Goal: Check status: Check status

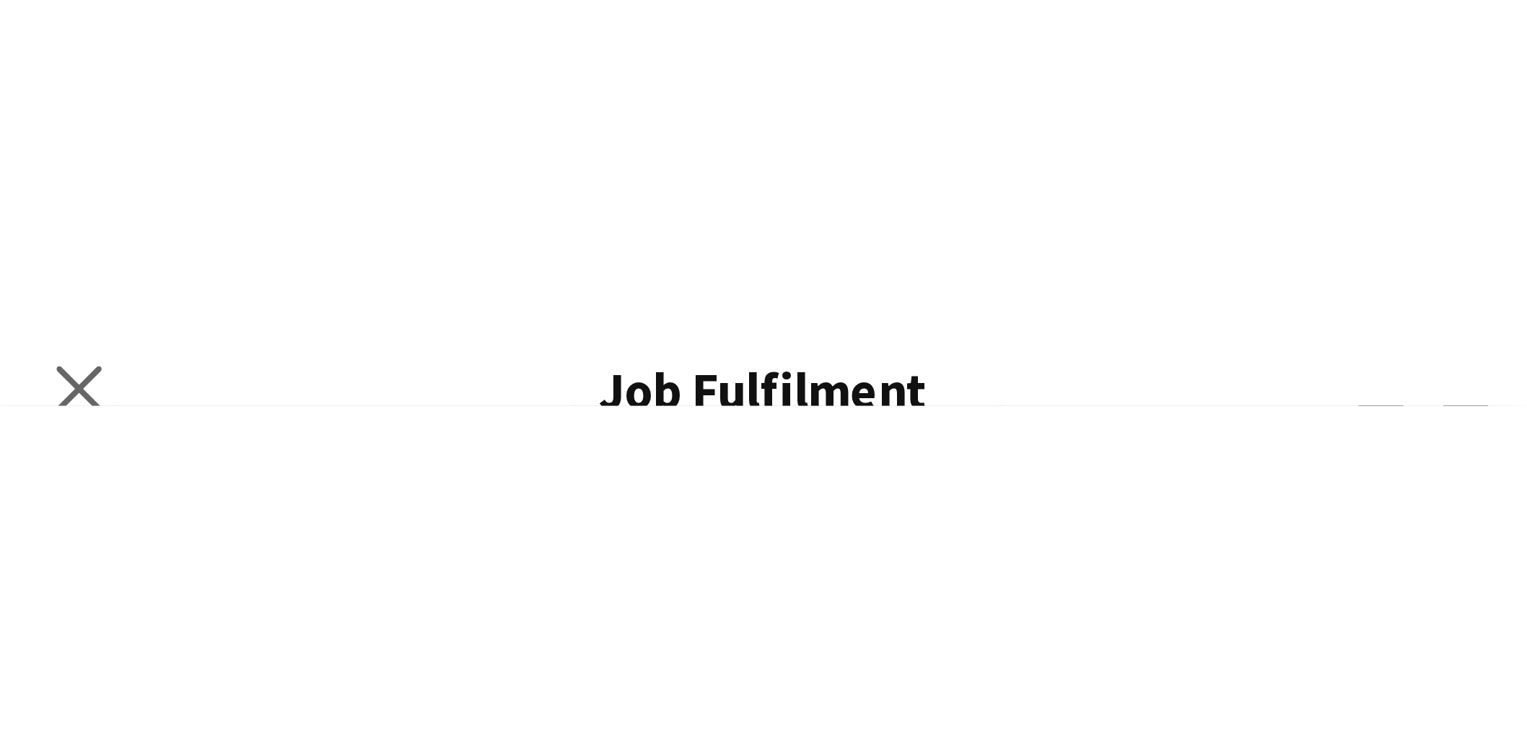
scroll to position [0, 336]
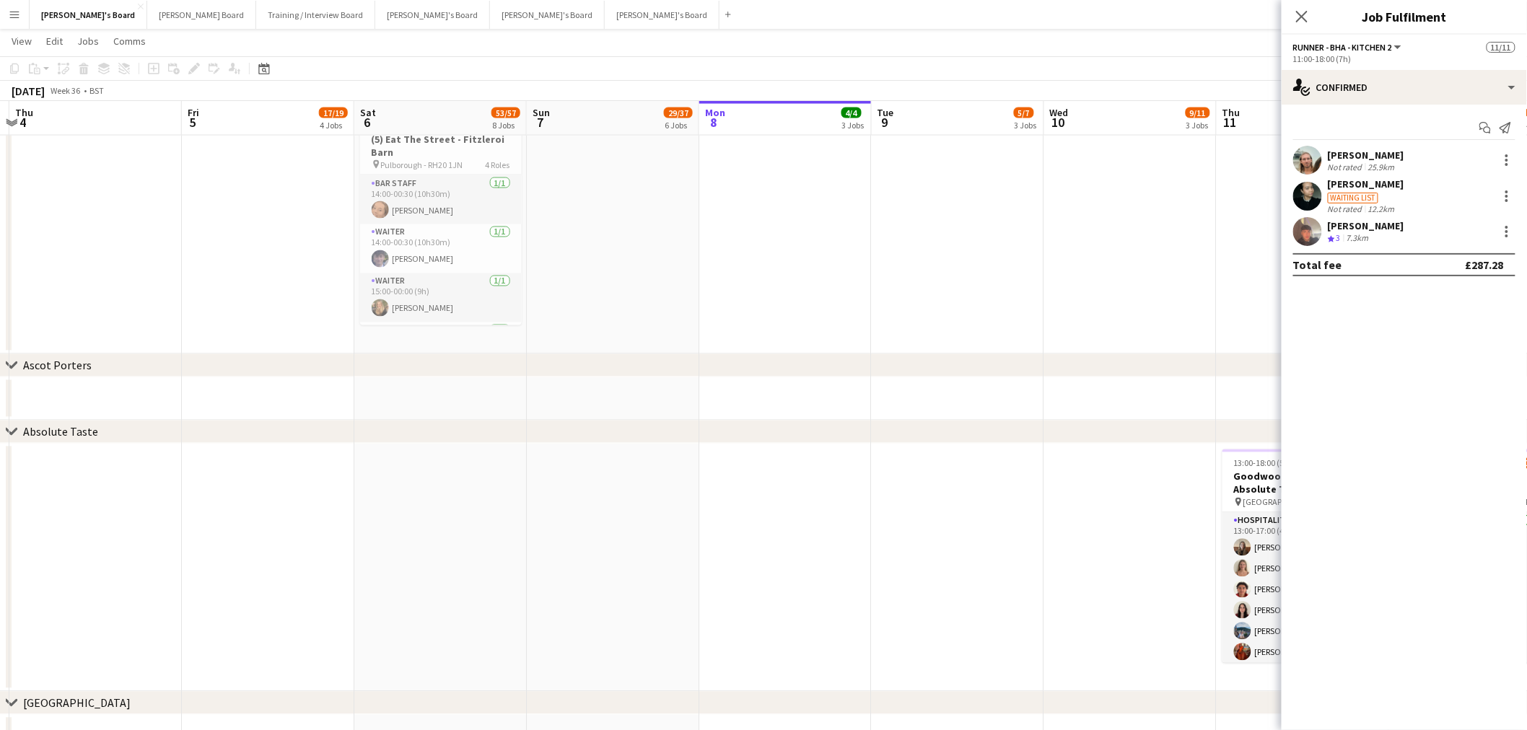
click at [796, 355] on div "chevron-right Ascot Porters" at bounding box center [763, 365] width 1527 height 23
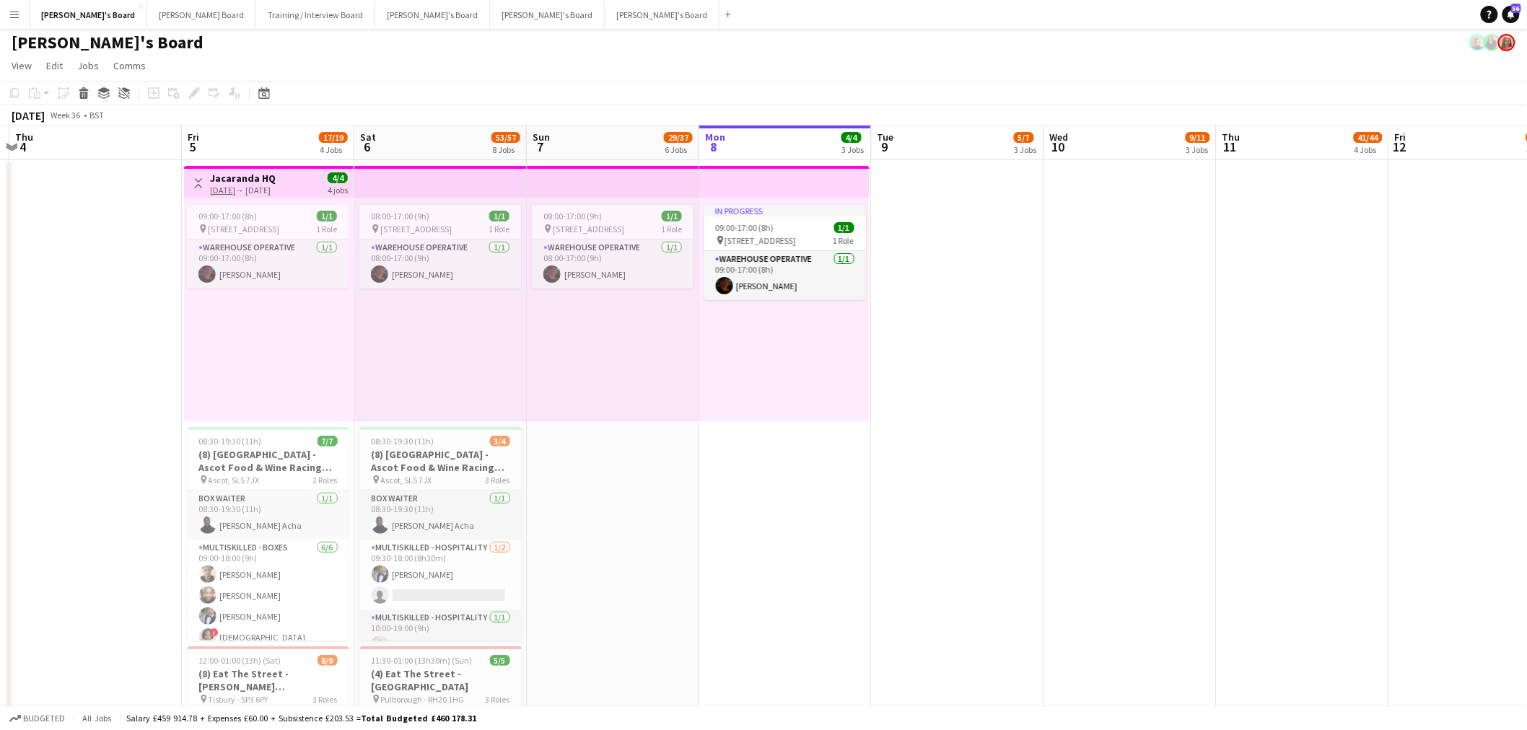
scroll to position [0, 0]
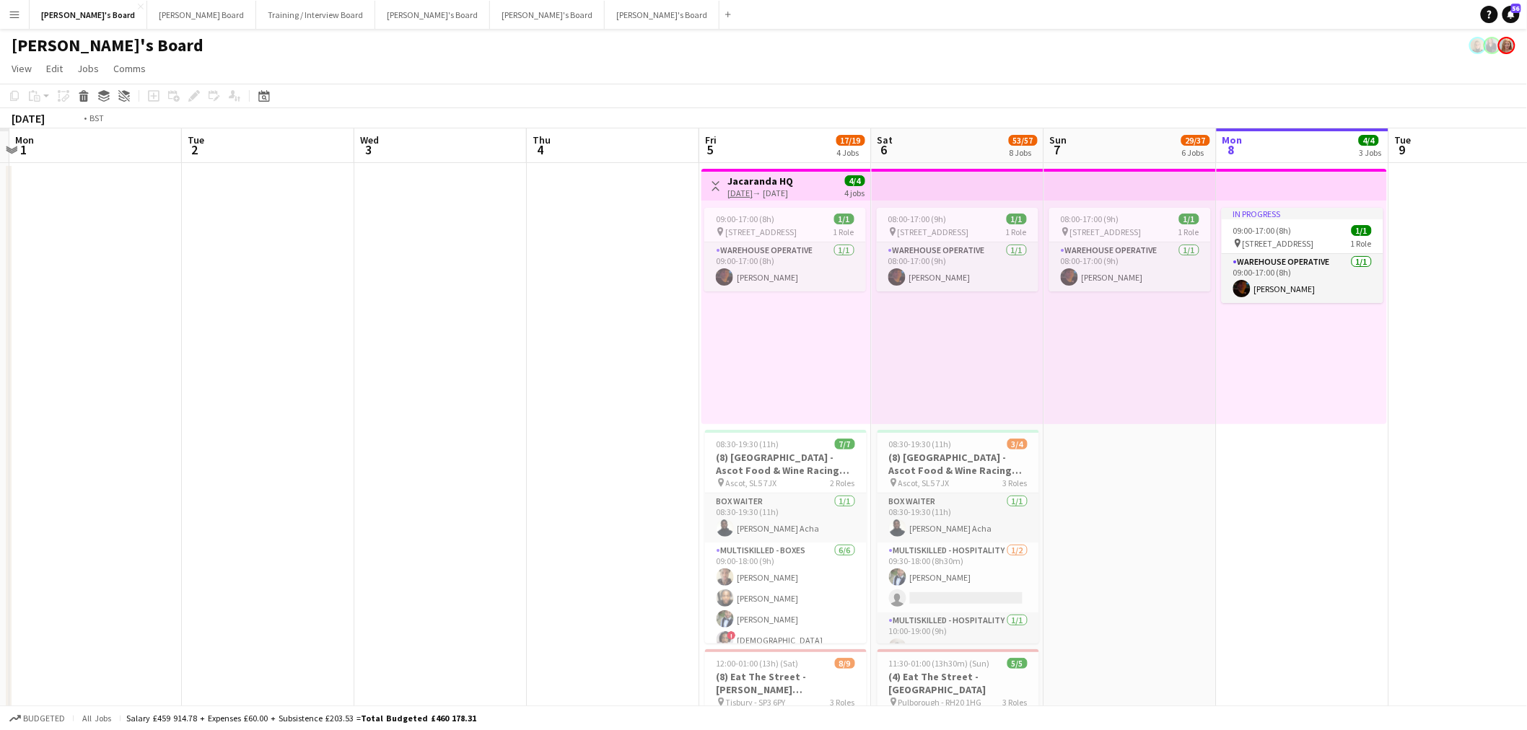
drag, startPoint x: 480, startPoint y: 371, endPoint x: 1134, endPoint y: 404, distance: 654.7
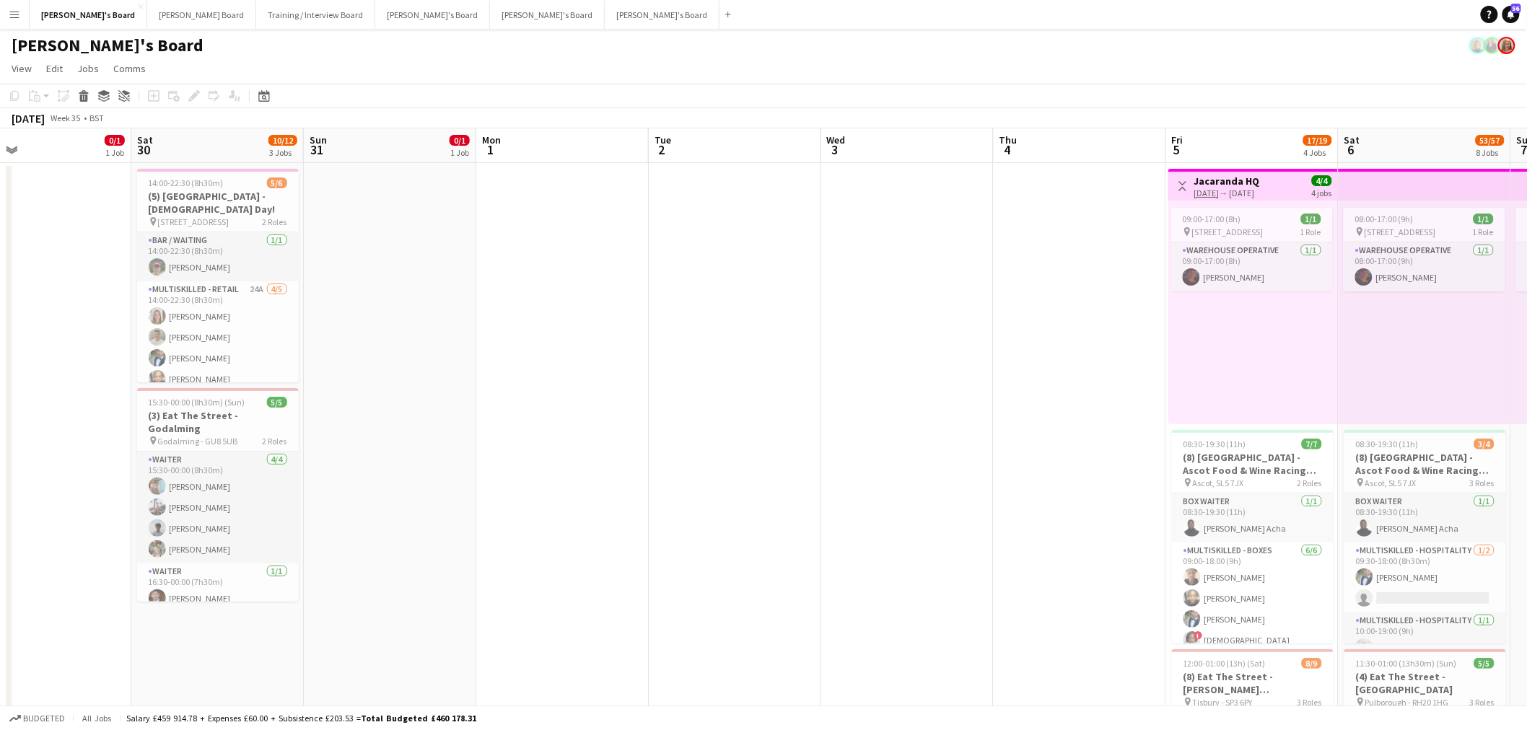
drag, startPoint x: 1225, startPoint y: 407, endPoint x: 1269, endPoint y: 391, distance: 46.8
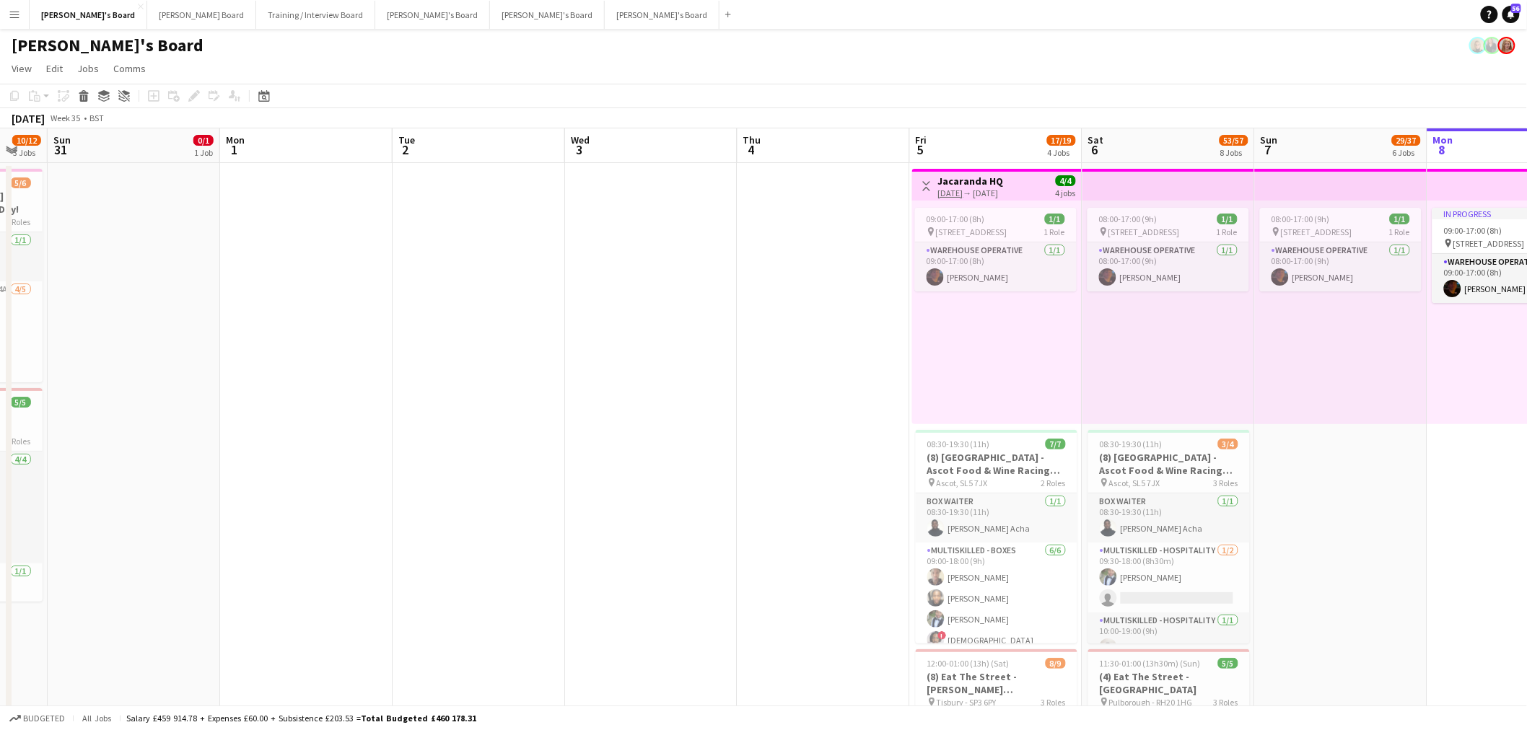
drag, startPoint x: 1032, startPoint y: 377, endPoint x: 624, endPoint y: 400, distance: 409.1
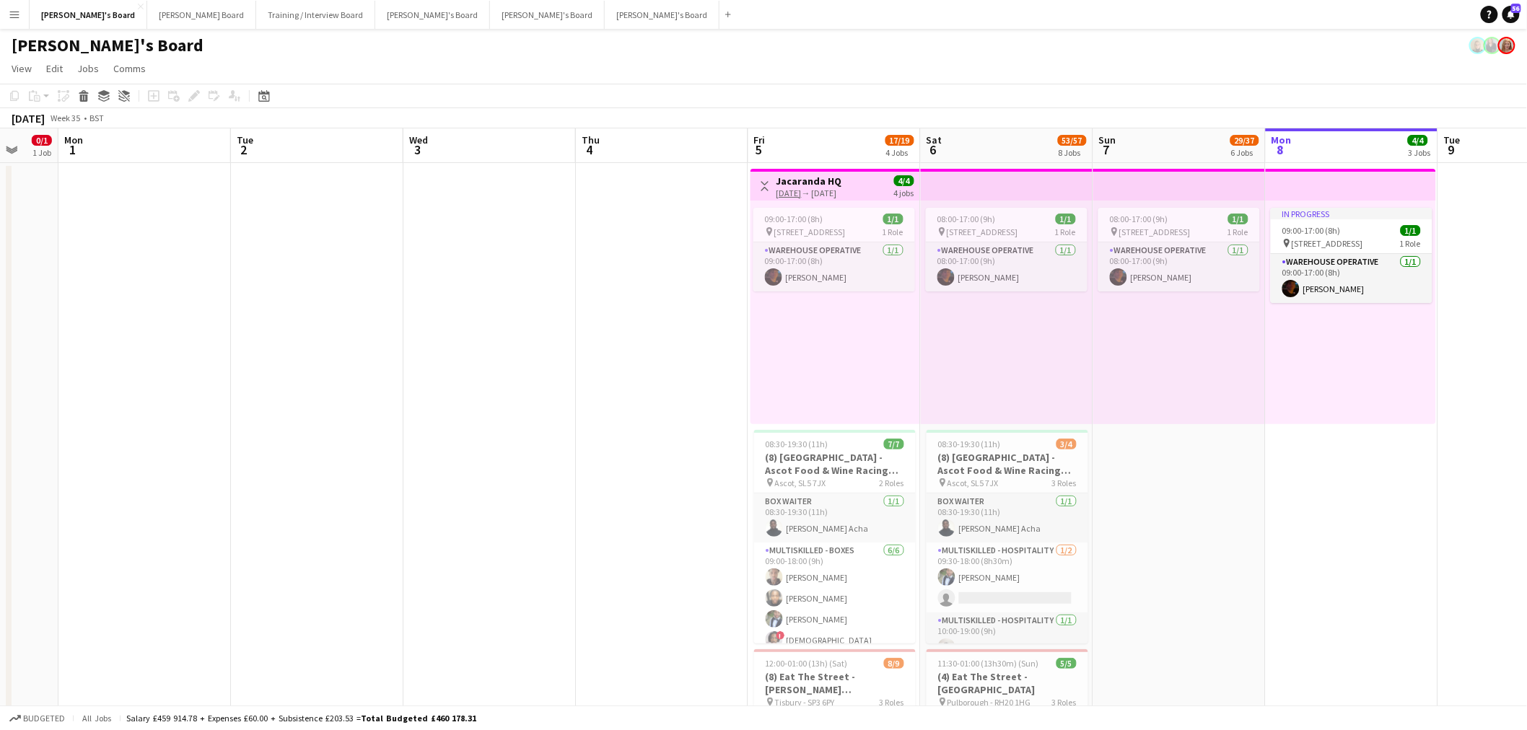
scroll to position [0, 467]
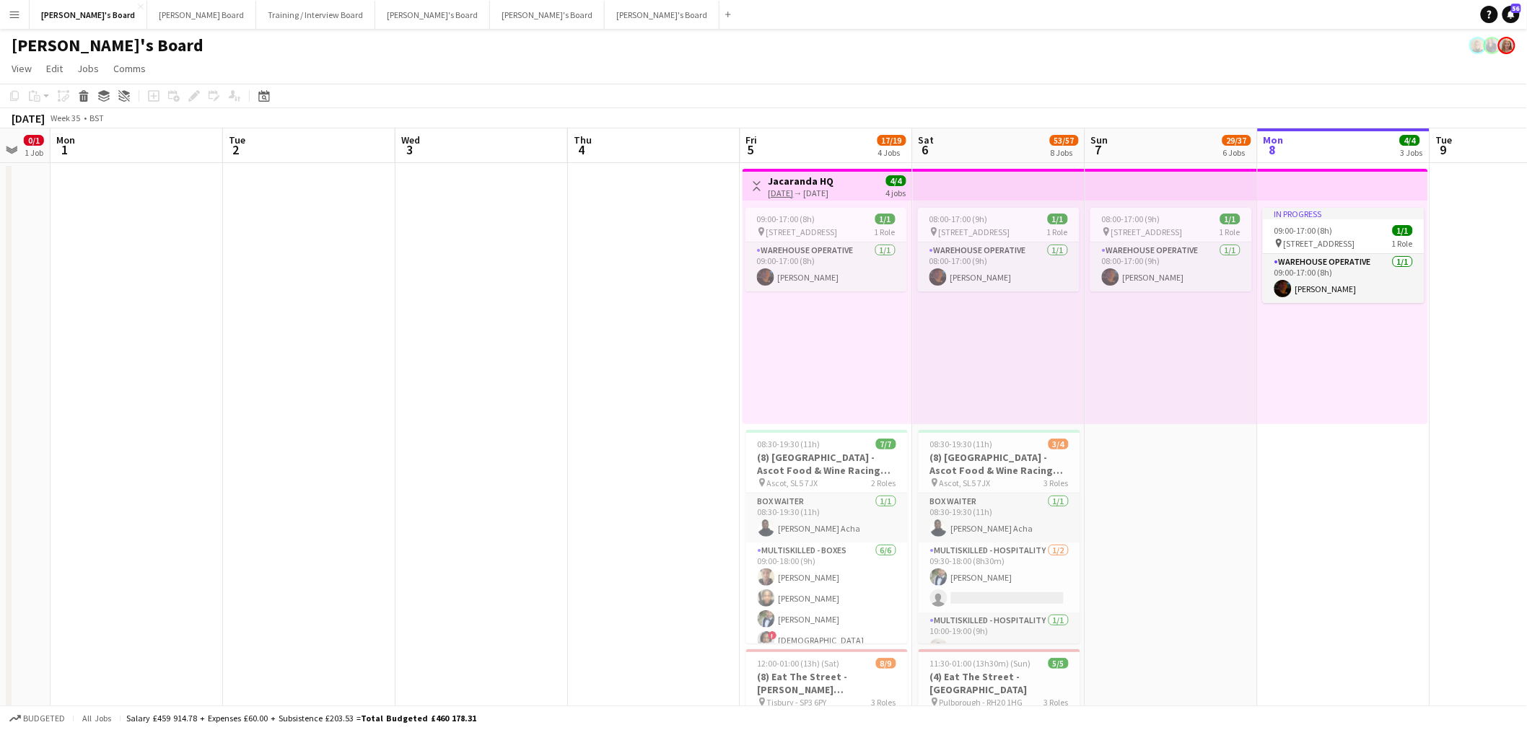
drag, startPoint x: 780, startPoint y: 380, endPoint x: 1028, endPoint y: 406, distance: 248.9
click at [824, 220] on div "09:00-17:00 (8h) 1/1" at bounding box center [827, 219] width 162 height 11
click at [191, 85] on app-toolbar "Copy Paste Paste Ctrl+V Paste with crew Ctrl+Shift+V Paste linked Job [GEOGRAPH…" at bounding box center [763, 96] width 1527 height 25
click at [193, 92] on div "Add job Add linked Job Edit Edit linked Job Applicants" at bounding box center [188, 95] width 110 height 17
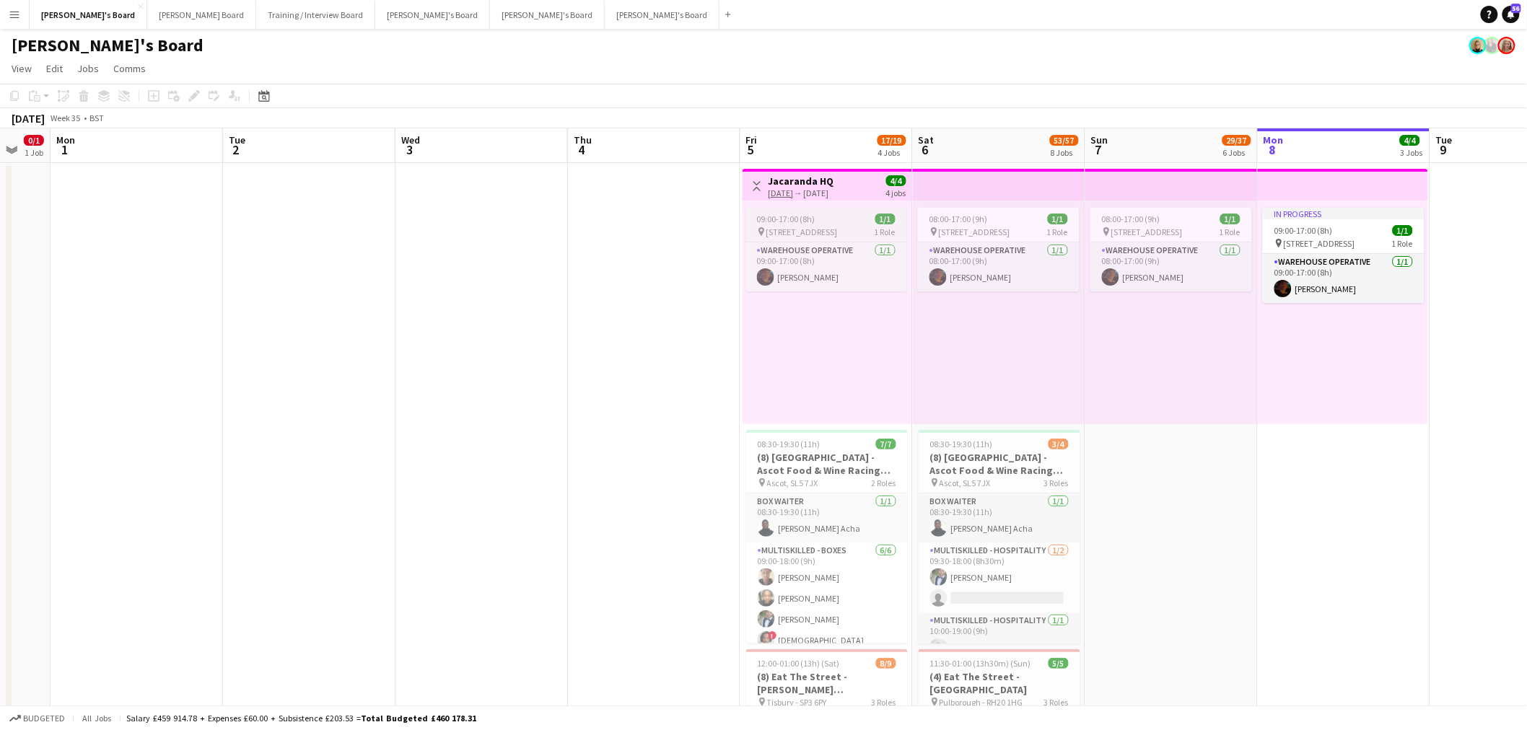
click at [816, 209] on app-job-card "09:00-17:00 (8h) 1/1 pin Jacaranda Catering, Midhust, GU29 9AL 1 Role Warehouse…" at bounding box center [827, 250] width 162 height 84
click at [190, 101] on icon at bounding box center [190, 100] width 4 height 4
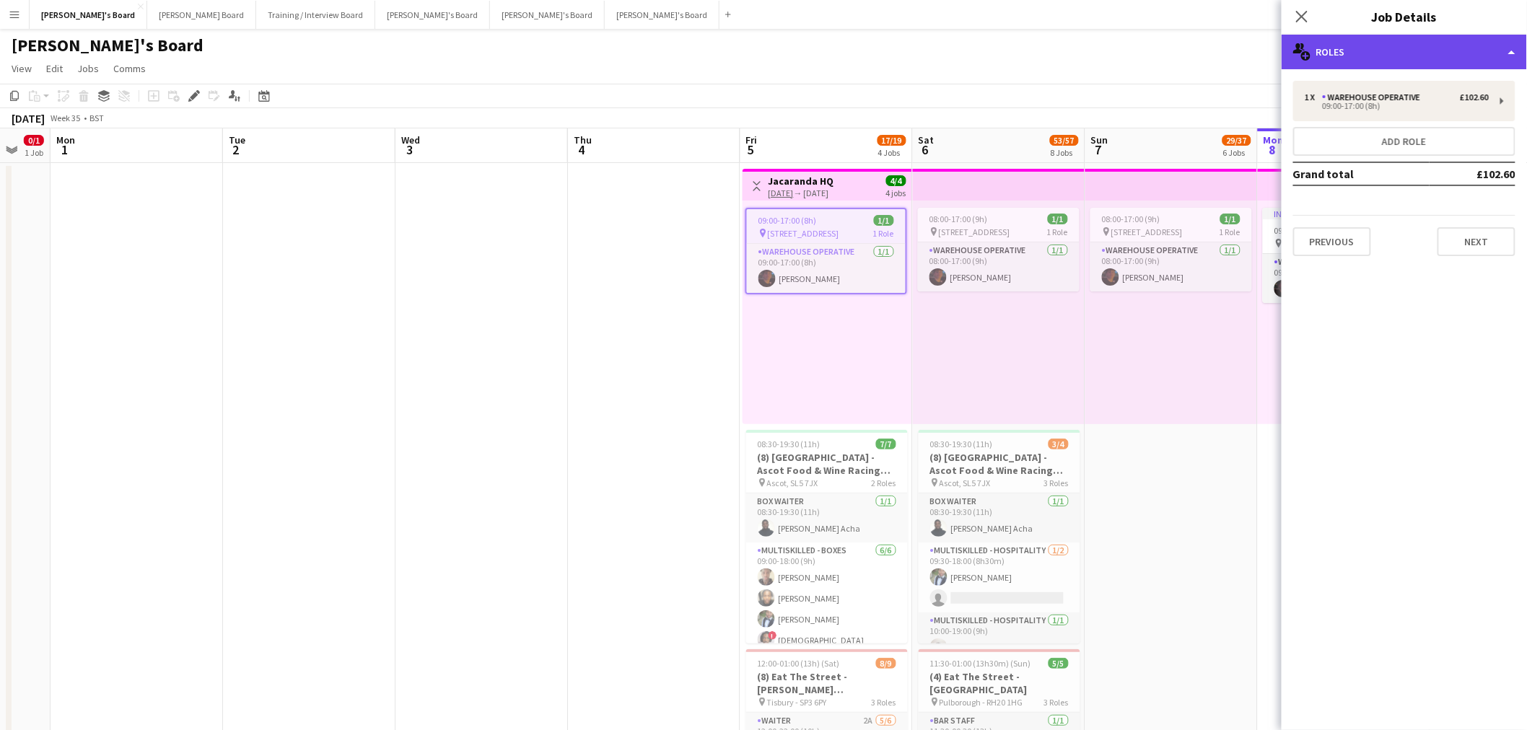
click at [1013, 56] on div "multiple-users-add Roles" at bounding box center [1404, 52] width 245 height 35
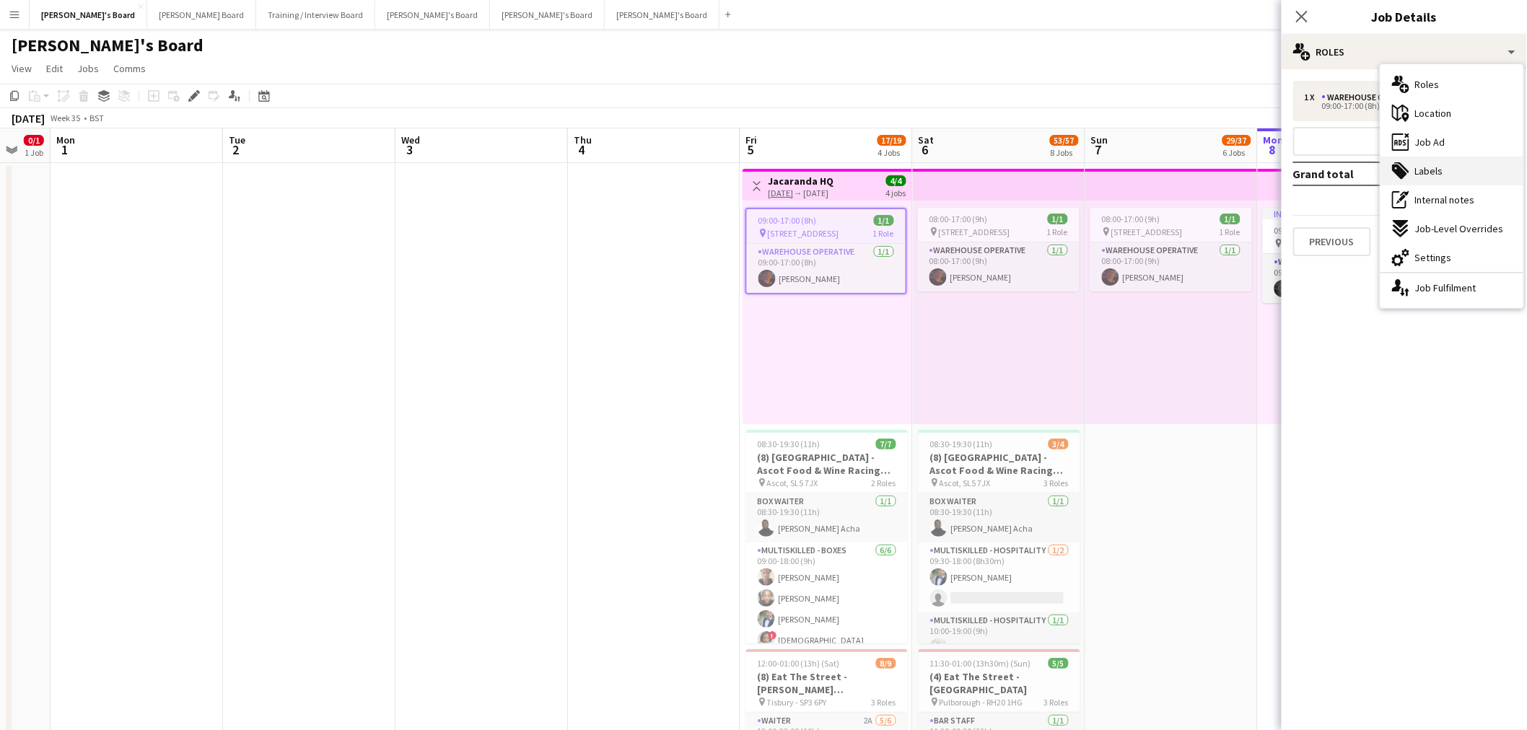
click at [1013, 170] on div "tags-double Labels" at bounding box center [1452, 171] width 143 height 29
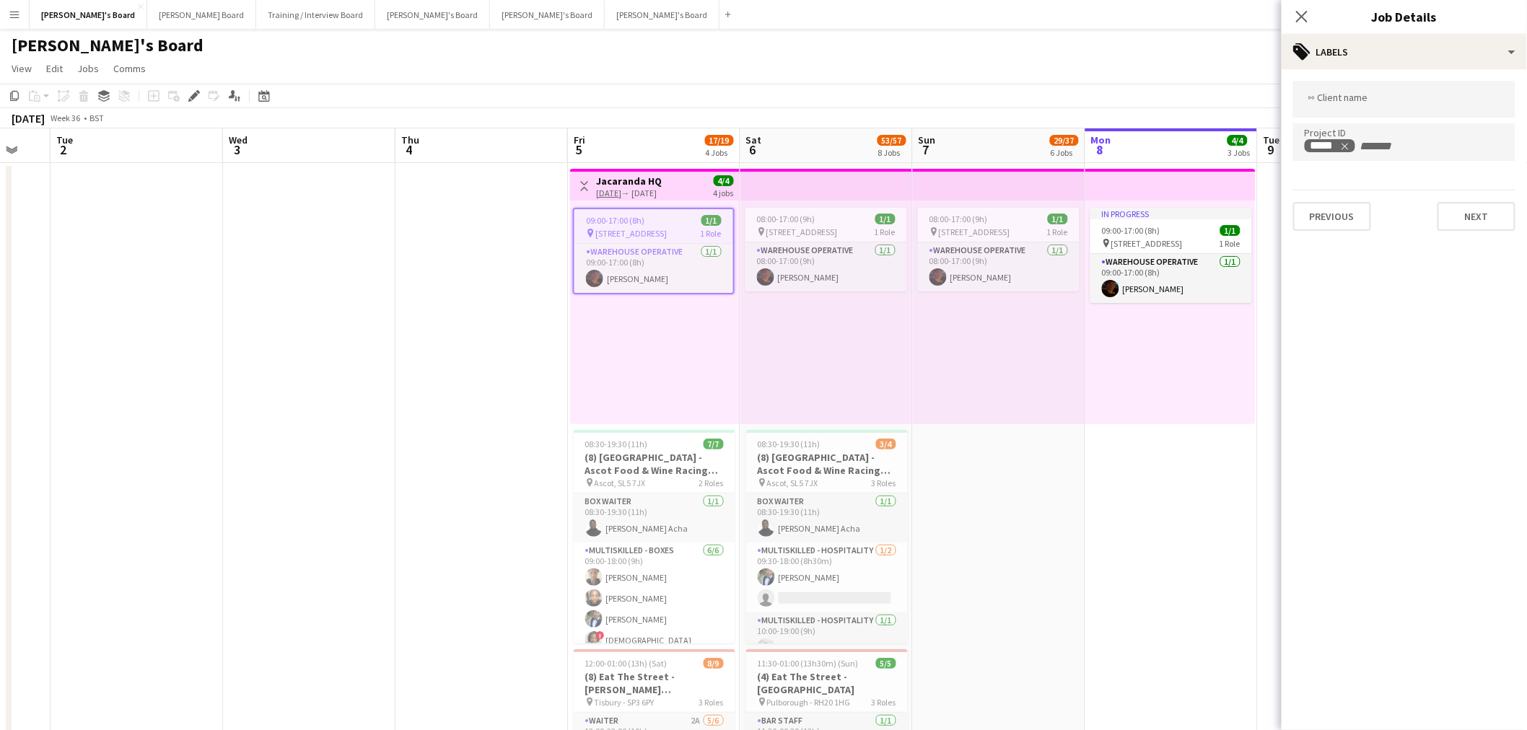
scroll to position [0, 457]
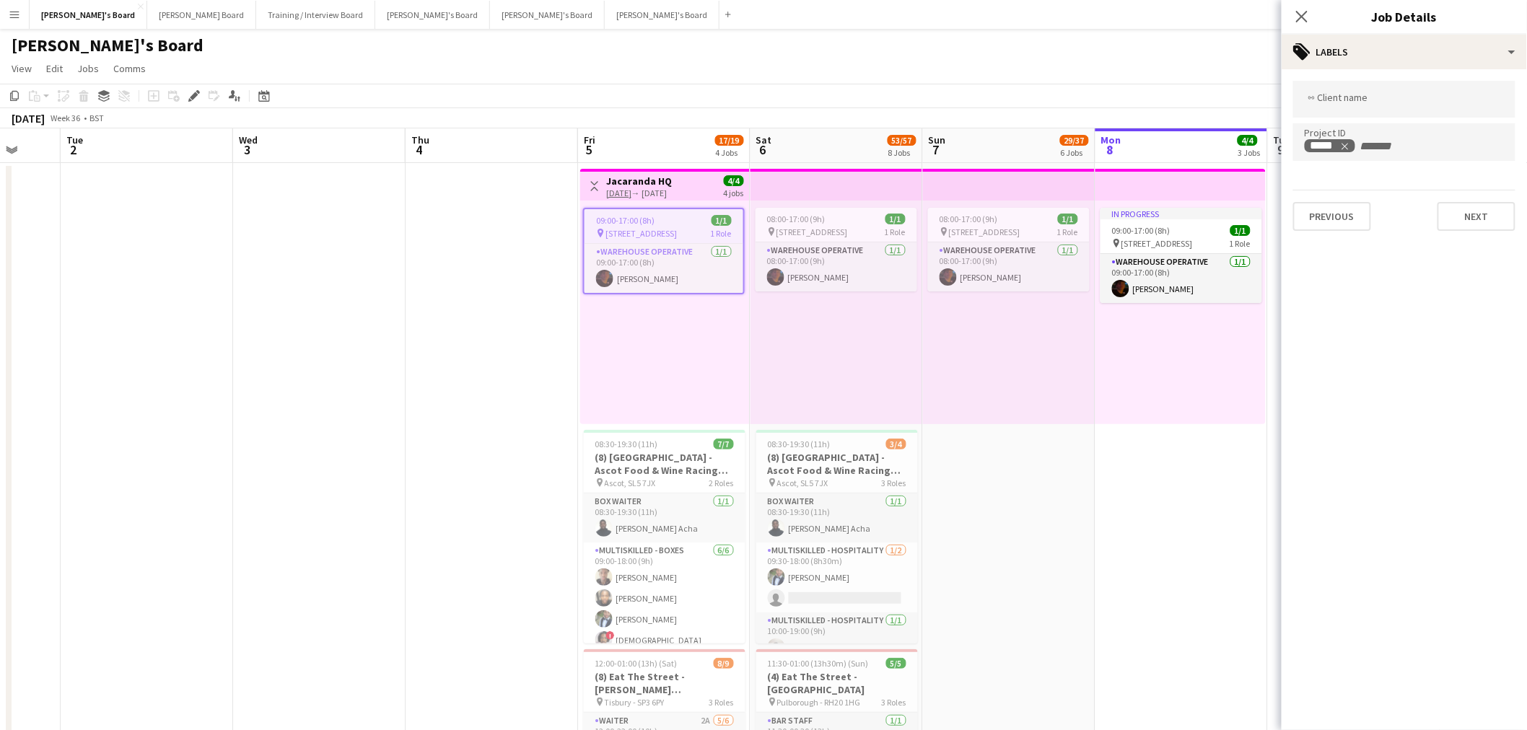
drag, startPoint x: 619, startPoint y: 477, endPoint x: 284, endPoint y: 515, distance: 337.0
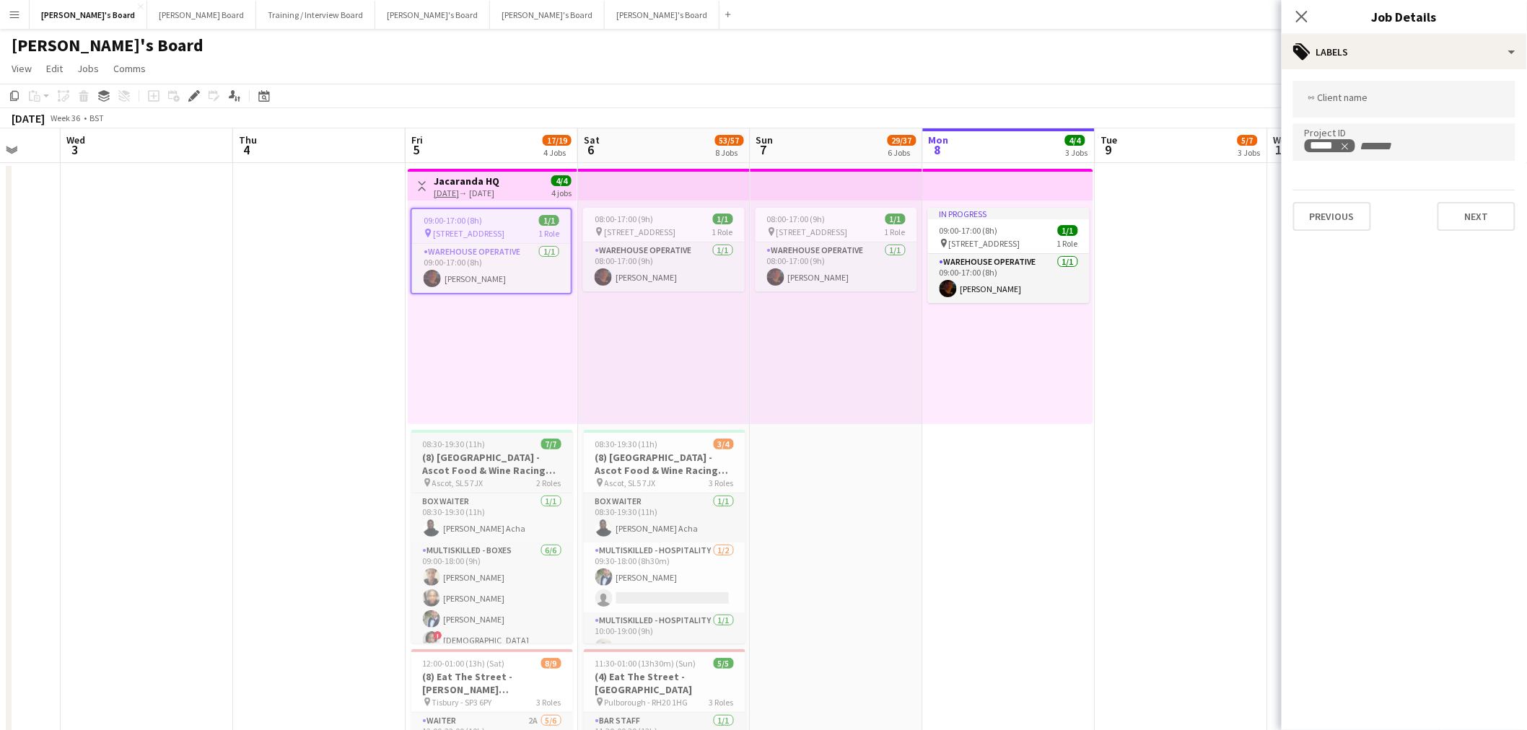
click at [453, 441] on h3 "(8) [GEOGRAPHIC_DATA] - Ascot Food & Wine Racing Weekend🏇🏼" at bounding box center [492, 464] width 162 height 26
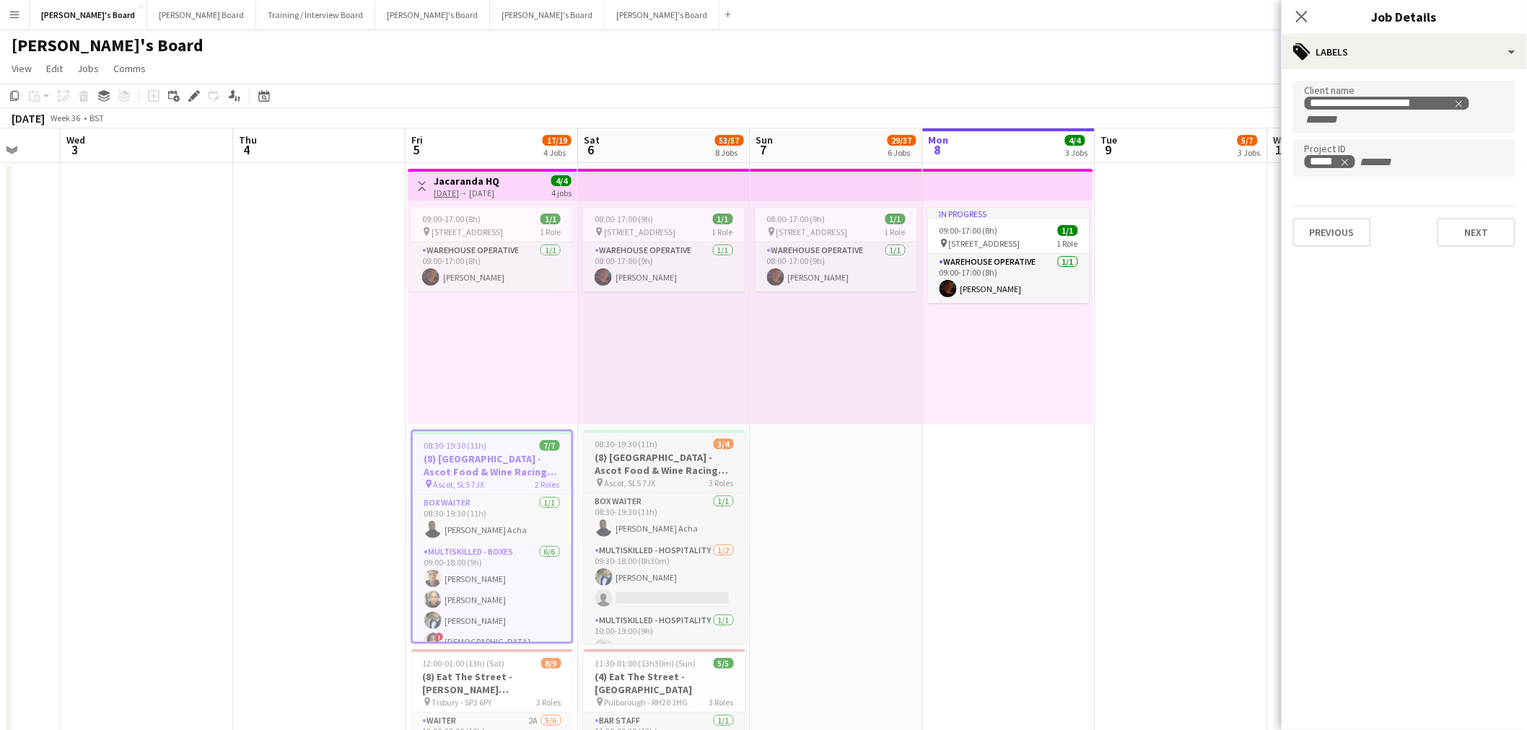
click at [647, 439] on span "08:30-19:30 (11h)" at bounding box center [626, 444] width 63 height 11
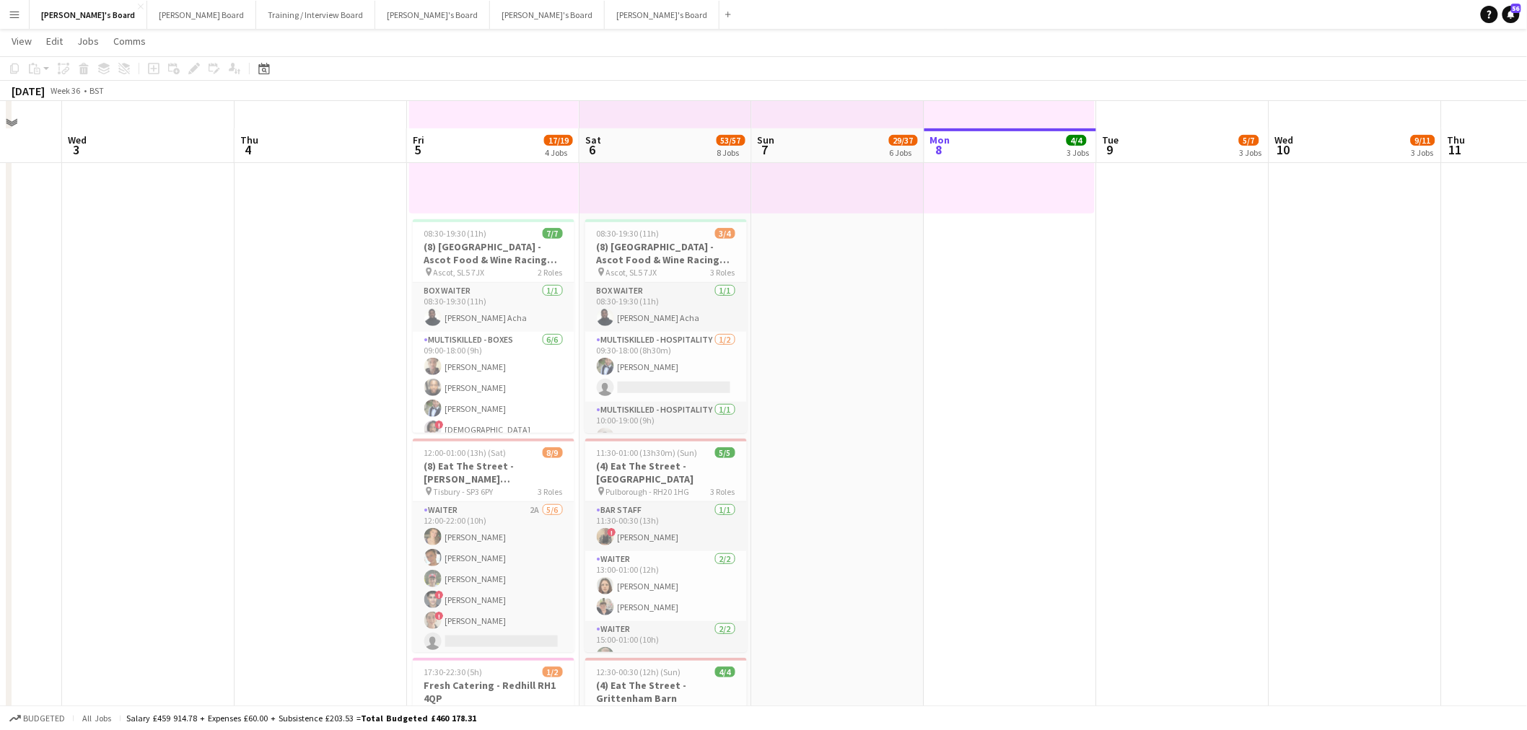
scroll to position [240, 0]
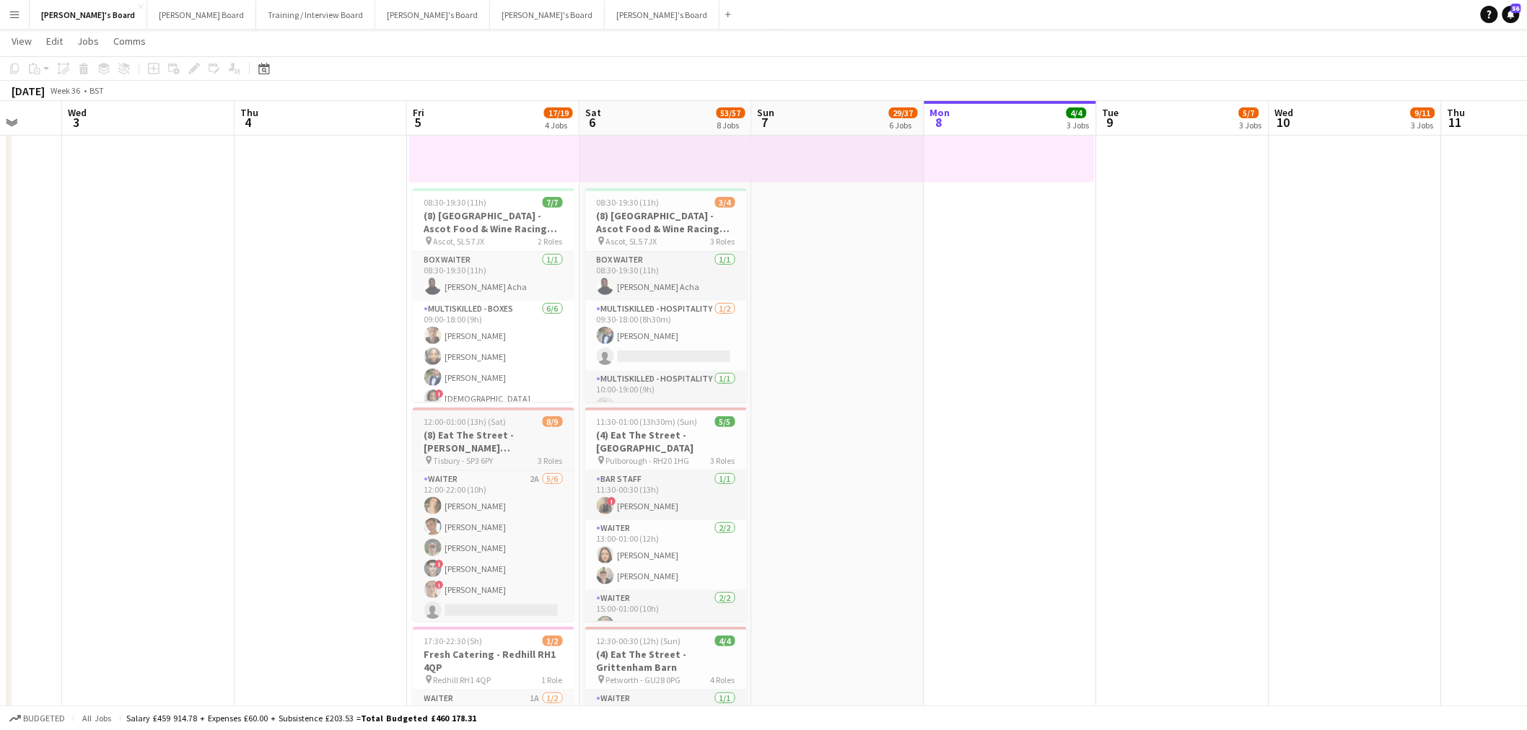
click at [504, 441] on h3 "(8) Eat The Street - [PERSON_NAME][GEOGRAPHIC_DATA]" at bounding box center [494, 442] width 162 height 26
click at [192, 69] on icon at bounding box center [194, 69] width 8 height 8
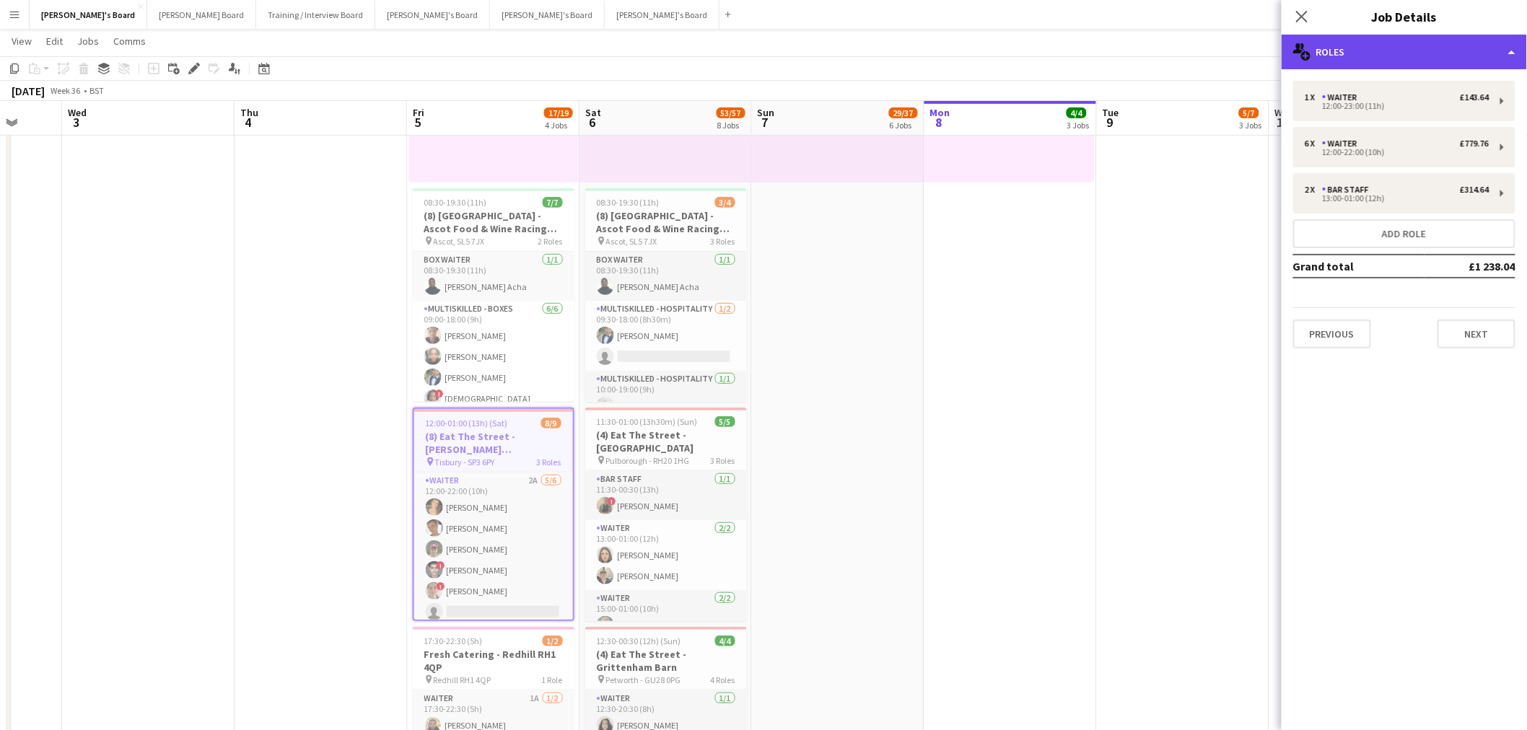
click at [1013, 47] on div "multiple-users-add Roles" at bounding box center [1404, 52] width 245 height 35
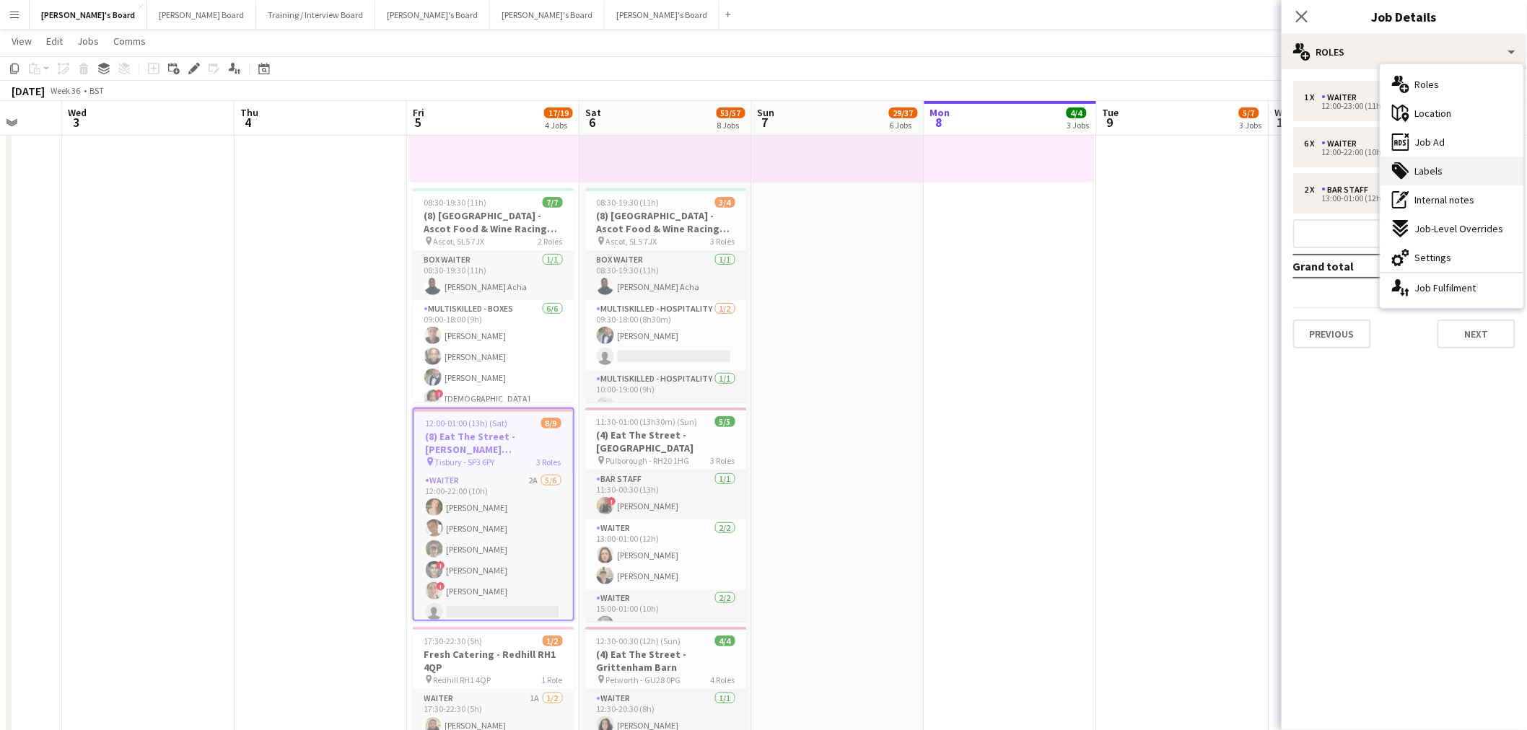
click at [1013, 168] on div "tags-double Labels" at bounding box center [1452, 171] width 143 height 29
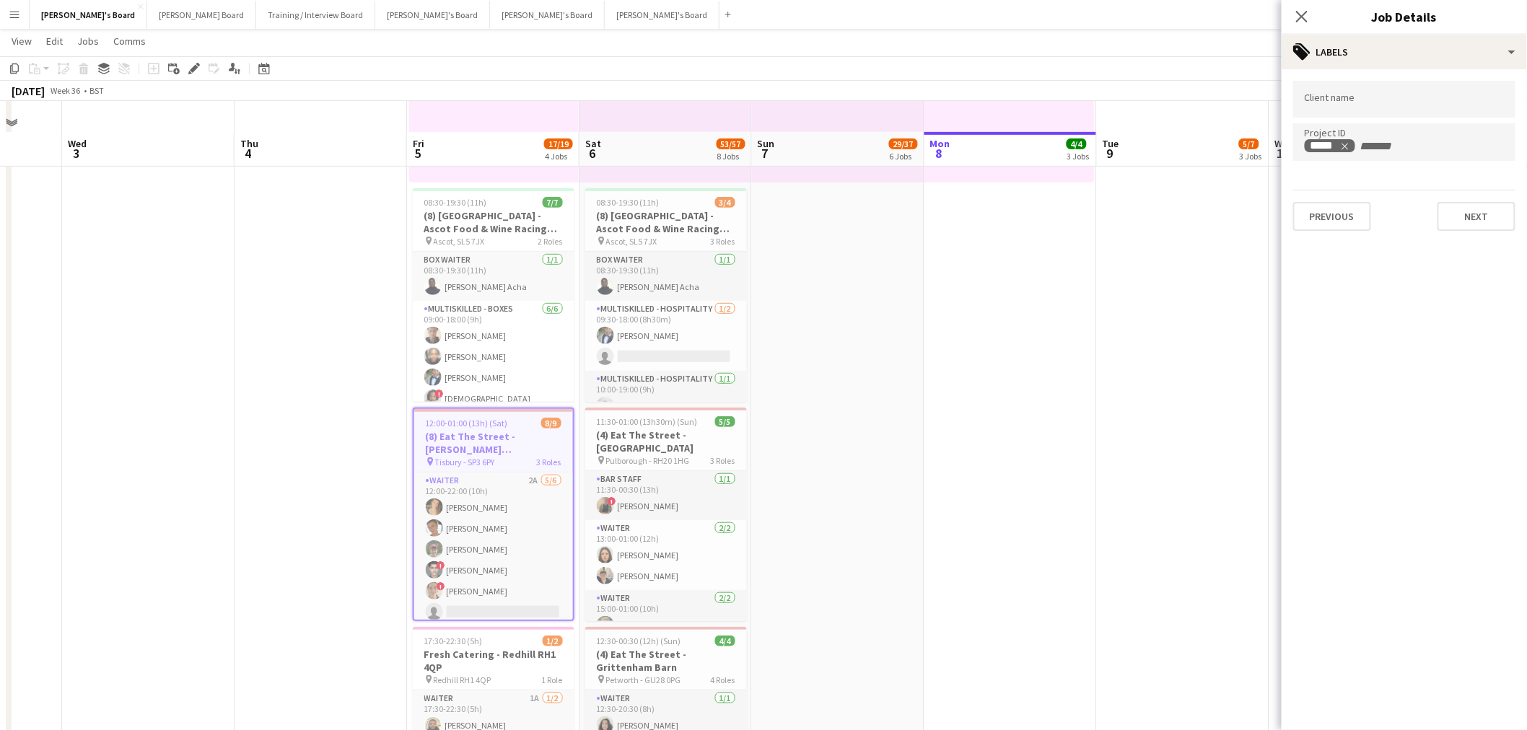
scroll to position [481, 0]
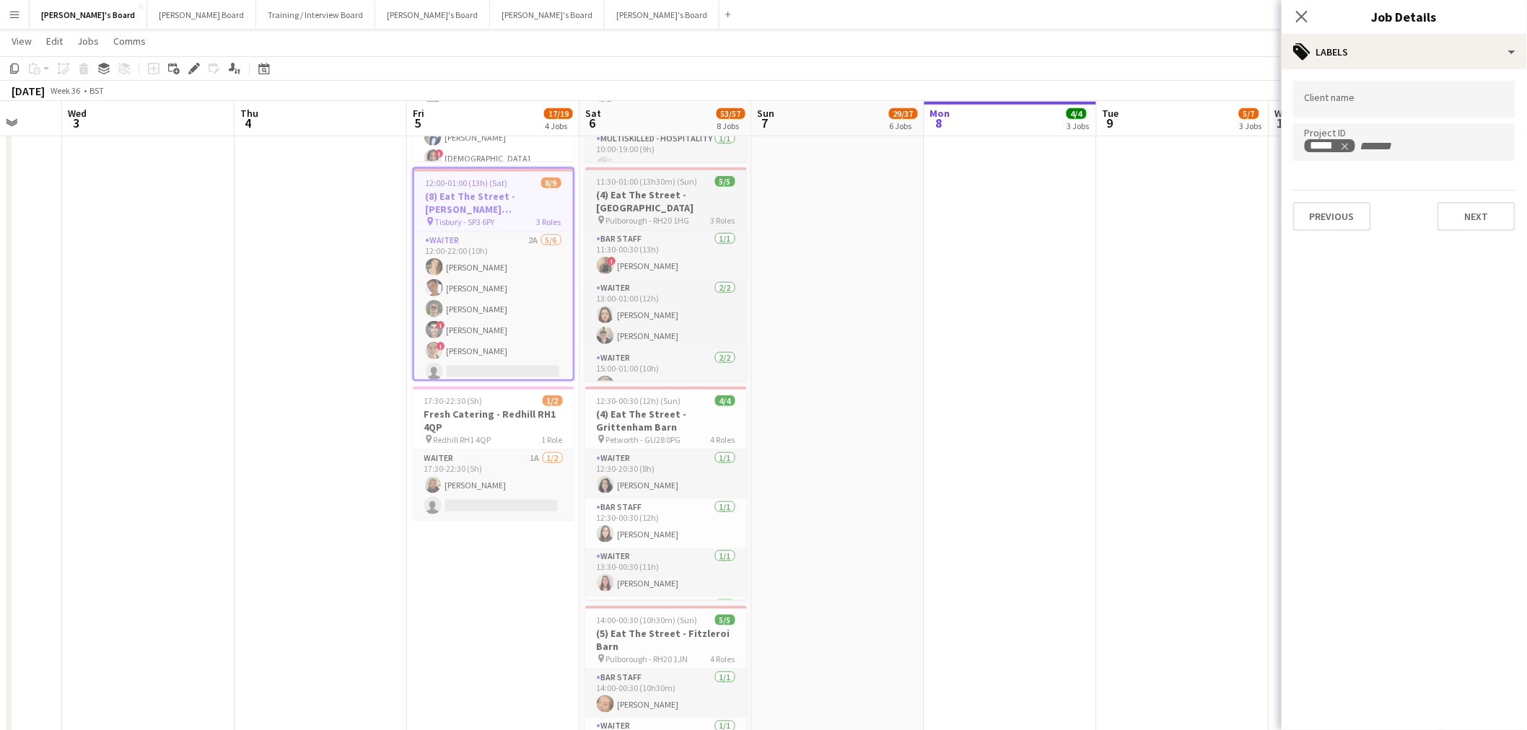
click at [707, 198] on h3 "(4) Eat The Street - [GEOGRAPHIC_DATA]" at bounding box center [666, 201] width 162 height 26
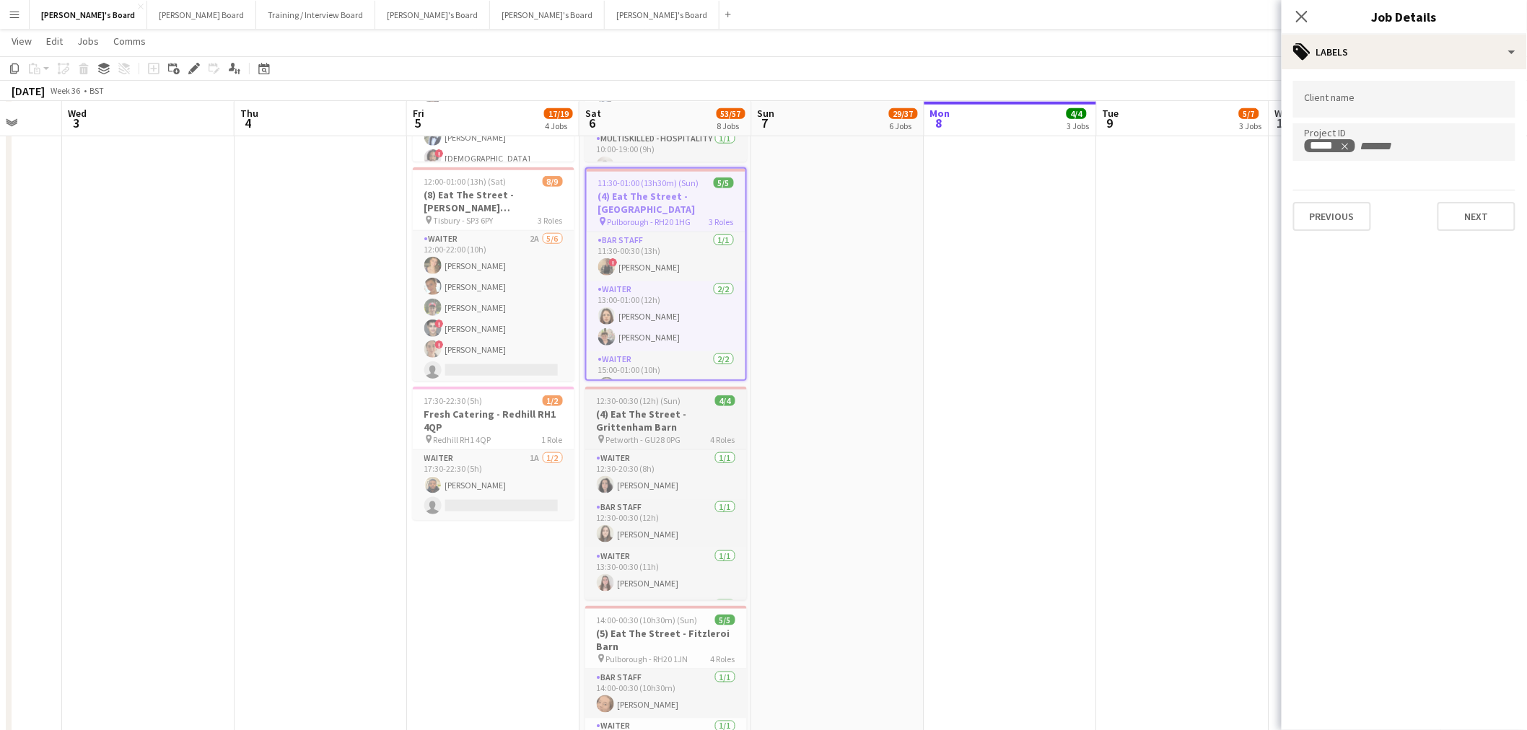
click at [707, 414] on h3 "(4) Eat The Street - Grittenham Barn" at bounding box center [666, 421] width 162 height 26
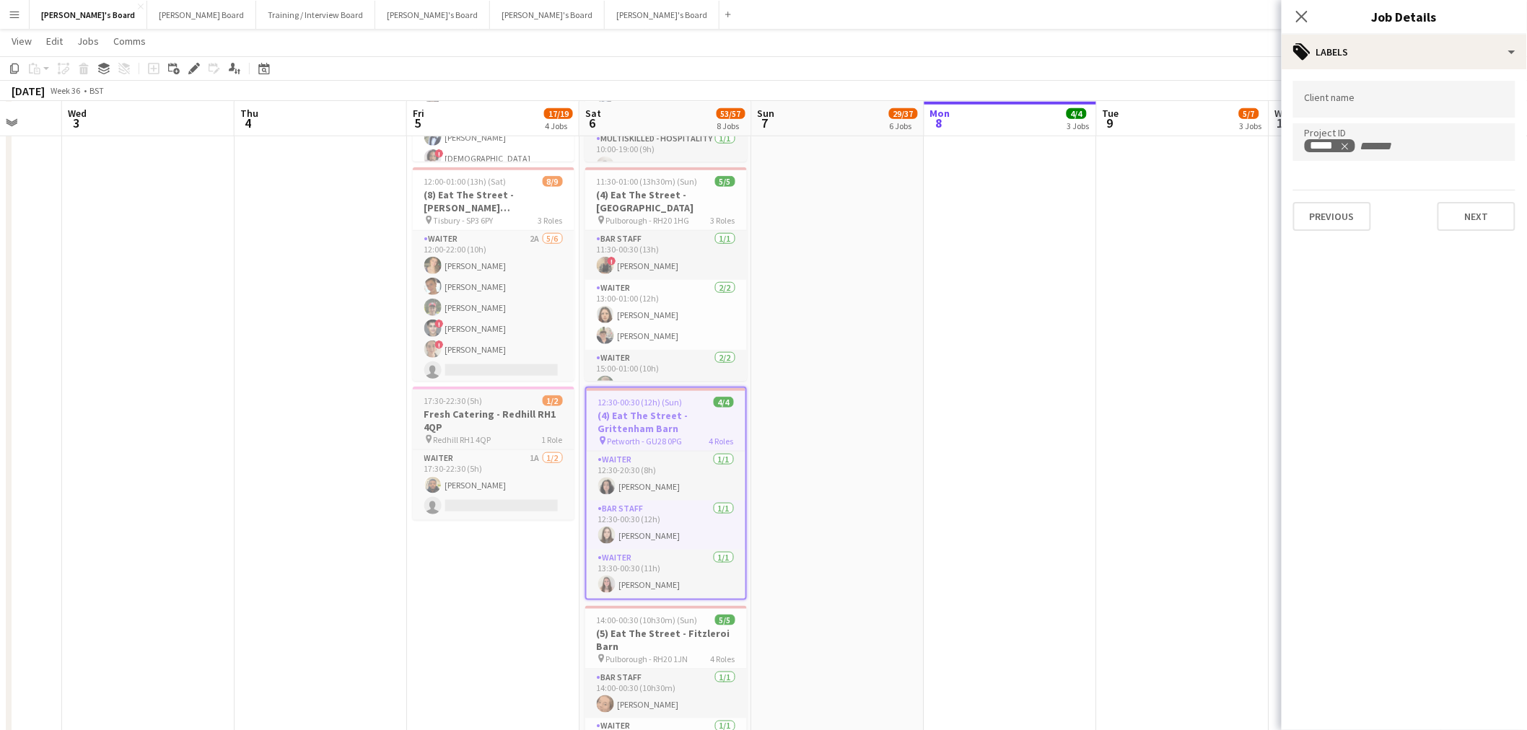
click at [507, 404] on div "17:30-22:30 (5h) 1/2" at bounding box center [494, 401] width 162 height 11
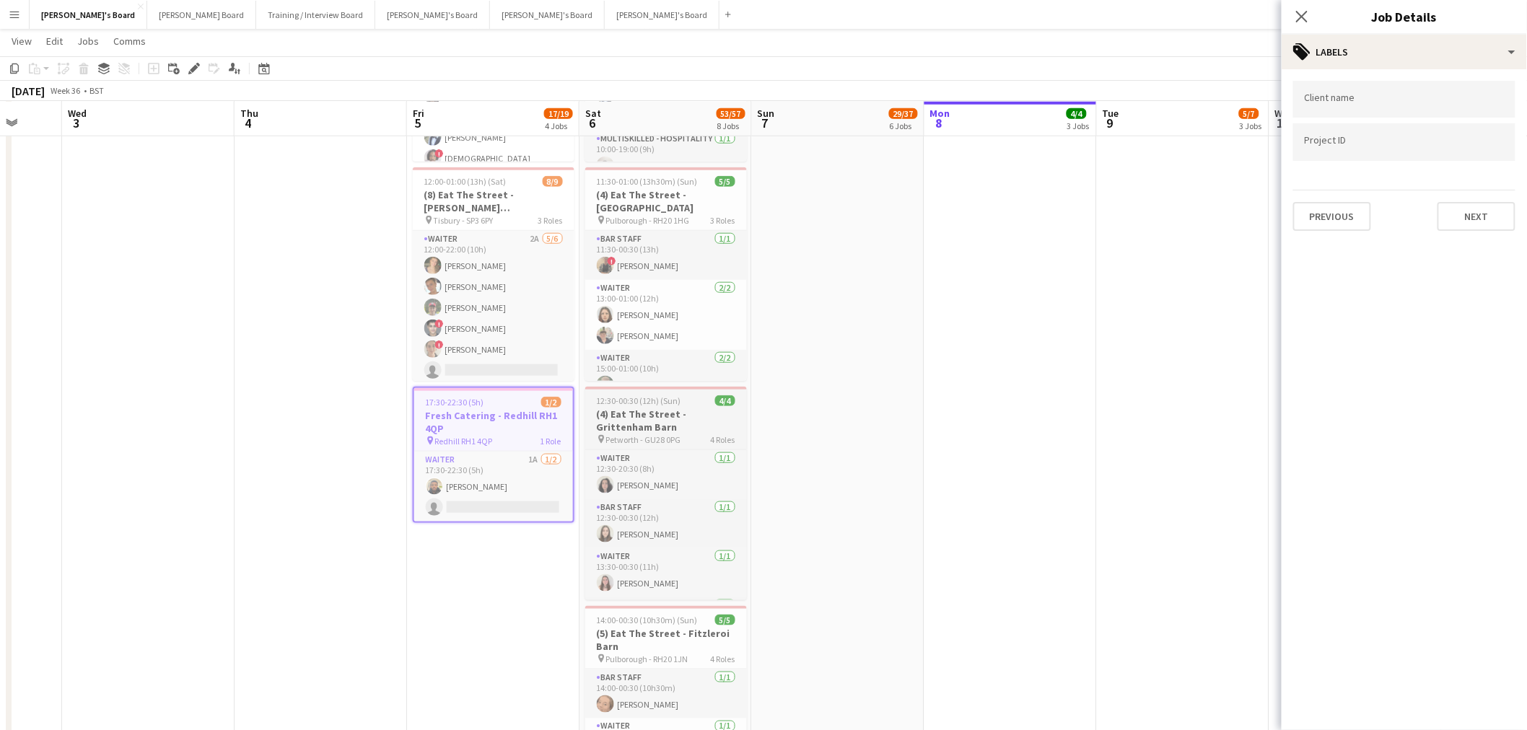
click at [664, 409] on h3 "(4) Eat The Street - Grittenham Barn" at bounding box center [666, 421] width 162 height 26
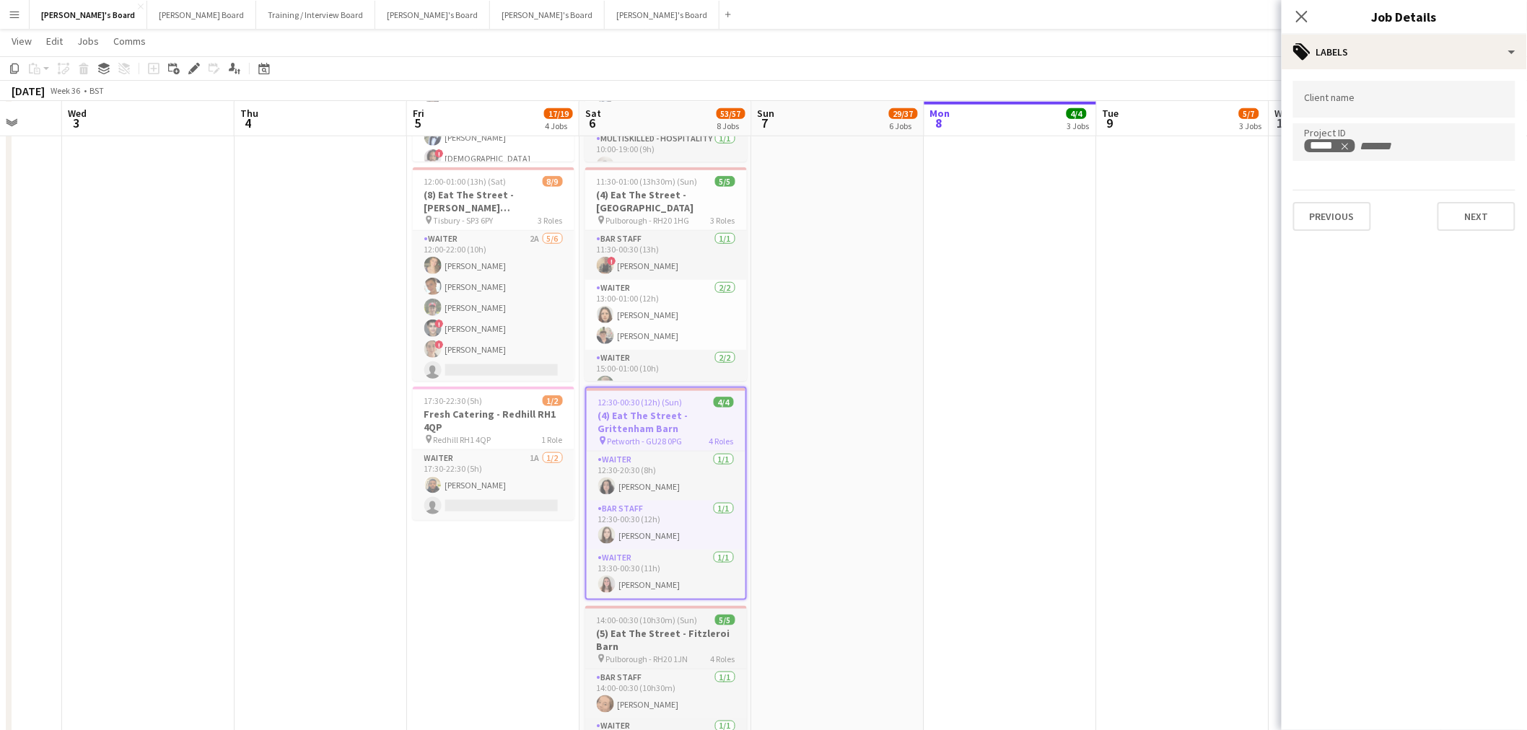
click at [676, 441] on span "14:00-00:30 (10h30m) (Sun)" at bounding box center [647, 620] width 101 height 11
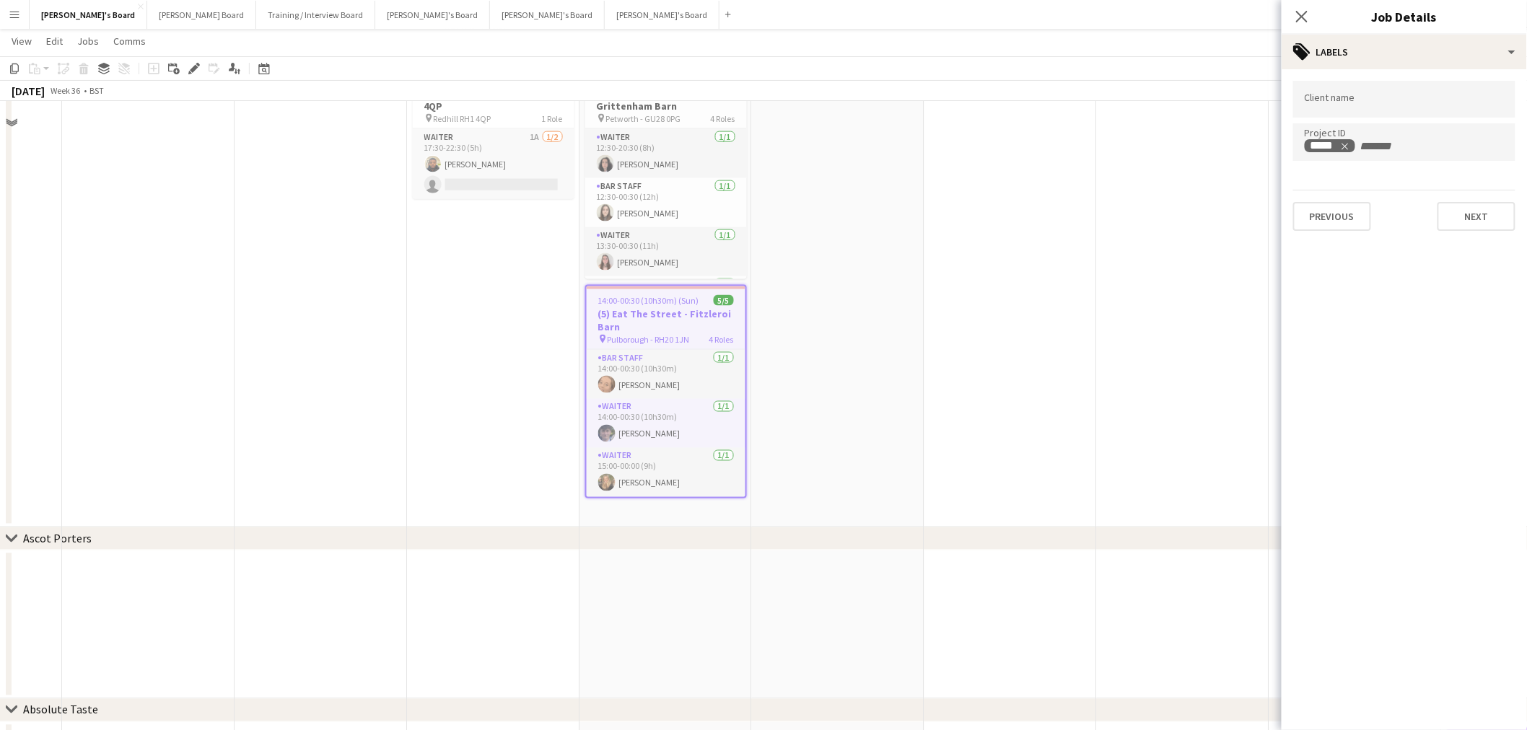
scroll to position [401, 0]
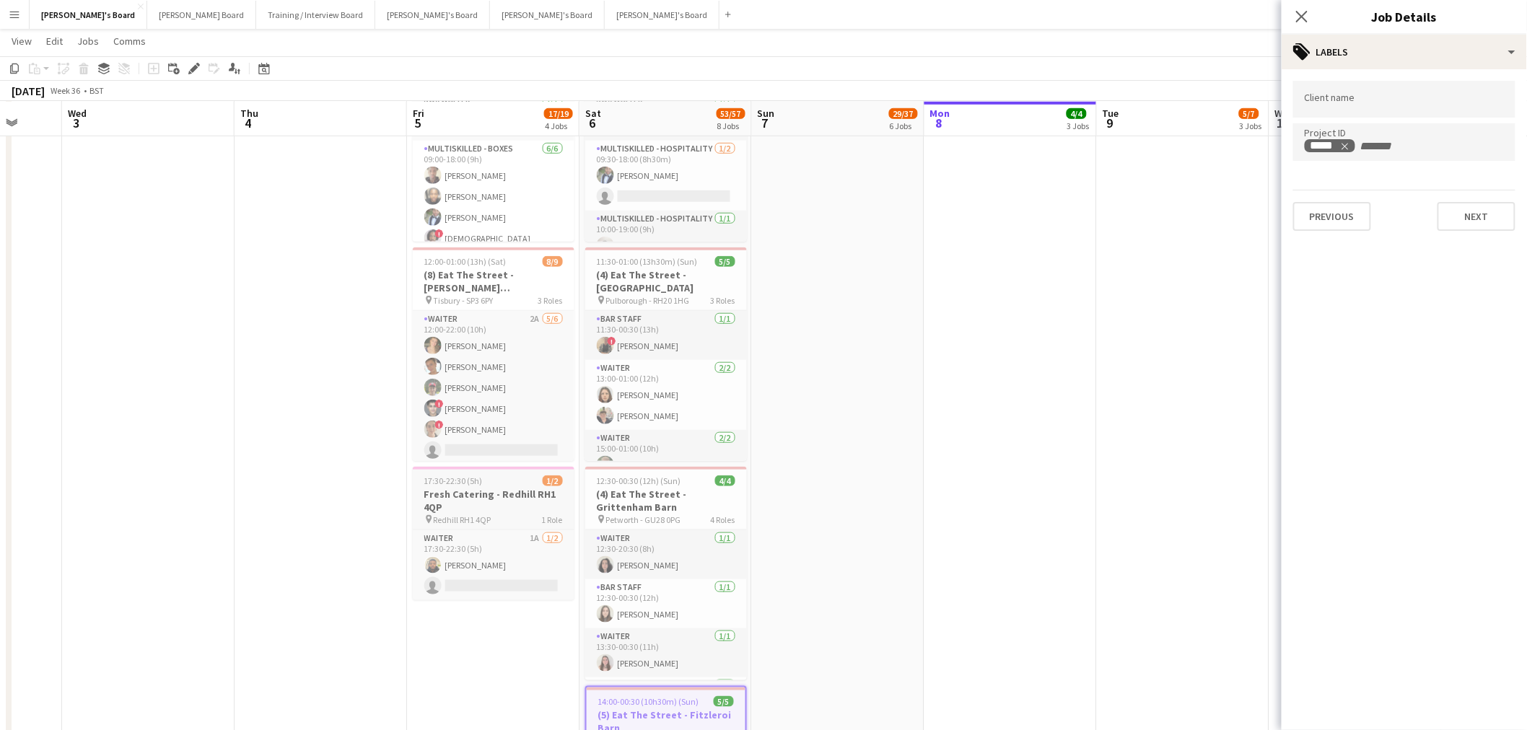
click at [459, 441] on h3 "Fresh Catering - Redhill RH1 4QP" at bounding box center [494, 501] width 162 height 26
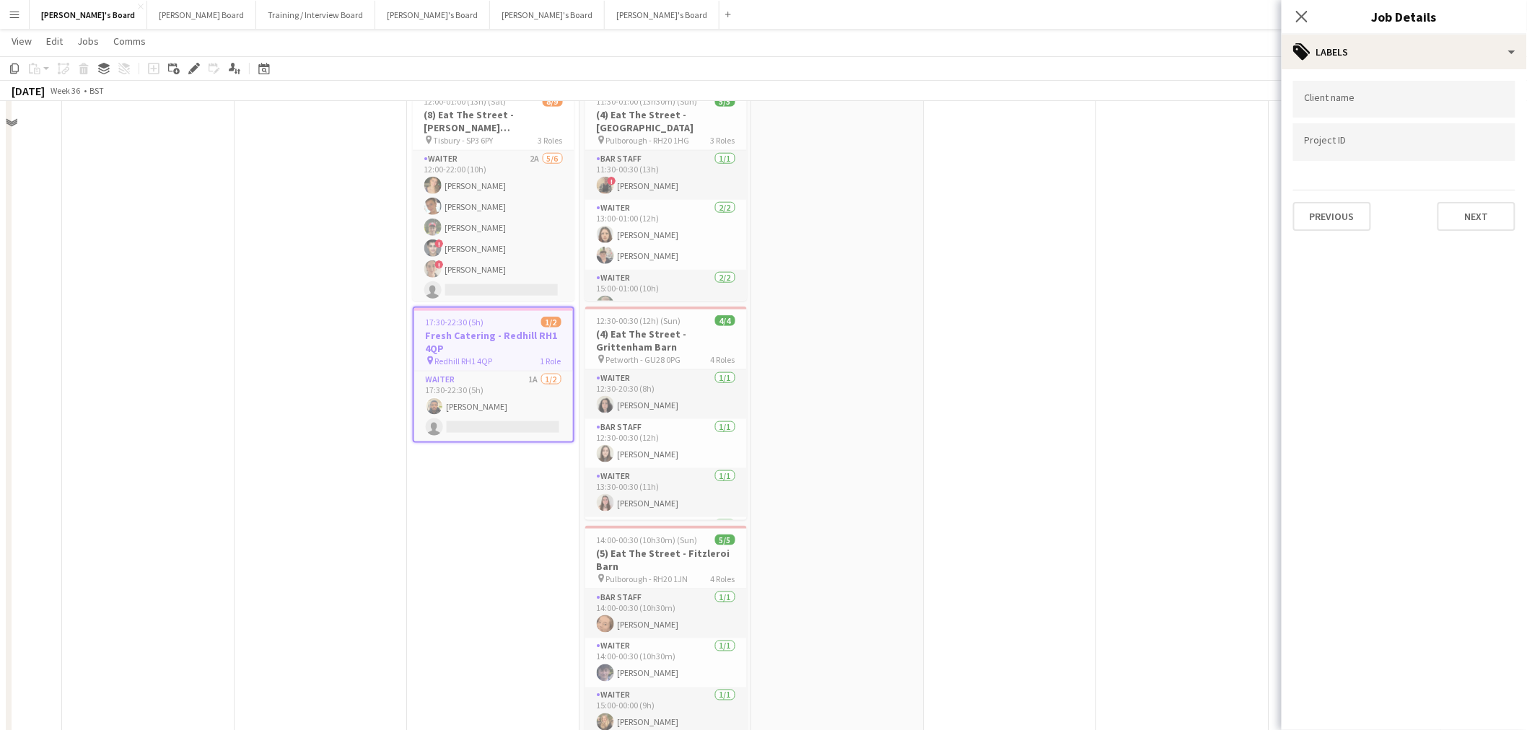
scroll to position [0, 0]
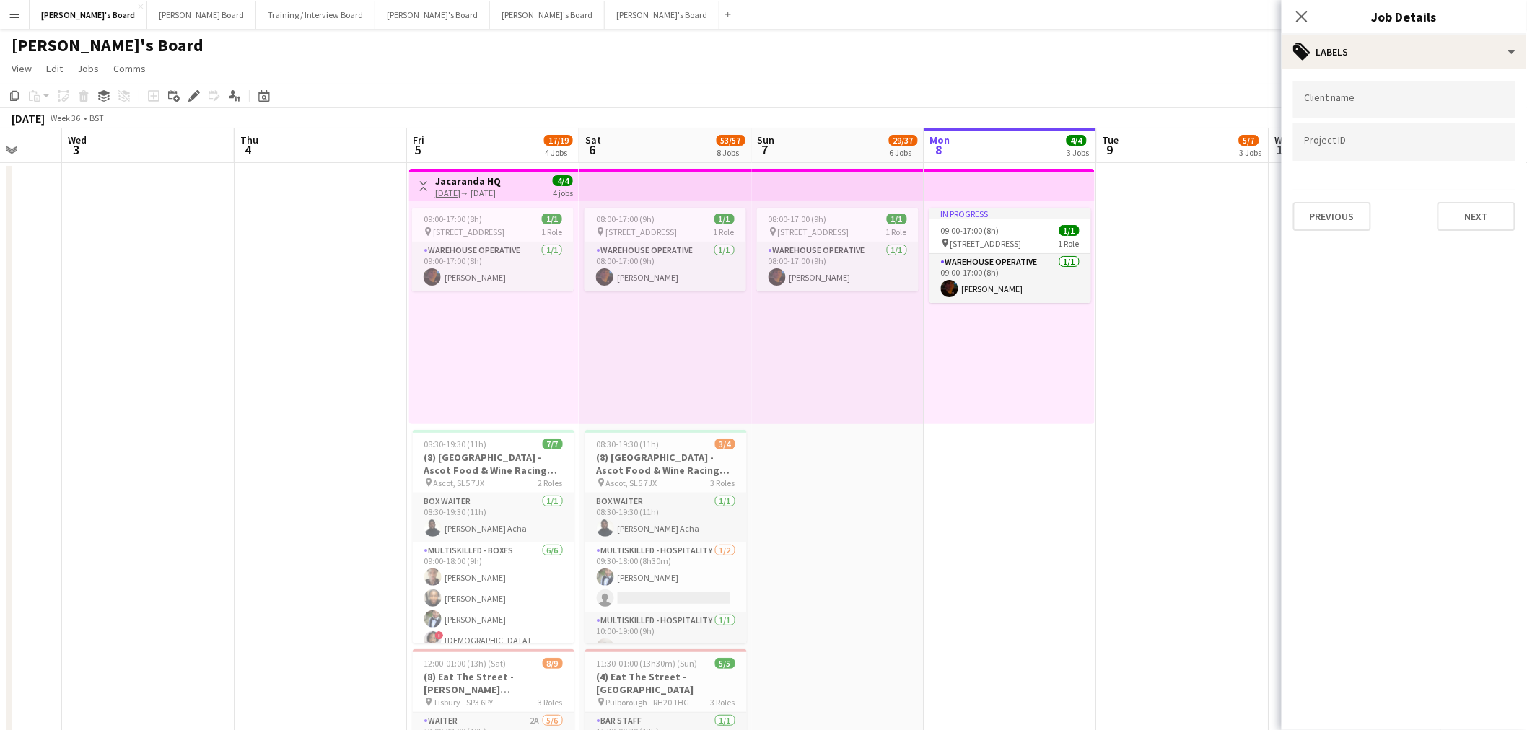
drag, startPoint x: 729, startPoint y: 473, endPoint x: 766, endPoint y: 468, distance: 37.3
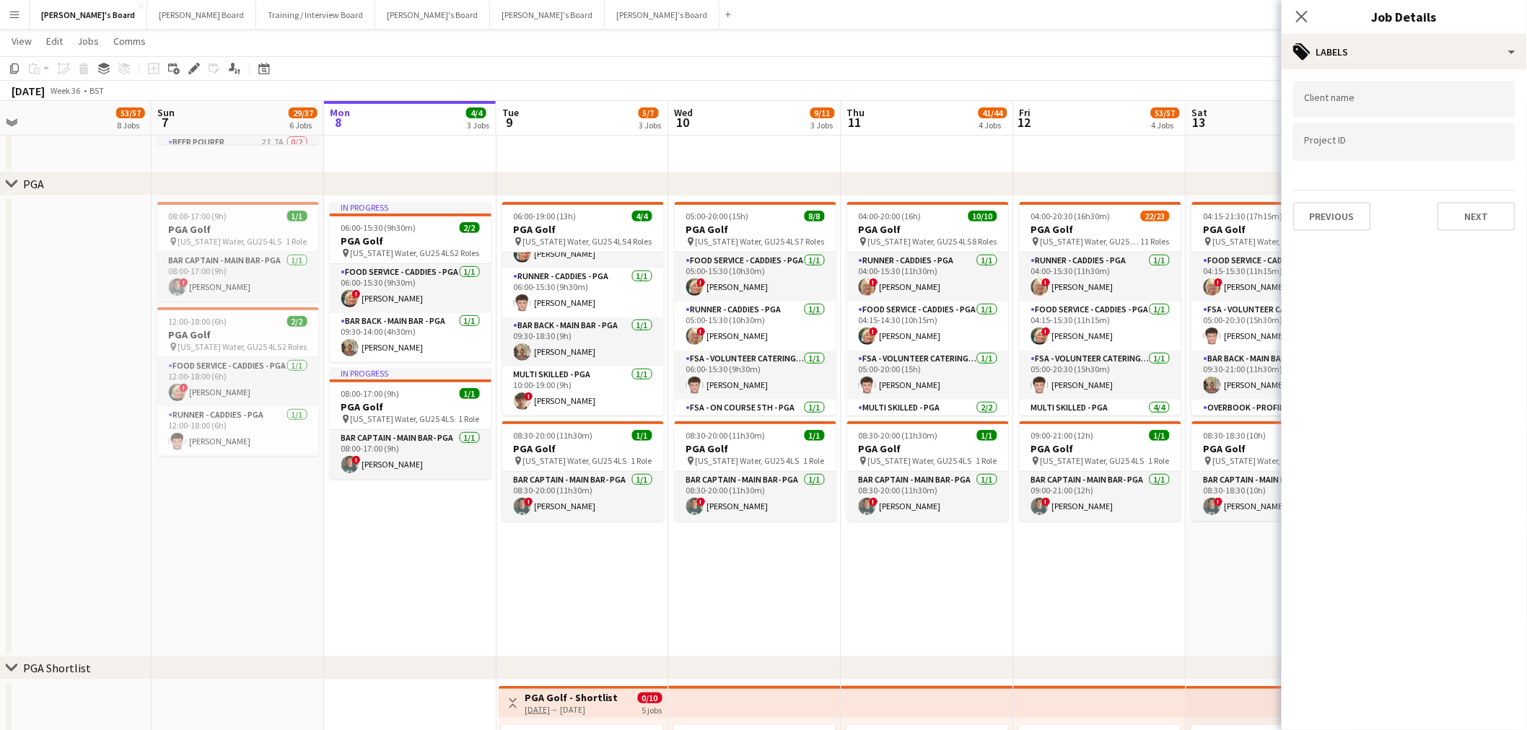
scroll to position [0, 442]
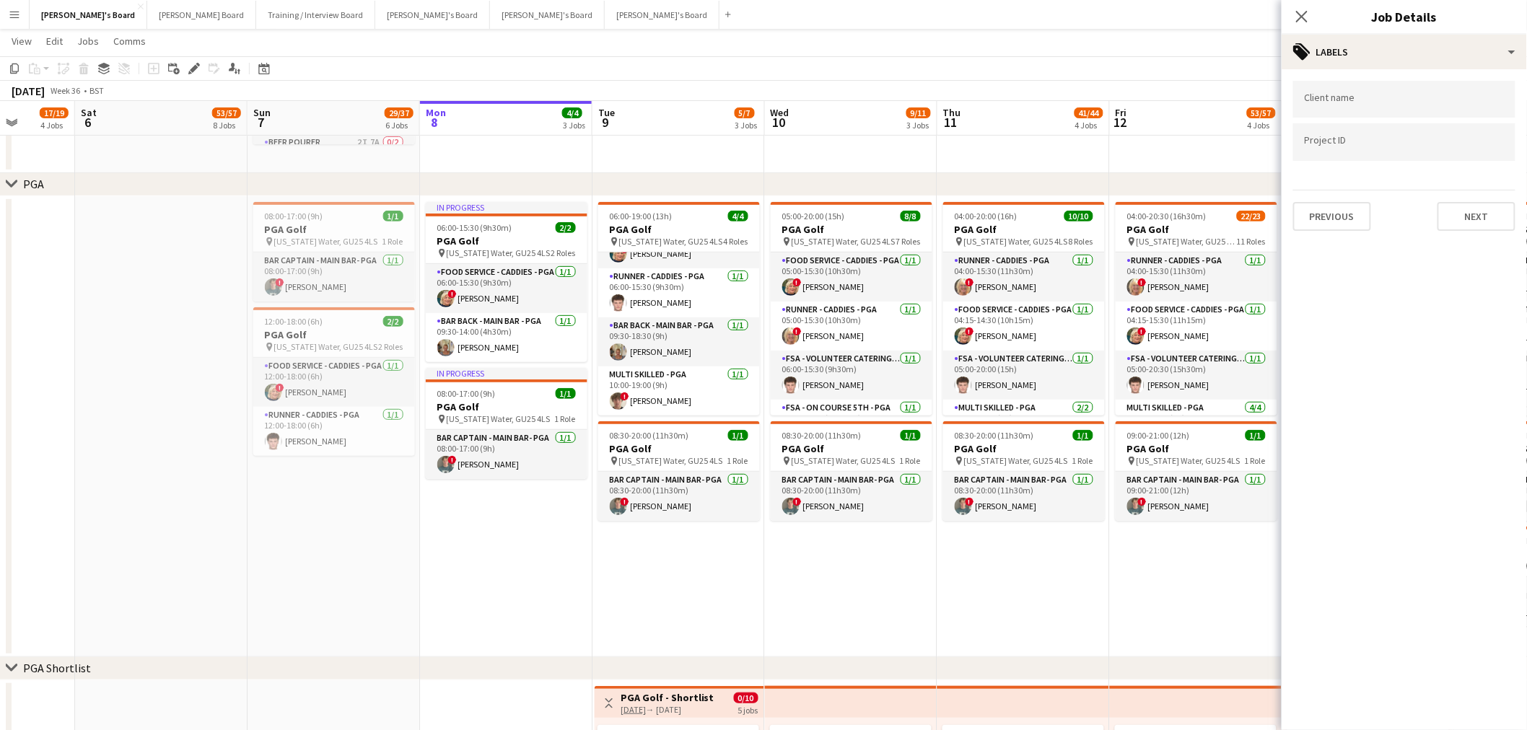
drag, startPoint x: 1157, startPoint y: 349, endPoint x: 996, endPoint y: 366, distance: 161.8
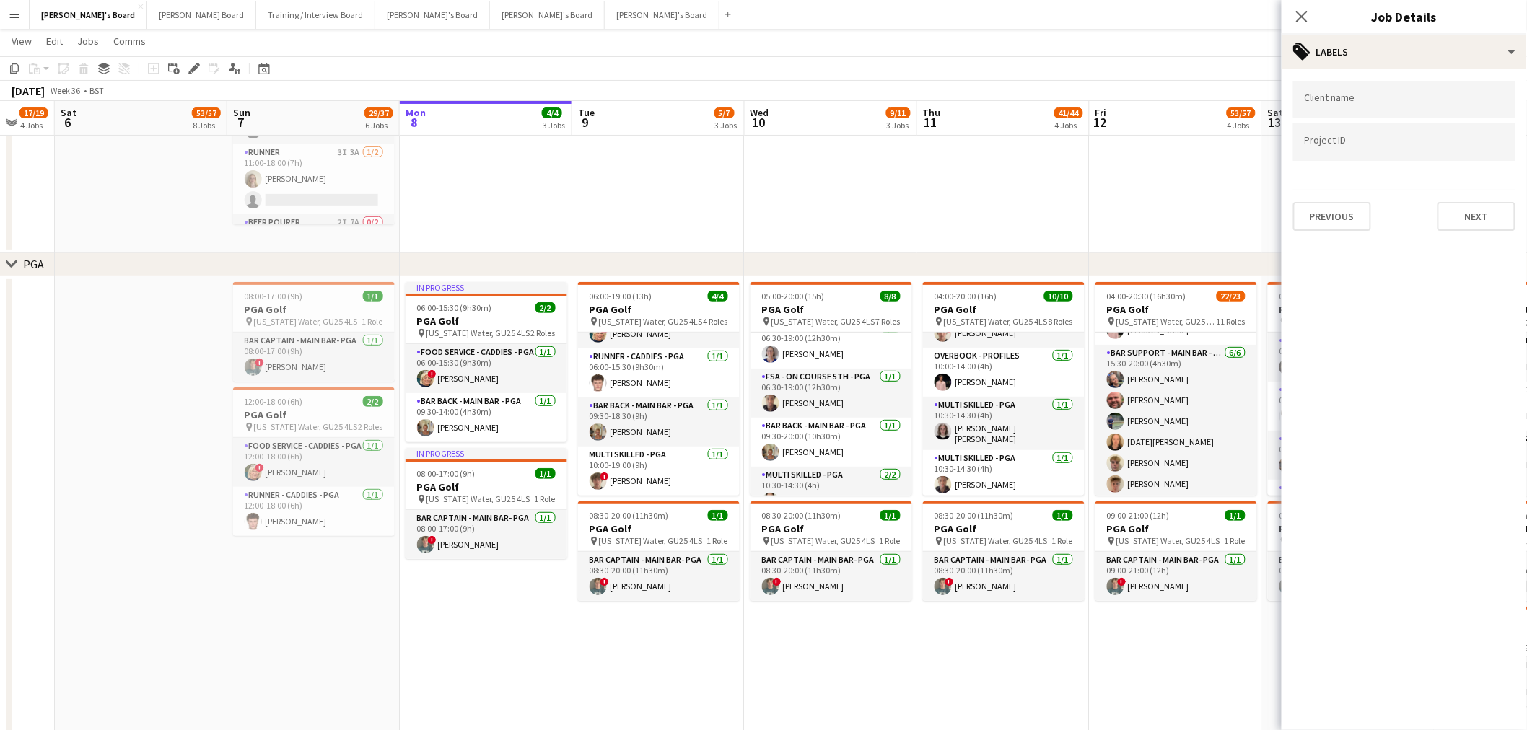
scroll to position [0, 473]
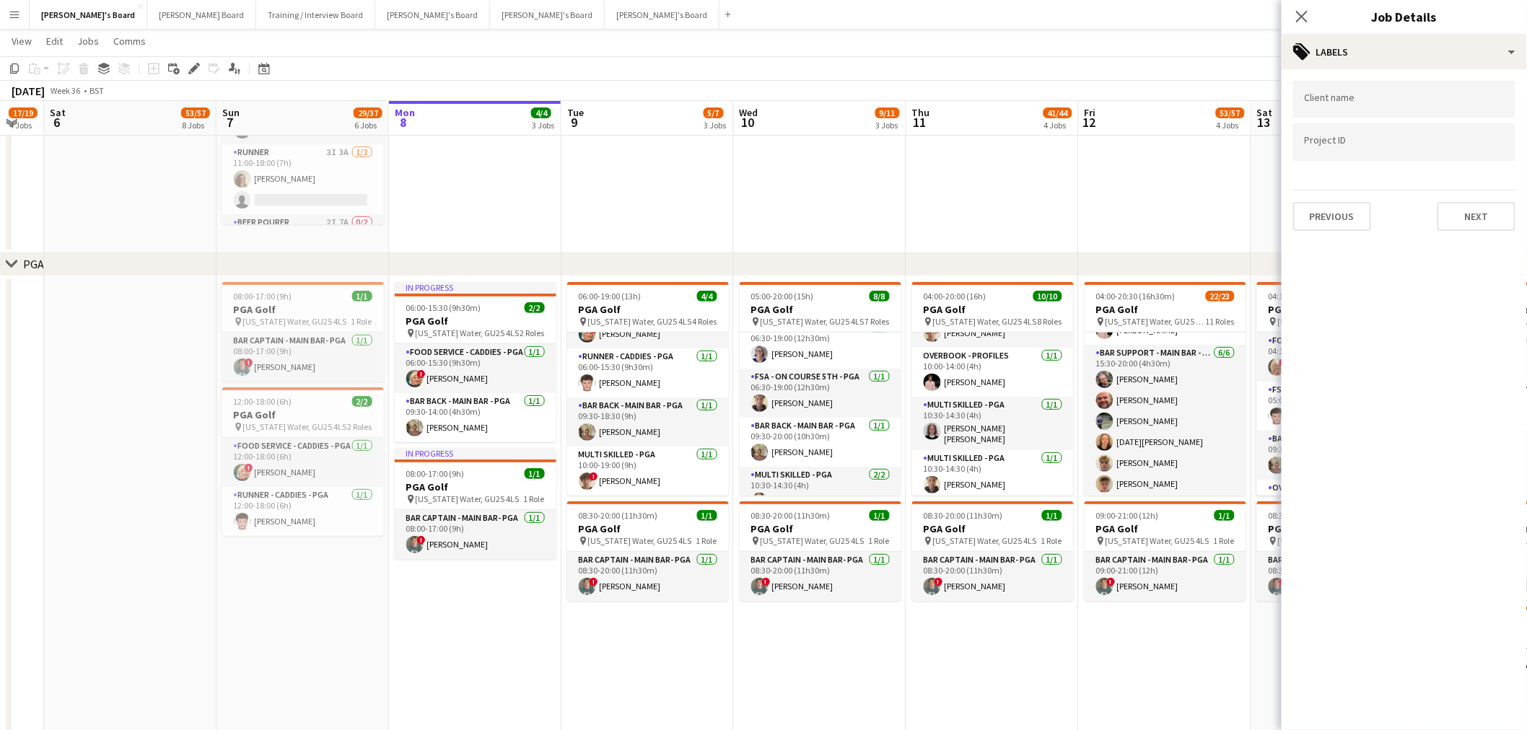
drag, startPoint x: 1207, startPoint y: 447, endPoint x: 1176, endPoint y: 450, distance: 31.2
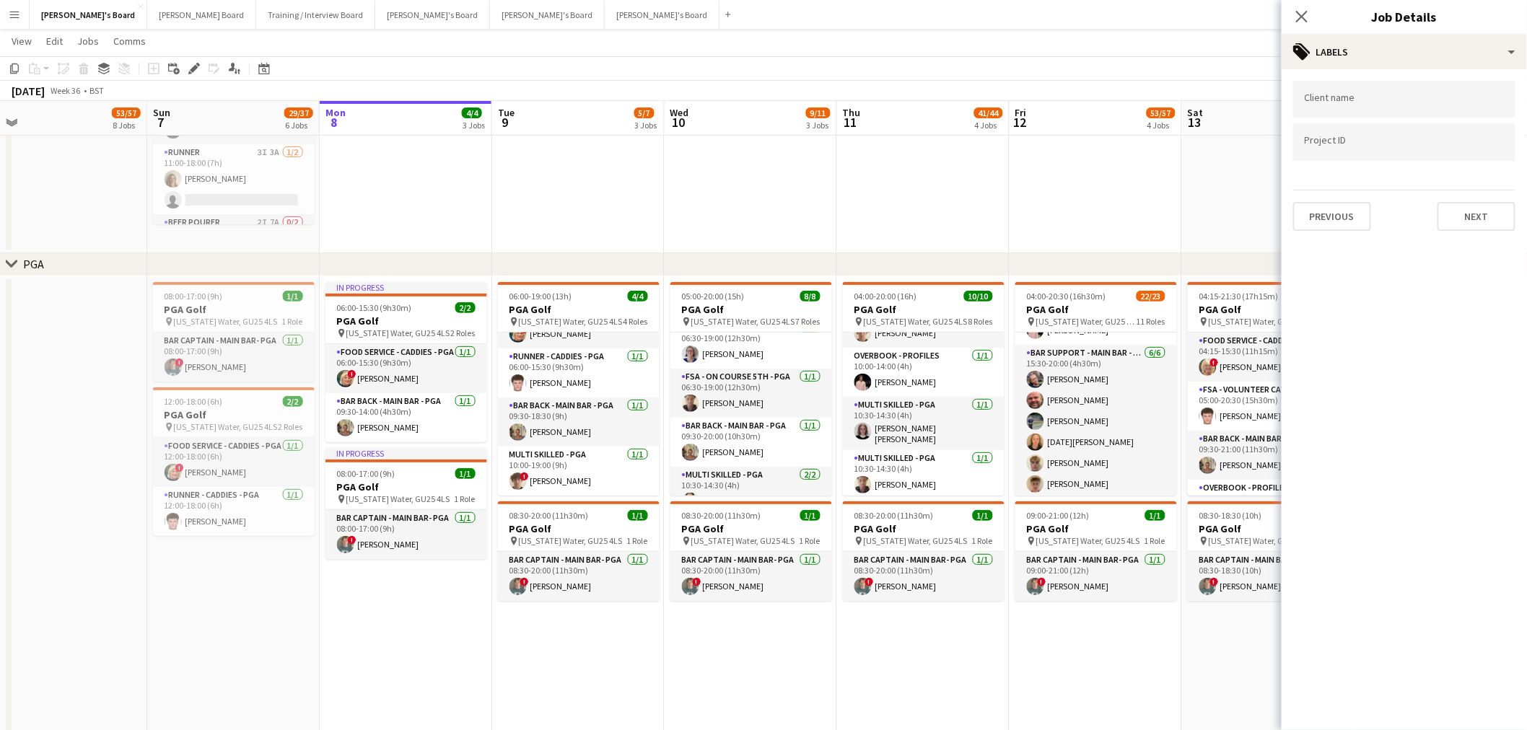
drag, startPoint x: 1178, startPoint y: 450, endPoint x: 1109, endPoint y: 448, distance: 68.6
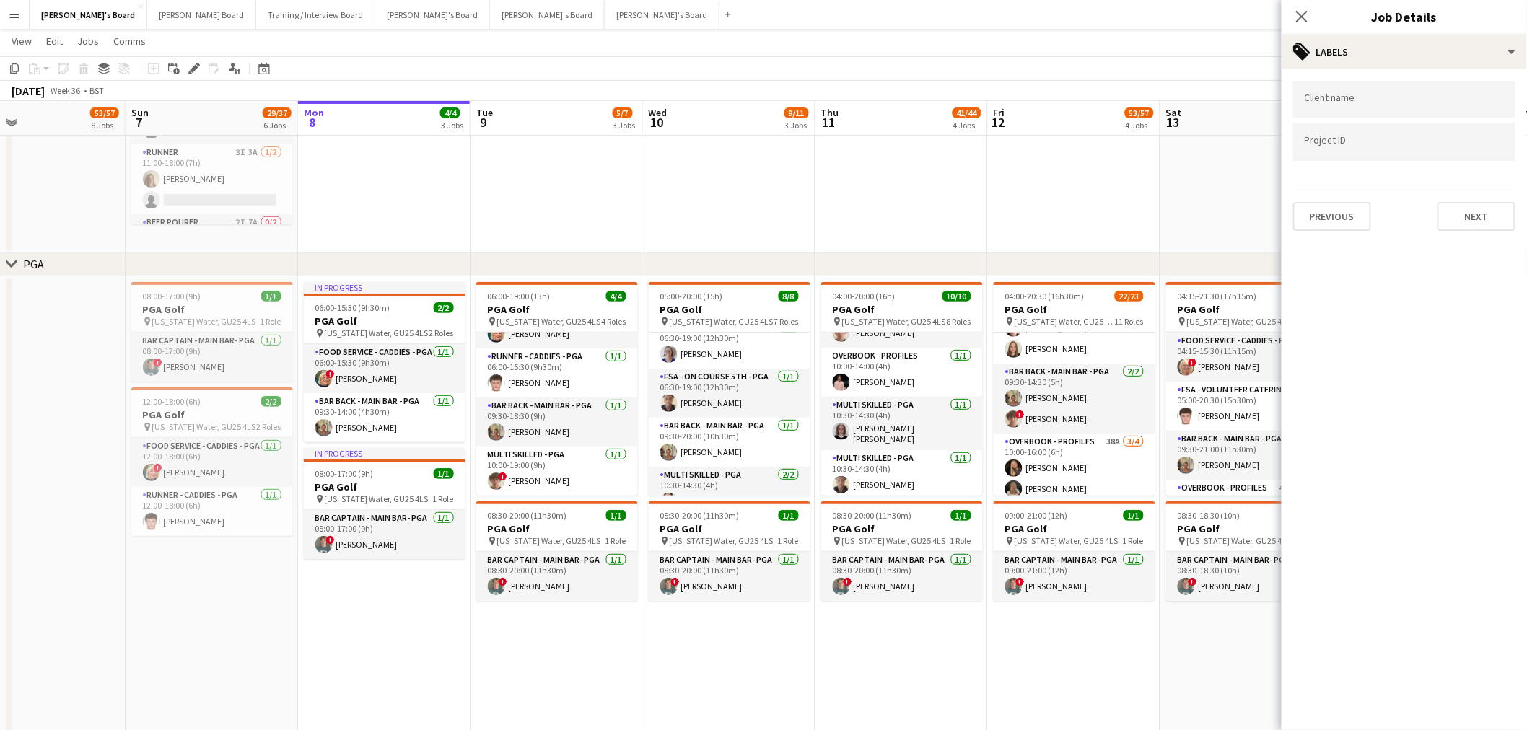
scroll to position [0, 568]
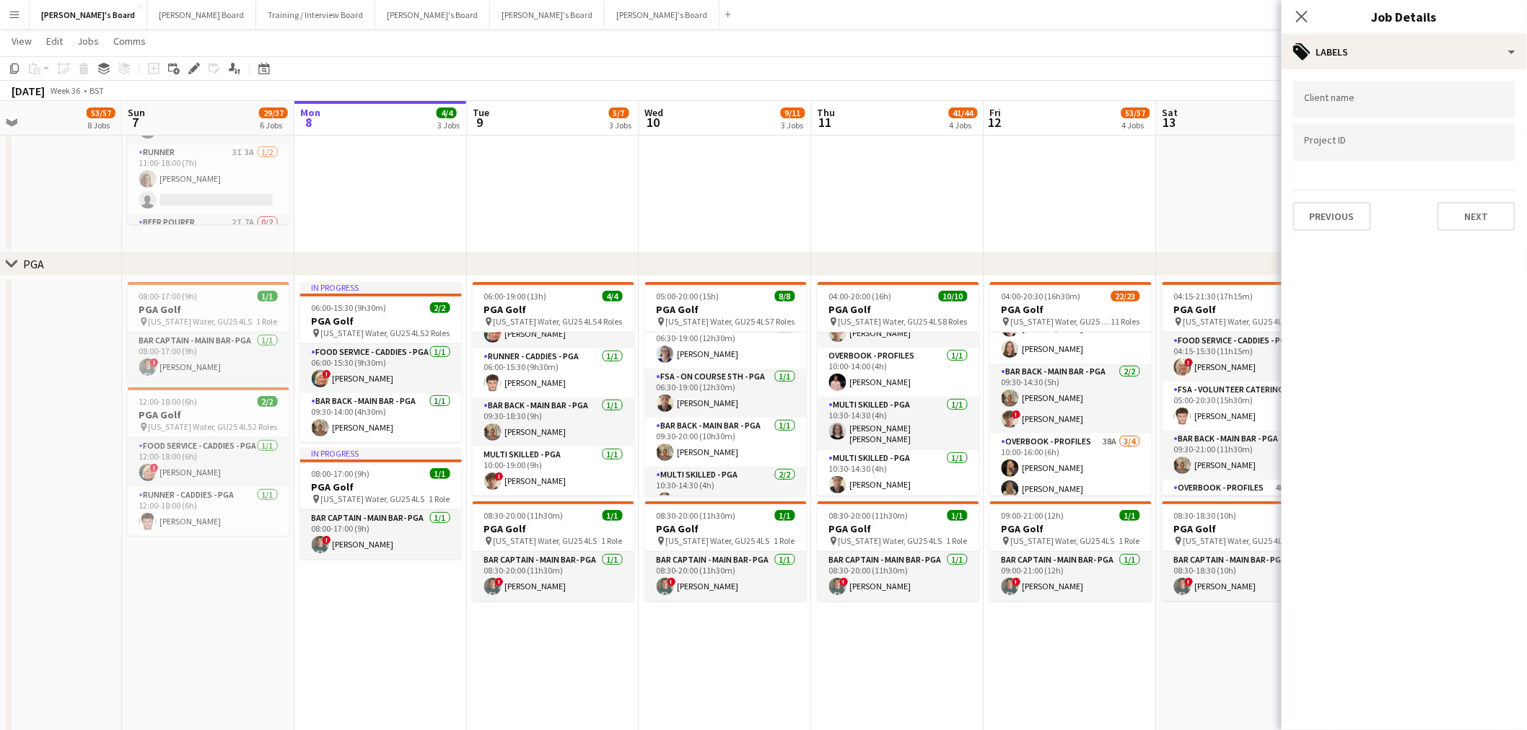
drag, startPoint x: 1101, startPoint y: 451, endPoint x: 1088, endPoint y: 455, distance: 12.8
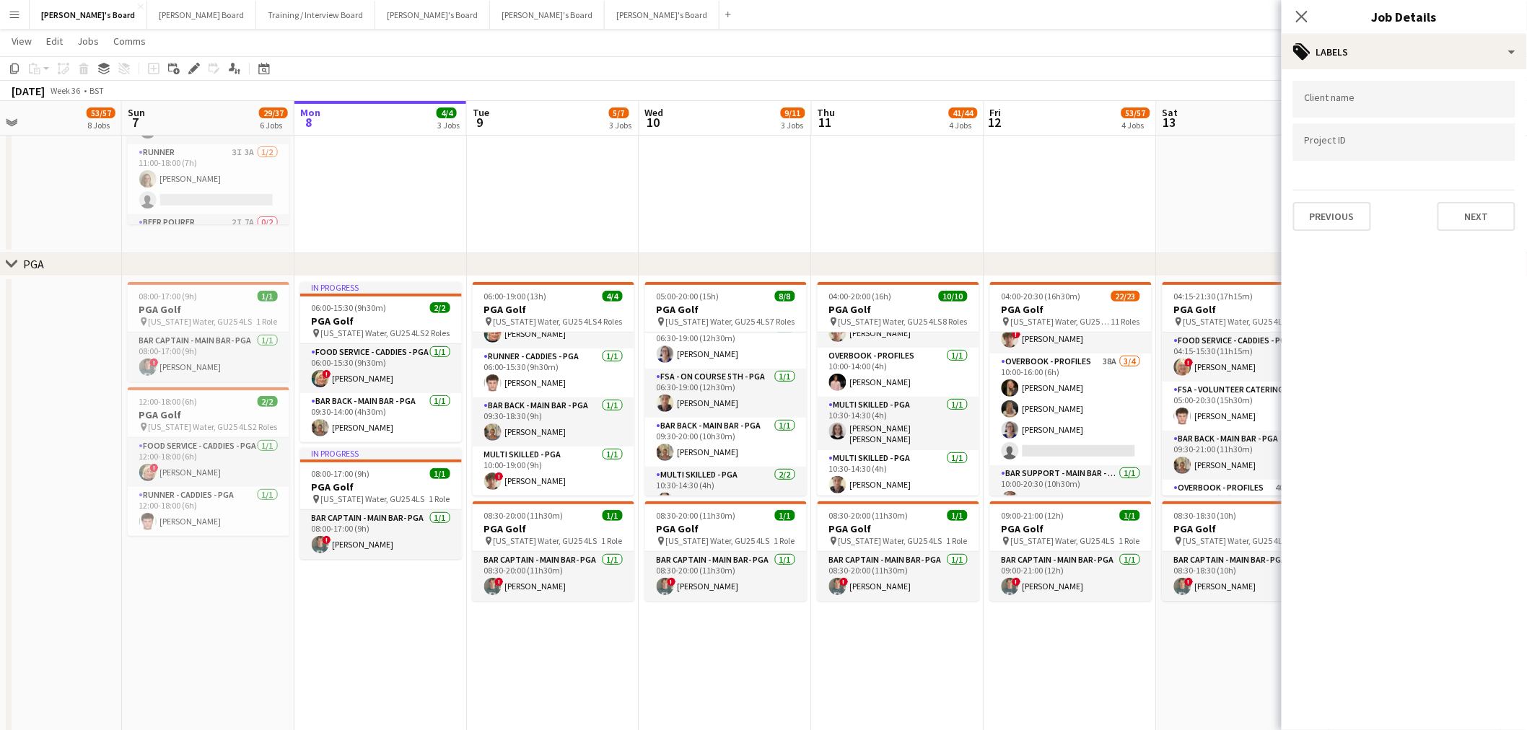
scroll to position [0, 579]
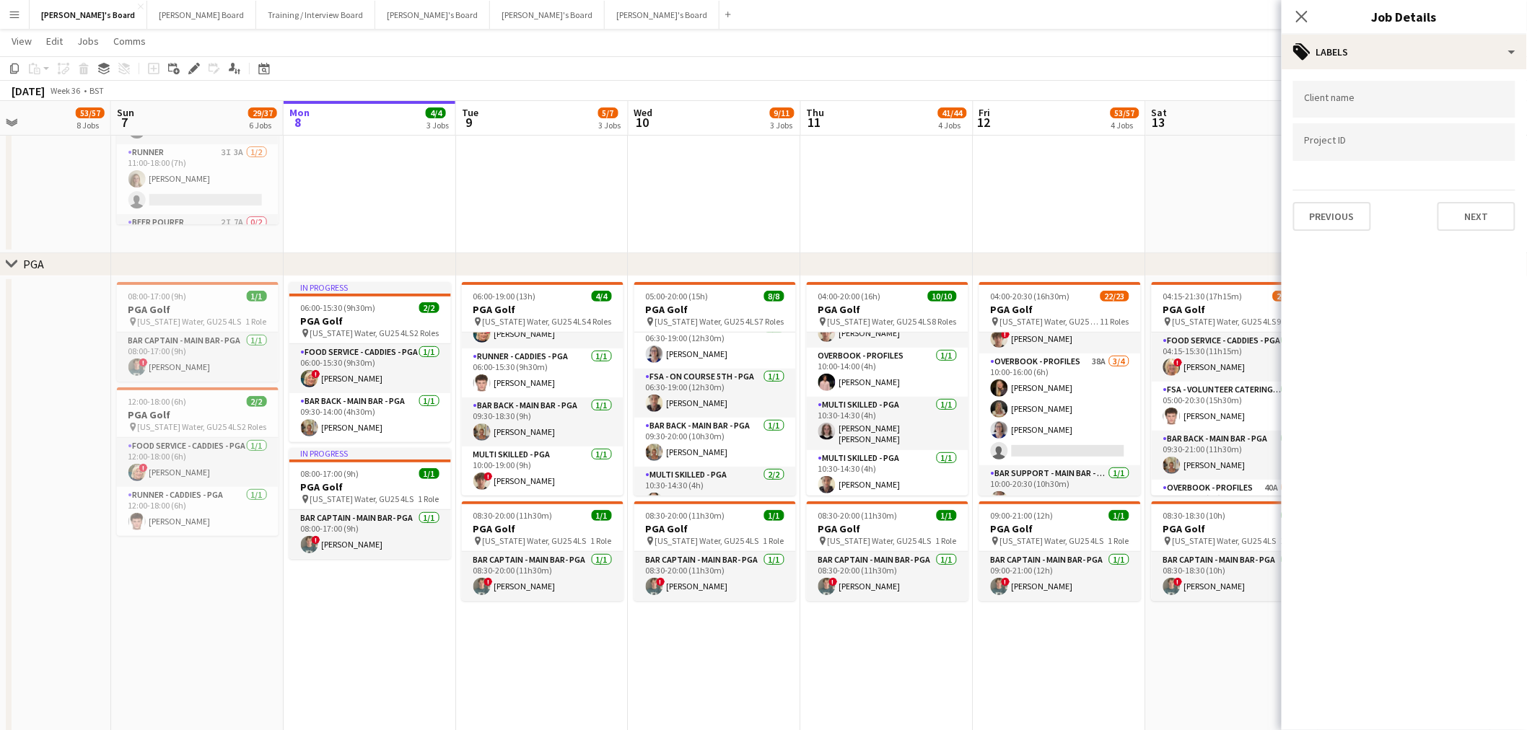
drag, startPoint x: 1100, startPoint y: 452, endPoint x: 1090, endPoint y: 453, distance: 10.2
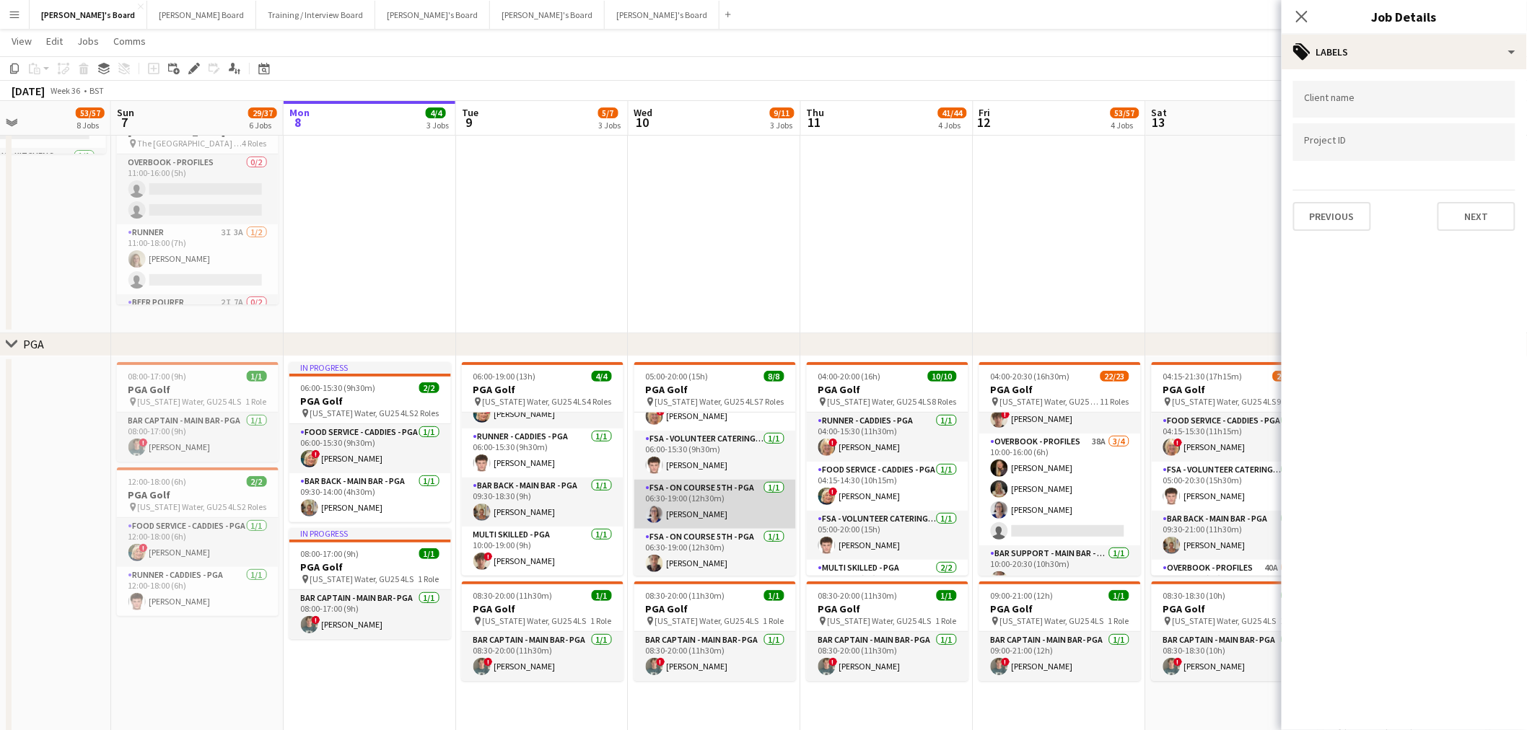
scroll to position [160, 0]
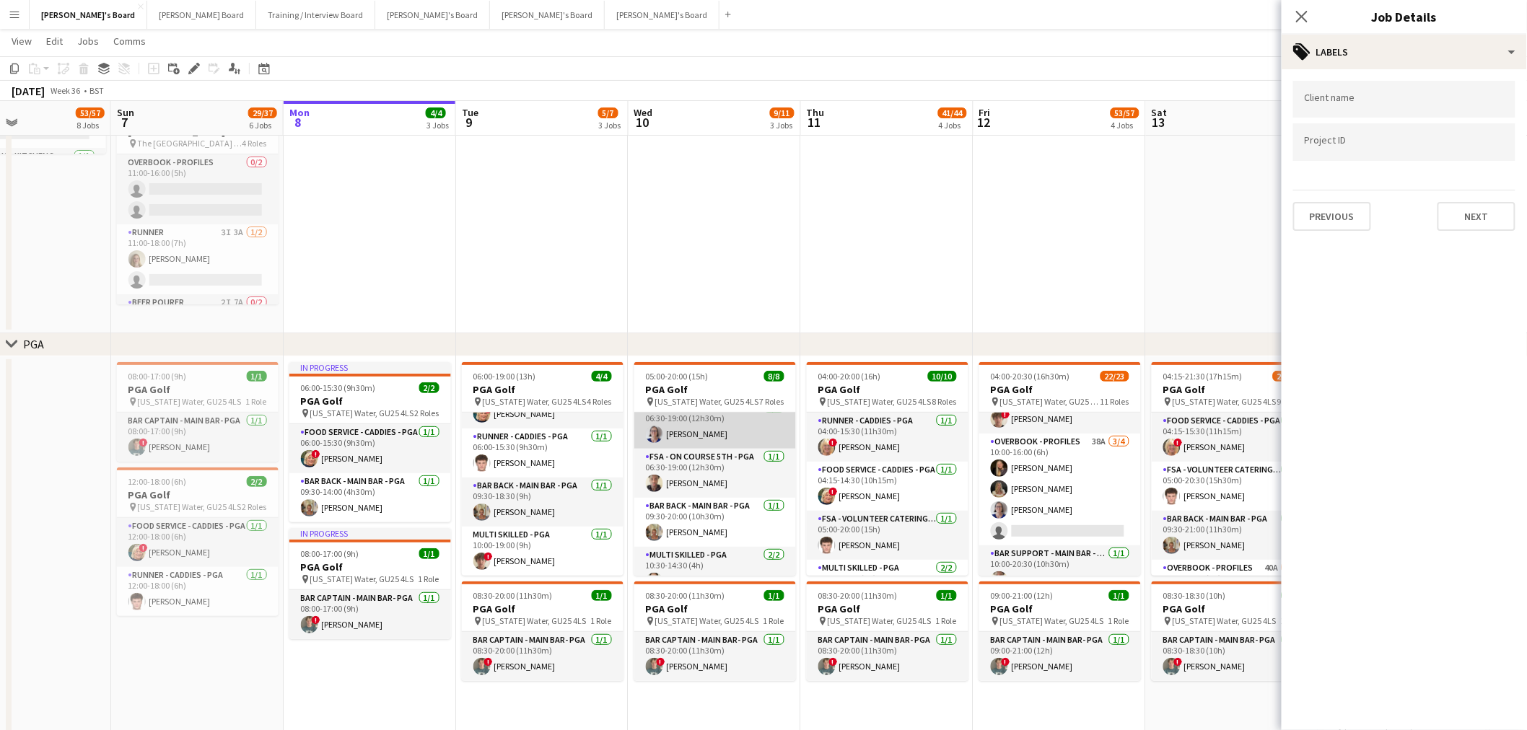
click at [678, 435] on app-card-role "FSA - On Course 5th - PGA [DATE] 06:30-19:00 (12h30m) [PERSON_NAME]" at bounding box center [715, 424] width 162 height 49
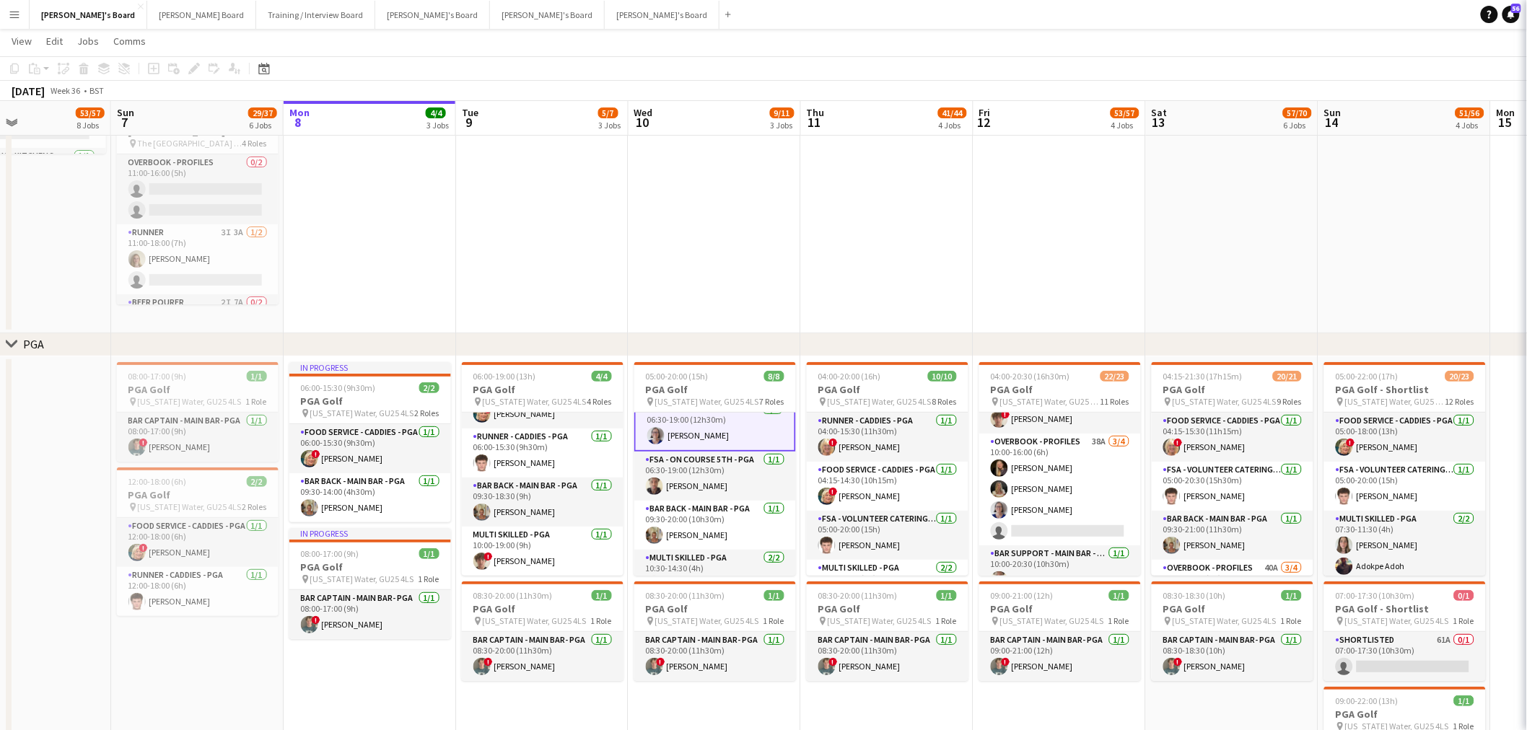
scroll to position [161, 0]
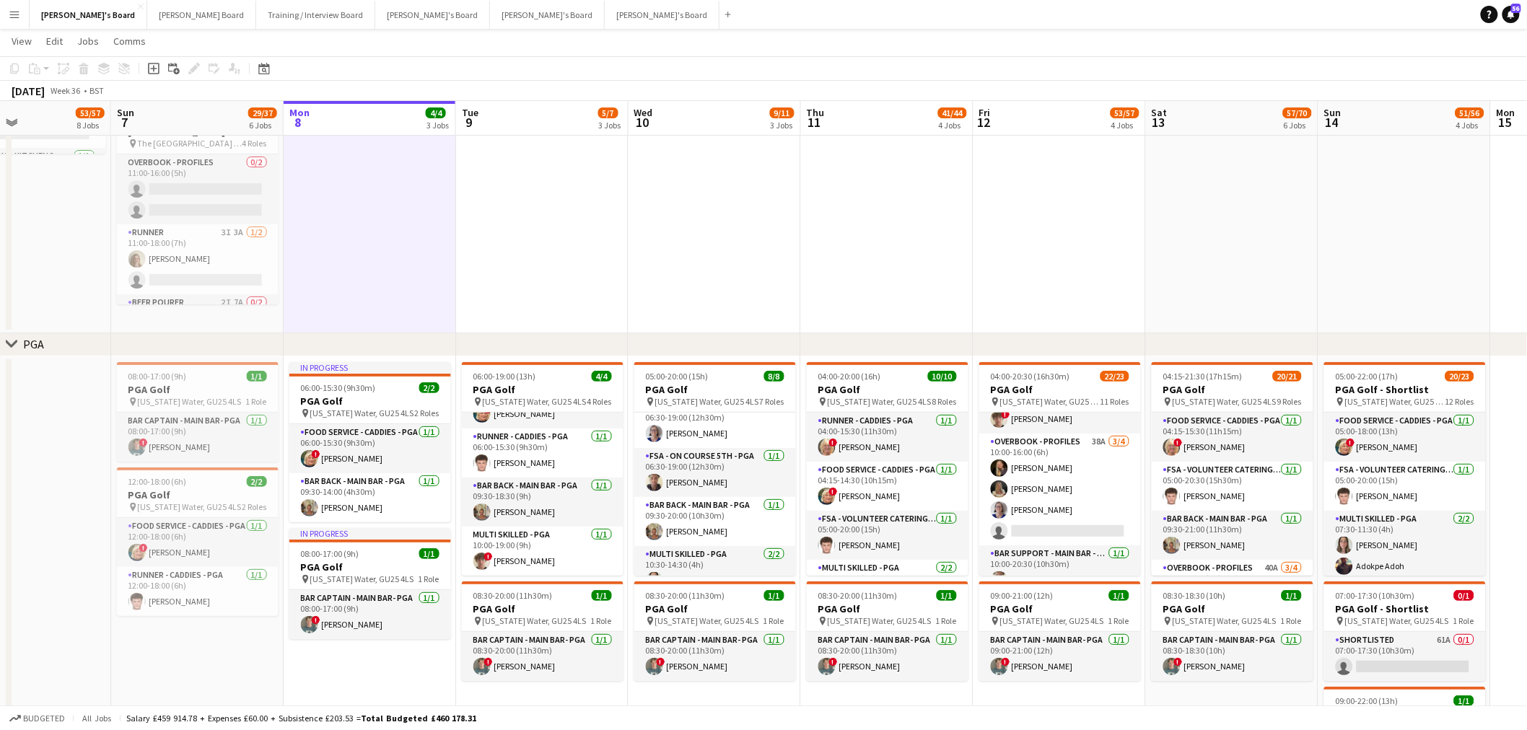
scroll to position [160, 0]
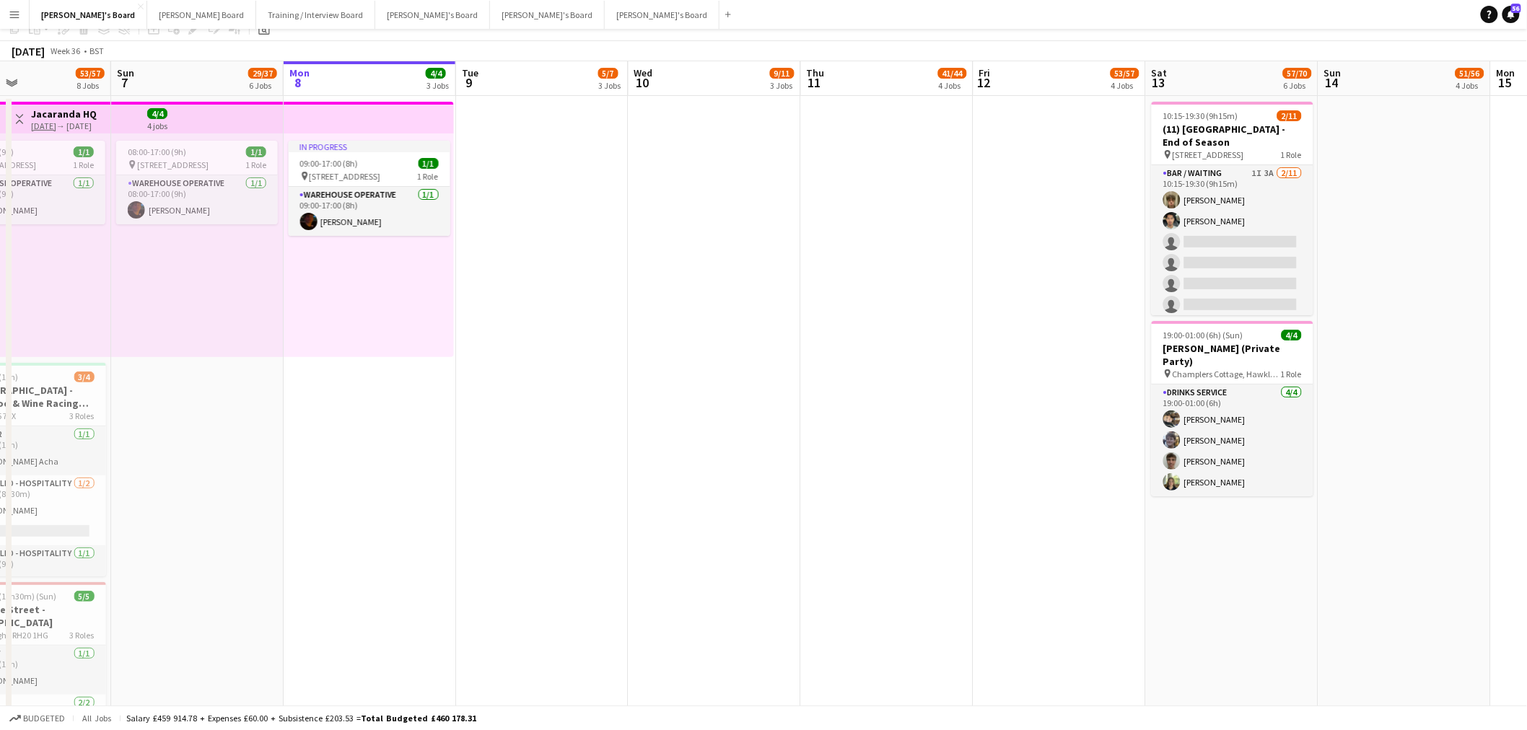
scroll to position [0, 0]
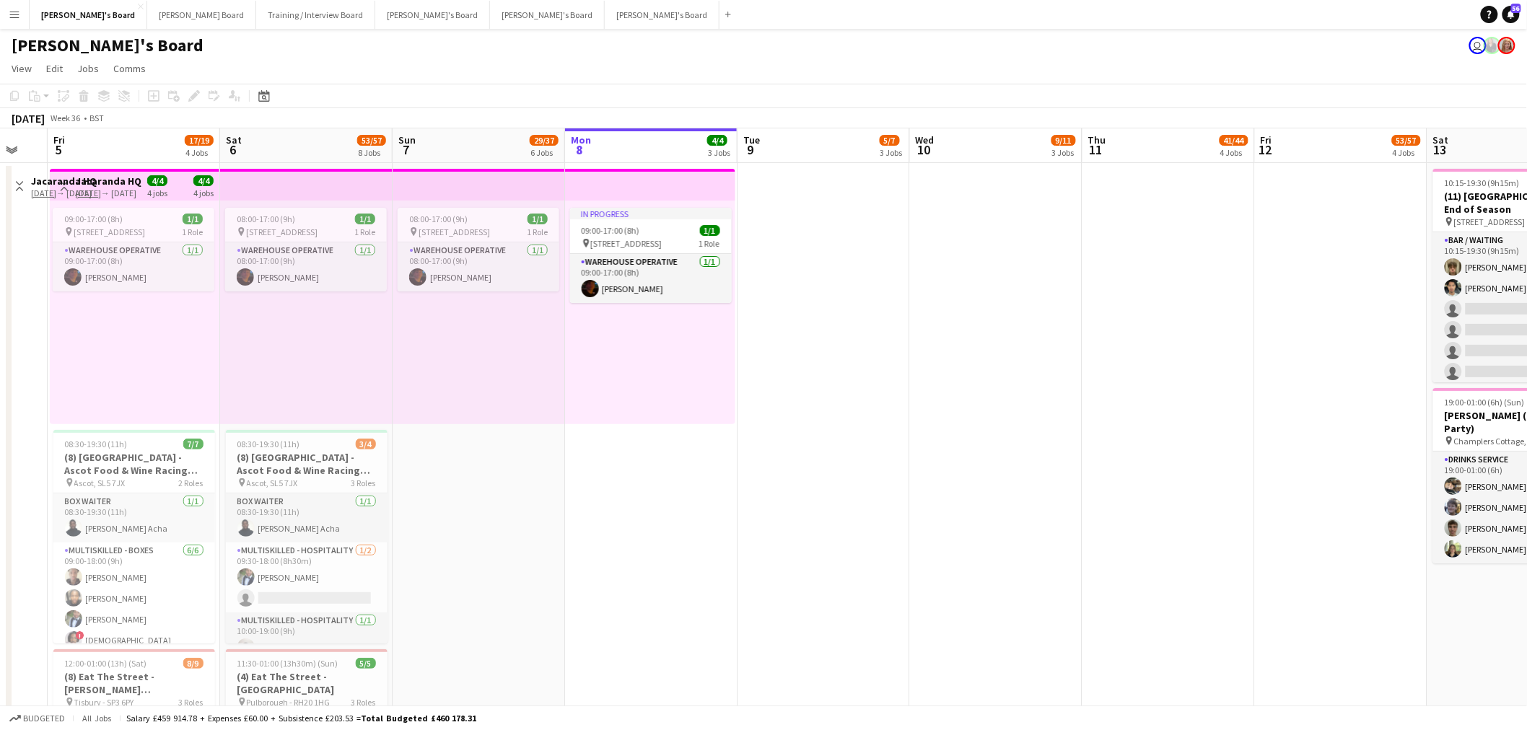
drag, startPoint x: 118, startPoint y: 384, endPoint x: 724, endPoint y: 397, distance: 605.7
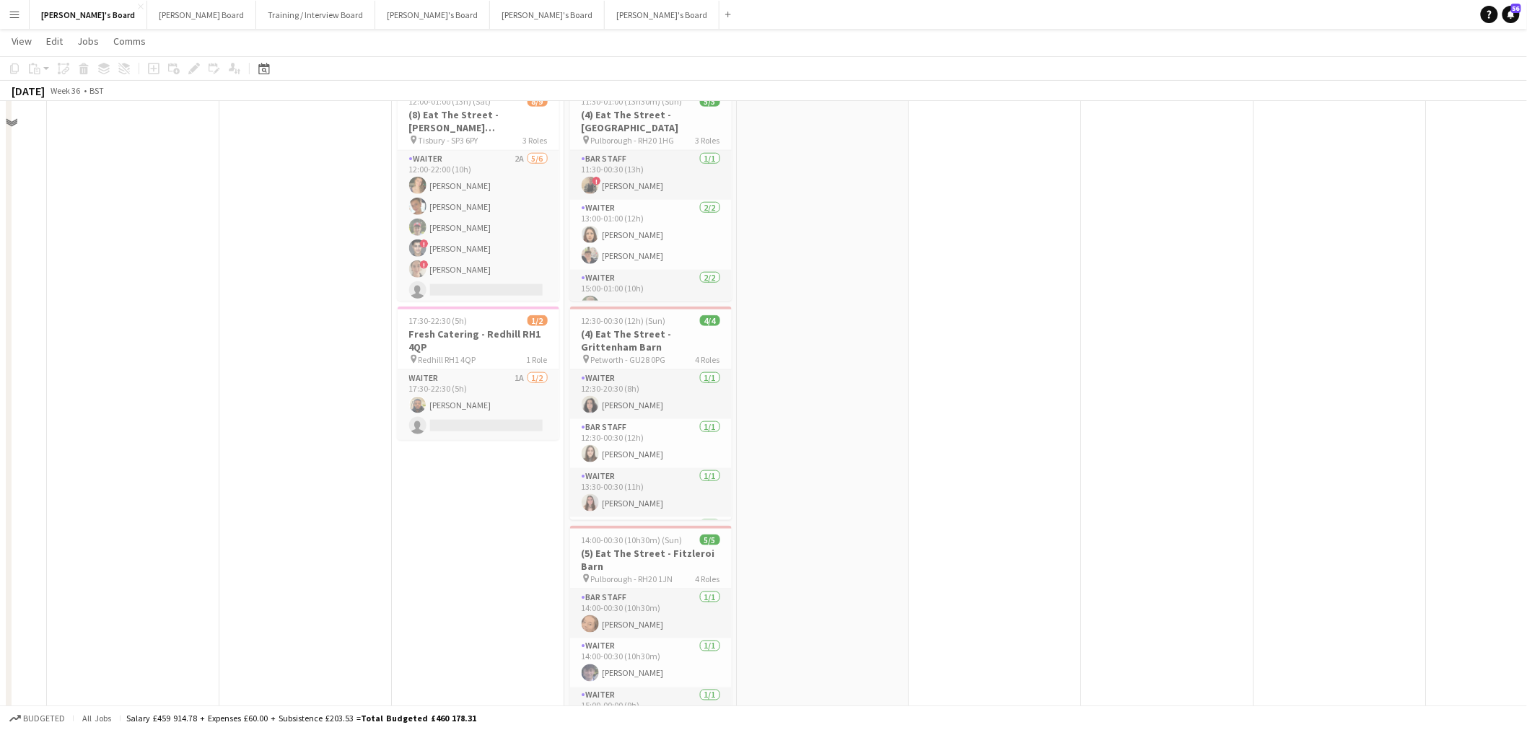
scroll to position [481, 0]
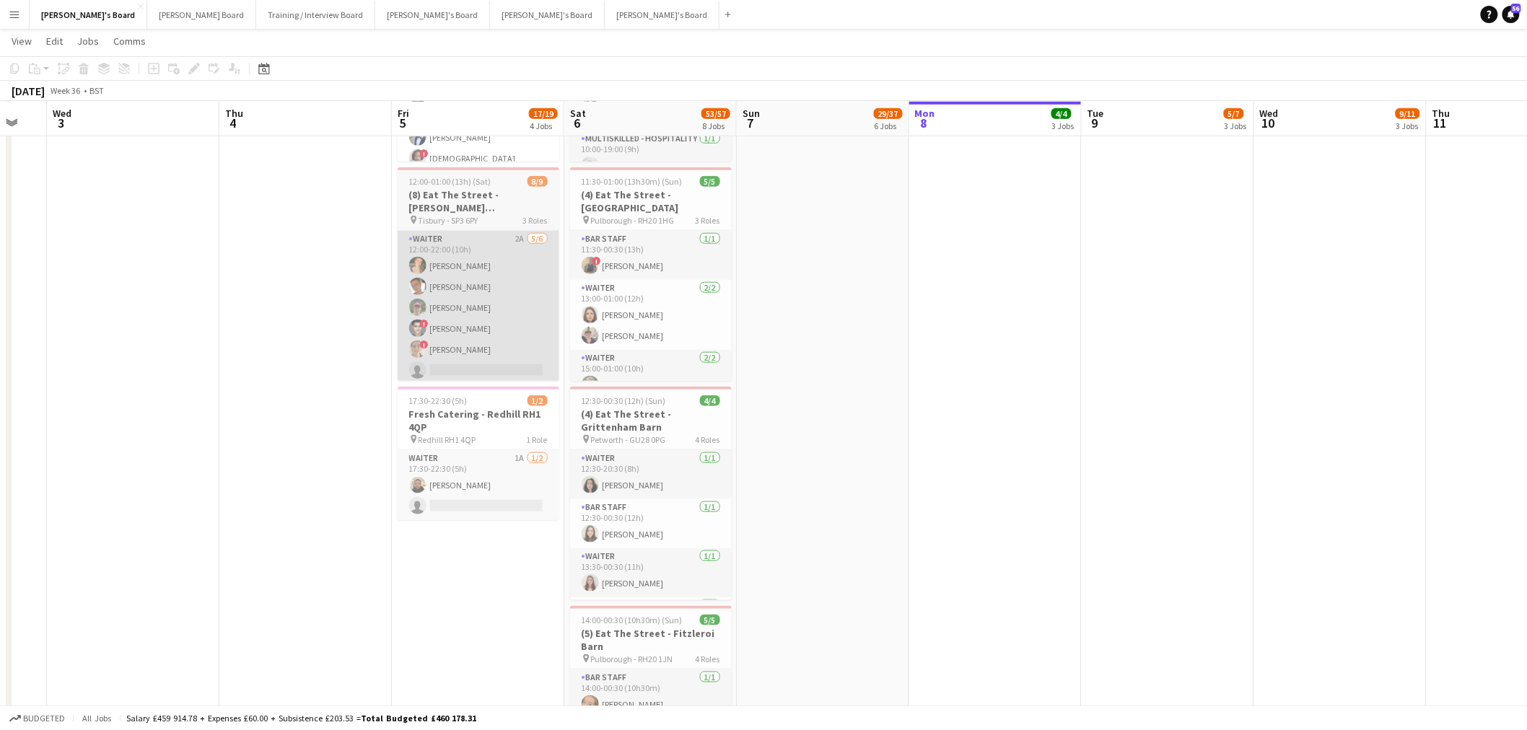
drag, startPoint x: 445, startPoint y: 414, endPoint x: 410, endPoint y: 363, distance: 62.3
click at [445, 414] on h3 "Fresh Catering - Redhill RH1 4QP" at bounding box center [479, 421] width 162 height 26
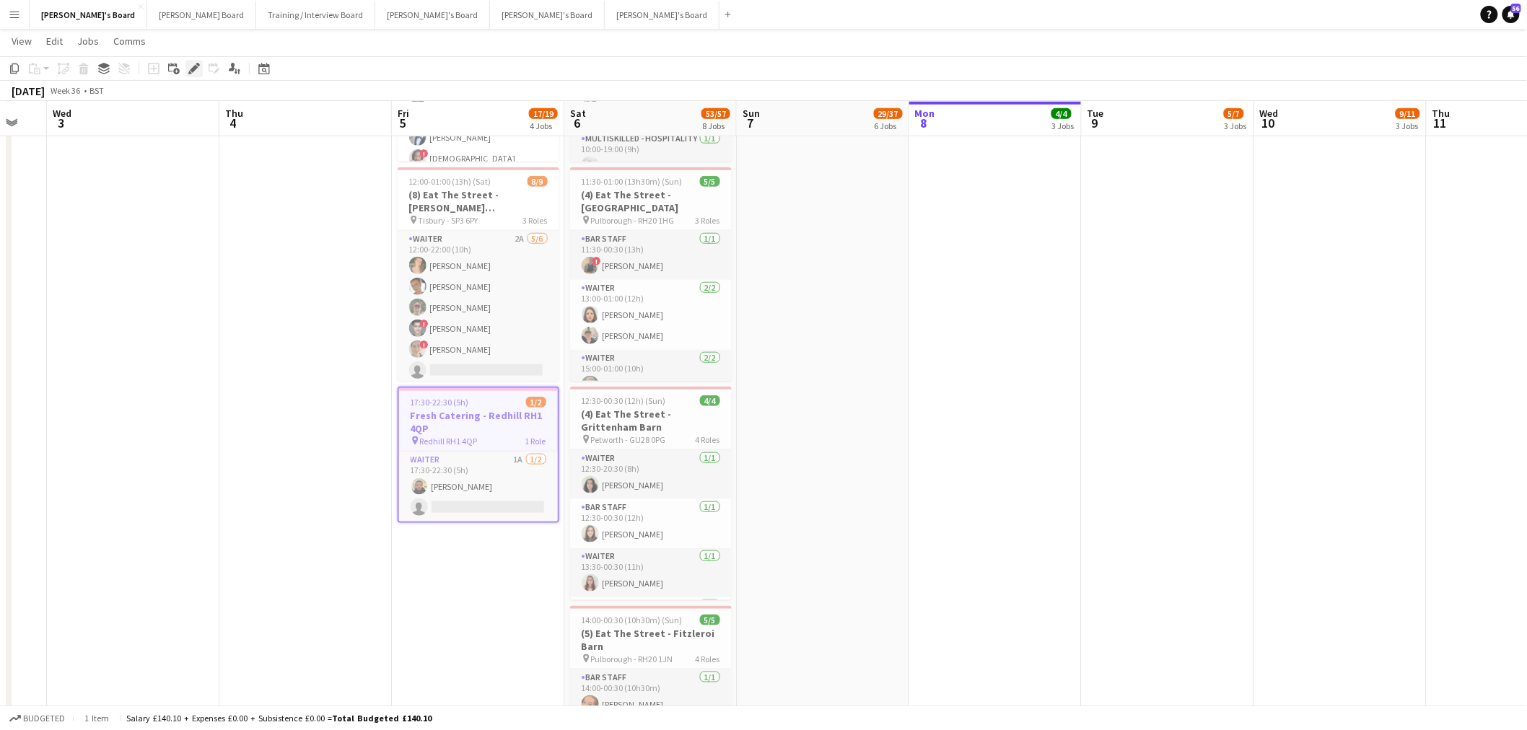
click at [191, 63] on icon "Edit" at bounding box center [194, 69] width 12 height 12
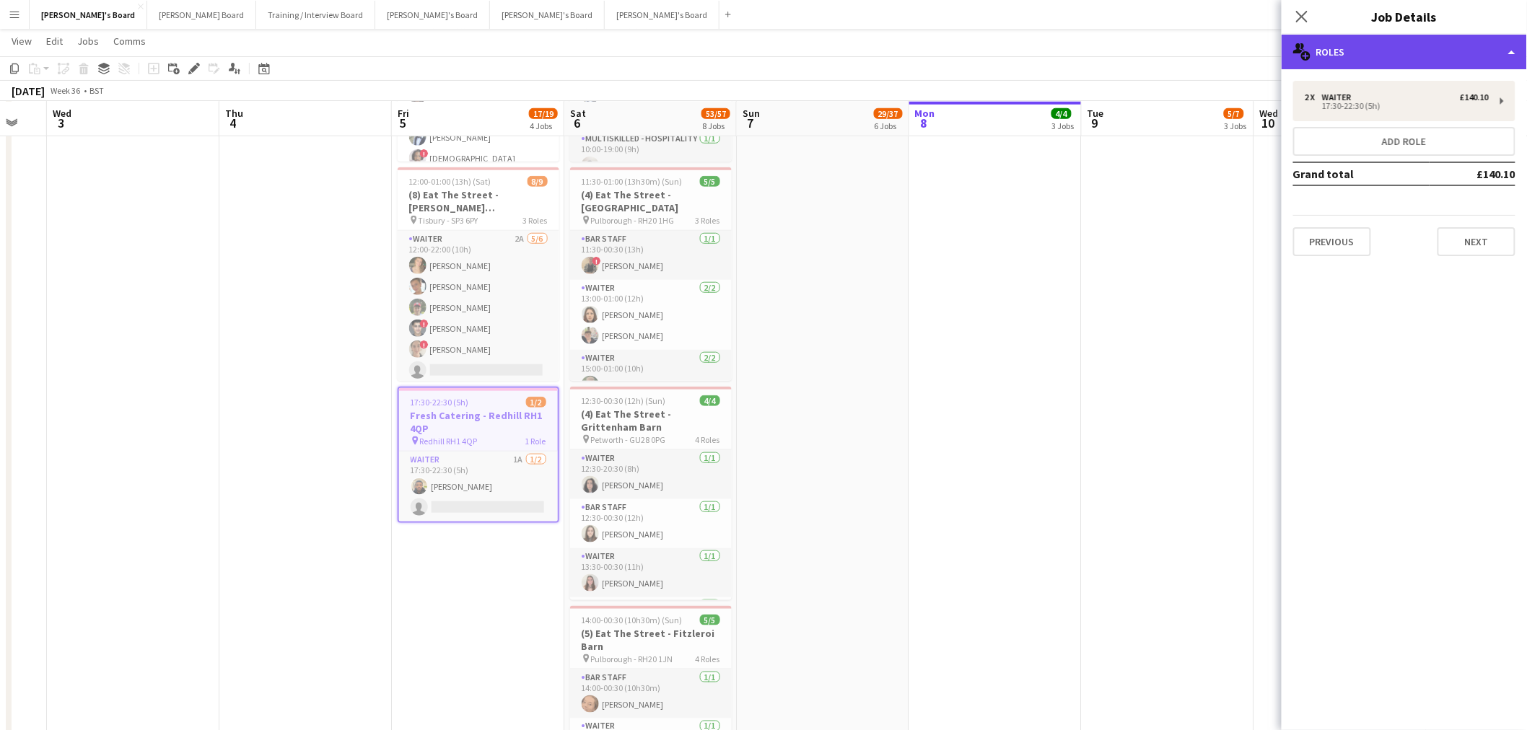
click at [1013, 58] on div "multiple-users-add Roles" at bounding box center [1404, 52] width 245 height 35
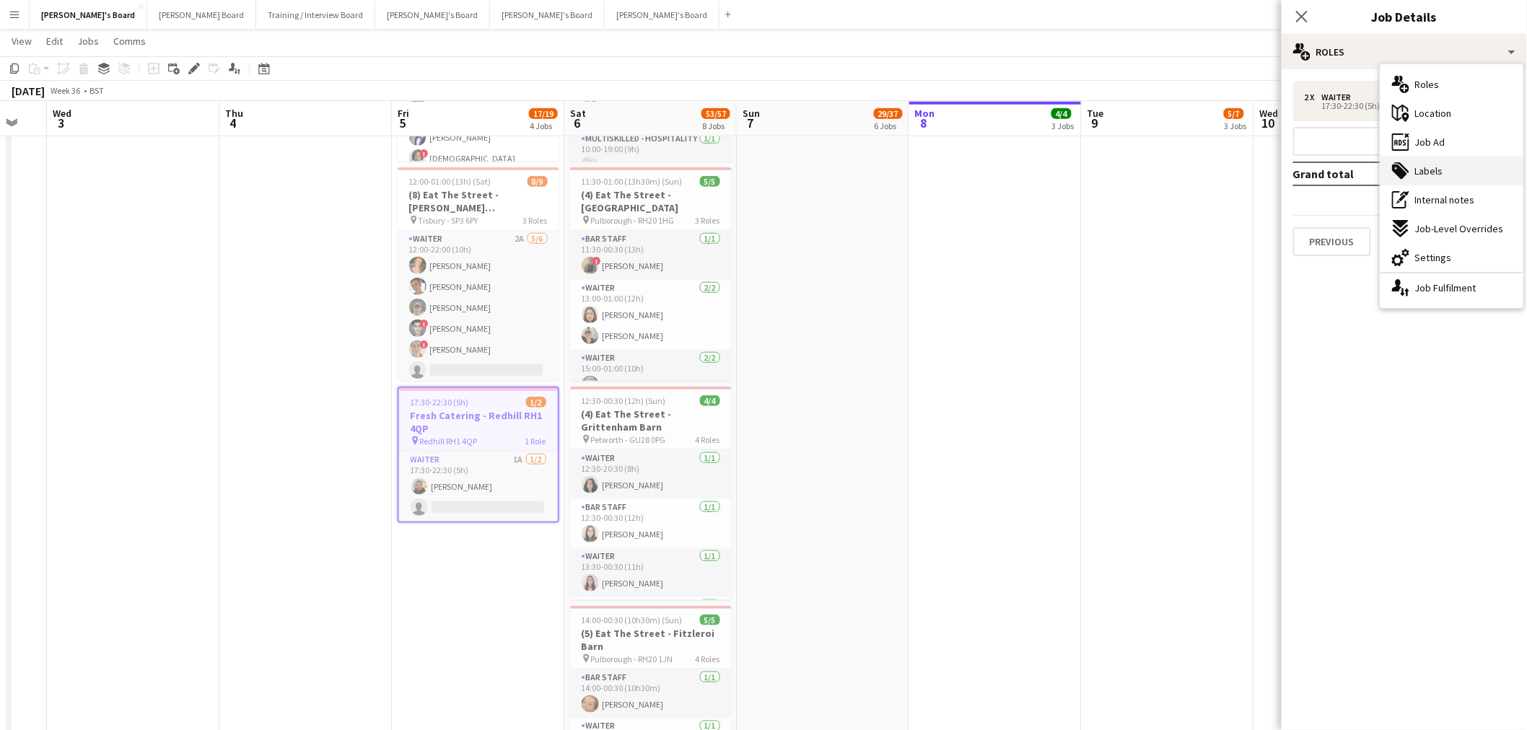
click at [1013, 168] on span "Labels" at bounding box center [1429, 171] width 28 height 13
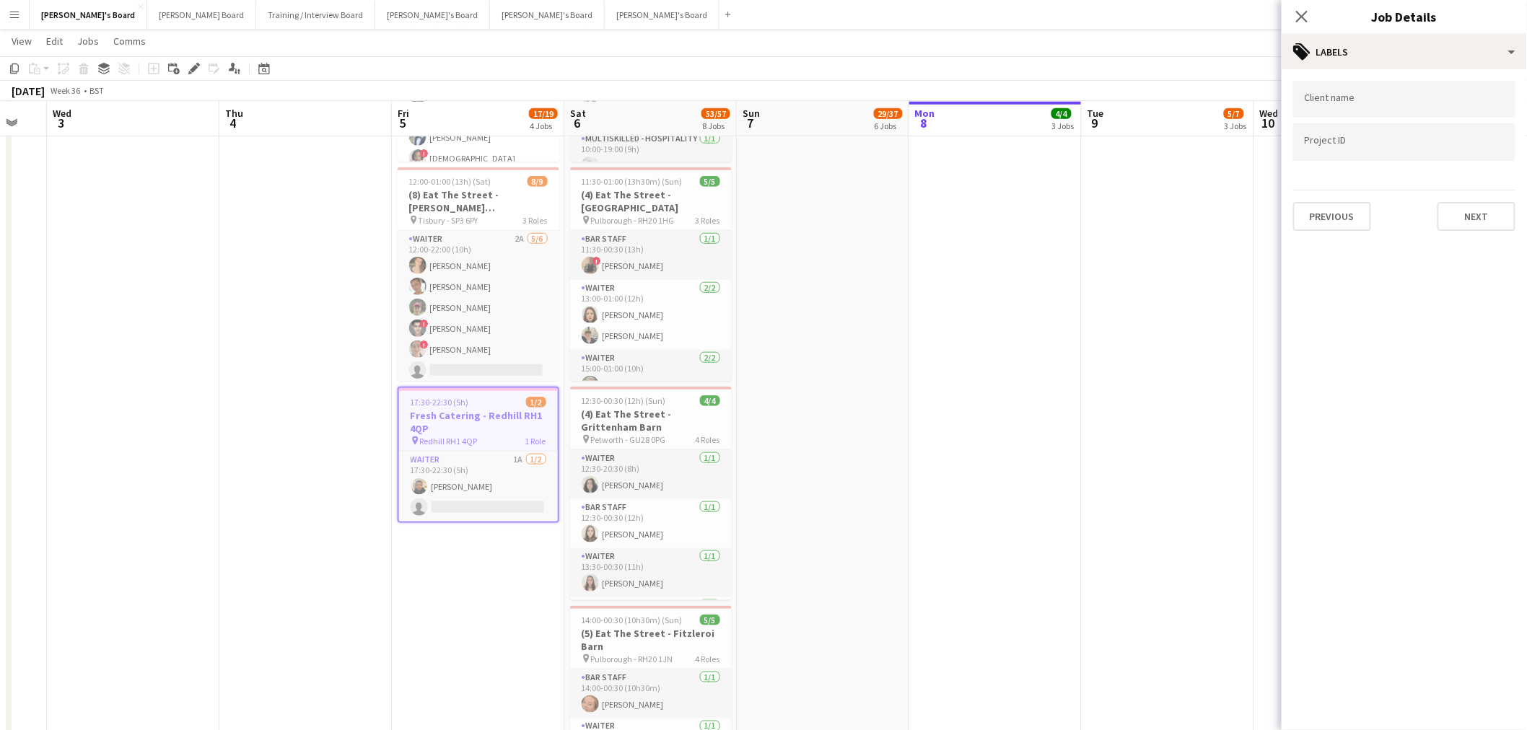
click at [1013, 130] on div at bounding box center [1404, 141] width 222 height 37
paste input "*****"
type input "*****"
click at [931, 350] on app-date-cell "In progress 09:00-17:00 (8h) 1/1 pin Jacaranda Catering, Midhust, GU29 9AL 1 Ro…" at bounding box center [995, 265] width 172 height 1168
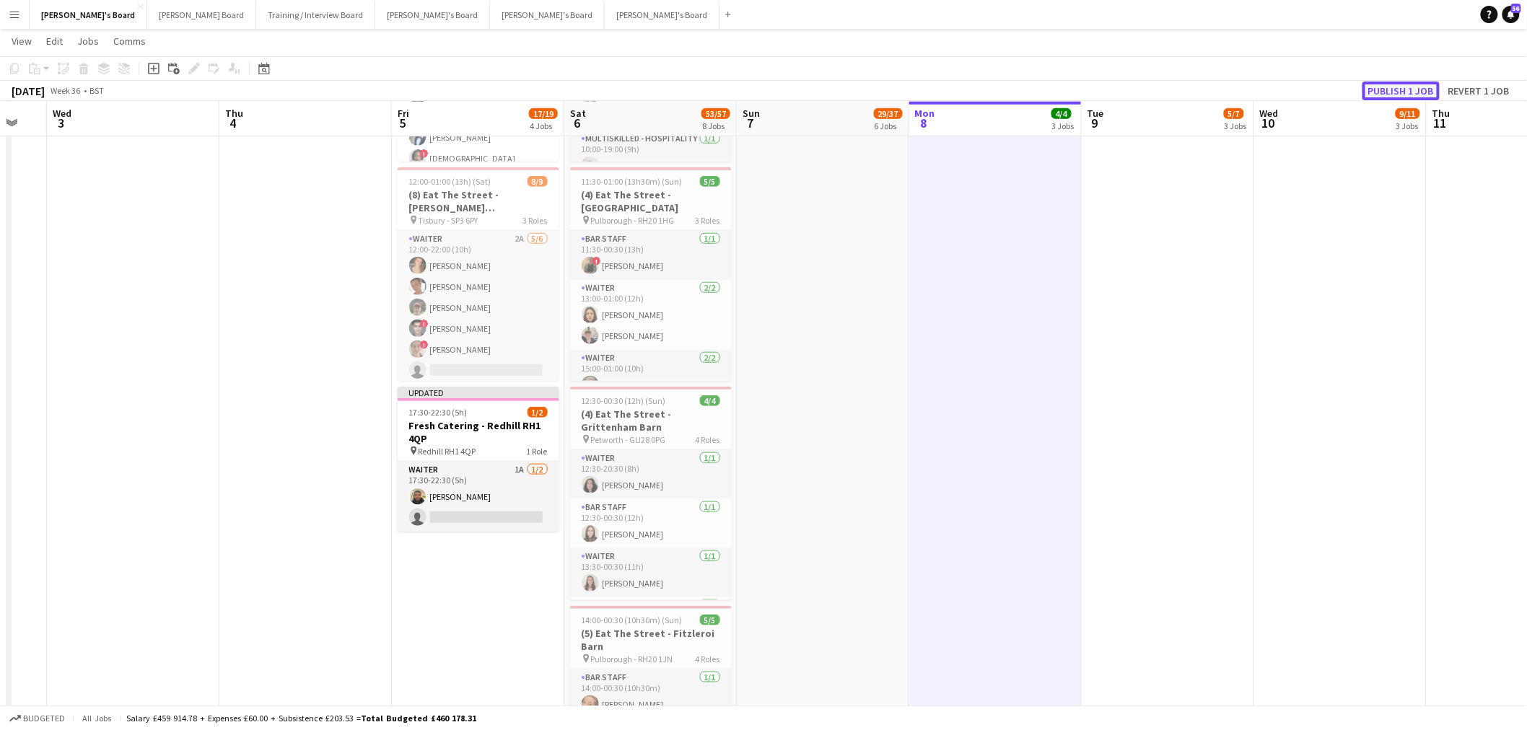
click at [1013, 87] on button "Publish 1 job" at bounding box center [1401, 91] width 77 height 19
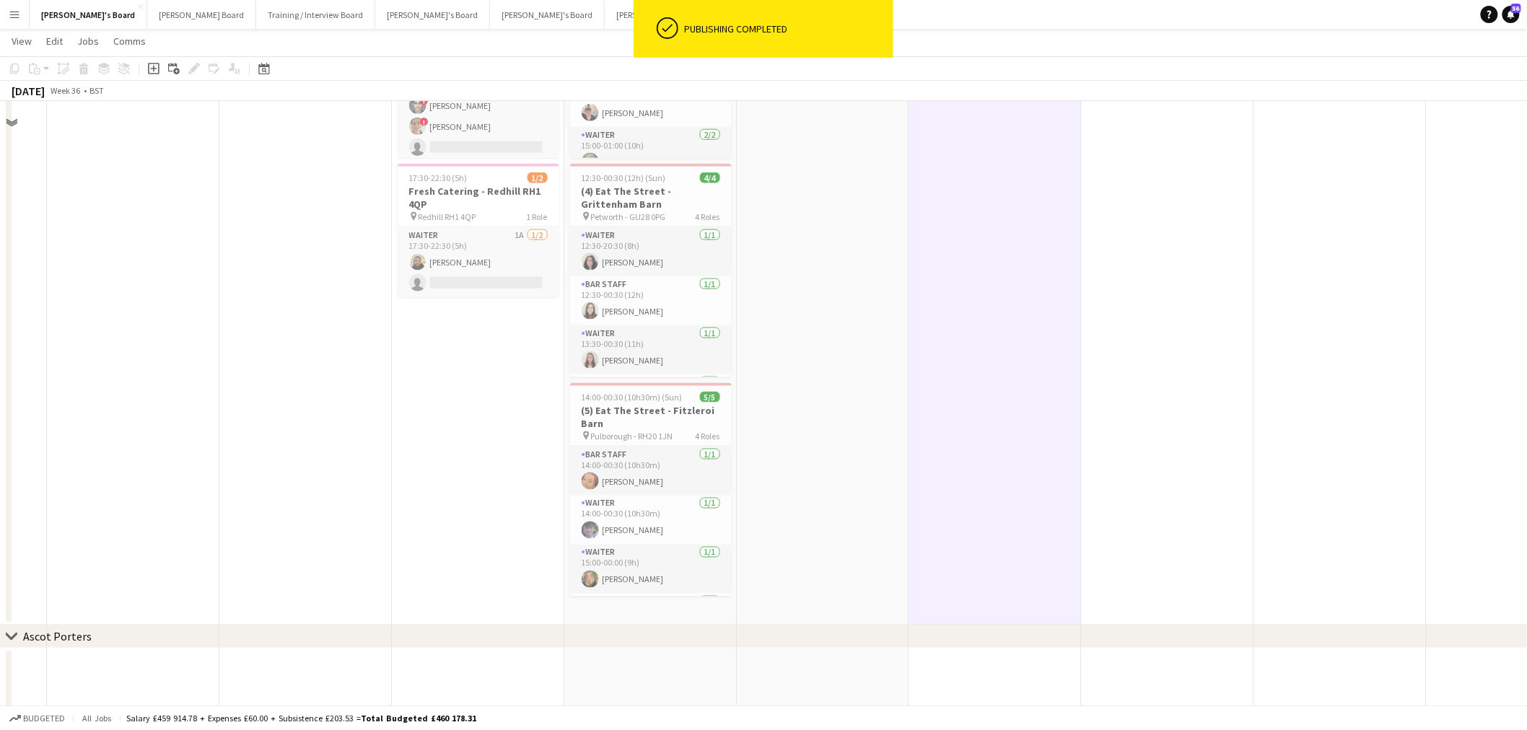
scroll to position [722, 0]
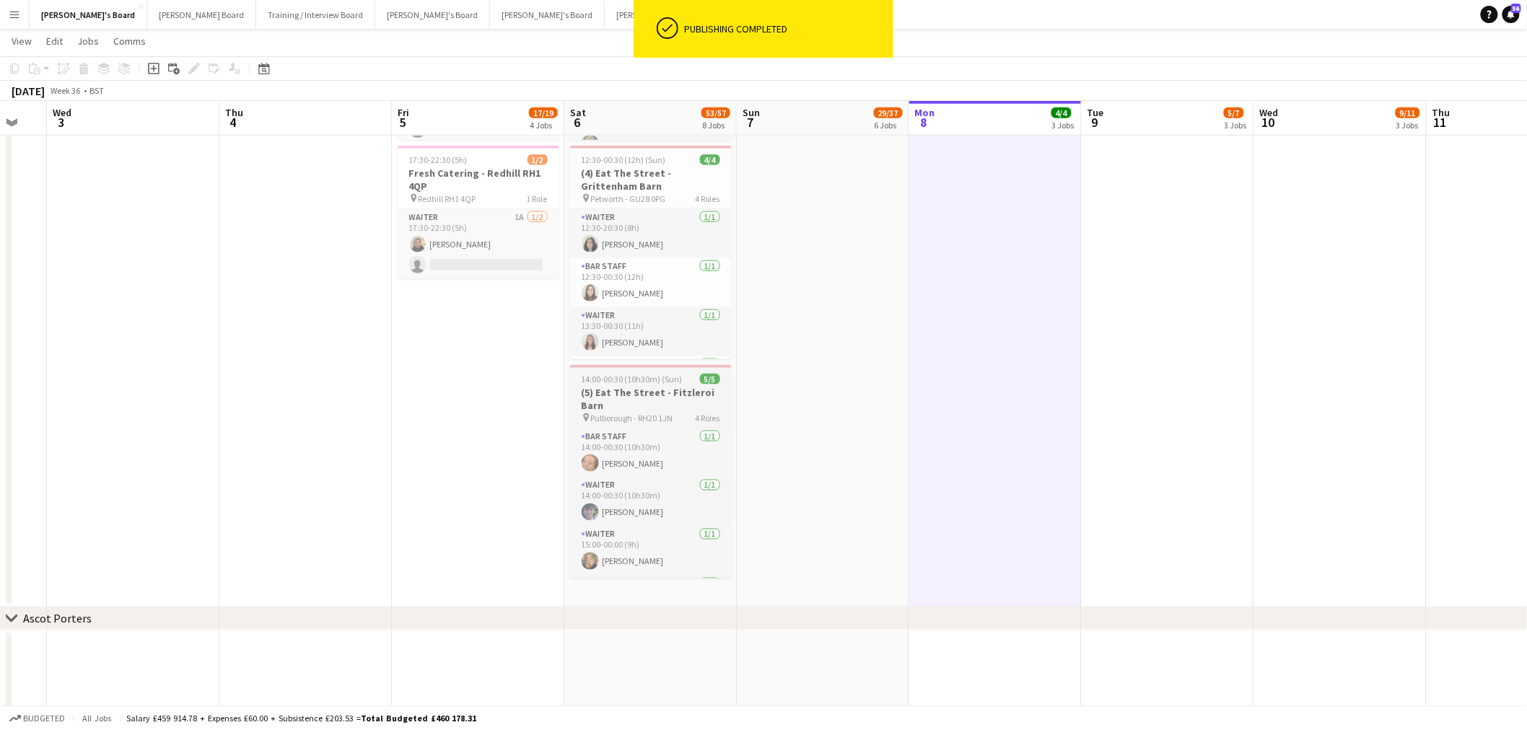
click at [686, 381] on div "14:00-00:30 (10h30m) (Sun) 5/5" at bounding box center [651, 379] width 162 height 11
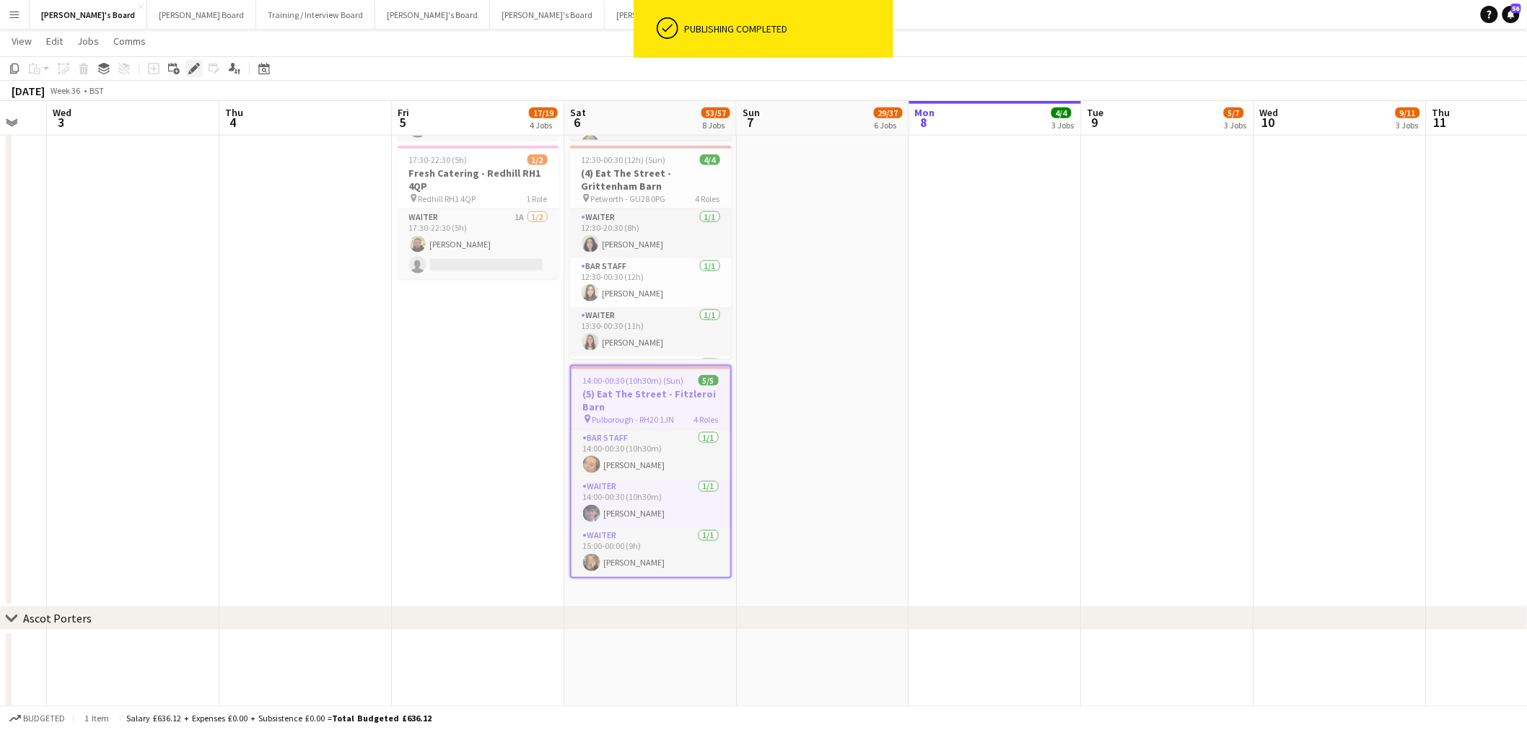
click at [188, 66] on icon "Edit" at bounding box center [194, 69] width 12 height 12
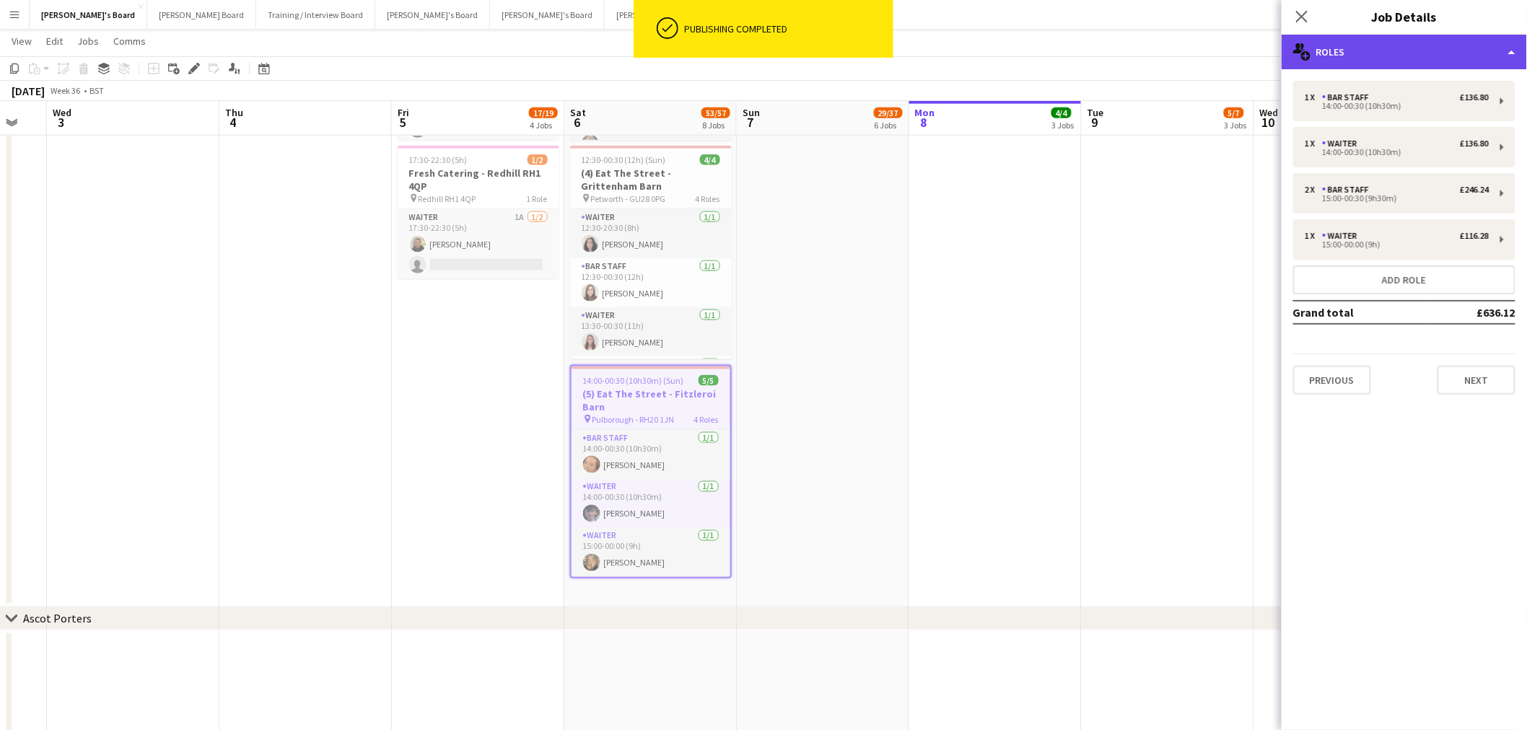
click at [1013, 44] on div "multiple-users-add Roles" at bounding box center [1404, 52] width 245 height 35
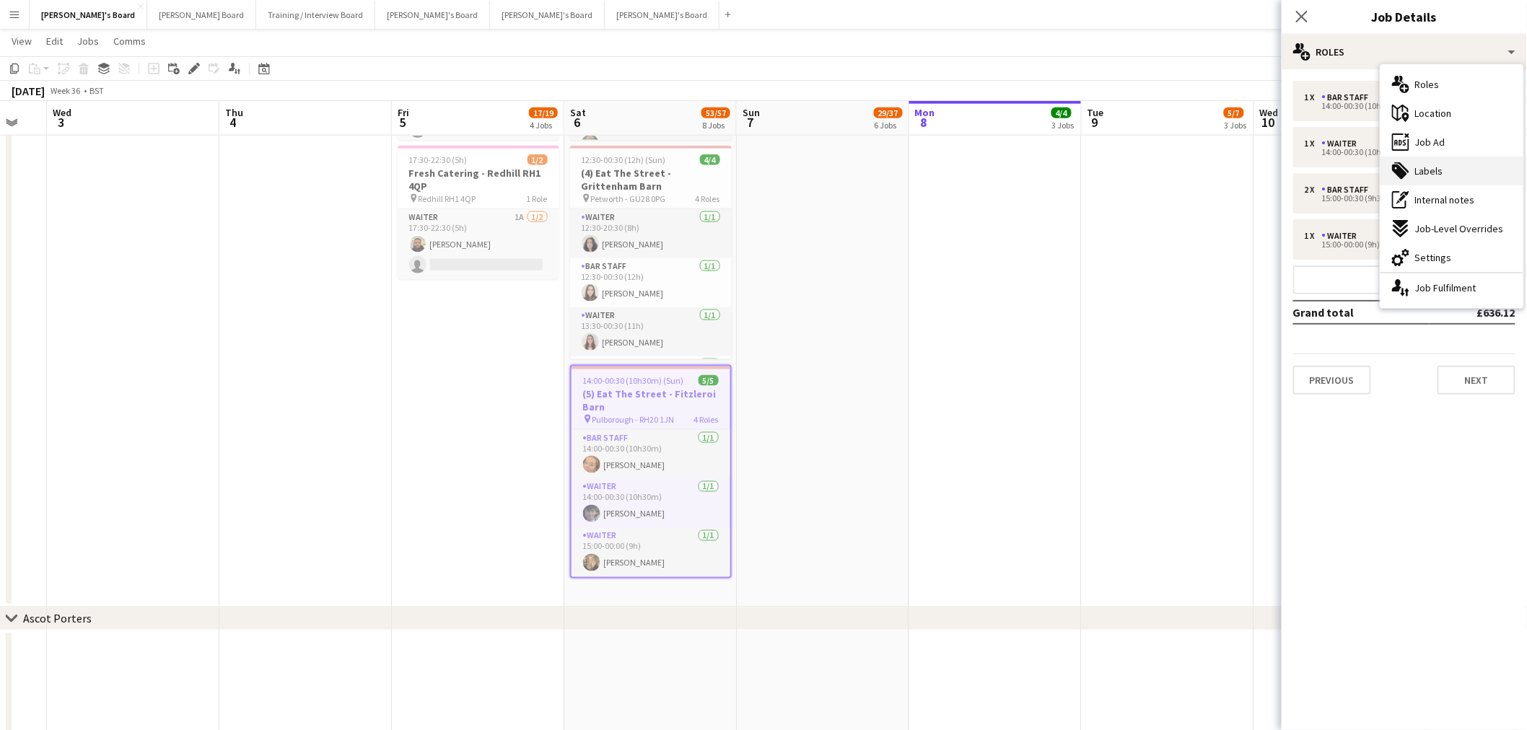
click at [1013, 165] on div "tags-double Labels" at bounding box center [1452, 171] width 143 height 29
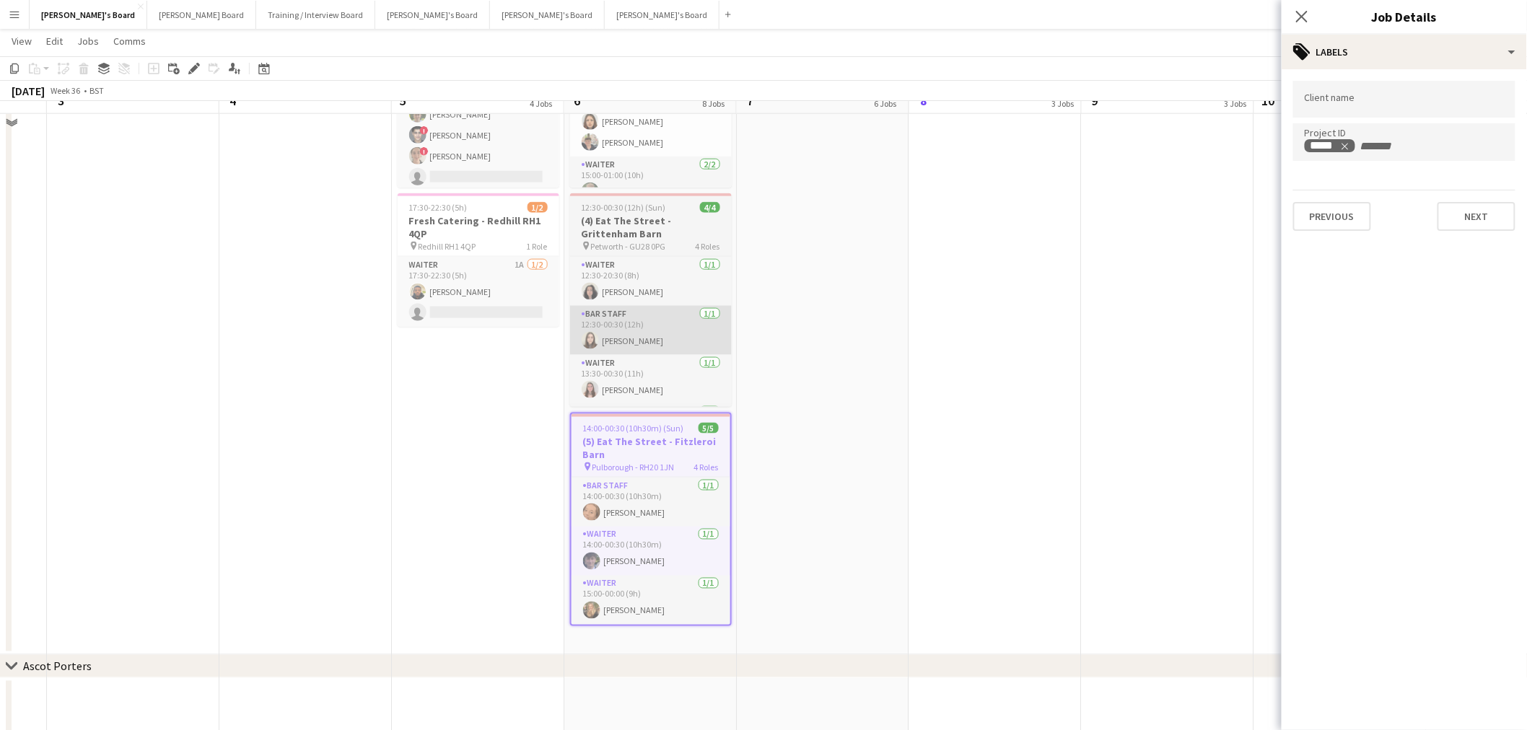
scroll to position [641, 0]
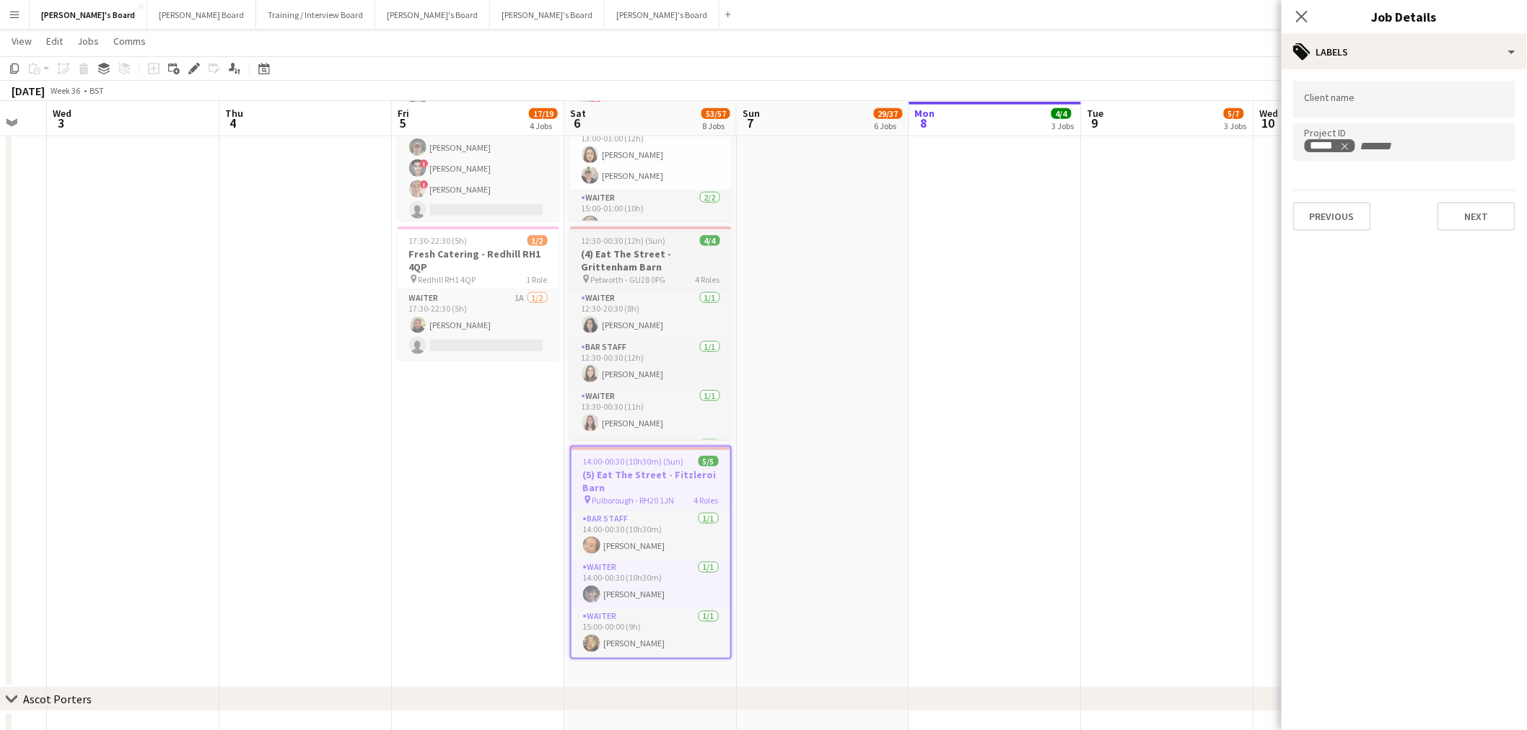
click at [636, 236] on span "12:30-00:30 (12h) (Sun)" at bounding box center [624, 240] width 84 height 11
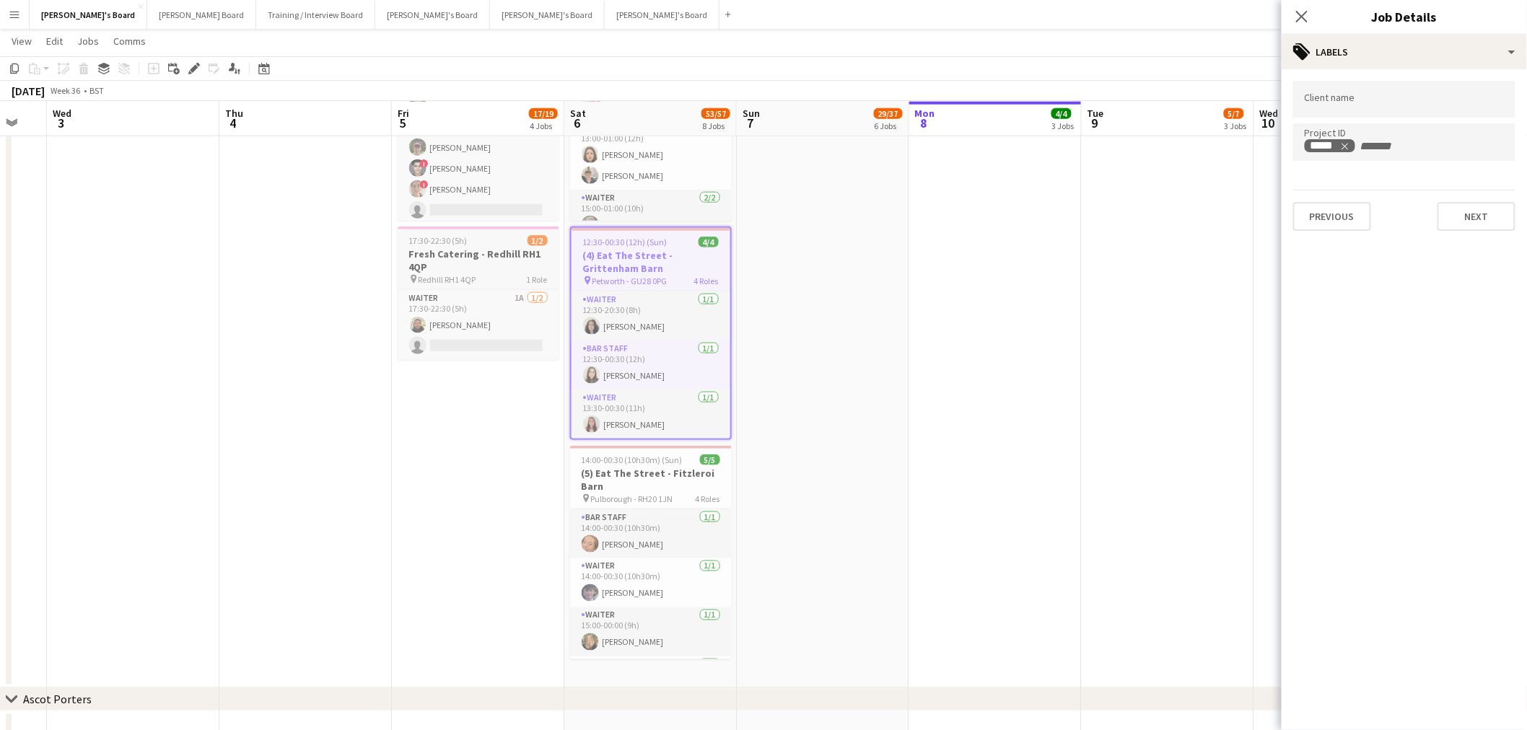
click at [517, 238] on div "17:30-22:30 (5h) 1/2" at bounding box center [479, 240] width 162 height 11
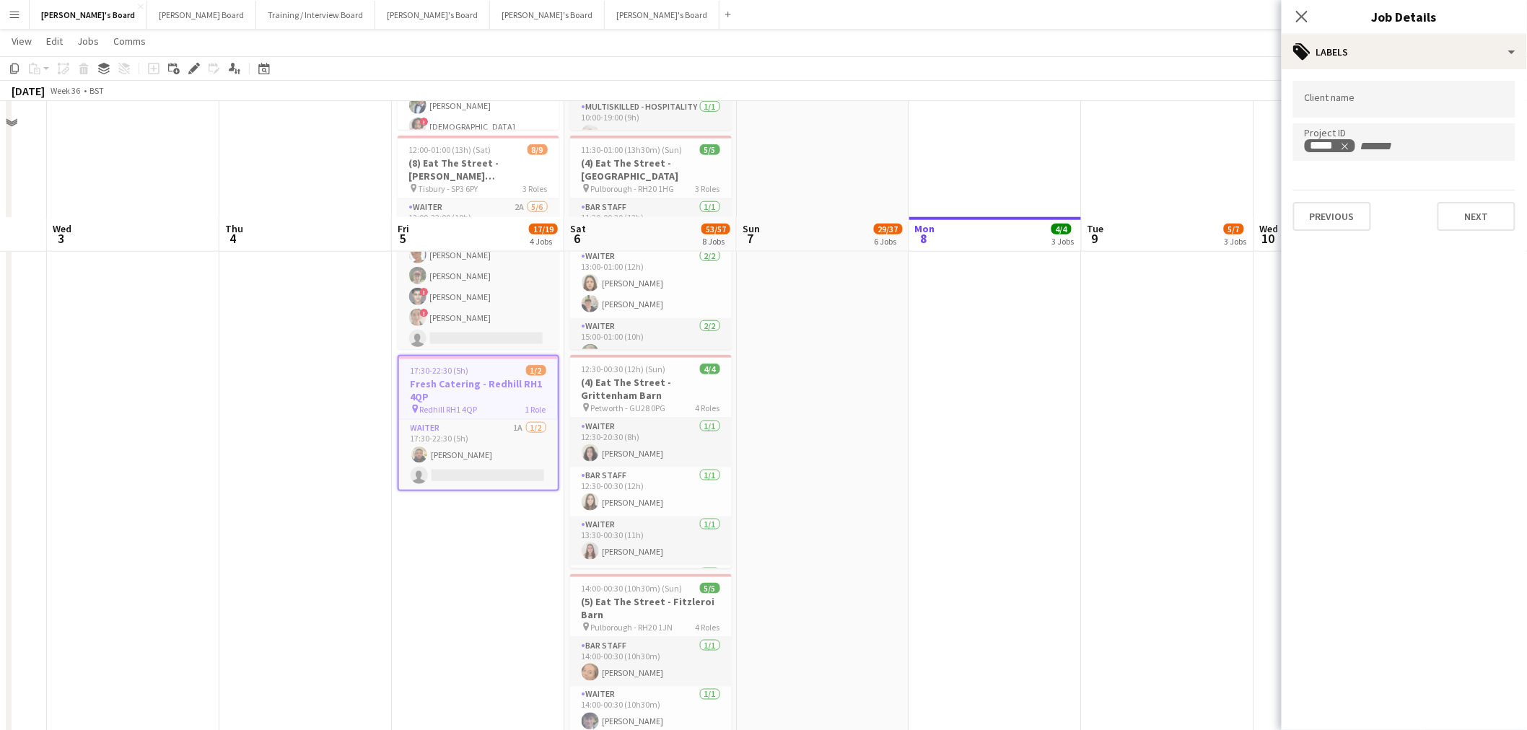
scroll to position [320, 0]
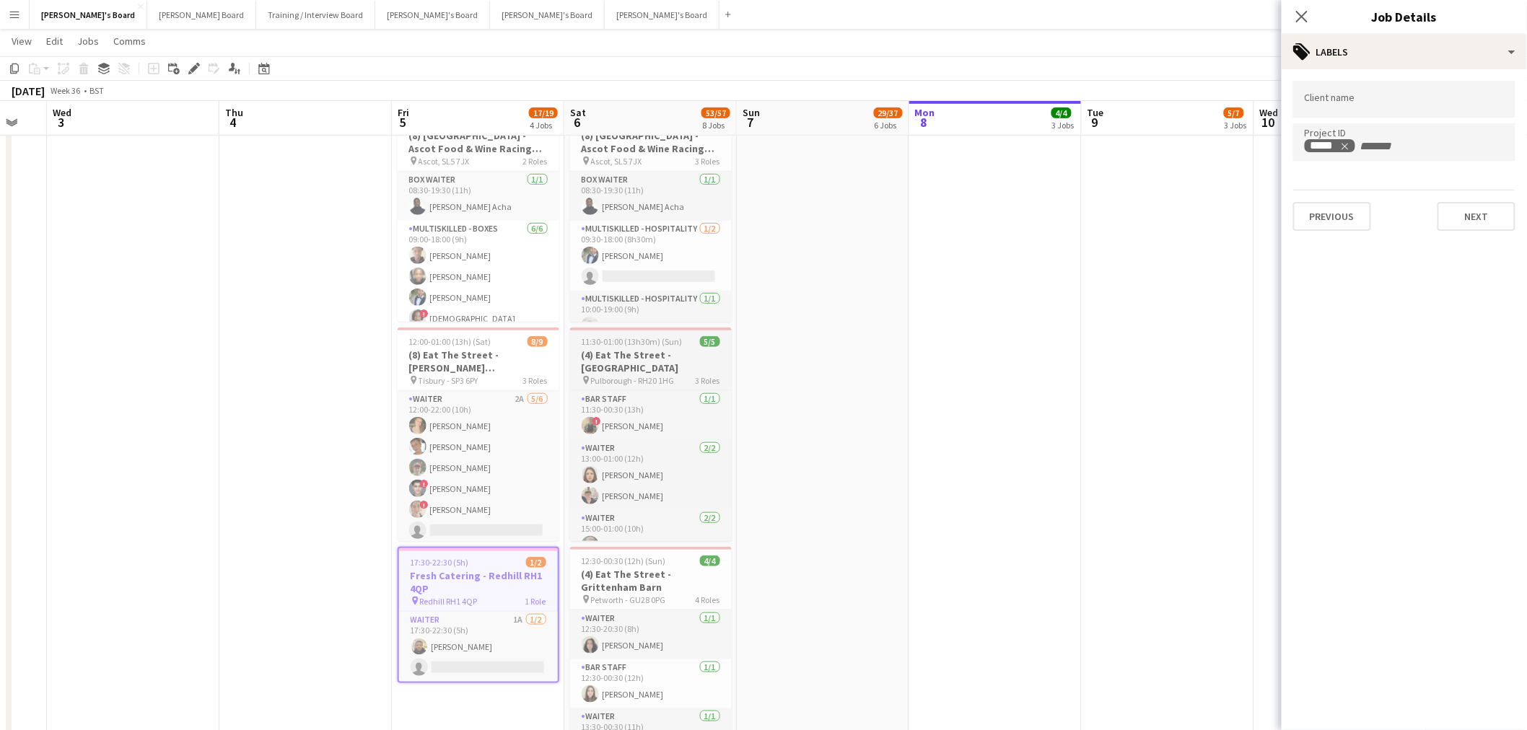
click at [642, 349] on h3 "(4) Eat The Street - [GEOGRAPHIC_DATA]" at bounding box center [651, 362] width 162 height 26
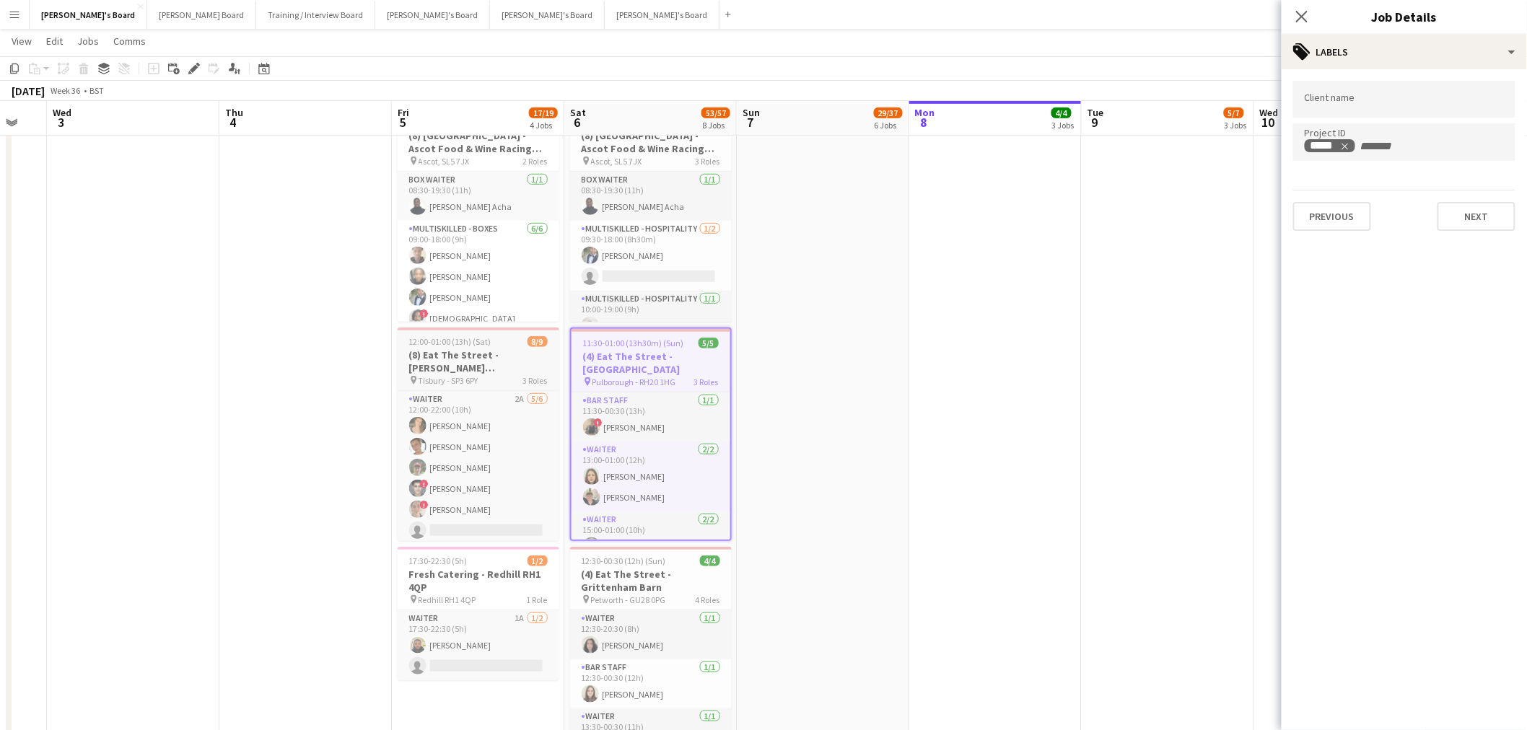
click at [468, 349] on h3 "(8) Eat The Street - [PERSON_NAME][GEOGRAPHIC_DATA]" at bounding box center [479, 362] width 162 height 26
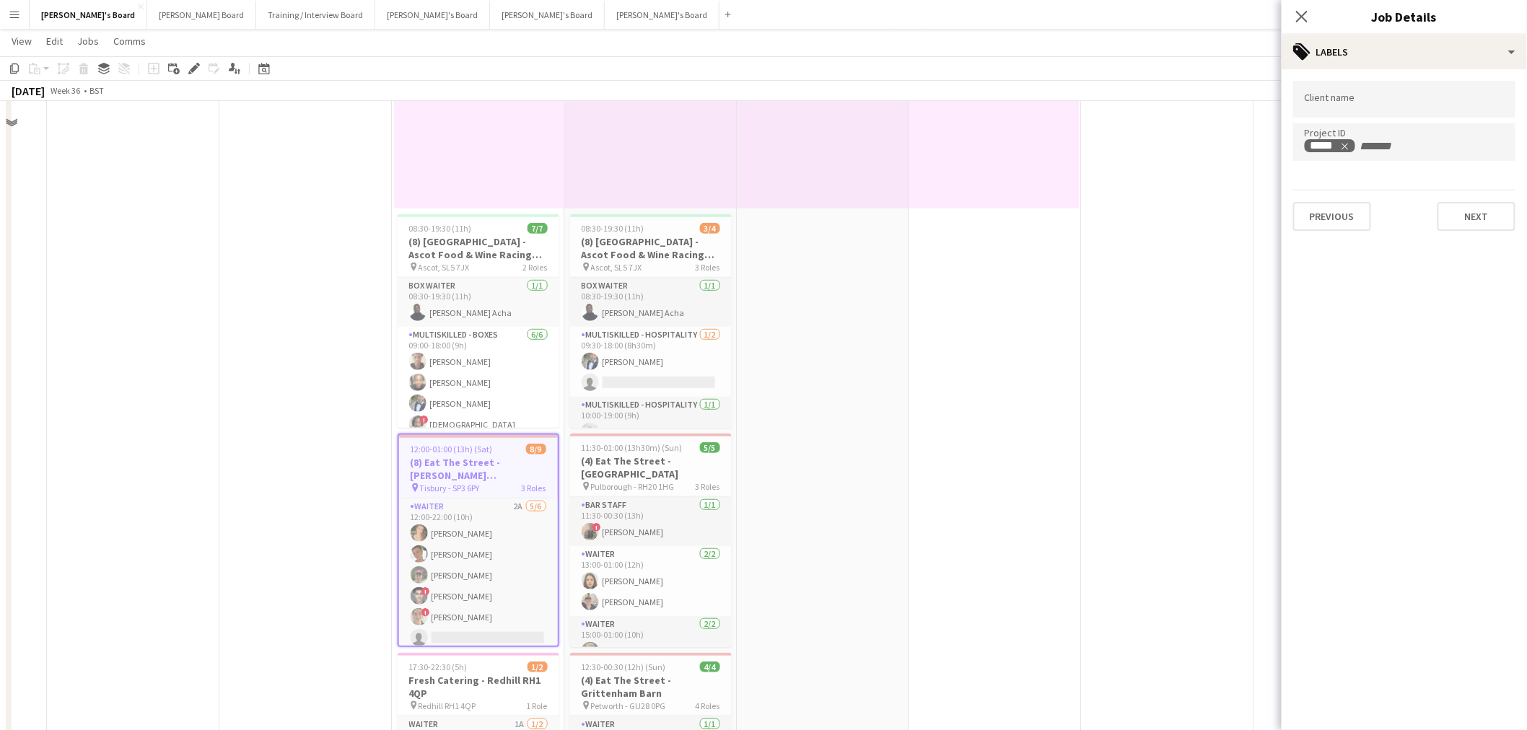
scroll to position [80, 0]
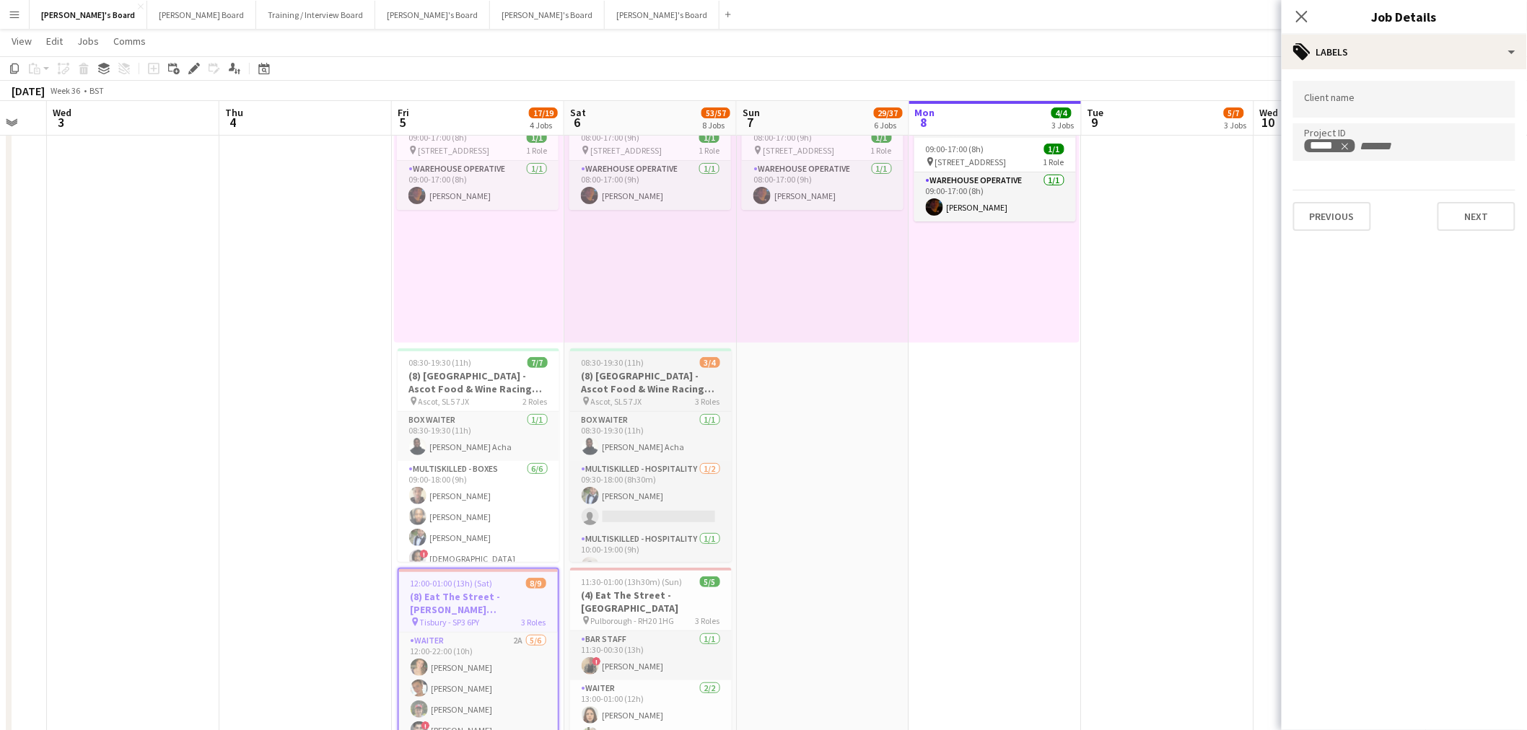
click at [662, 376] on h3 "(8) [GEOGRAPHIC_DATA] - Ascot Food & Wine Racing Weekend🏇🏼" at bounding box center [651, 383] width 162 height 26
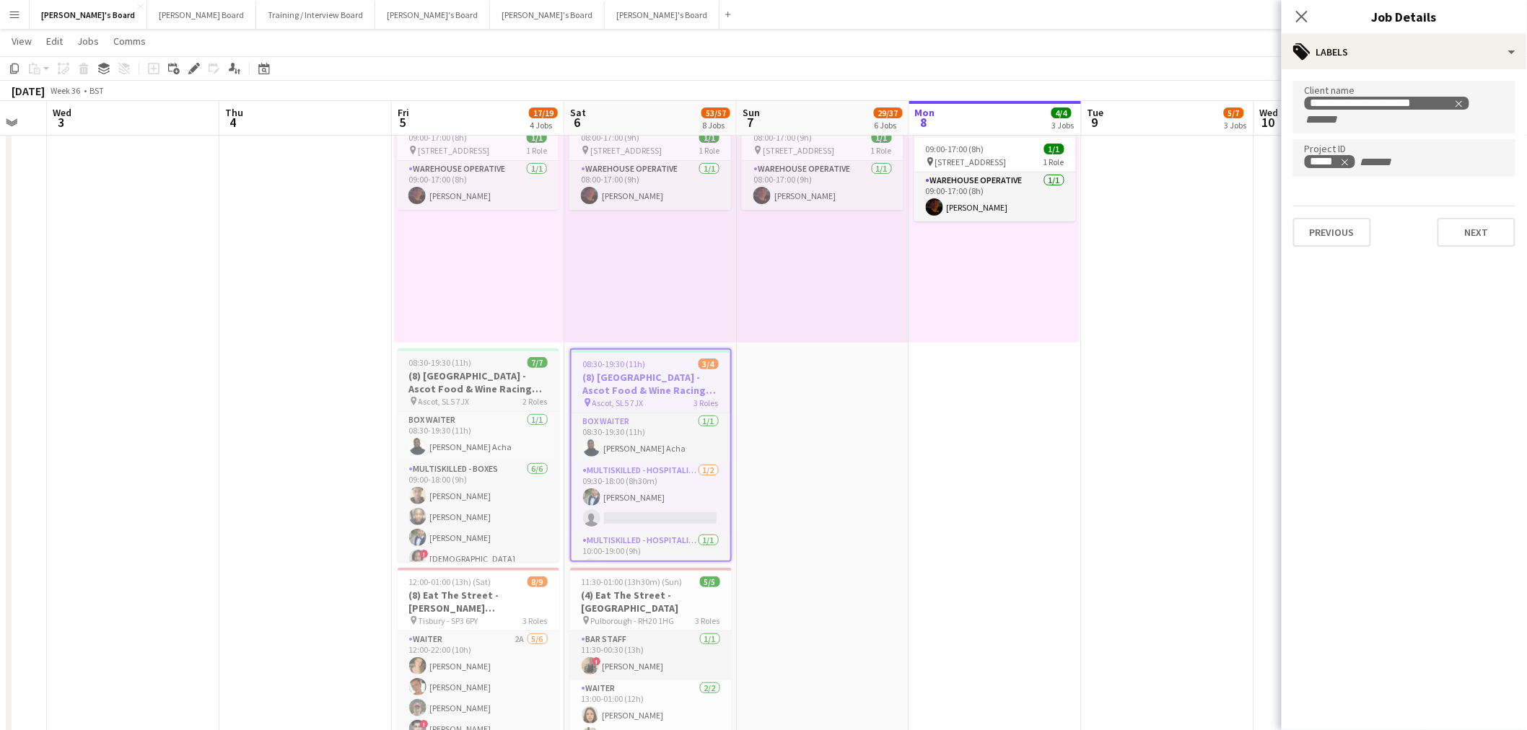
click at [448, 365] on span "08:30-19:30 (11h)" at bounding box center [440, 362] width 63 height 11
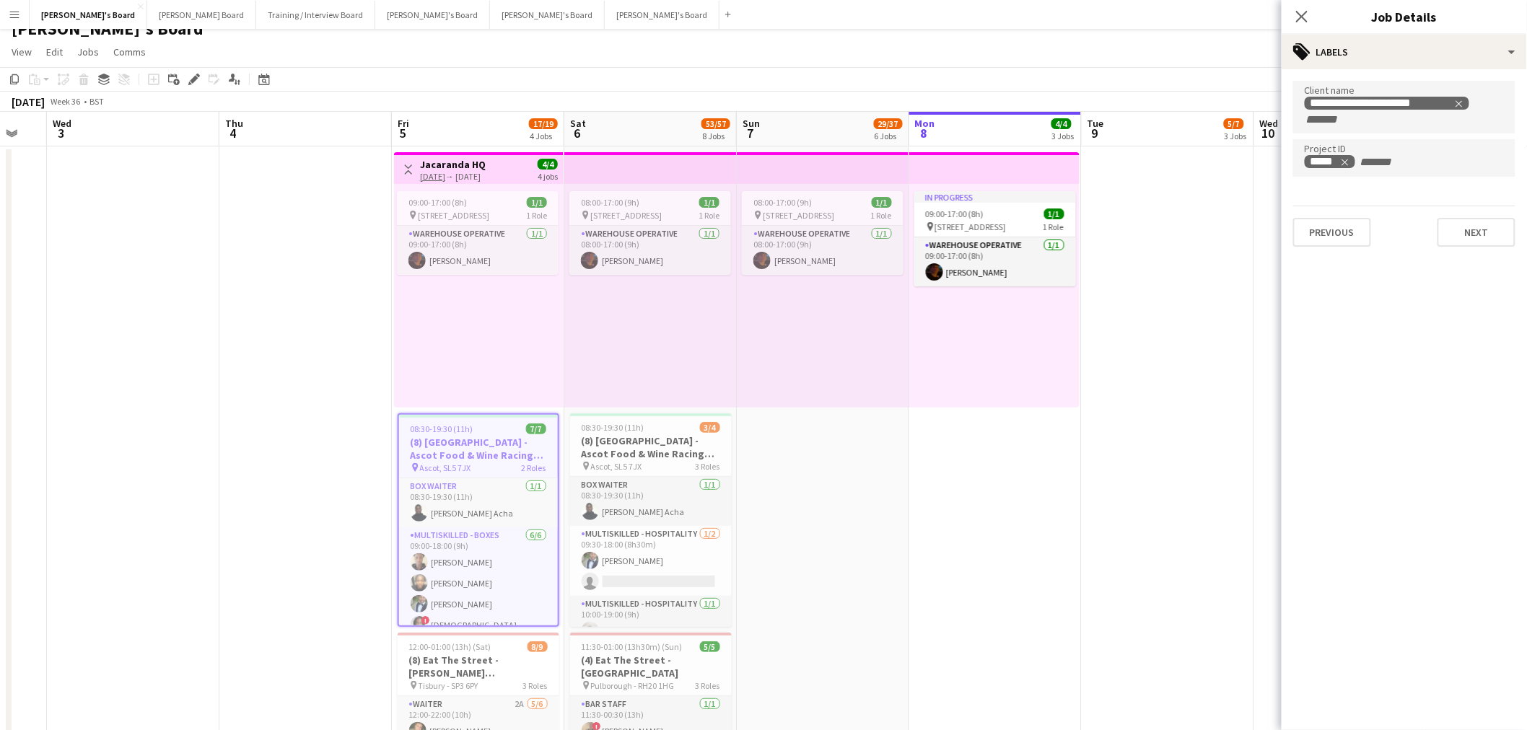
scroll to position [0, 0]
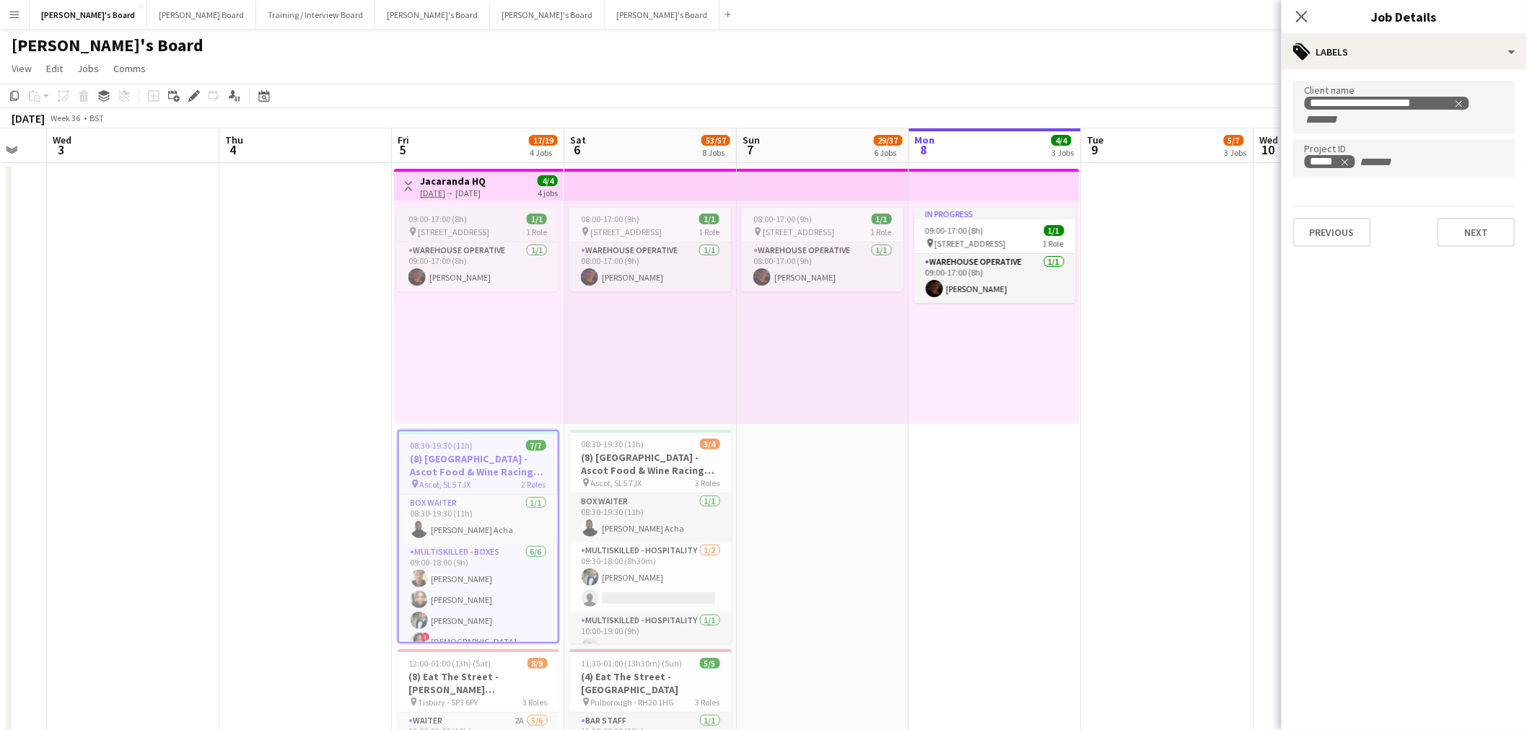
click at [473, 217] on div "09:00-17:00 (8h) 1/1" at bounding box center [478, 219] width 162 height 11
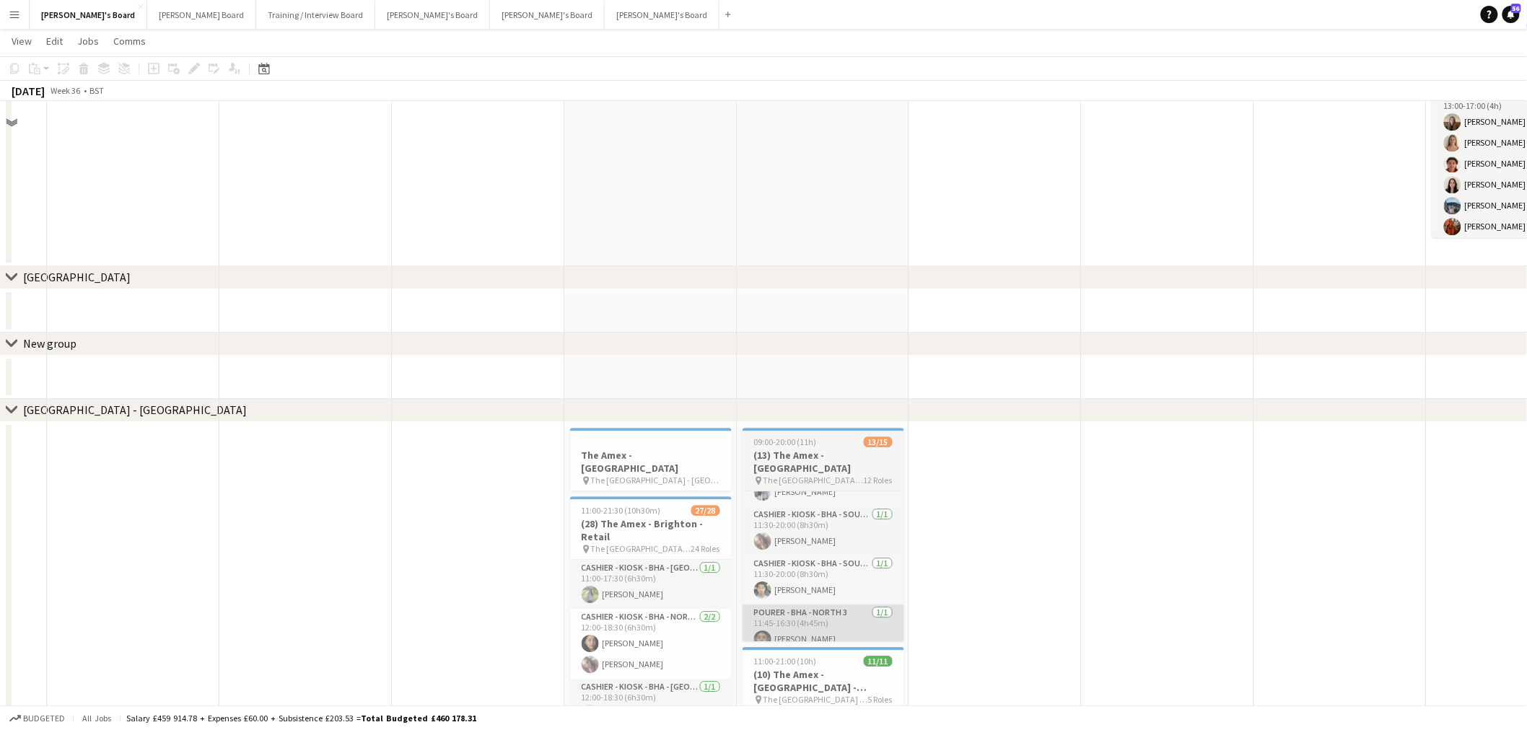
scroll to position [1604, 0]
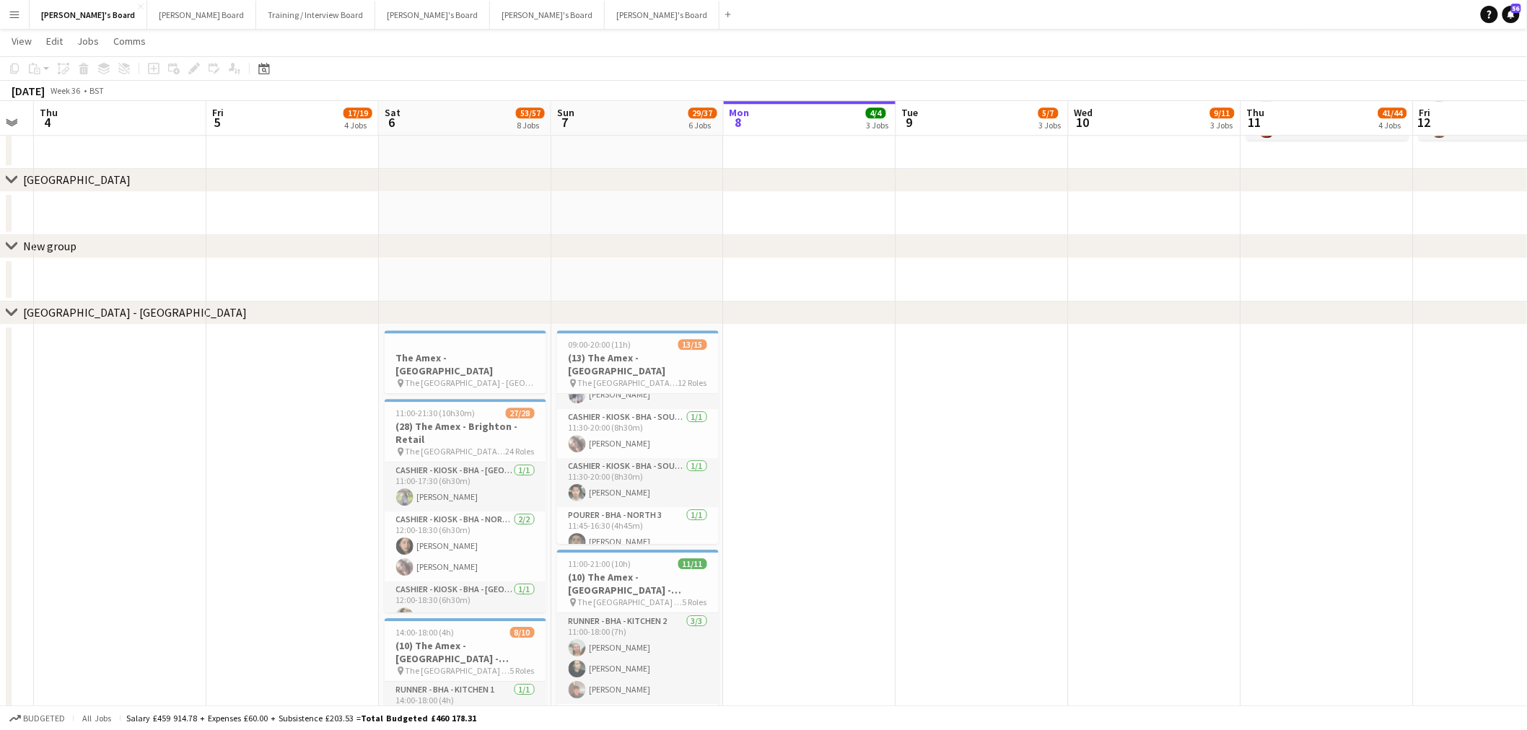
drag, startPoint x: 1056, startPoint y: 390, endPoint x: 313, endPoint y: 410, distance: 743.0
click at [114, 407] on app-calendar-viewport "Mon 1 Tue 2 Wed 3 Thu 4 Fri 5 17/19 4 Jobs Sat 6 53/57 8 Jobs Sun 7 29/37 6 Job…" at bounding box center [763, 120] width 1527 height 3334
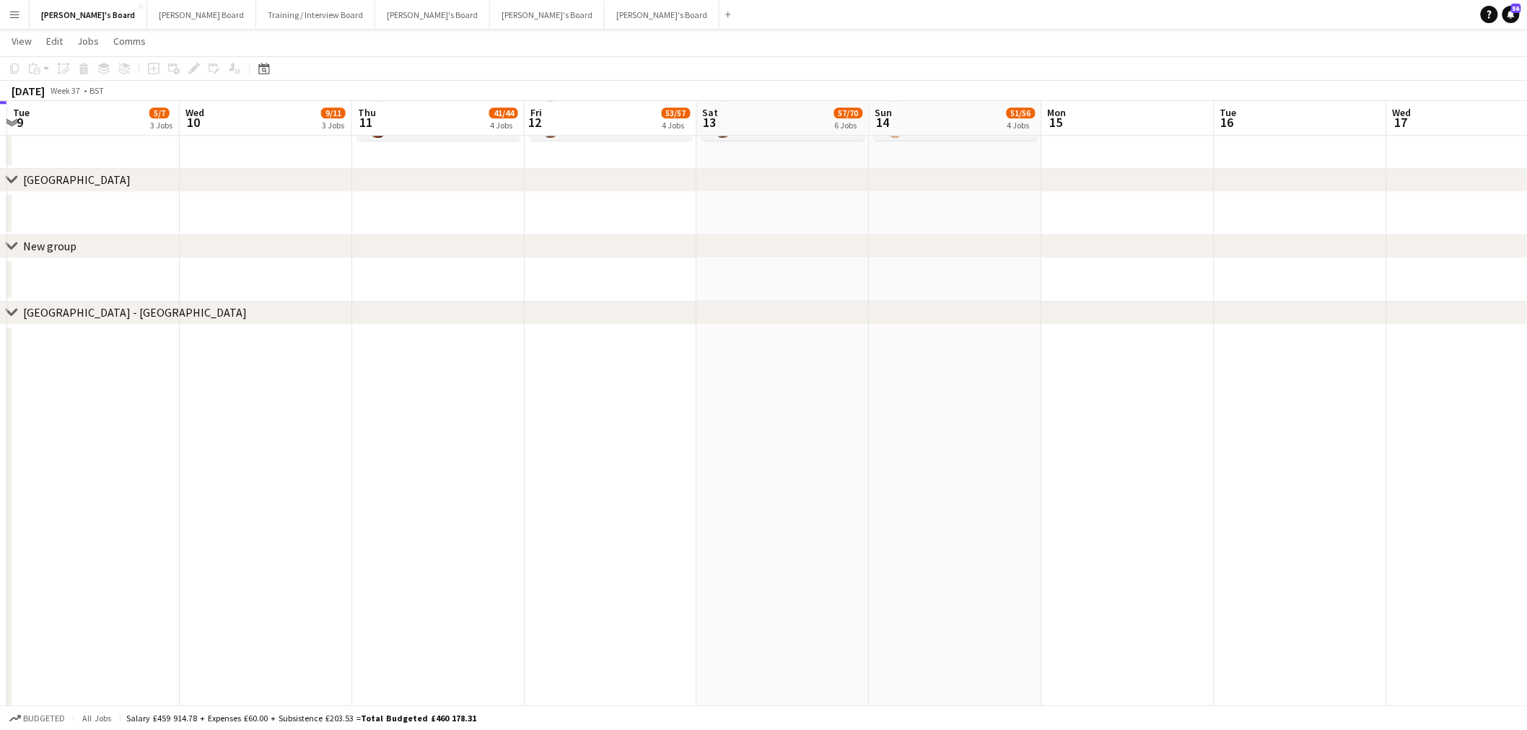
drag, startPoint x: 846, startPoint y: 393, endPoint x: 645, endPoint y: 396, distance: 200.7
click at [645, 396] on app-calendar-viewport "Sat 6 53/57 8 Jobs Sun 7 29/37 6 Jobs Mon 8 4/4 3 Jobs Tue 9 5/7 3 Jobs Wed 10 …" at bounding box center [763, 120] width 1527 height 3334
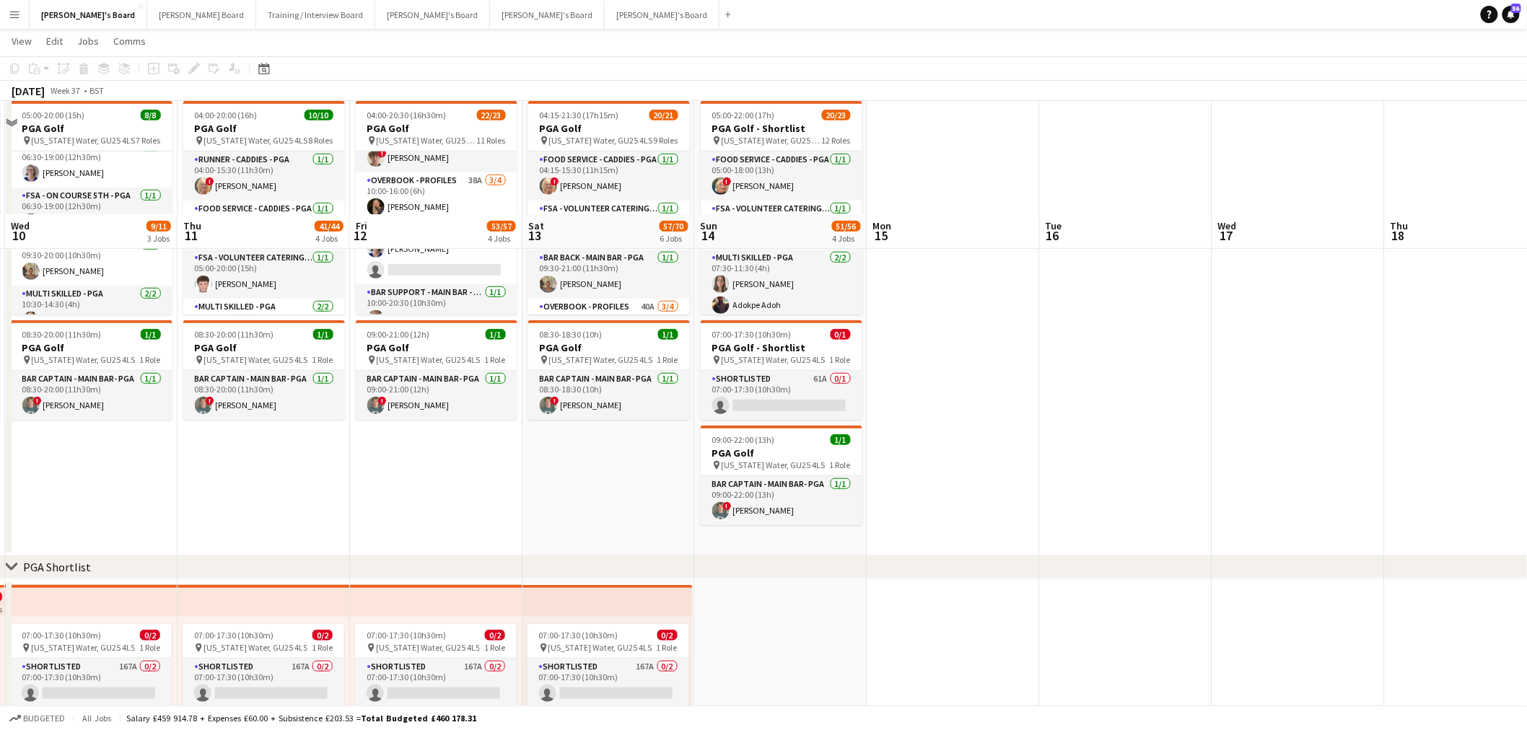
scroll to position [2683, 0]
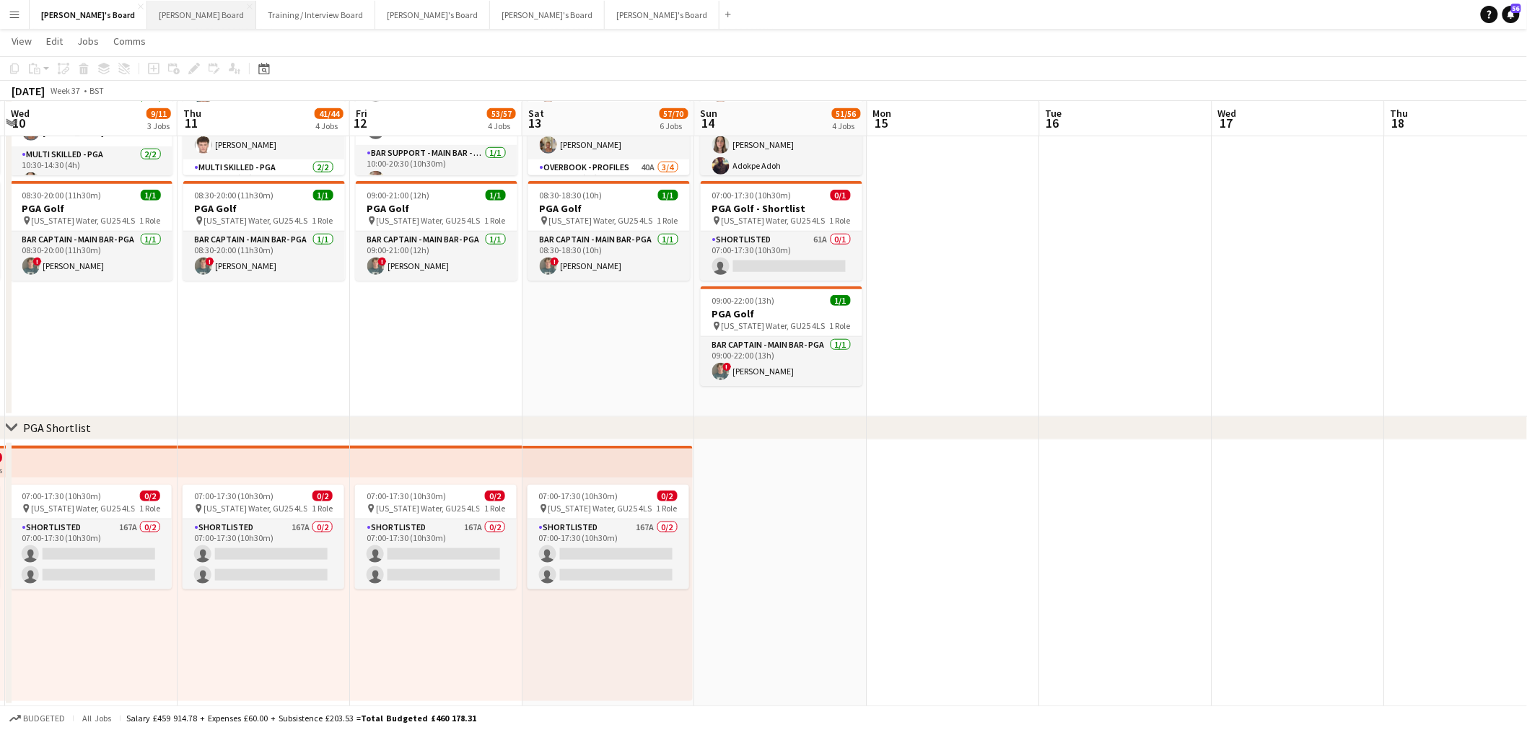
click at [147, 5] on button "[PERSON_NAME] Board Close" at bounding box center [201, 15] width 109 height 28
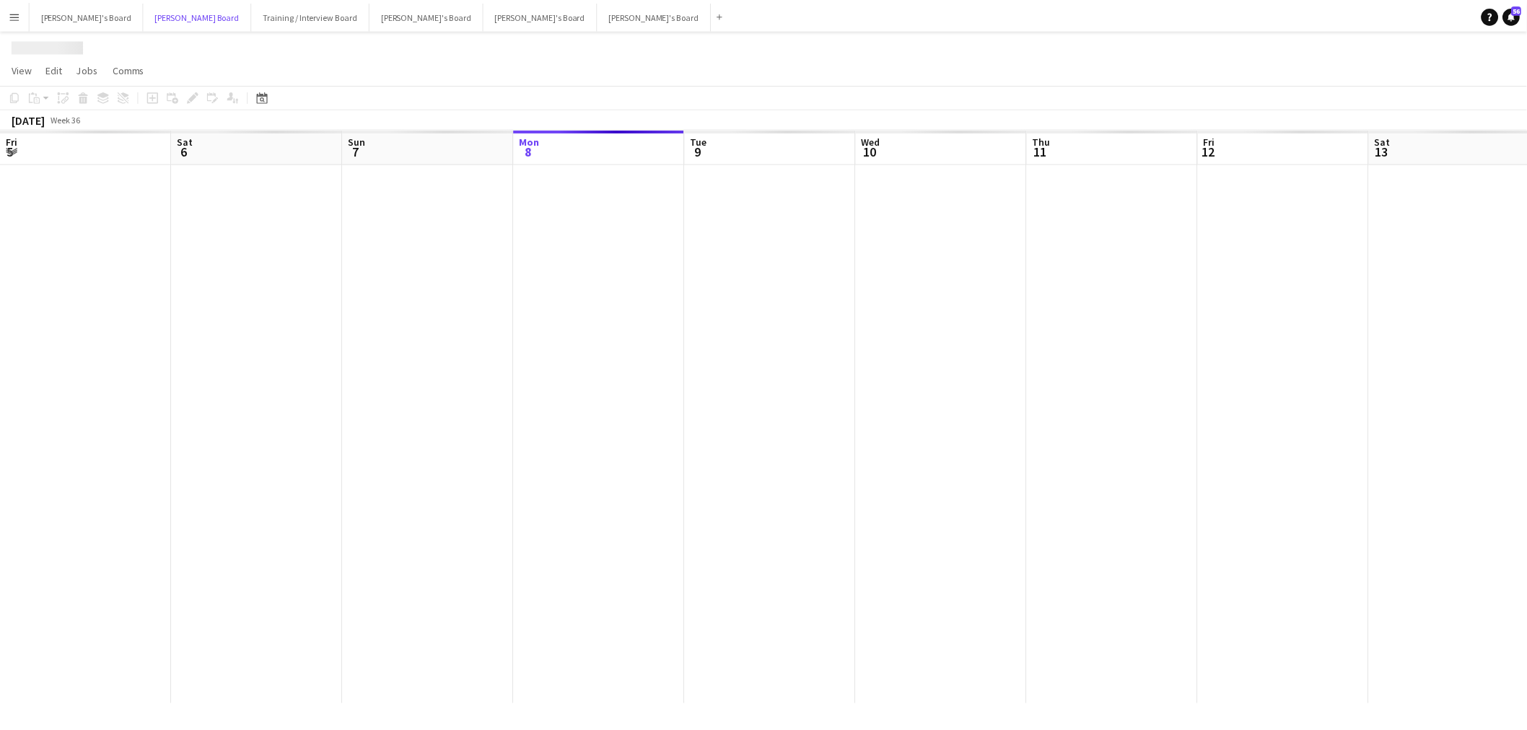
scroll to position [0, 344]
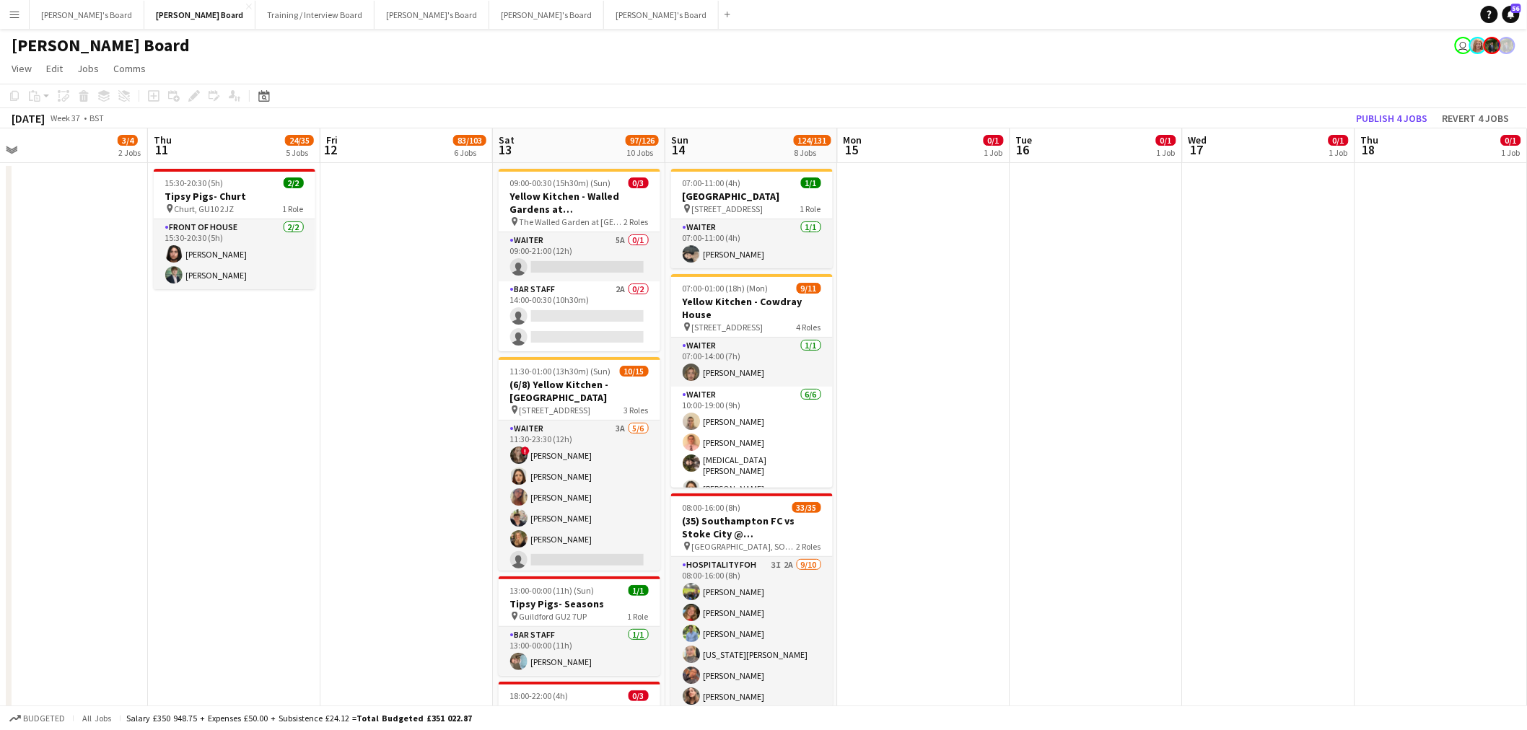
scroll to position [0, 498]
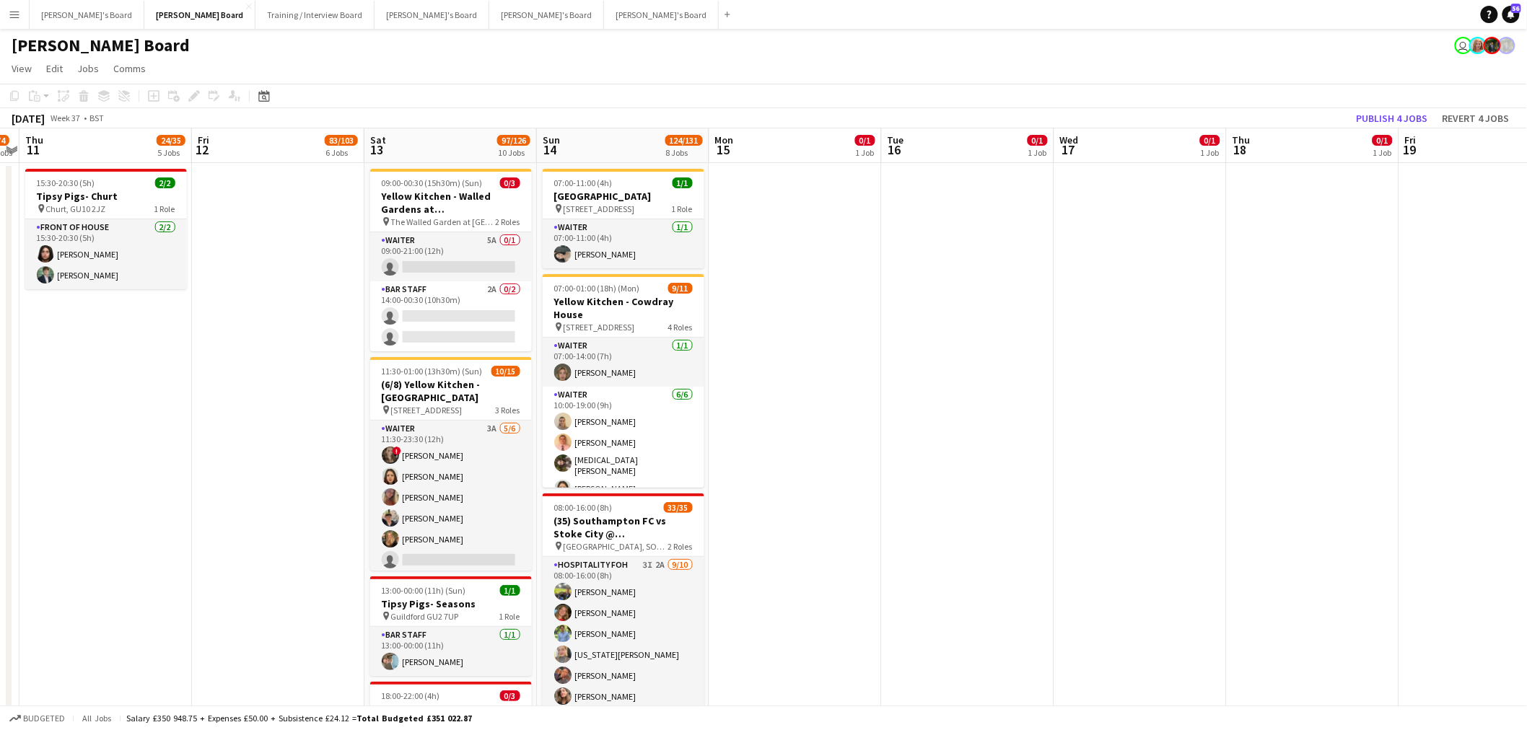
drag, startPoint x: 1010, startPoint y: 294, endPoint x: 882, endPoint y: 307, distance: 129.2
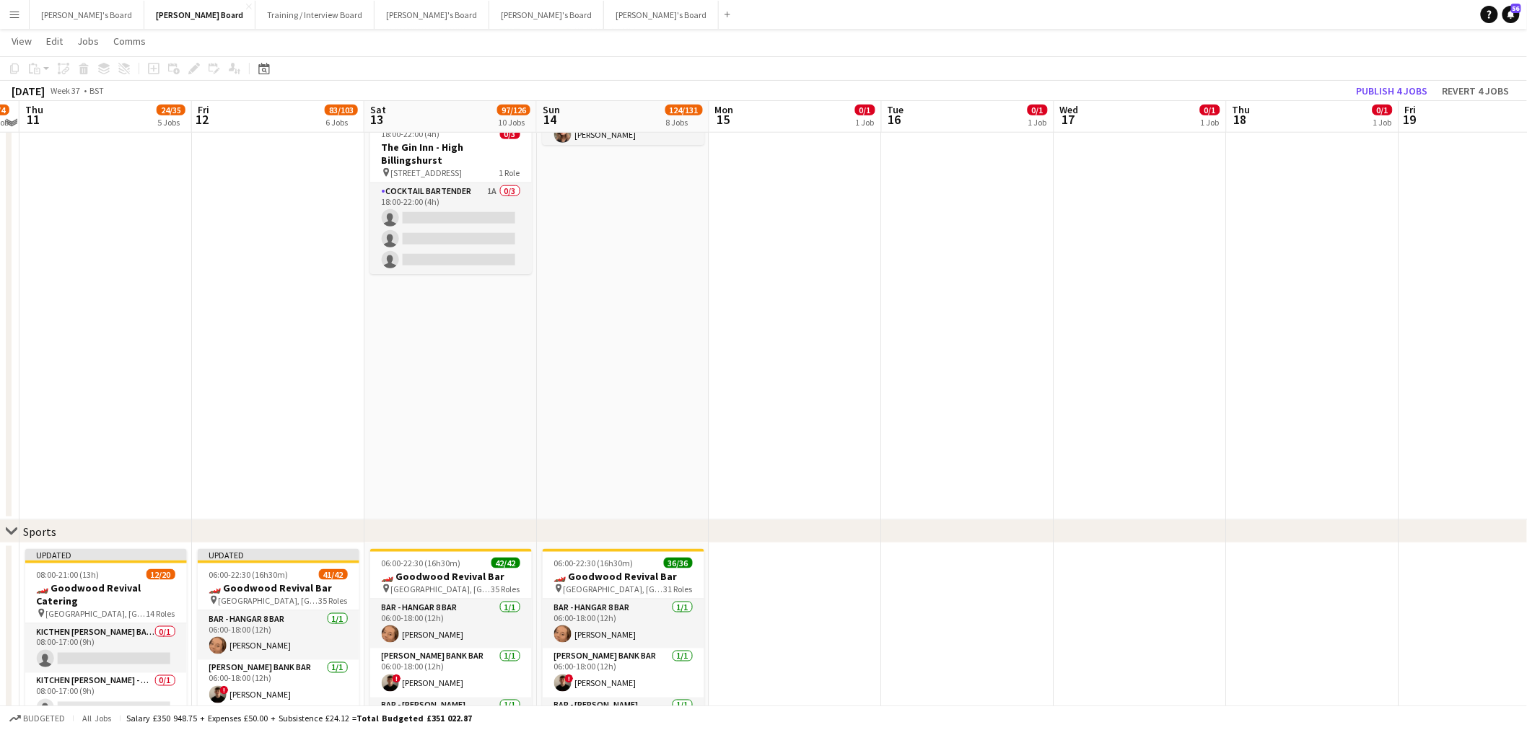
scroll to position [401, 0]
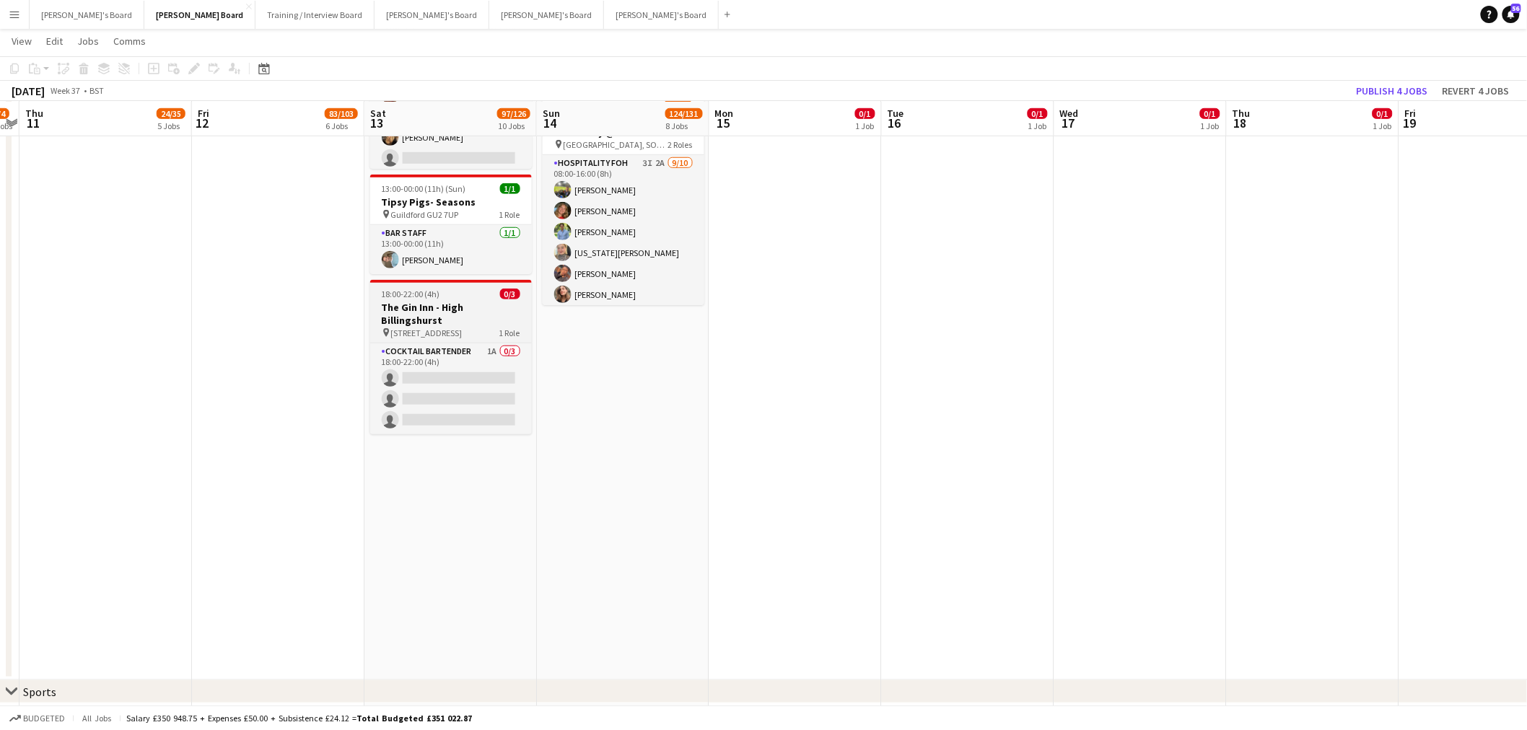
click at [441, 293] on div "18:00-22:00 (4h) 0/3" at bounding box center [451, 294] width 162 height 11
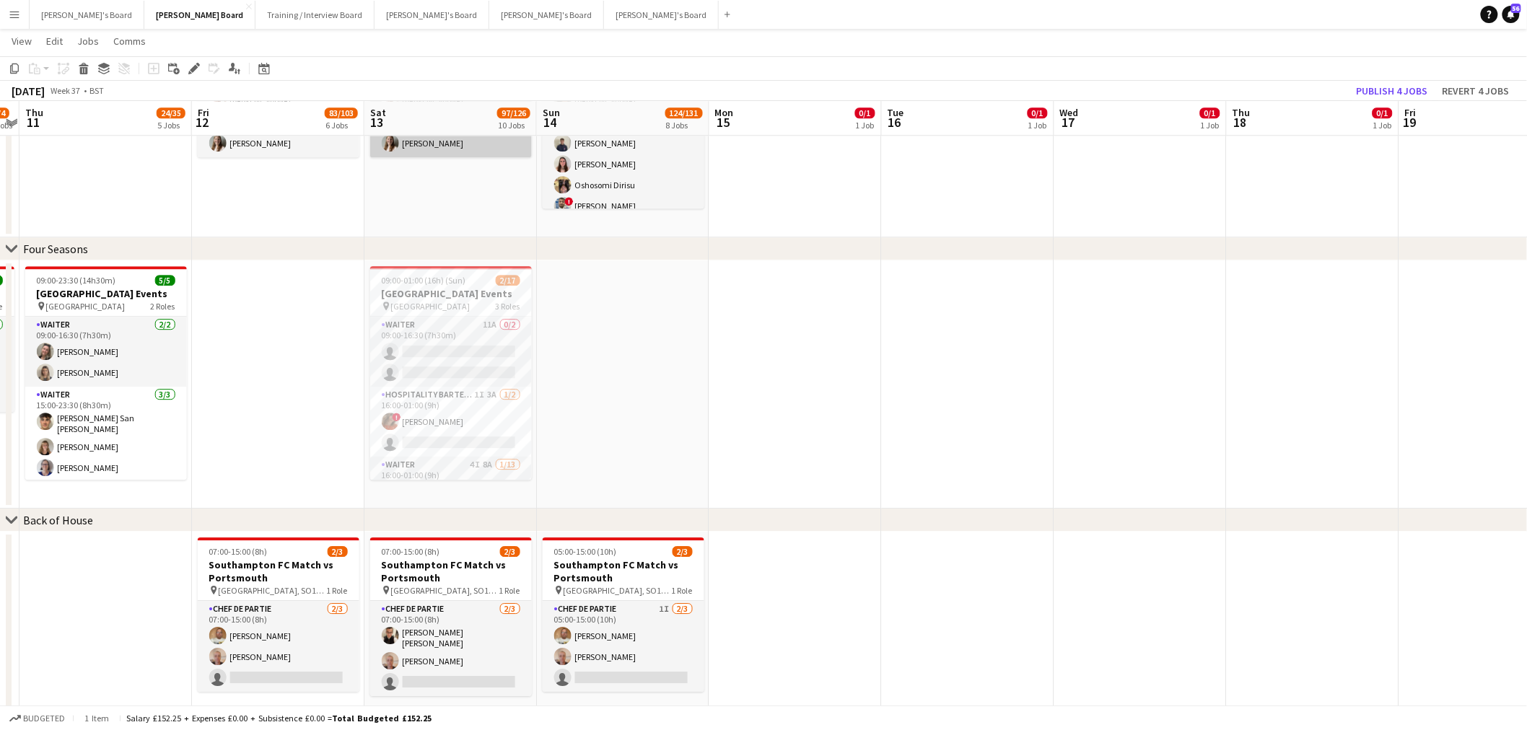
scroll to position [1363, 0]
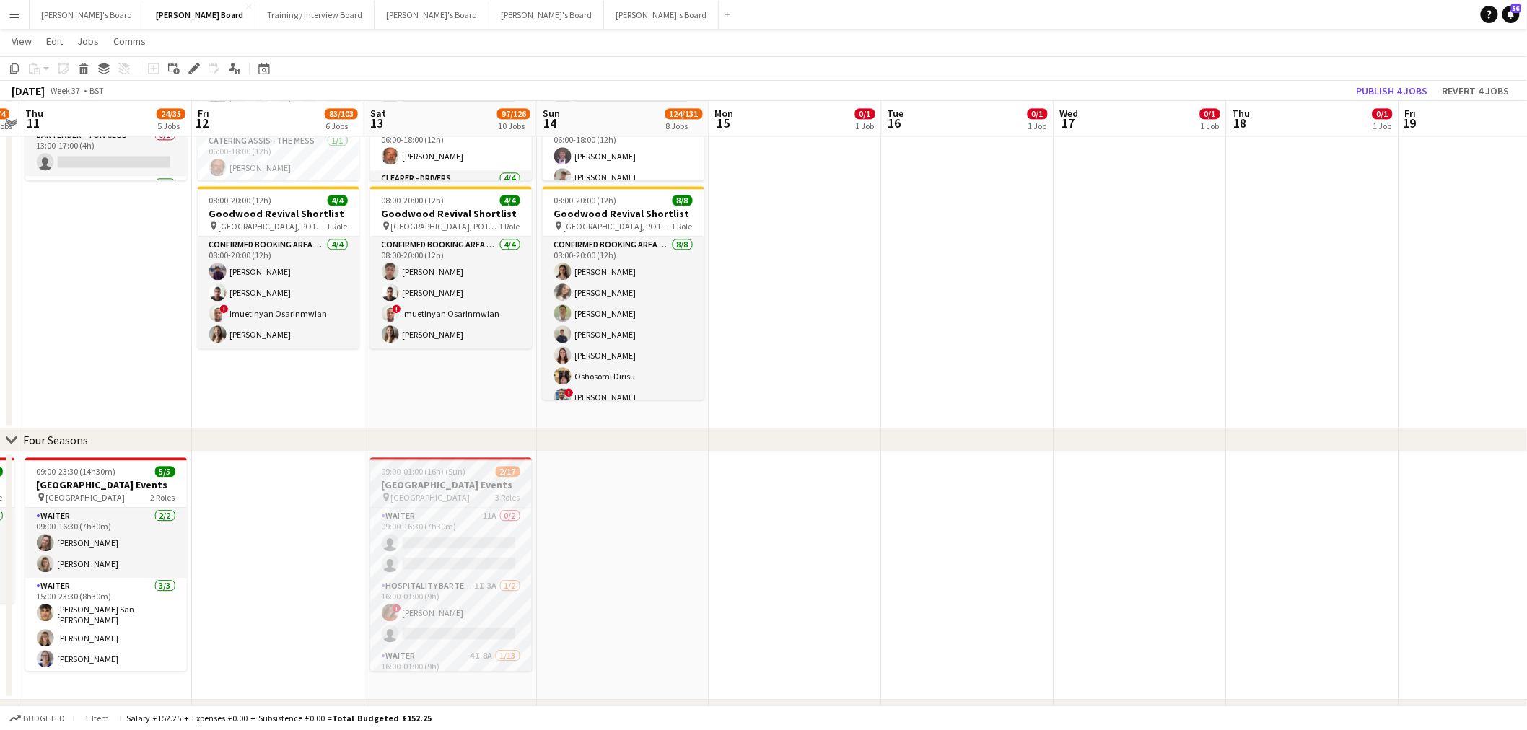
click at [445, 441] on span "[GEOGRAPHIC_DATA]" at bounding box center [430, 497] width 79 height 11
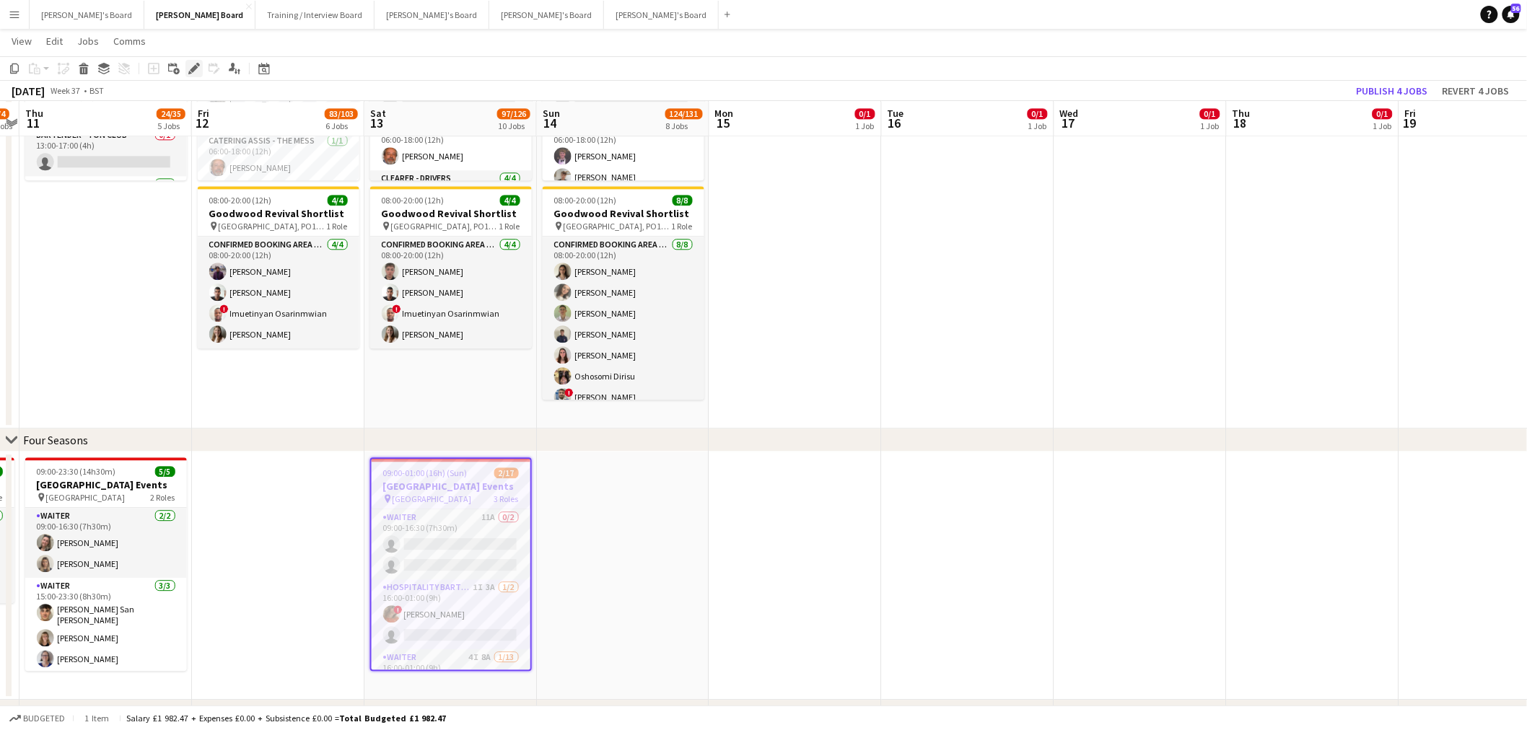
click at [196, 76] on div "Edit" at bounding box center [193, 68] width 17 height 17
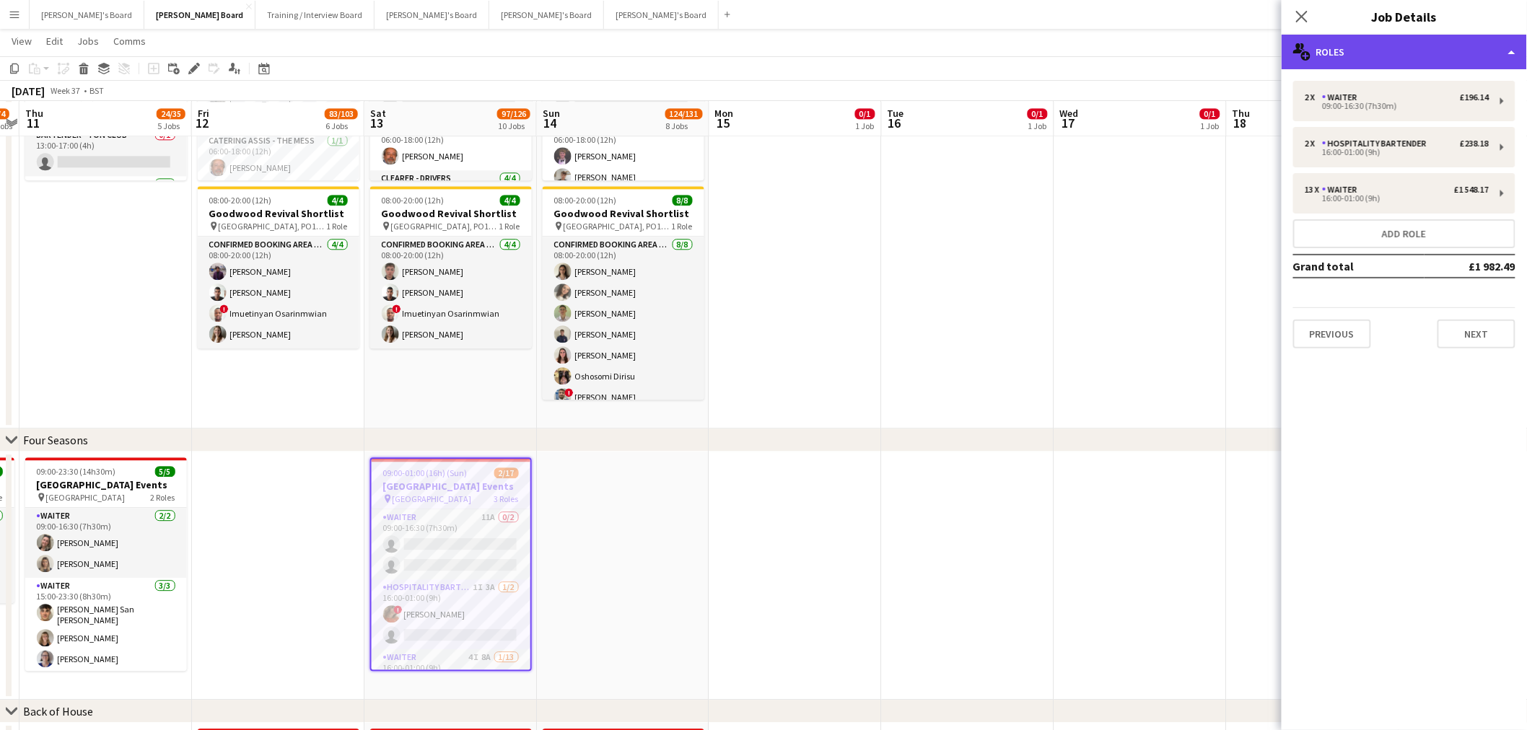
click at [1013, 44] on div "multiple-users-add Roles" at bounding box center [1404, 52] width 245 height 35
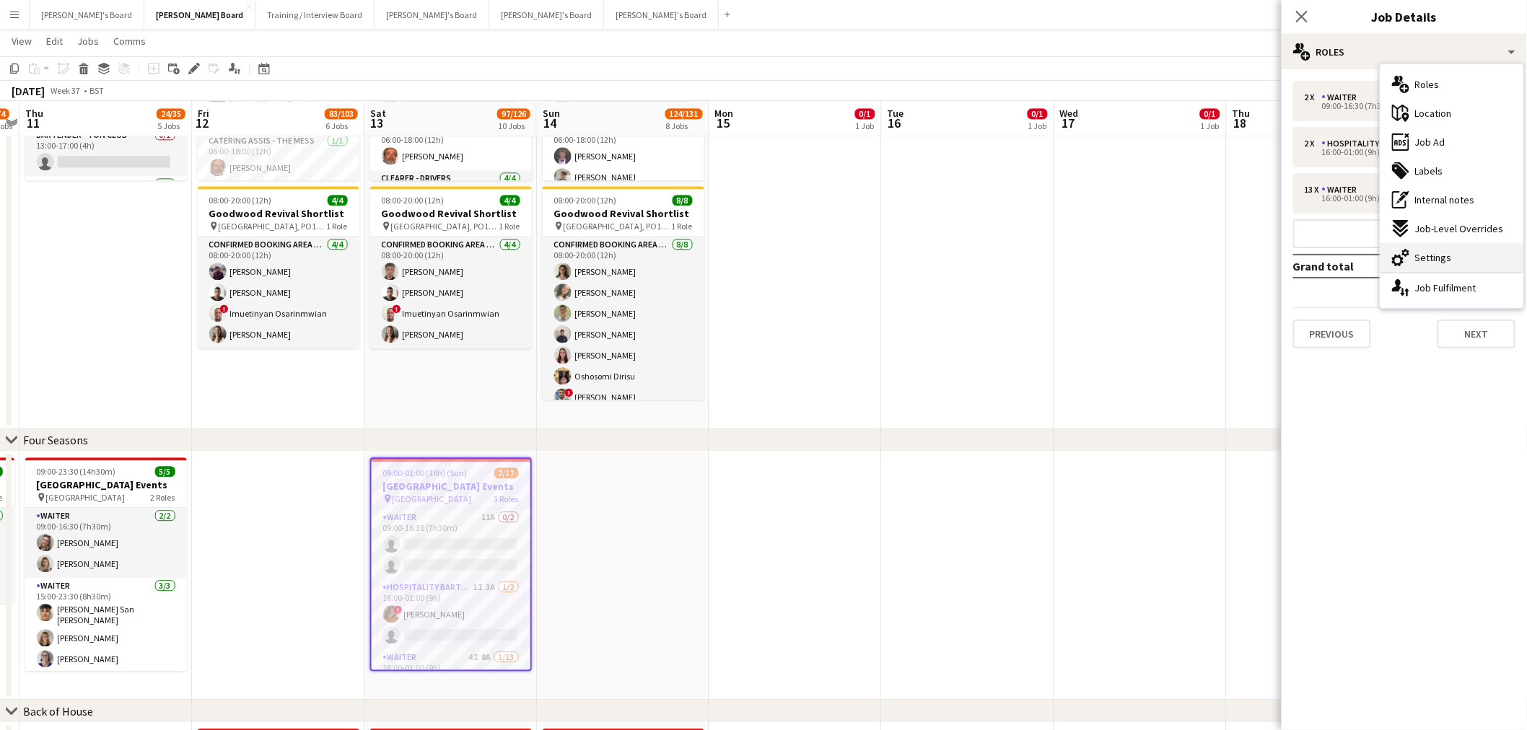
click at [1013, 253] on span "Settings" at bounding box center [1433, 257] width 37 height 13
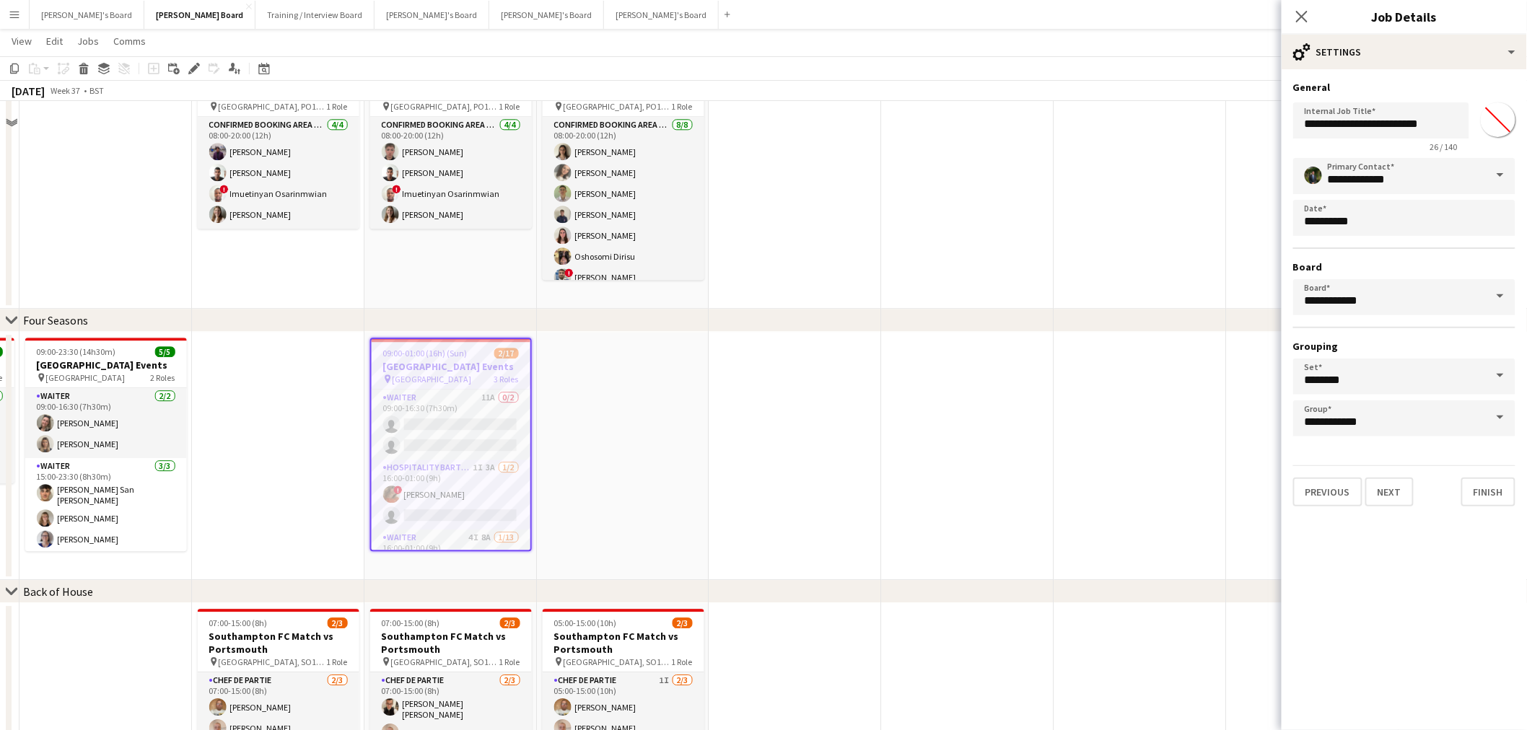
scroll to position [1764, 0]
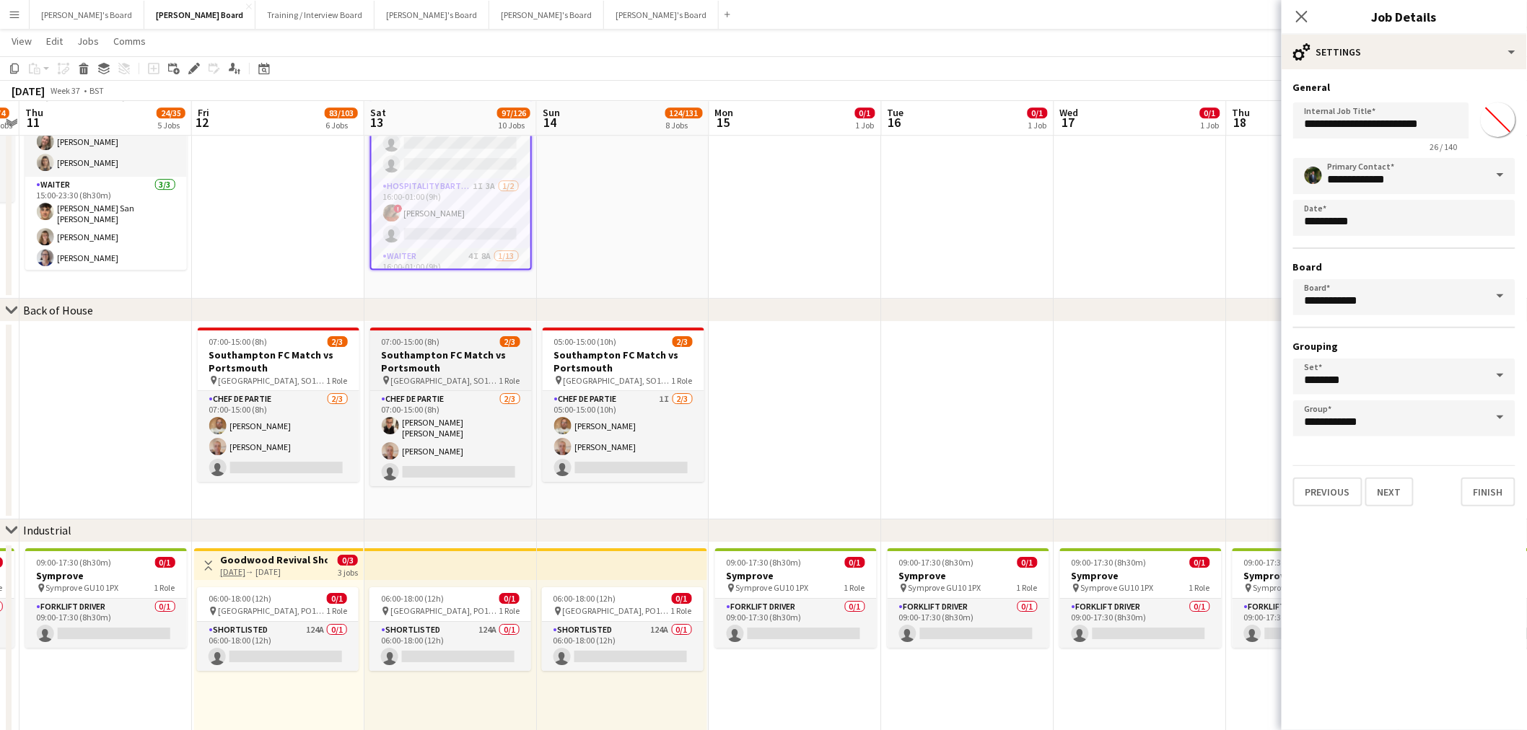
click at [465, 379] on span "[GEOGRAPHIC_DATA], SO14 5FP" at bounding box center [445, 380] width 108 height 11
type input "**********"
type input "*******"
type input "**********"
type input "*******"
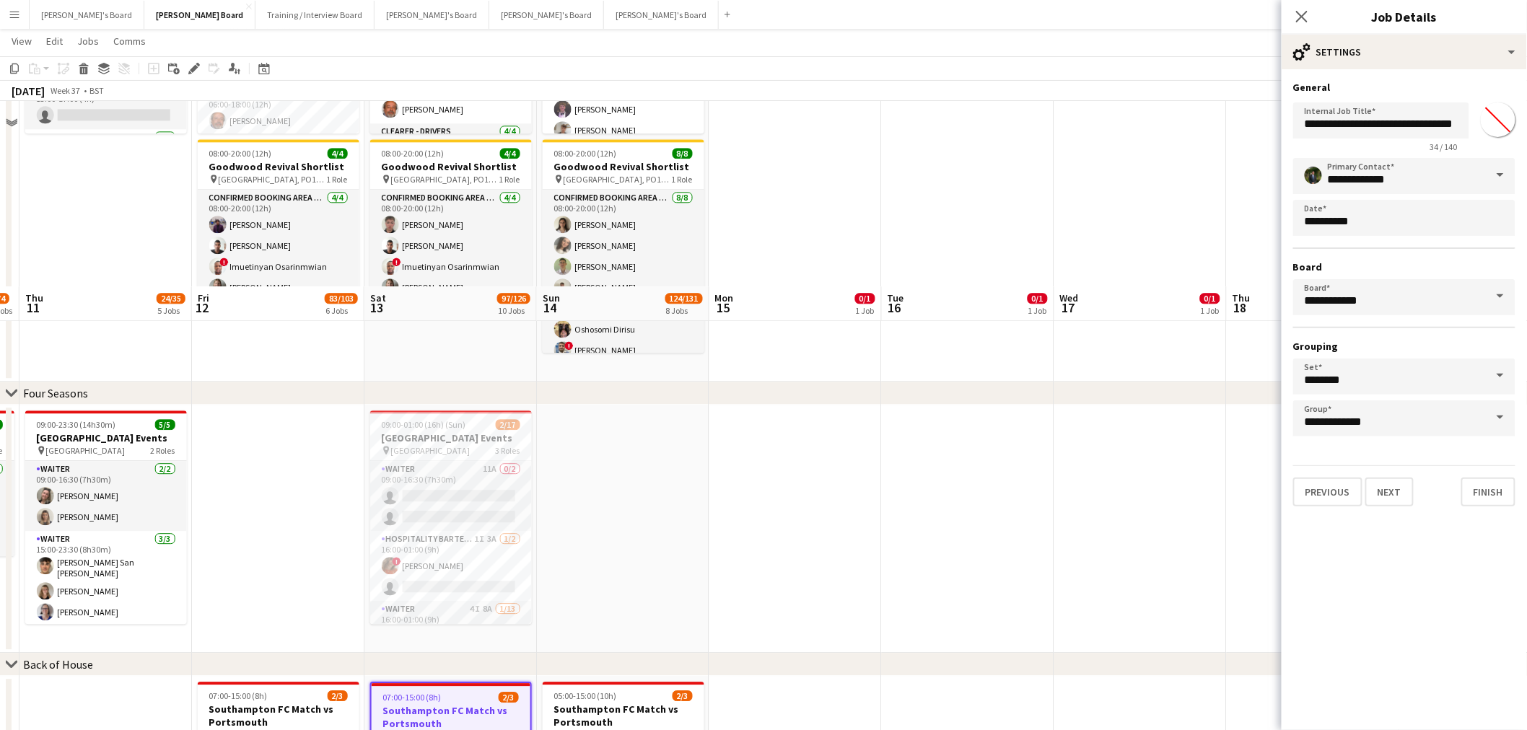
scroll to position [1194, 0]
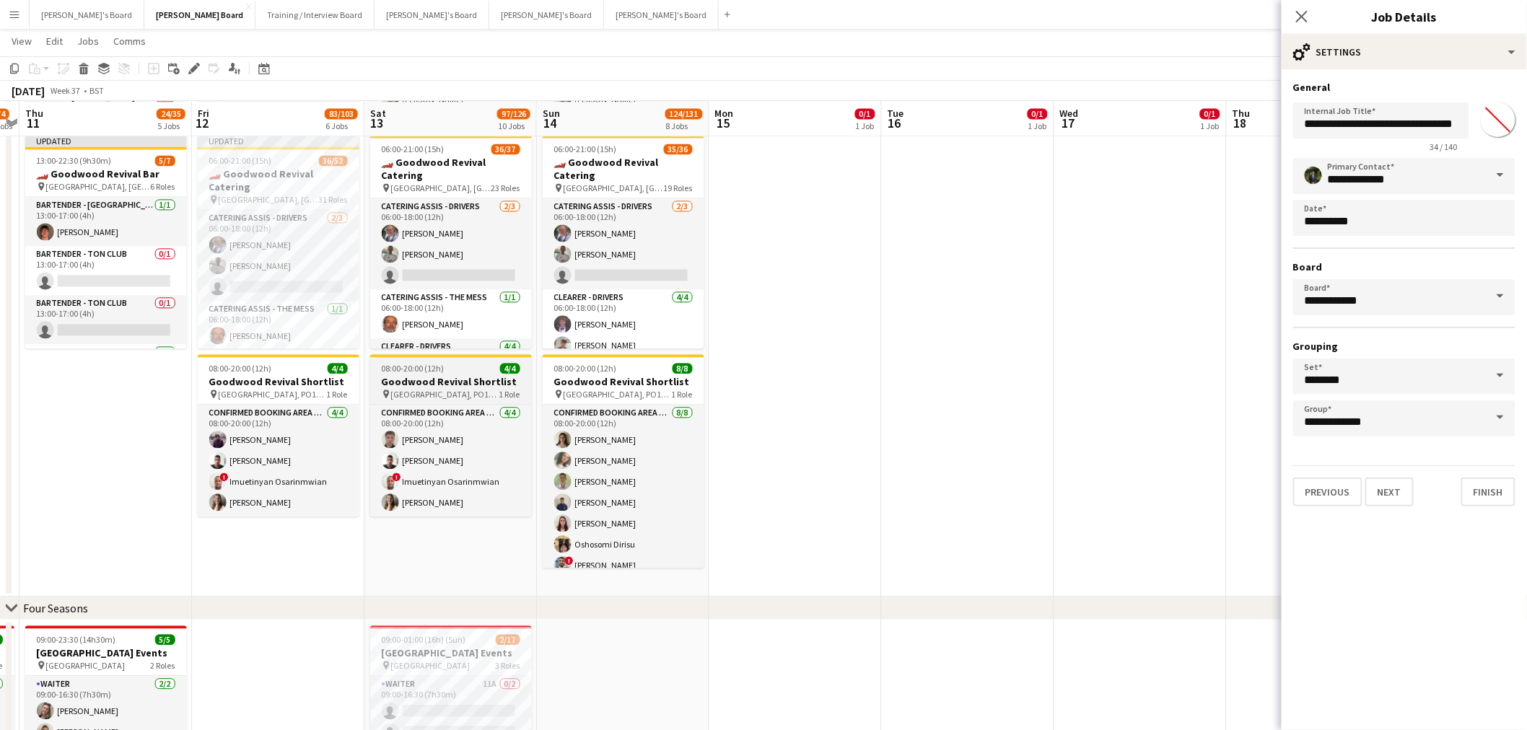
click at [502, 389] on span "1 Role" at bounding box center [509, 394] width 21 height 11
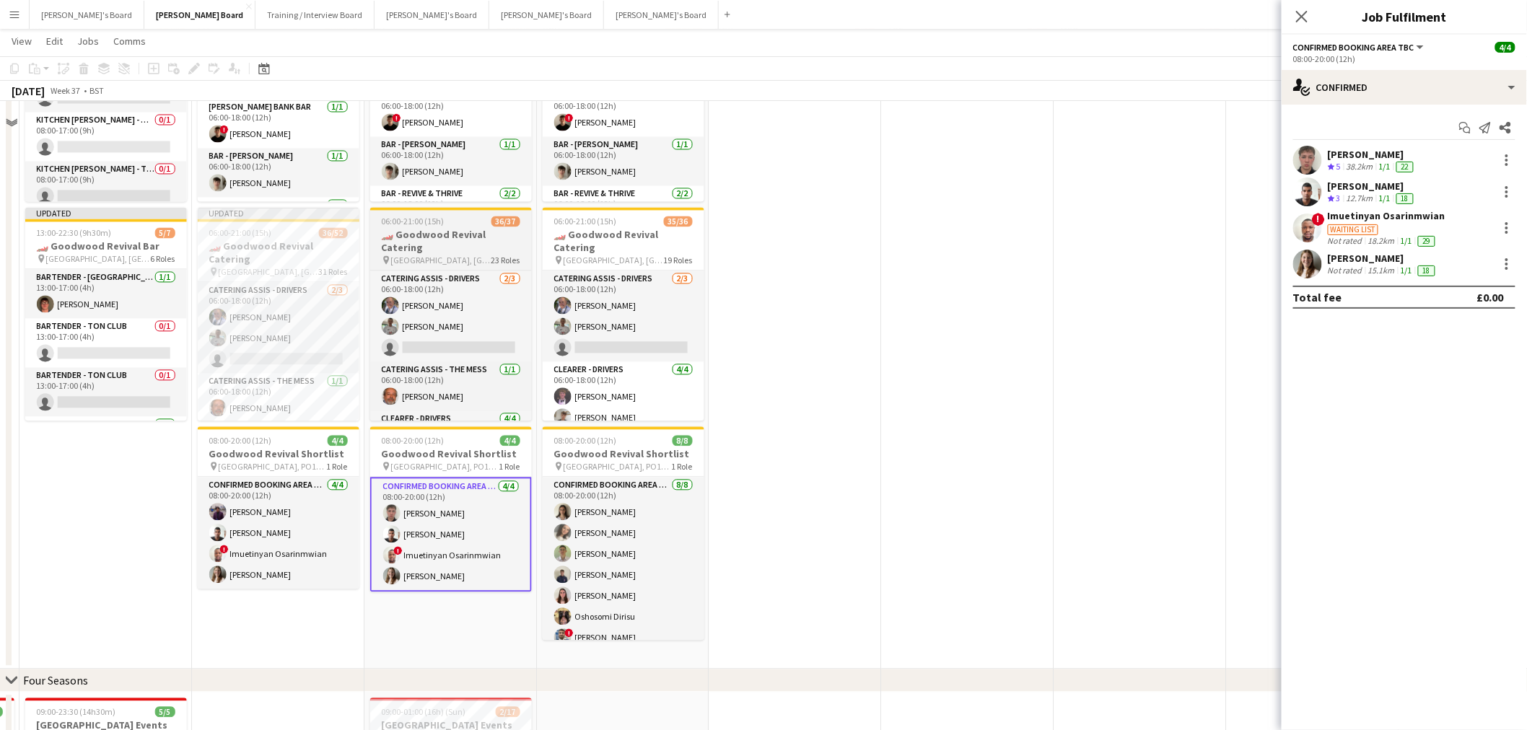
scroll to position [1034, 0]
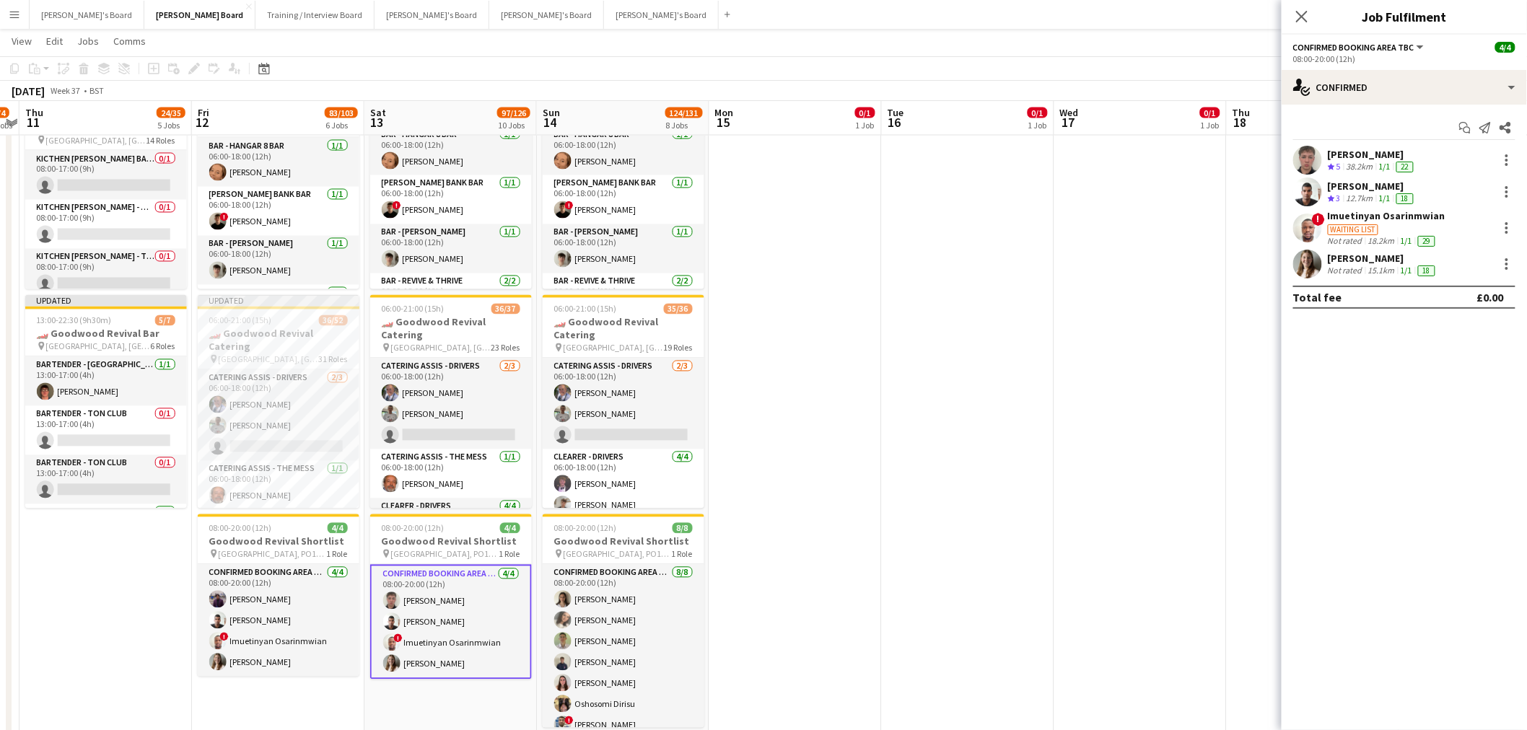
click at [840, 323] on app-date-cell at bounding box center [795, 413] width 172 height 687
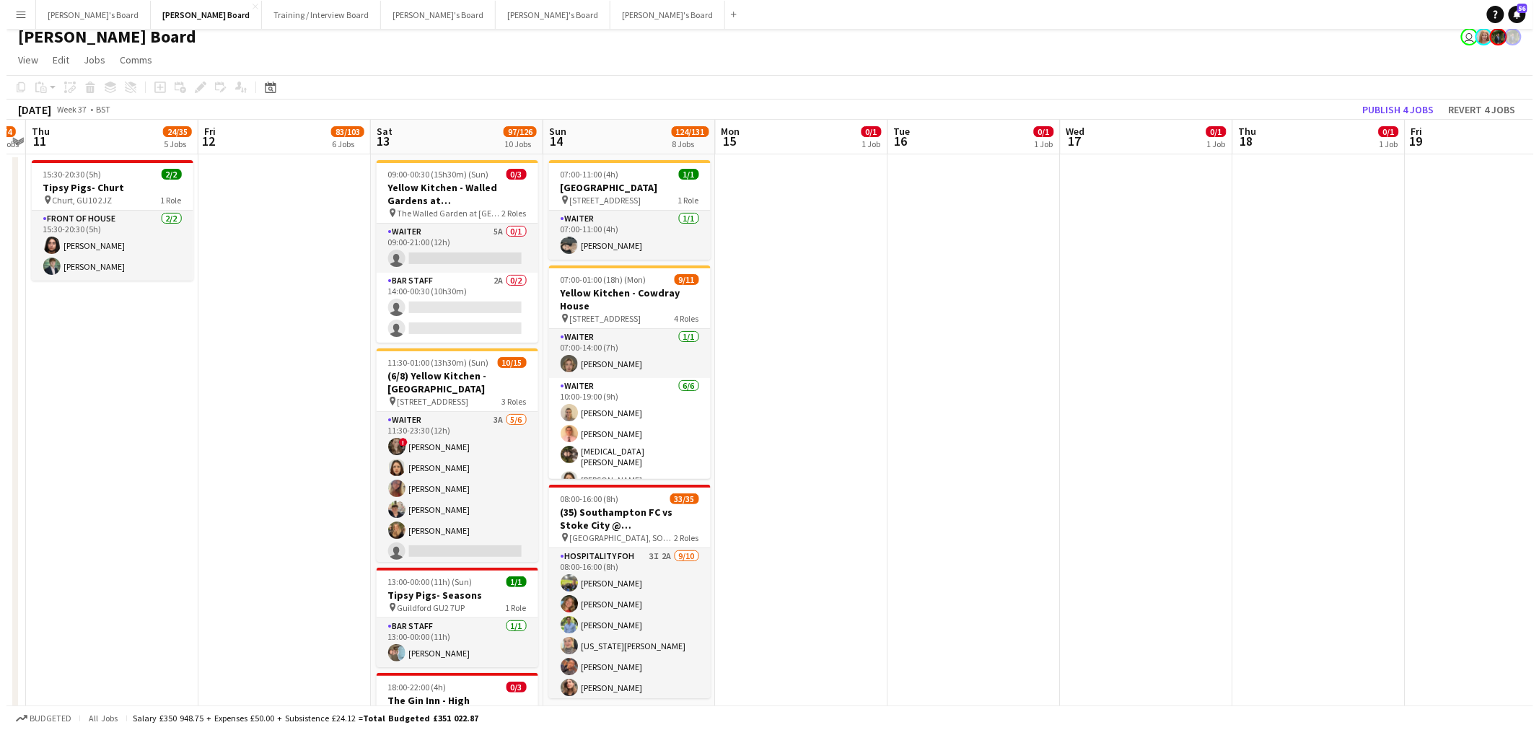
scroll to position [0, 0]
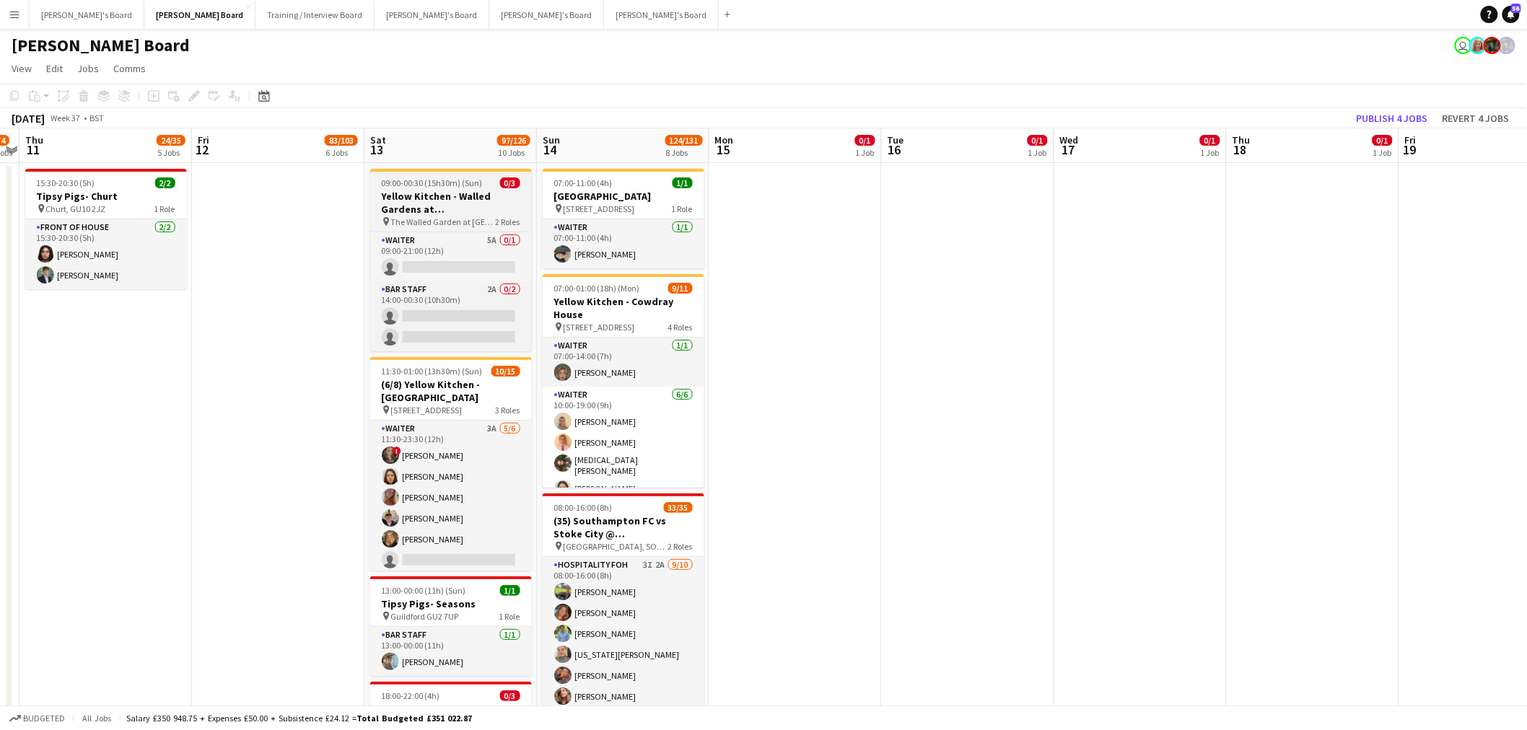
click at [494, 204] on h3 "Yellow Kitchen - Walled Gardens at [GEOGRAPHIC_DATA]" at bounding box center [451, 203] width 162 height 26
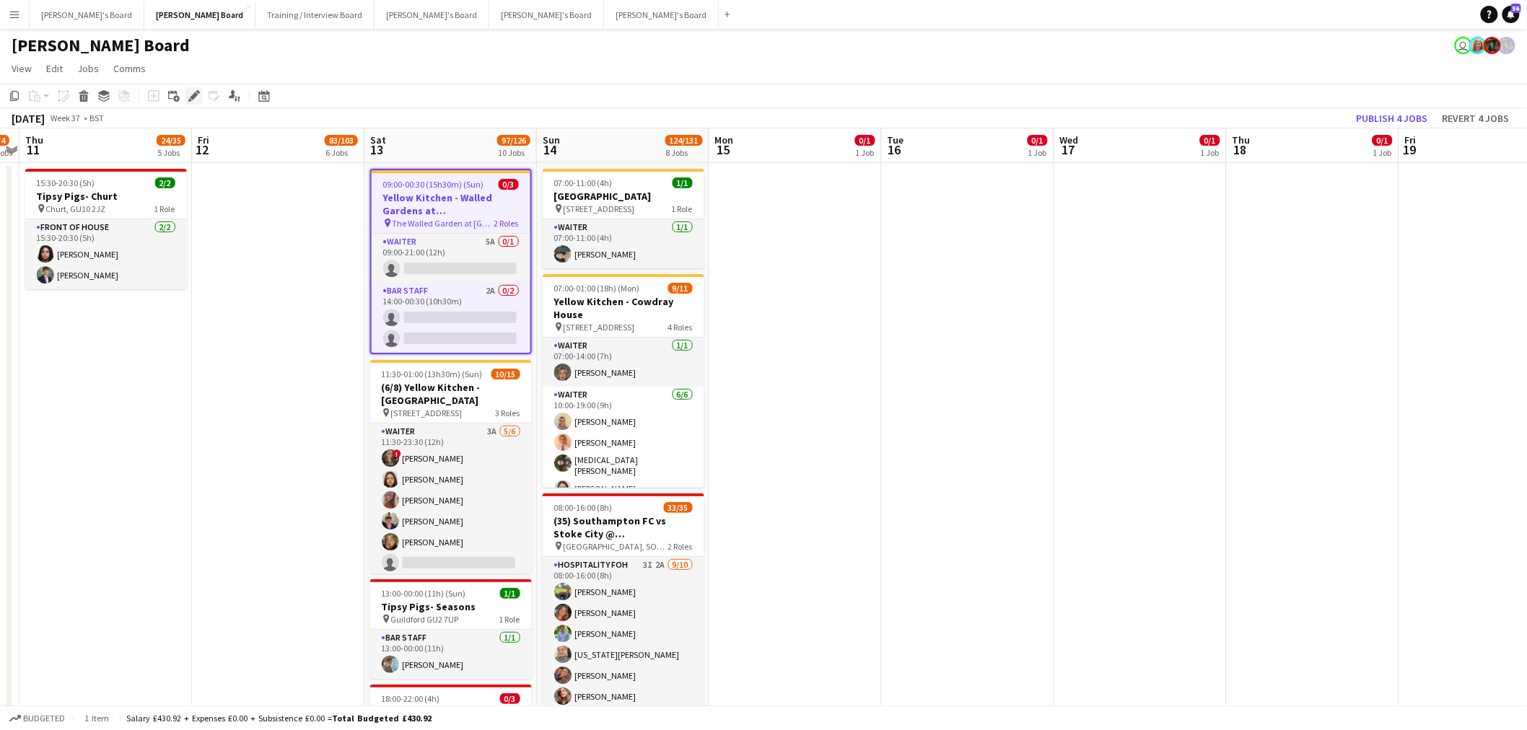
click at [193, 92] on icon at bounding box center [194, 96] width 8 height 8
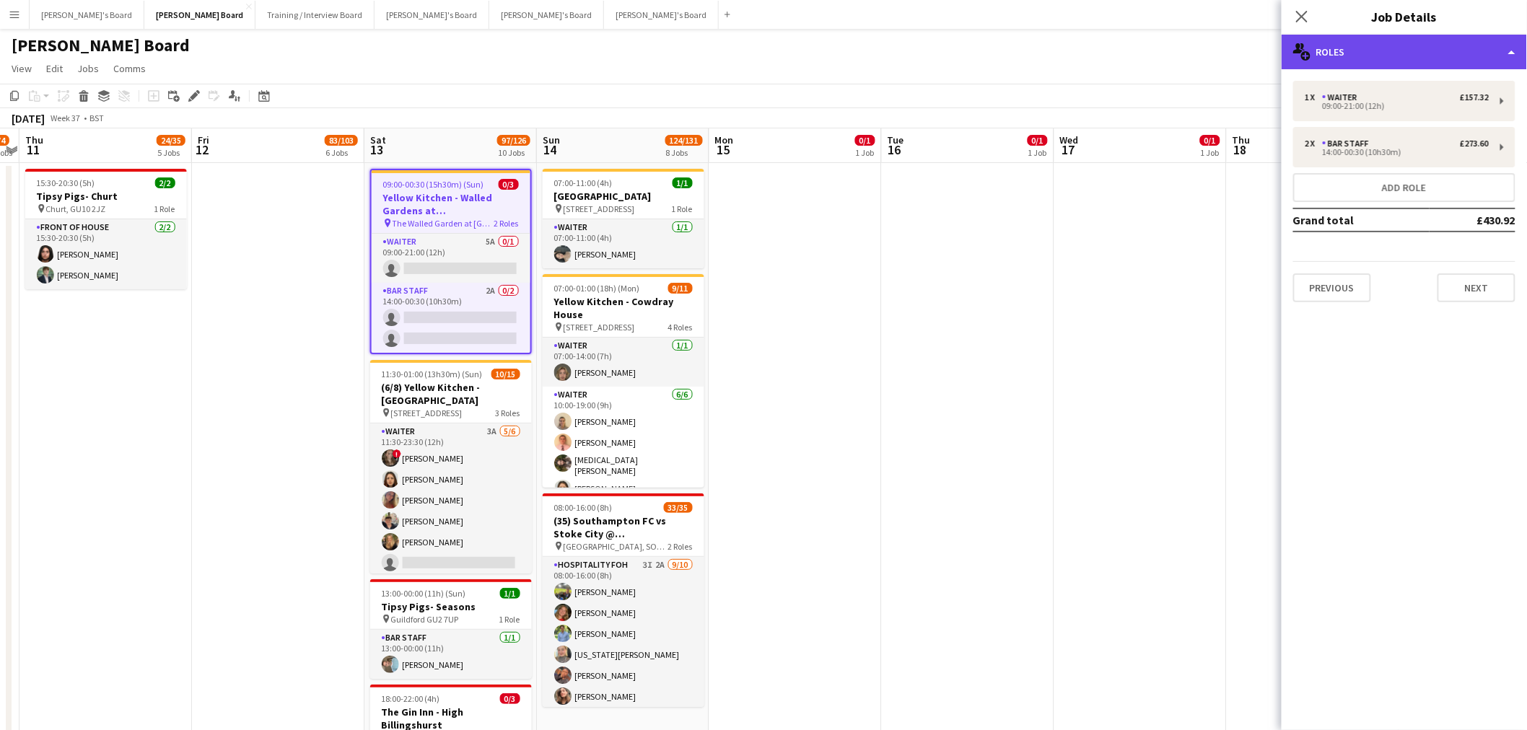
click at [1013, 59] on div "multiple-users-add Roles" at bounding box center [1404, 52] width 245 height 35
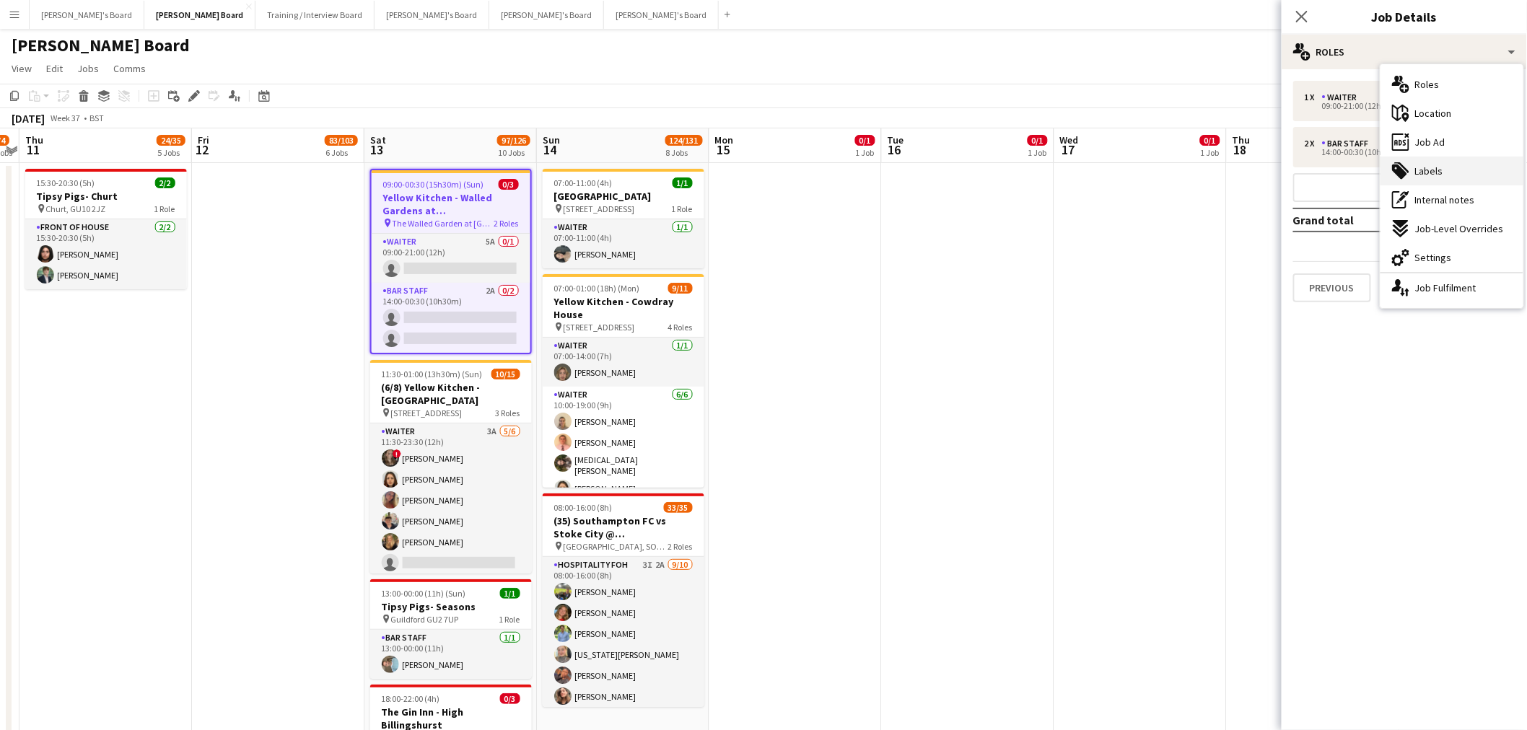
click at [1013, 170] on span "Labels" at bounding box center [1429, 171] width 28 height 13
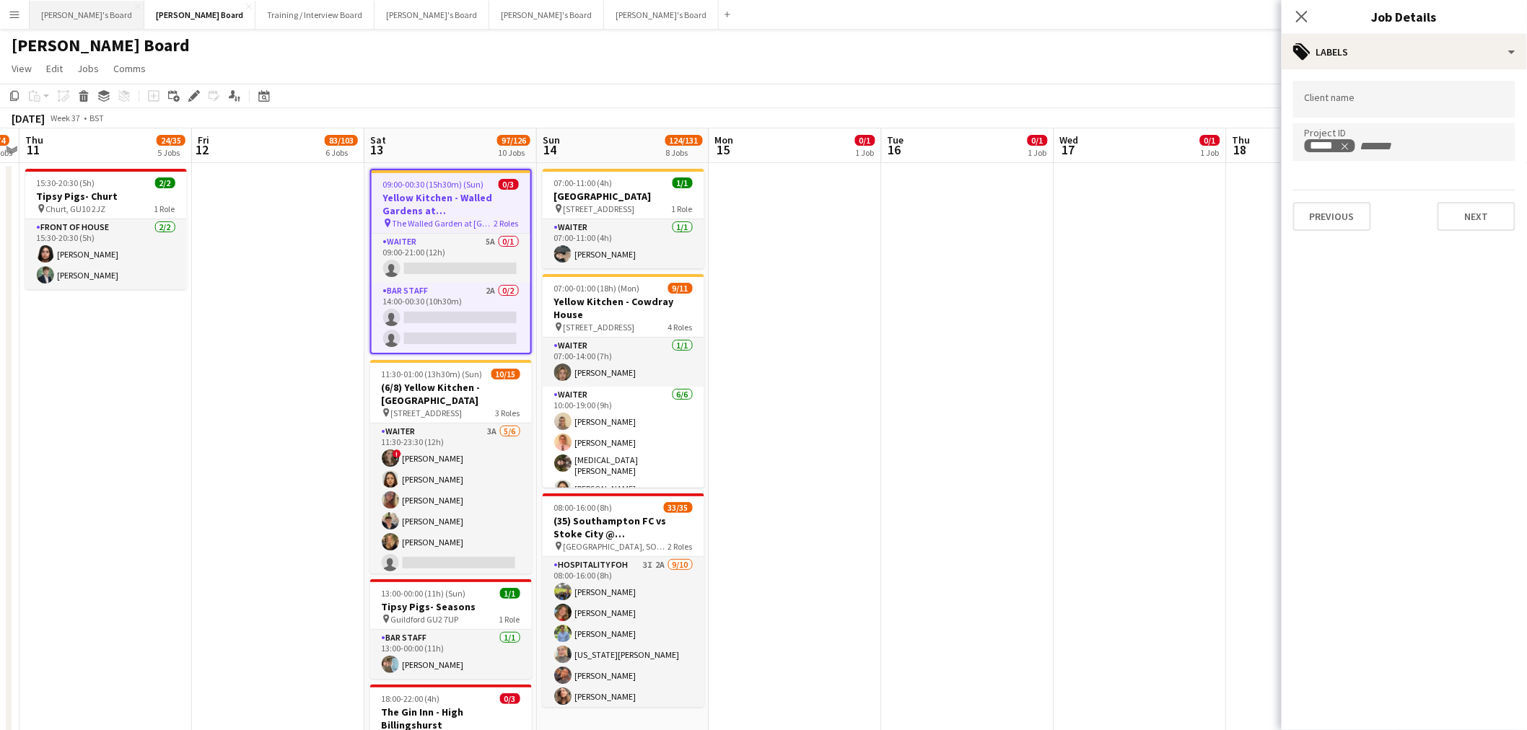
click at [70, 4] on button "[PERSON_NAME]'s Board Close" at bounding box center [87, 15] width 115 height 28
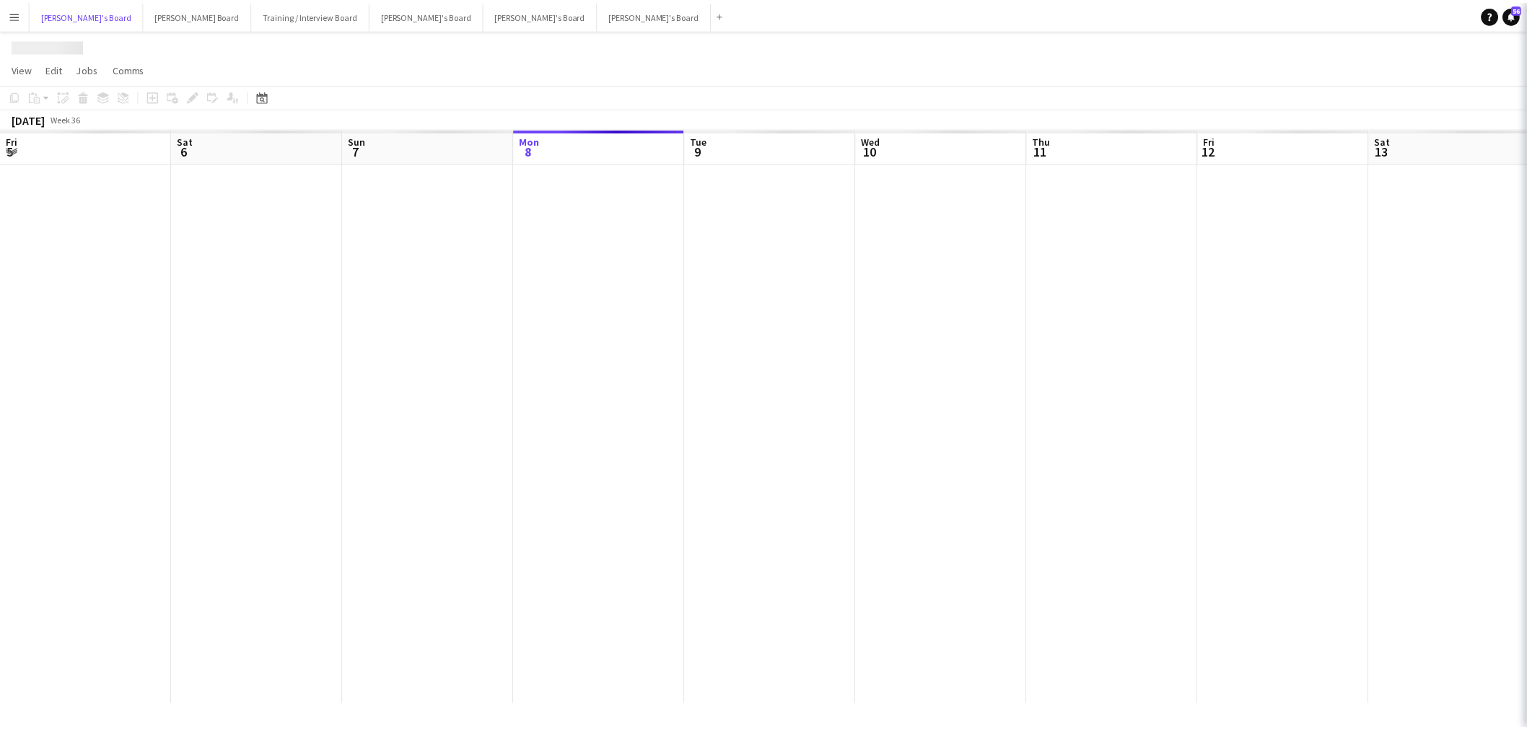
scroll to position [0, 344]
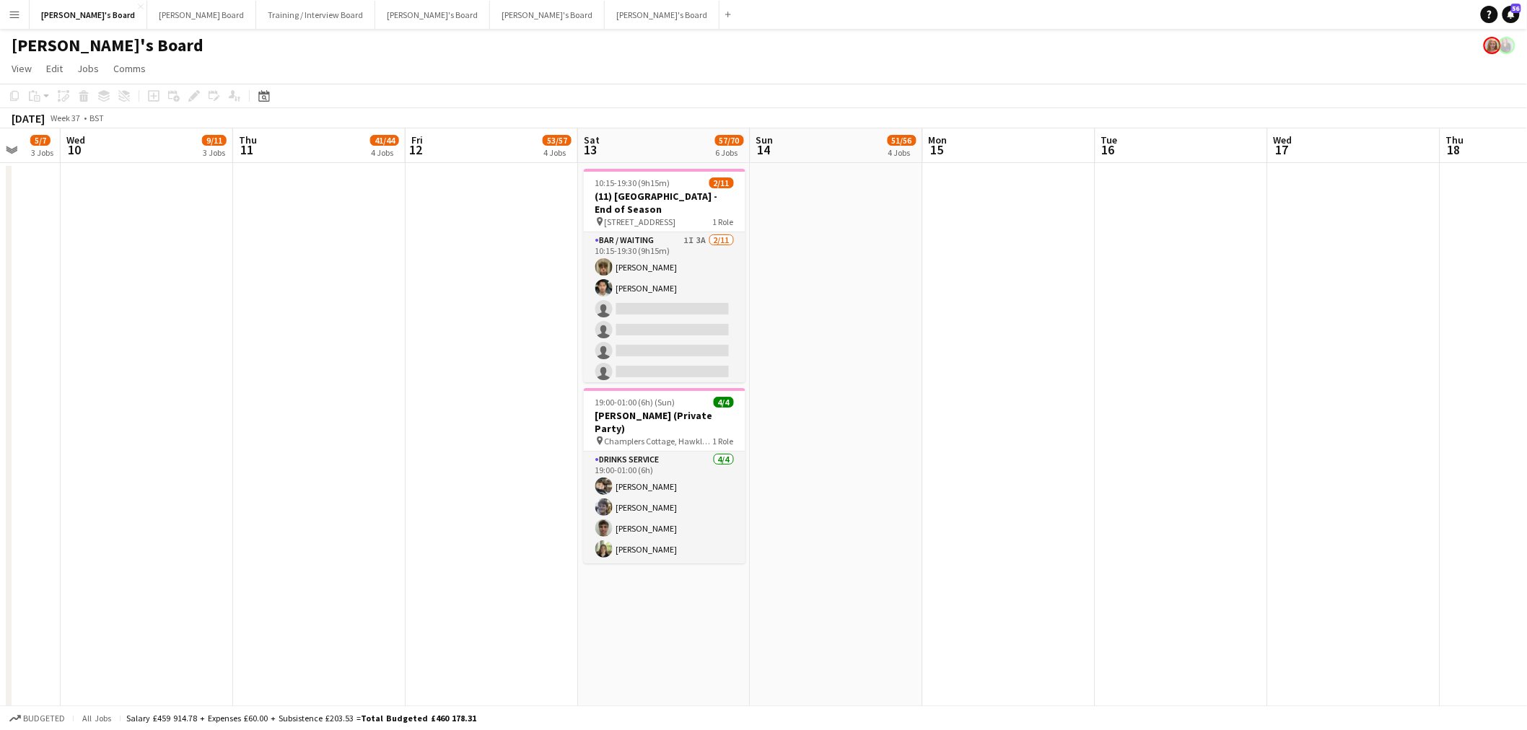
drag, startPoint x: 767, startPoint y: 435, endPoint x: 390, endPoint y: 448, distance: 377.0
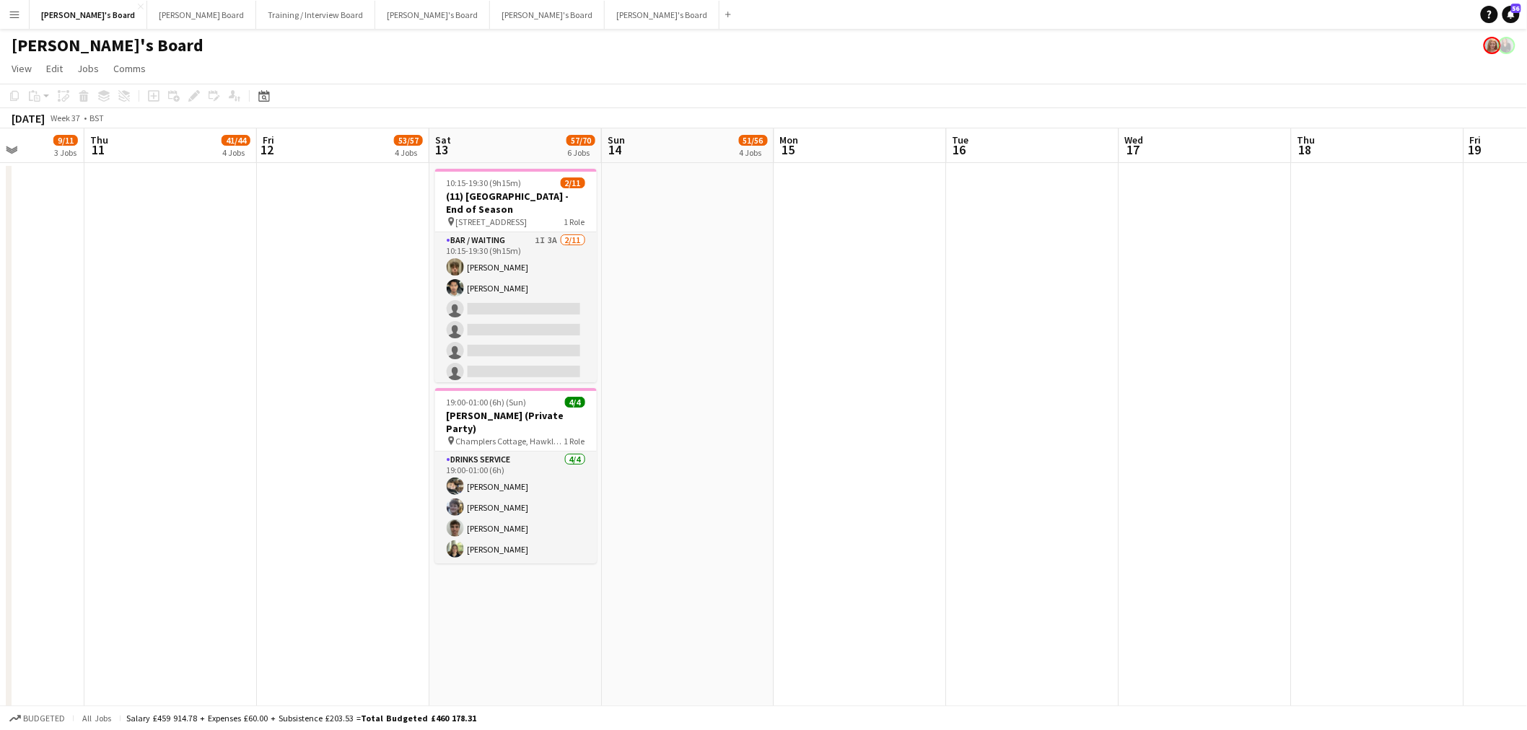
drag, startPoint x: 945, startPoint y: 428, endPoint x: 818, endPoint y: 430, distance: 127.0
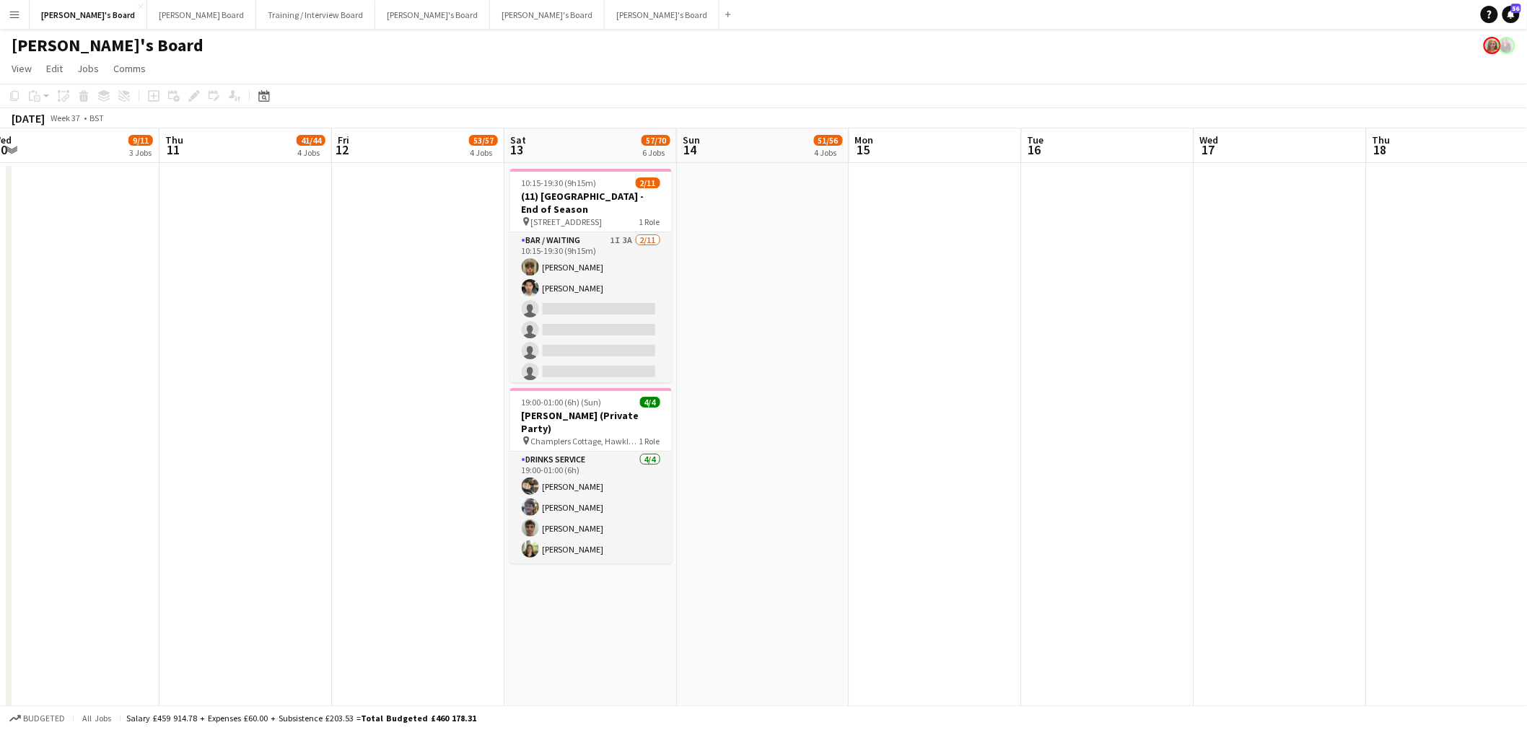
scroll to position [0, 357]
drag, startPoint x: 693, startPoint y: 380, endPoint x: 769, endPoint y: 387, distance: 76.1
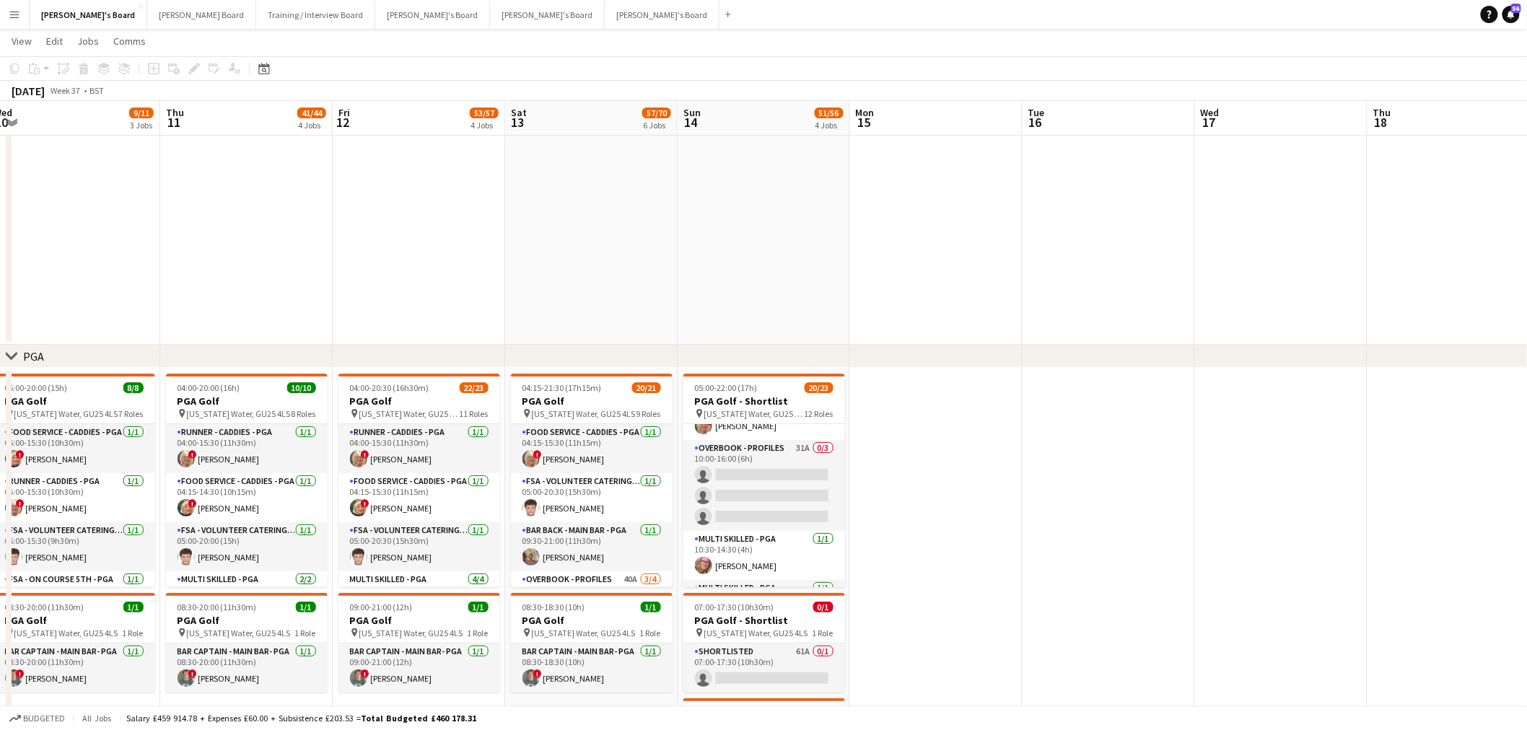
scroll to position [80, 0]
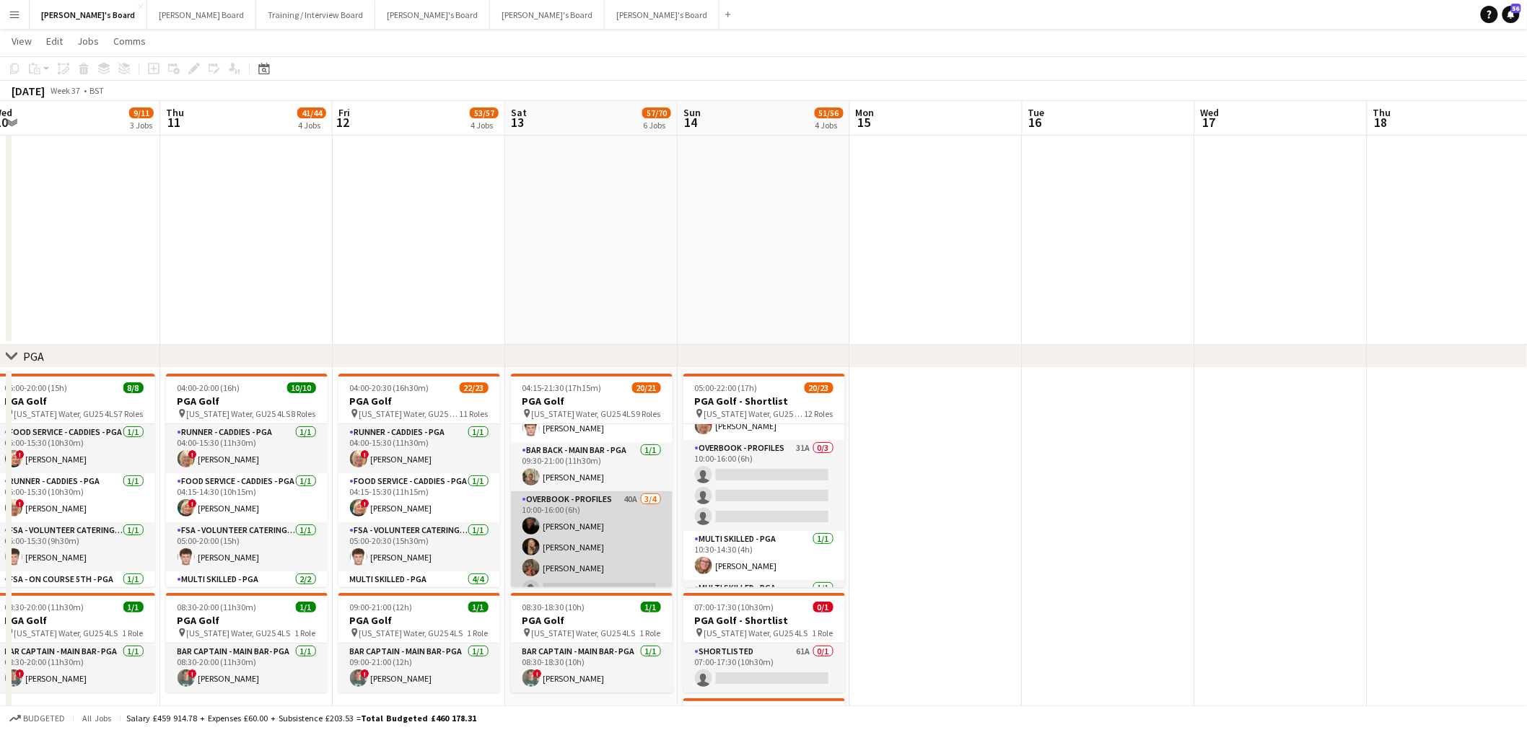
click at [631, 441] on app-card-role "Overbook - Profiles 40A [DATE] 10:00-16:00 (6h) [PERSON_NAME] [PERSON_NAME] [PE…" at bounding box center [592, 548] width 162 height 112
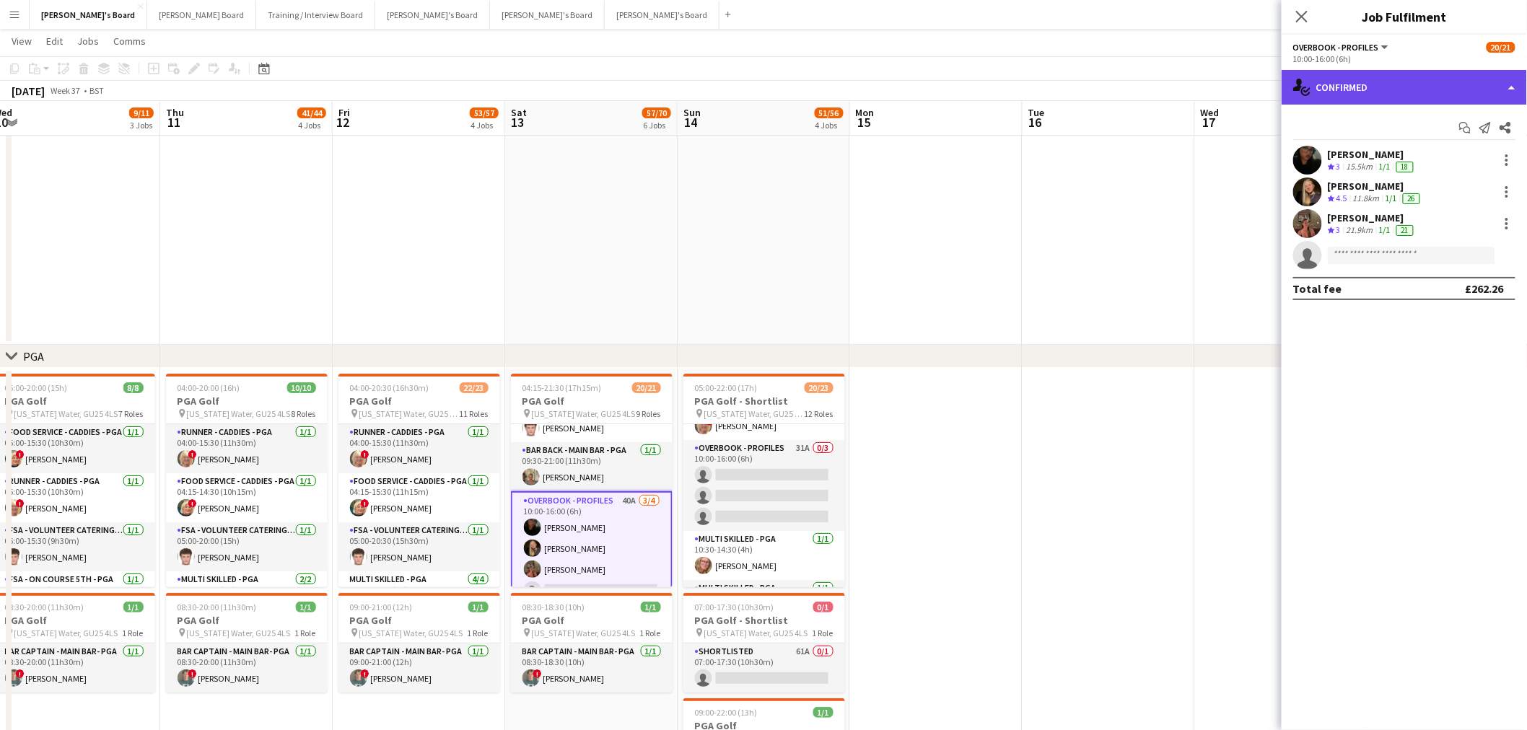
click at [1013, 89] on div "single-neutral-actions-check-2 Confirmed" at bounding box center [1404, 87] width 245 height 35
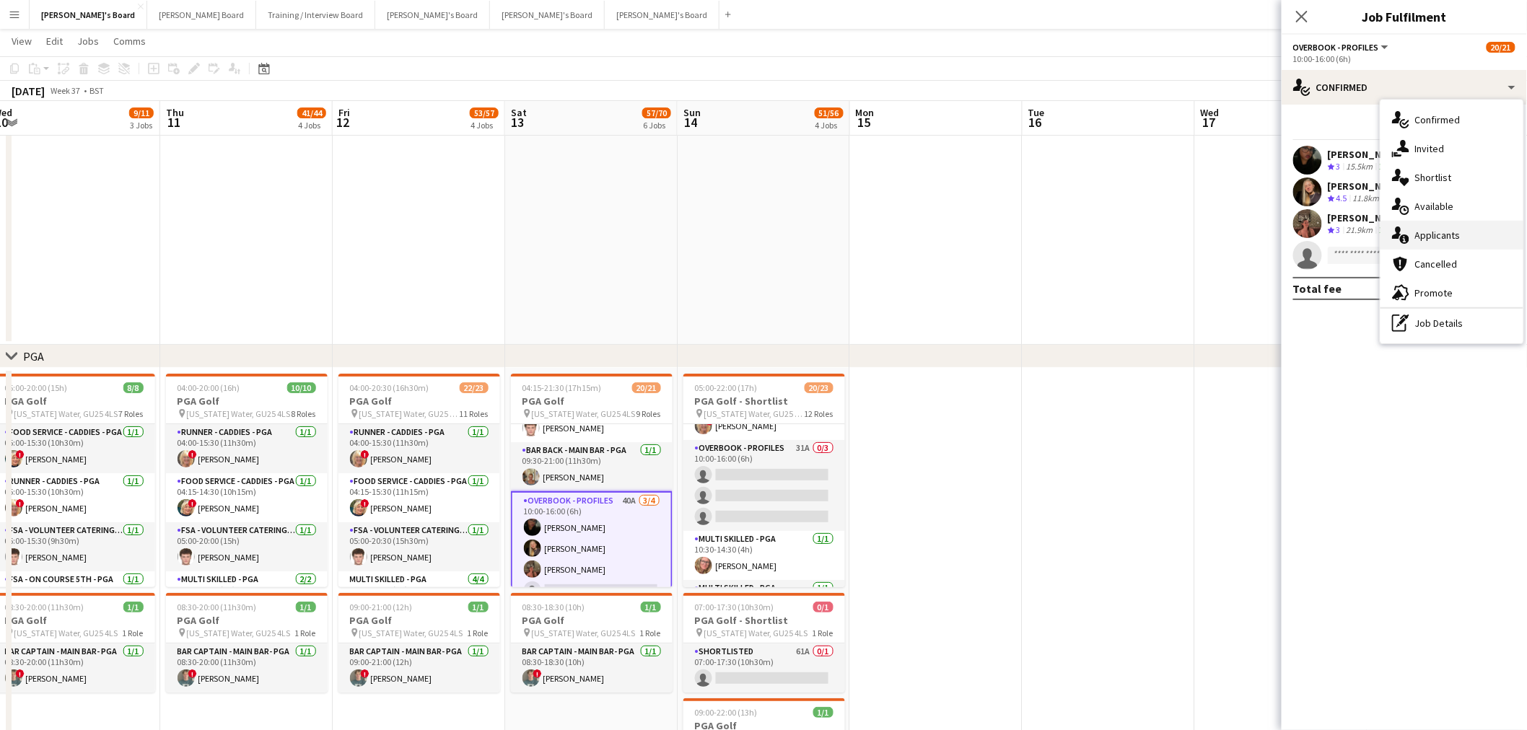
click at [1013, 240] on div "single-neutral-actions-information Applicants" at bounding box center [1452, 235] width 143 height 29
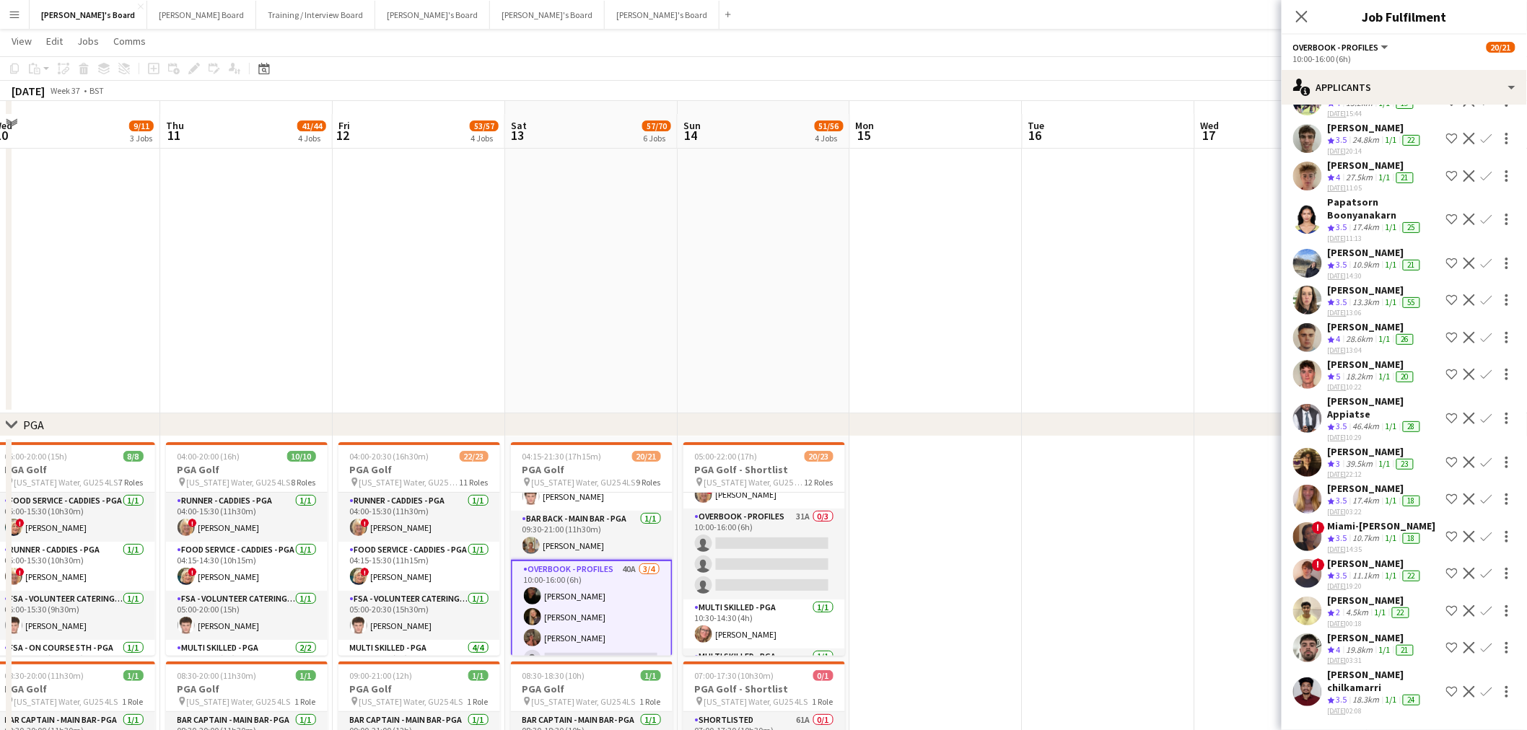
scroll to position [2337, 0]
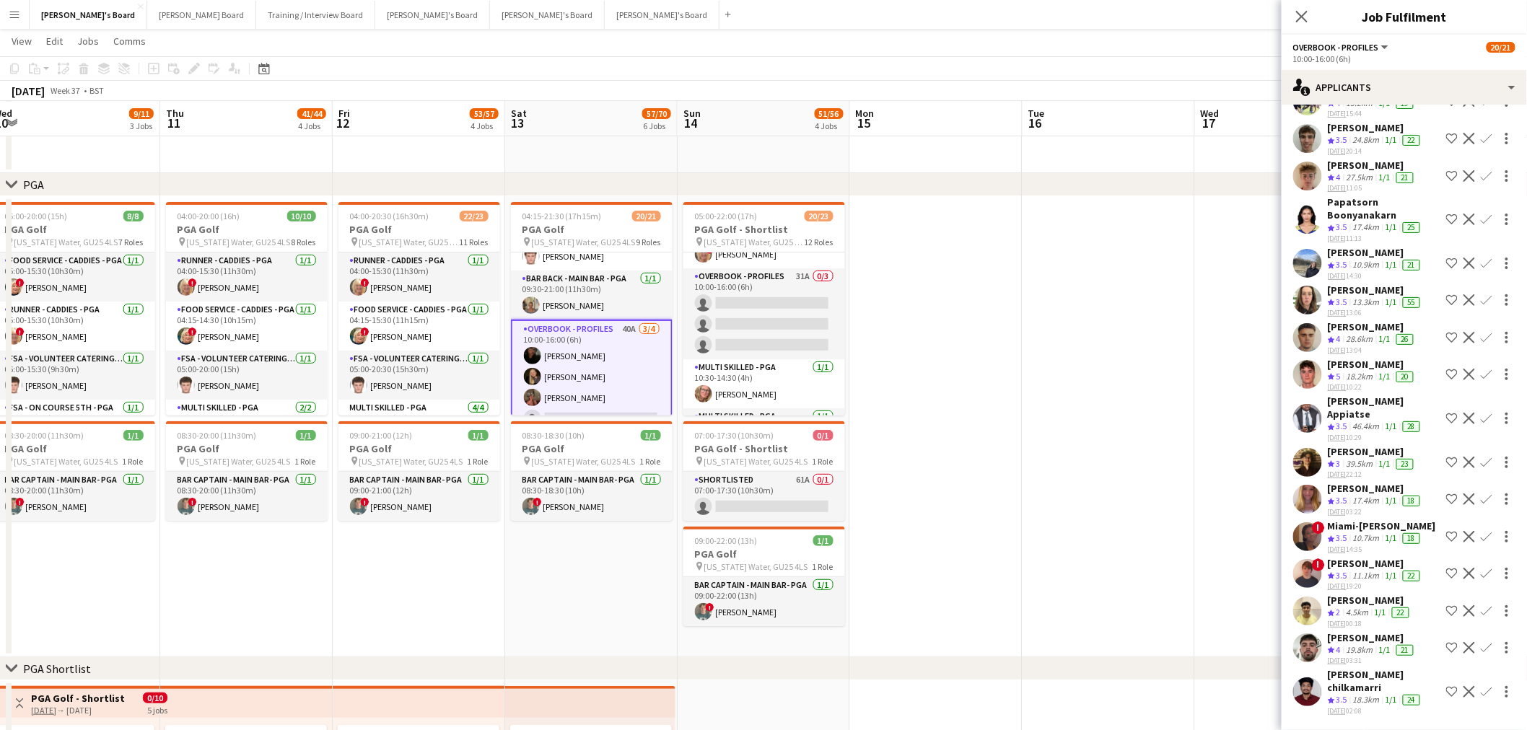
click at [601, 365] on app-card-role "Overbook - Profiles 40A [DATE] 10:00-16:00 (6h) [PERSON_NAME] [PERSON_NAME] [PE…" at bounding box center [592, 377] width 162 height 115
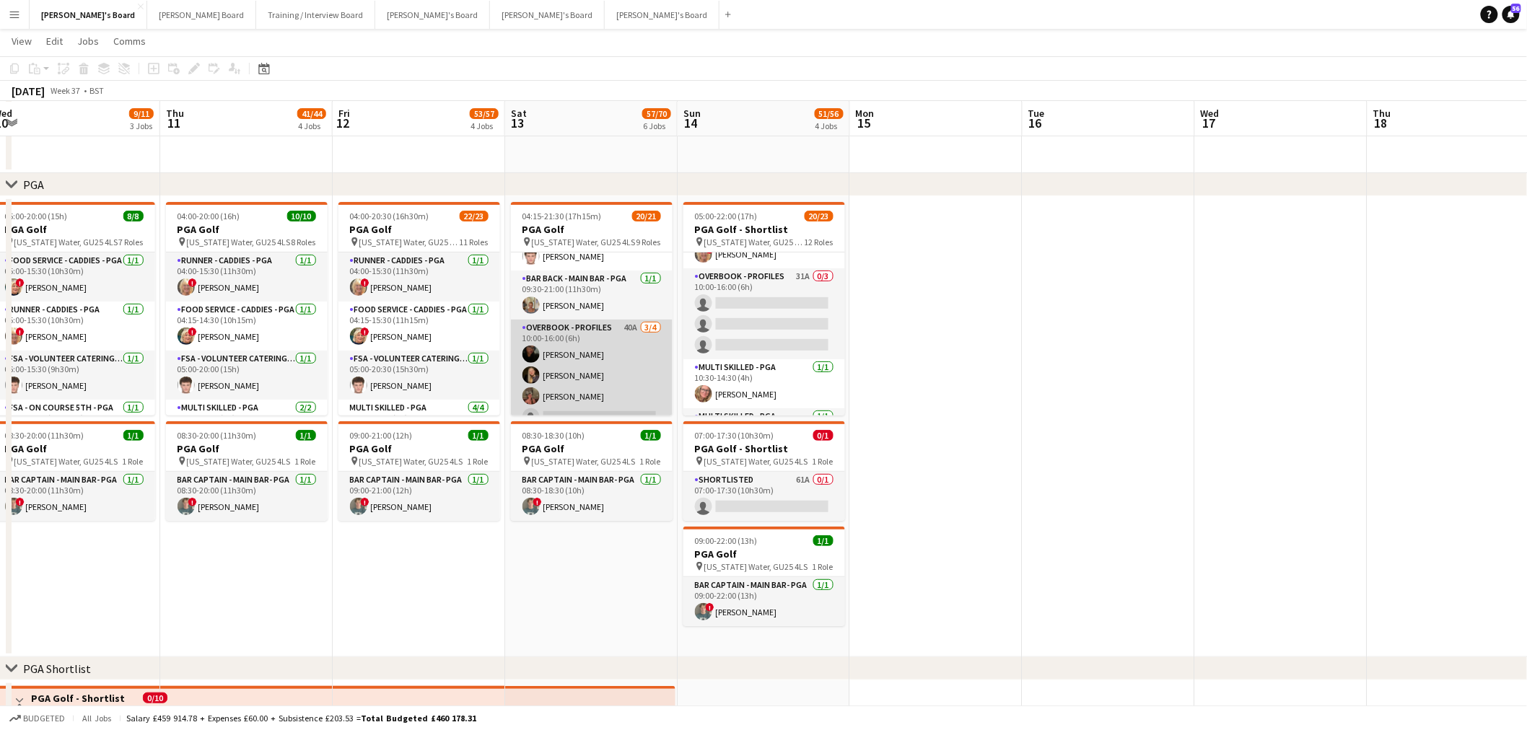
click at [601, 365] on app-card-role "Overbook - Profiles 40A [DATE] 10:00-16:00 (6h) [PERSON_NAME] [PERSON_NAME] [PE…" at bounding box center [592, 376] width 162 height 112
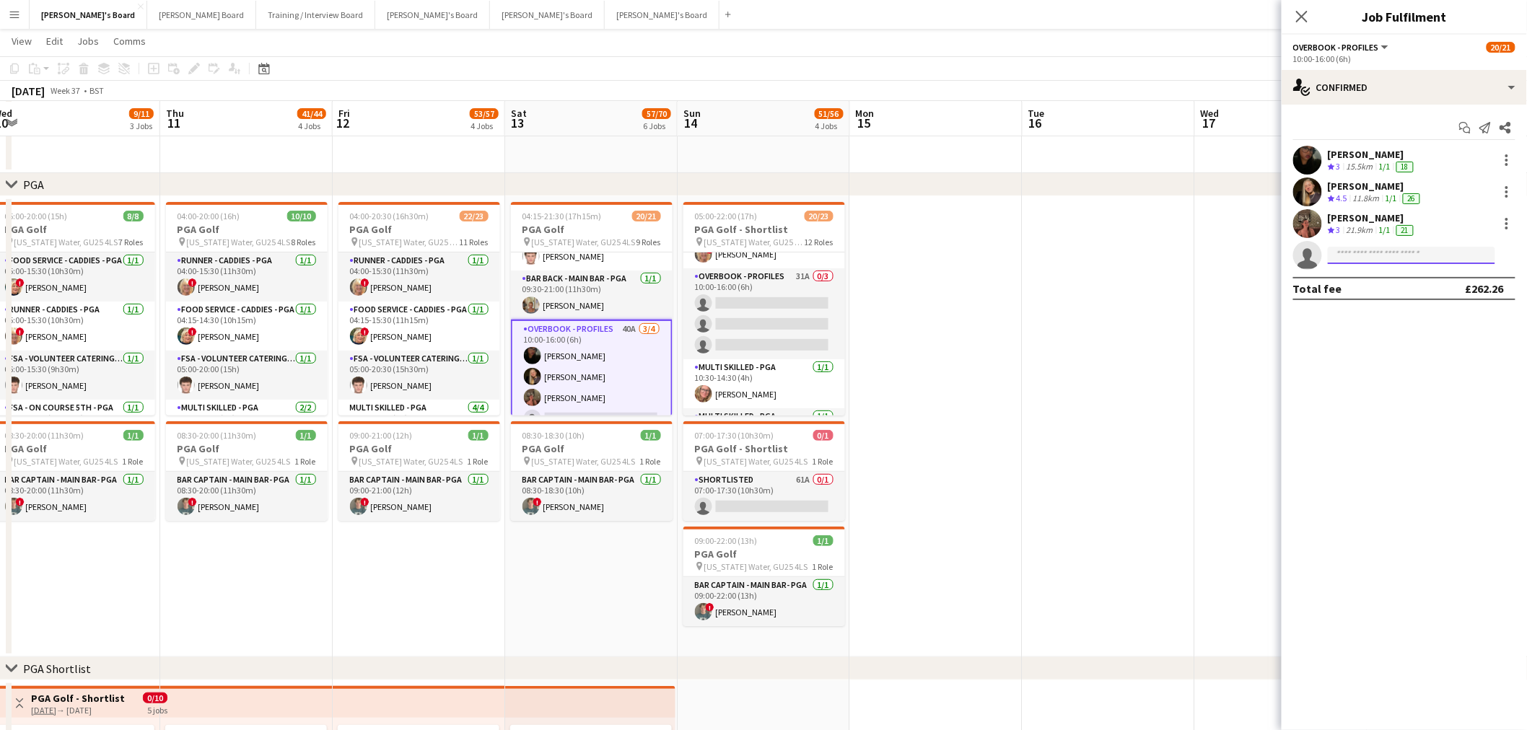
click at [1013, 253] on input at bounding box center [1411, 255] width 167 height 17
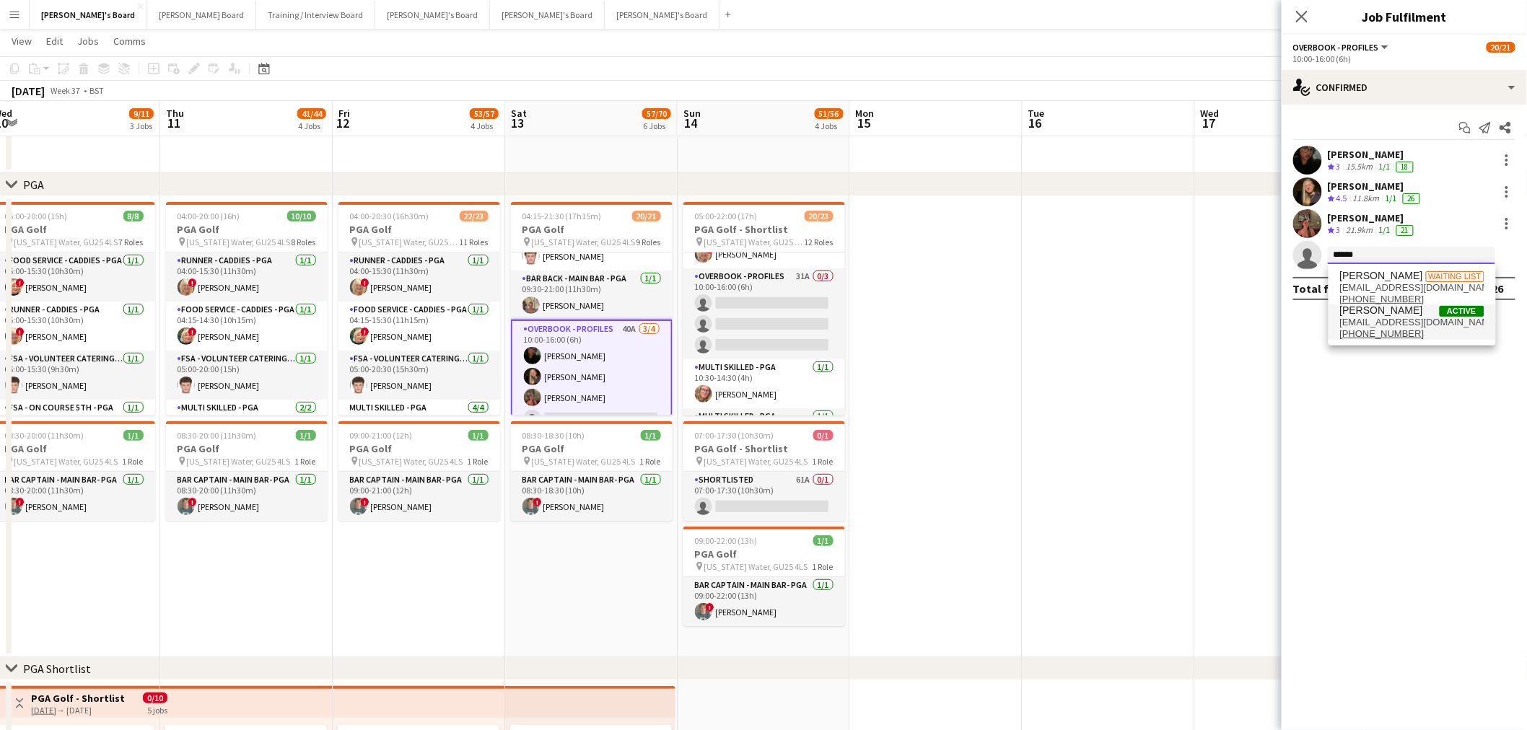
type input "******"
click at [1013, 321] on span "[EMAIL_ADDRESS][DOMAIN_NAME]" at bounding box center [1412, 323] width 144 height 12
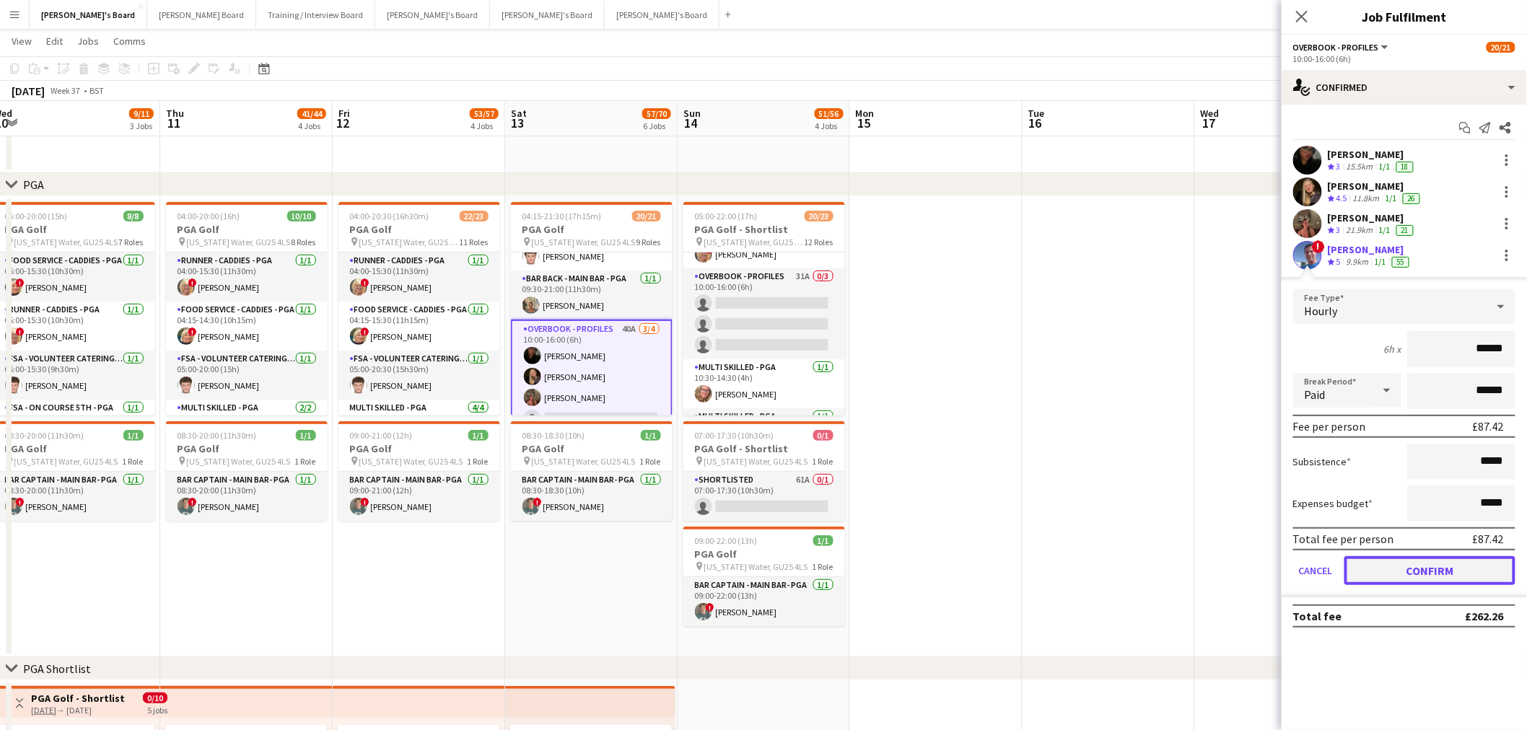
click at [1013, 441] on button "Confirm" at bounding box center [1430, 570] width 171 height 29
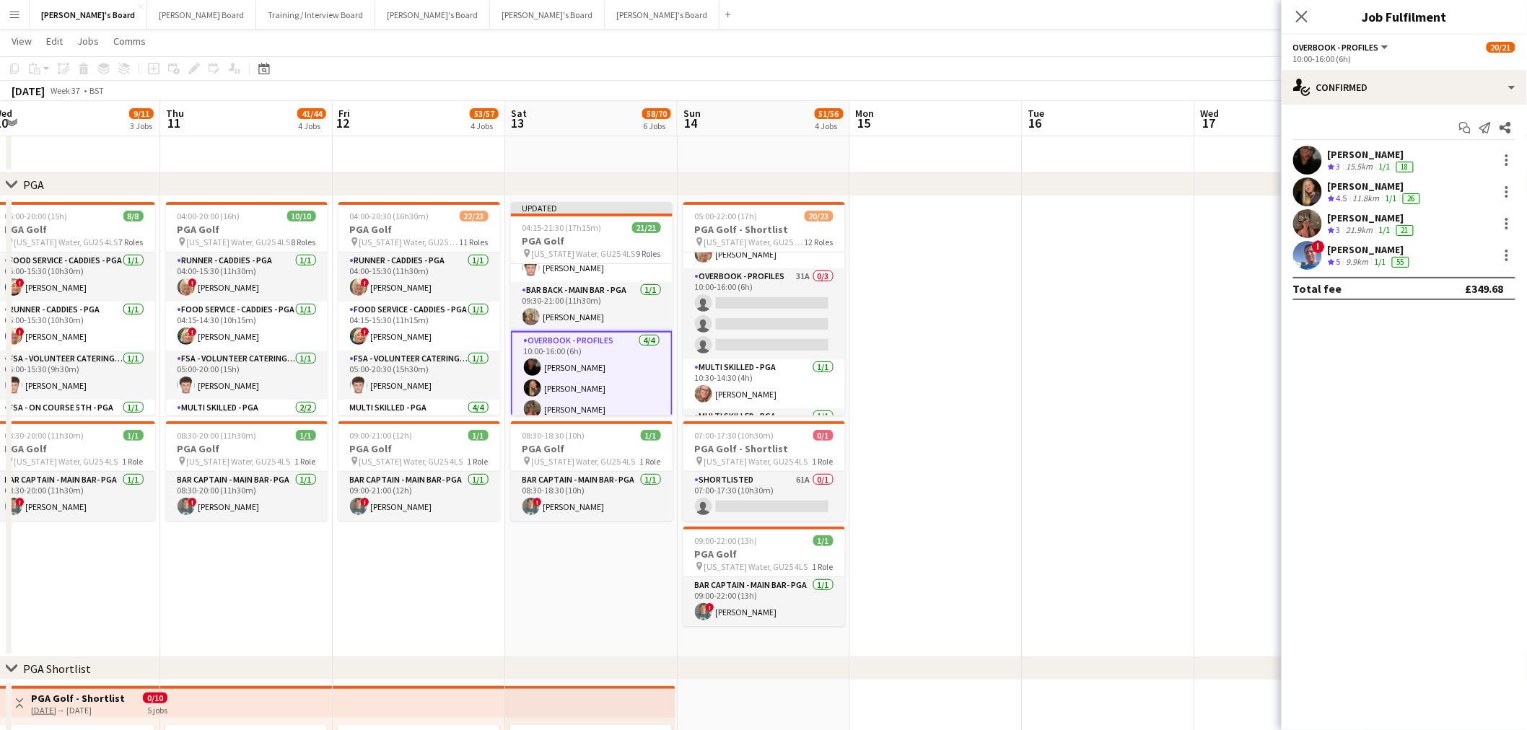
click at [1013, 441] on app-date-cell at bounding box center [1109, 426] width 172 height 461
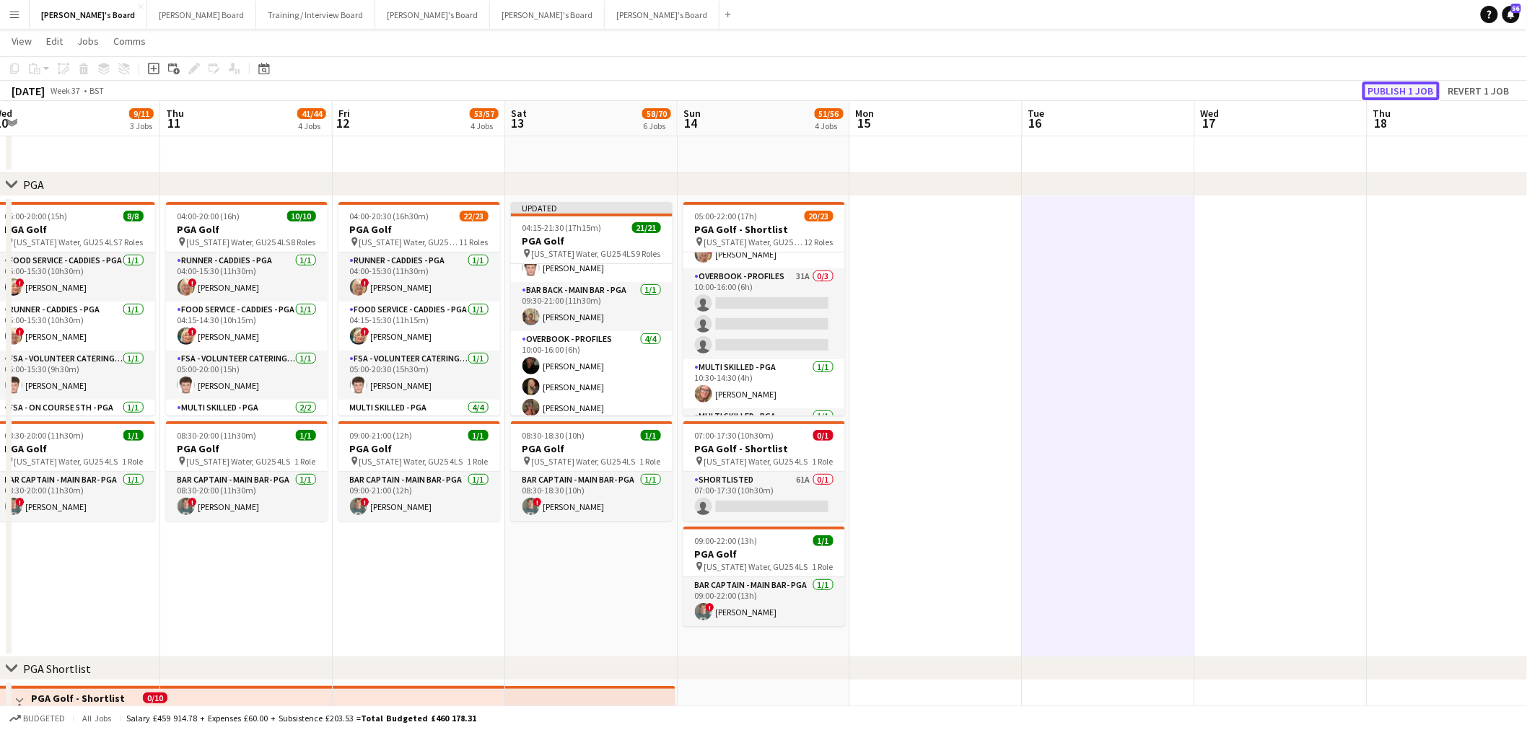
click at [1013, 96] on button "Publish 1 job" at bounding box center [1401, 91] width 77 height 19
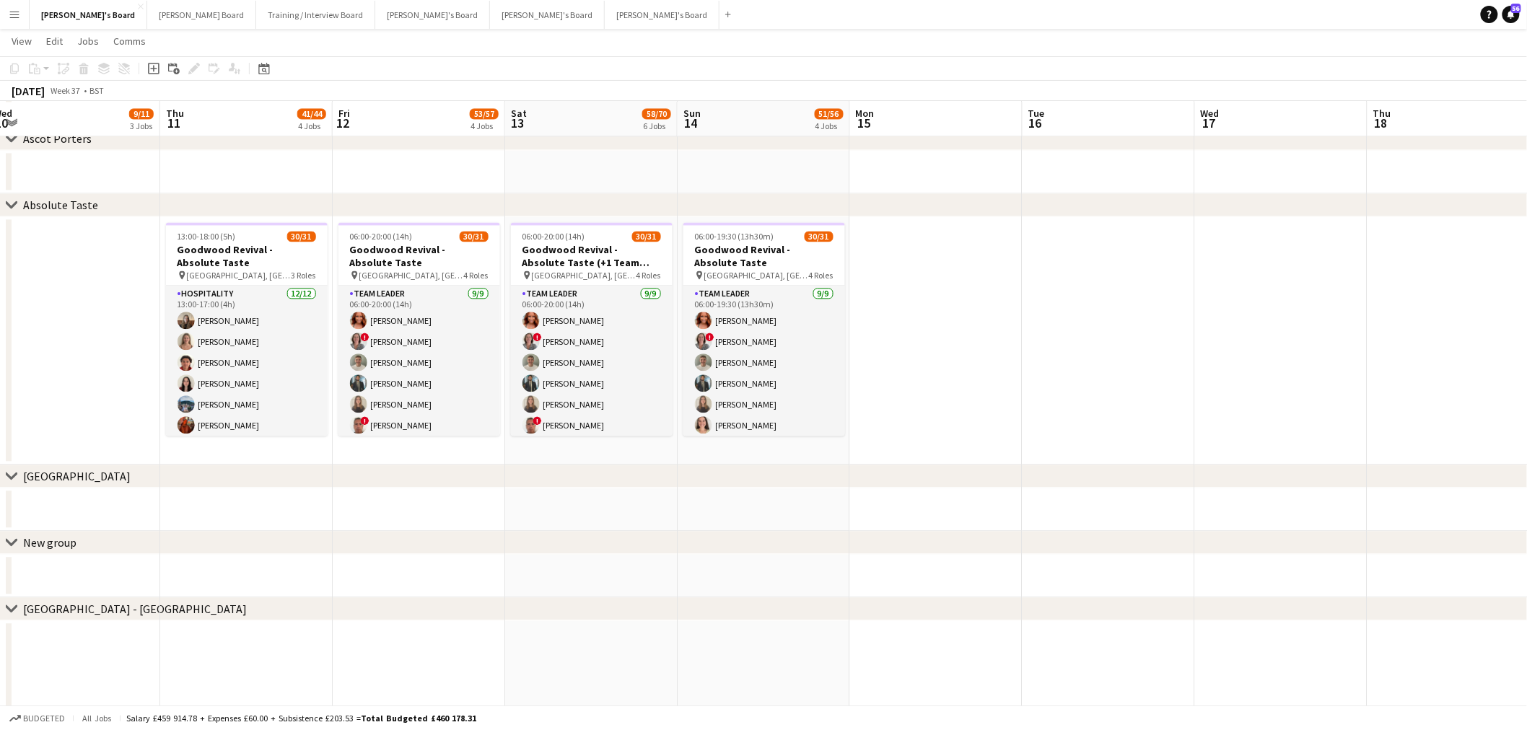
scroll to position [0, 0]
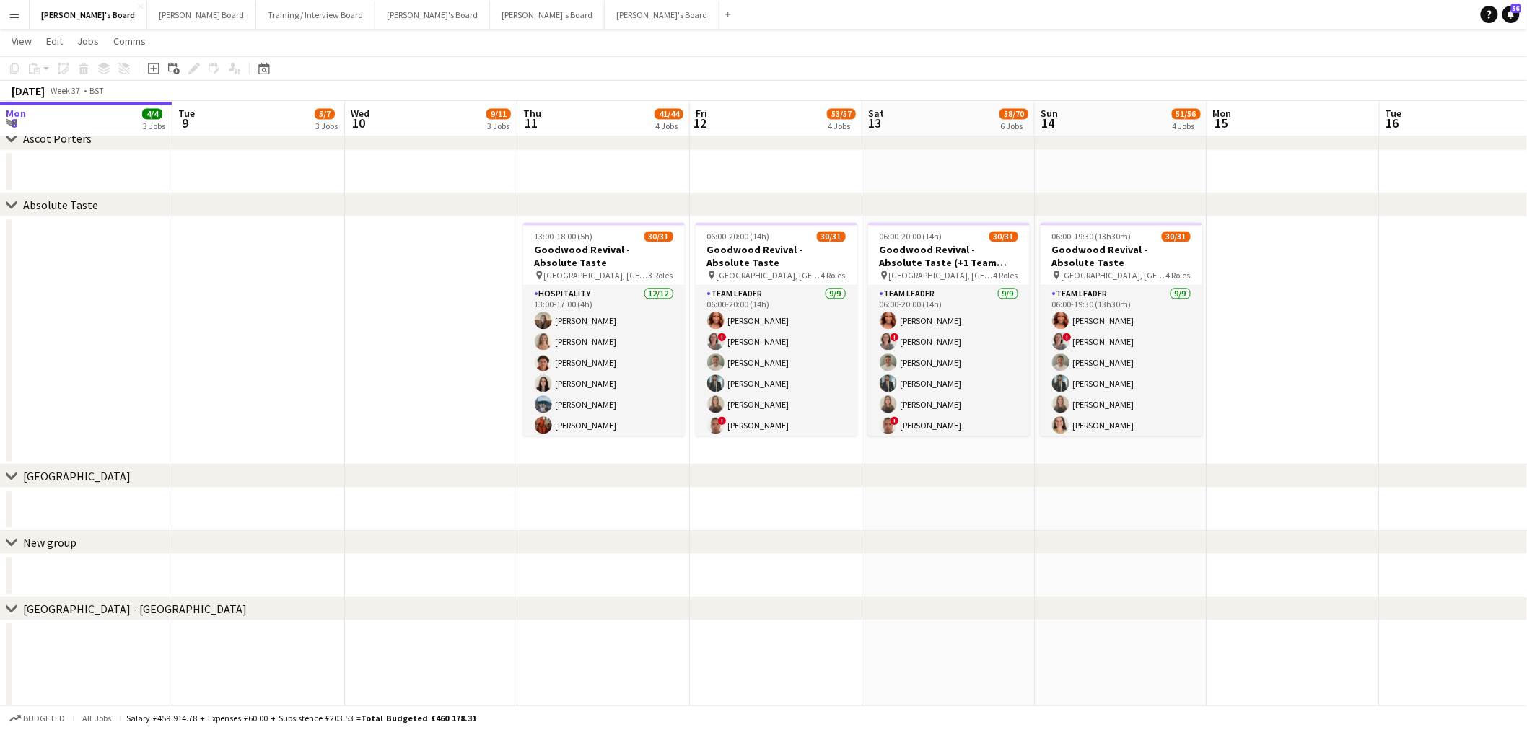
drag, startPoint x: 790, startPoint y: 452, endPoint x: 547, endPoint y: 444, distance: 243.4
click at [963, 441] on app-calendar-viewport "Mon 8 4/4 3 Jobs Tue 9 5/7 3 Jobs Wed 10 9/11 3 Jobs Thu 11 41/44 4 Jobs Fri 12…" at bounding box center [763, 468] width 1527 height 3228
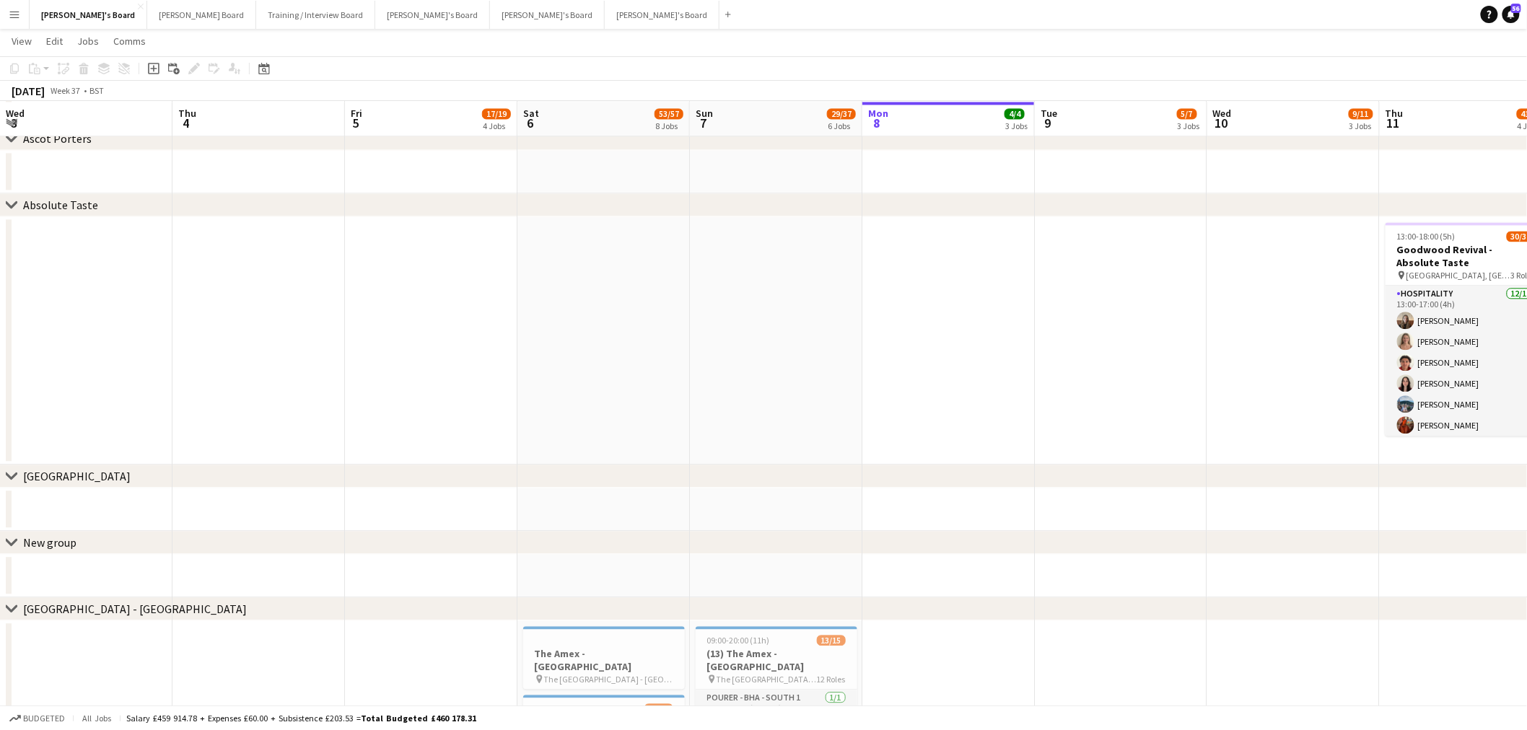
scroll to position [0, 391]
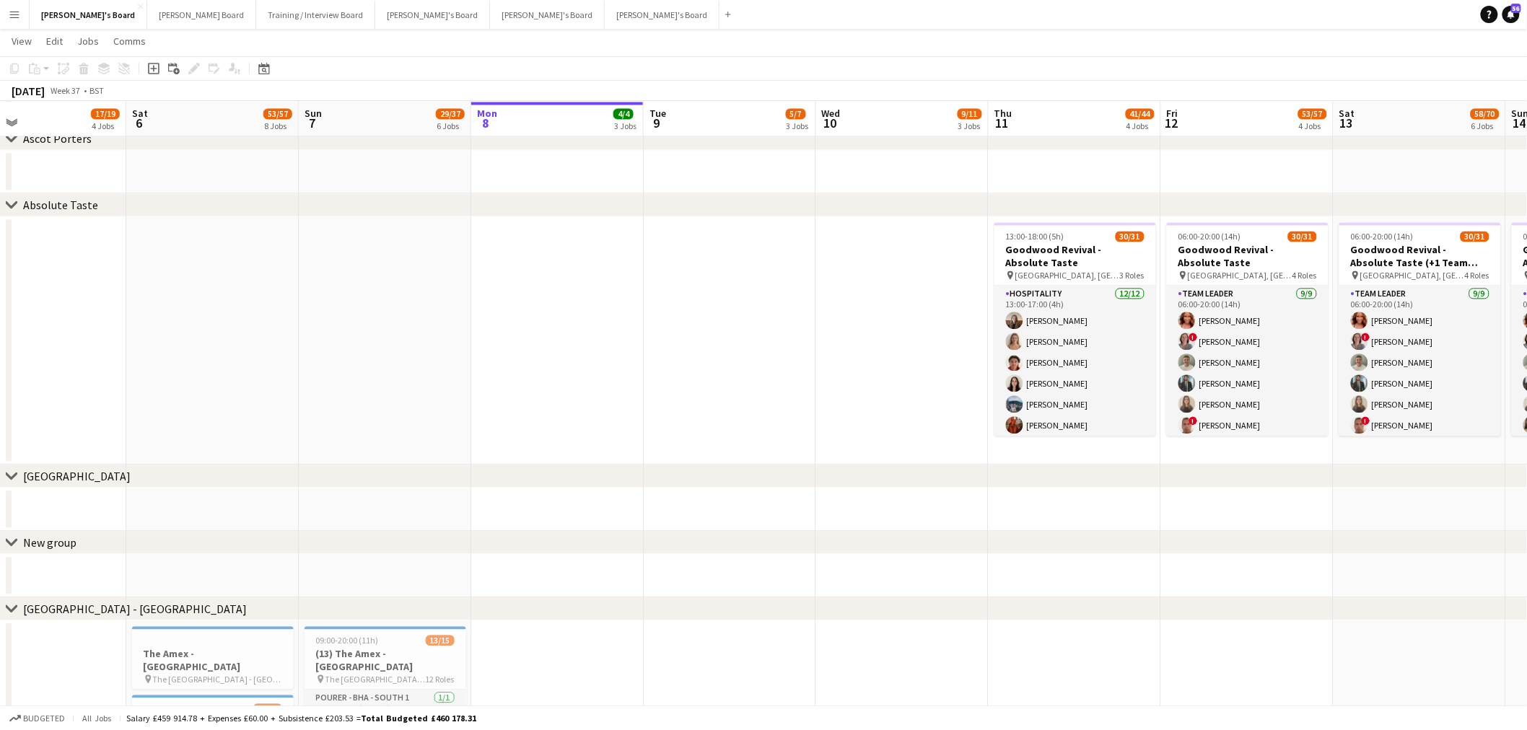
drag, startPoint x: 971, startPoint y: 465, endPoint x: 1220, endPoint y: 466, distance: 249.0
click at [1013, 441] on div "chevron-right Ascot Porters chevron-right Absolute Taste chevron-right [GEOGRAP…" at bounding box center [763, 468] width 1527 height 3228
drag, startPoint x: 567, startPoint y: 496, endPoint x: 691, endPoint y: 496, distance: 124.1
click at [691, 441] on app-calendar-viewport "Wed 3 Thu 4 Fri 5 17/19 4 Jobs Sat 6 53/57 8 Jobs Sun 7 29/37 6 Jobs Mon 8 4/4 …" at bounding box center [763, 468] width 1527 height 3228
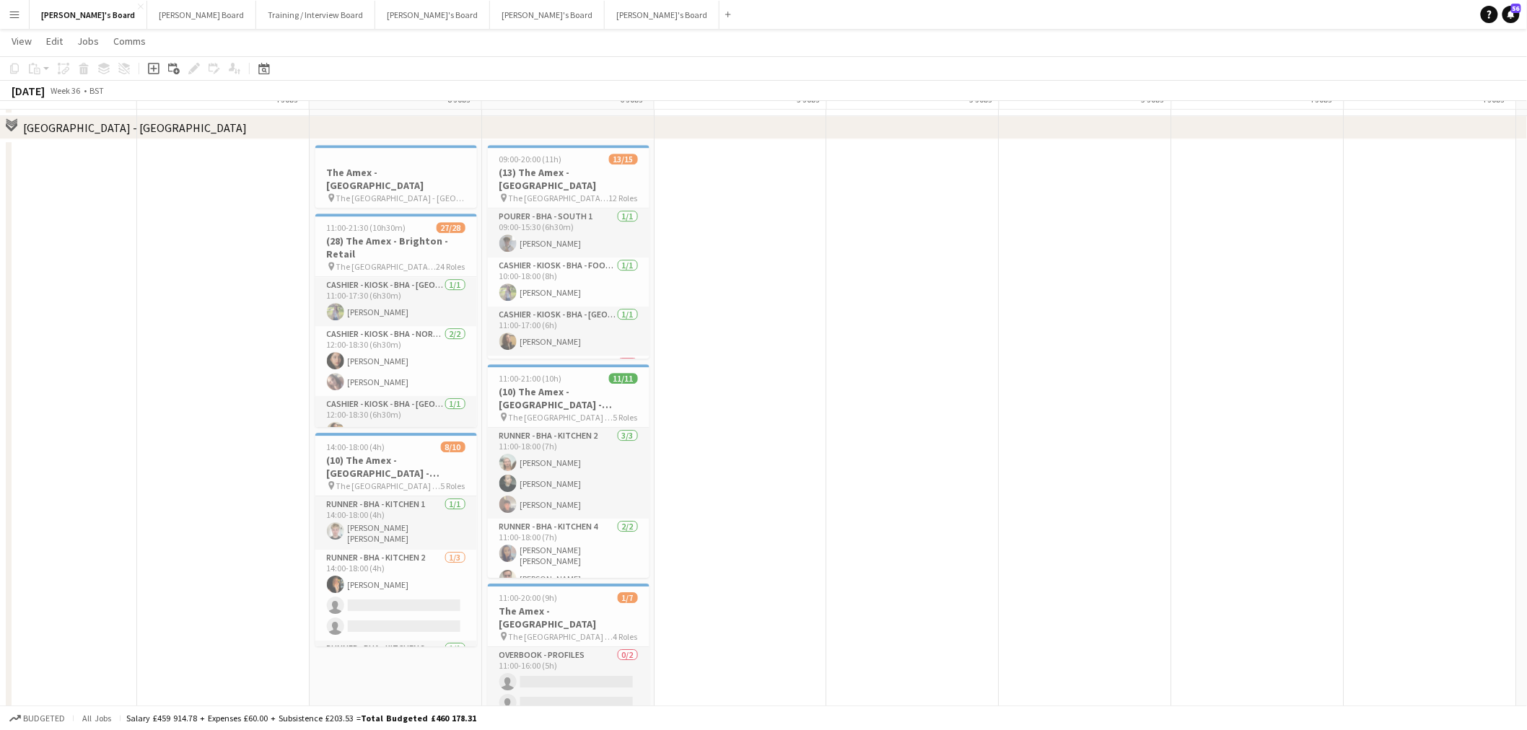
scroll to position [1524, 0]
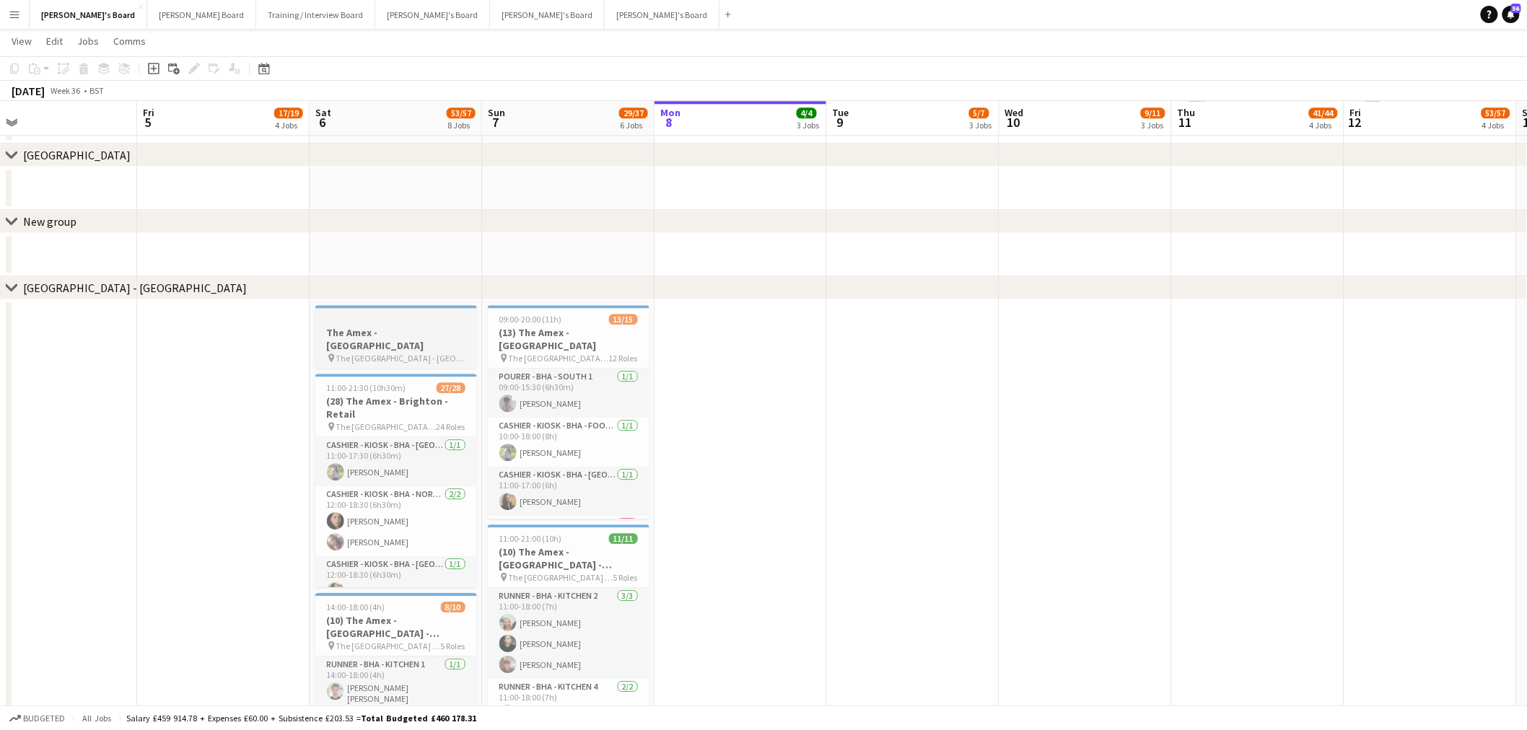
click at [422, 327] on h3 "The Amex - [GEOGRAPHIC_DATA]" at bounding box center [396, 339] width 162 height 26
click at [81, 67] on icon at bounding box center [84, 70] width 8 height 7
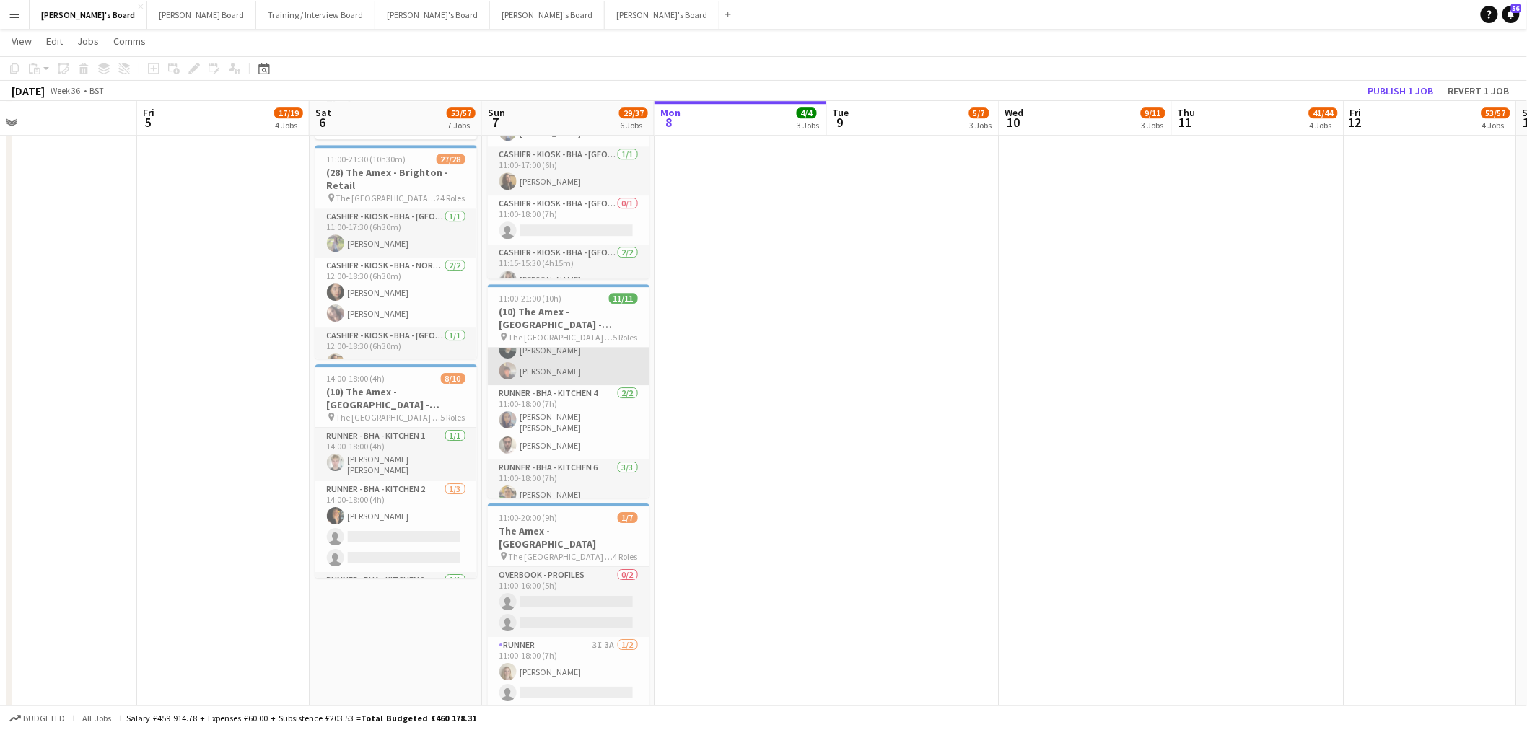
scroll to position [80, 0]
click at [612, 383] on app-card-role "Runner - BHA - Kitchen 4 [DATE] 11:00-18:00 (7h) [PERSON_NAME] [PERSON_NAME] [P…" at bounding box center [569, 396] width 162 height 74
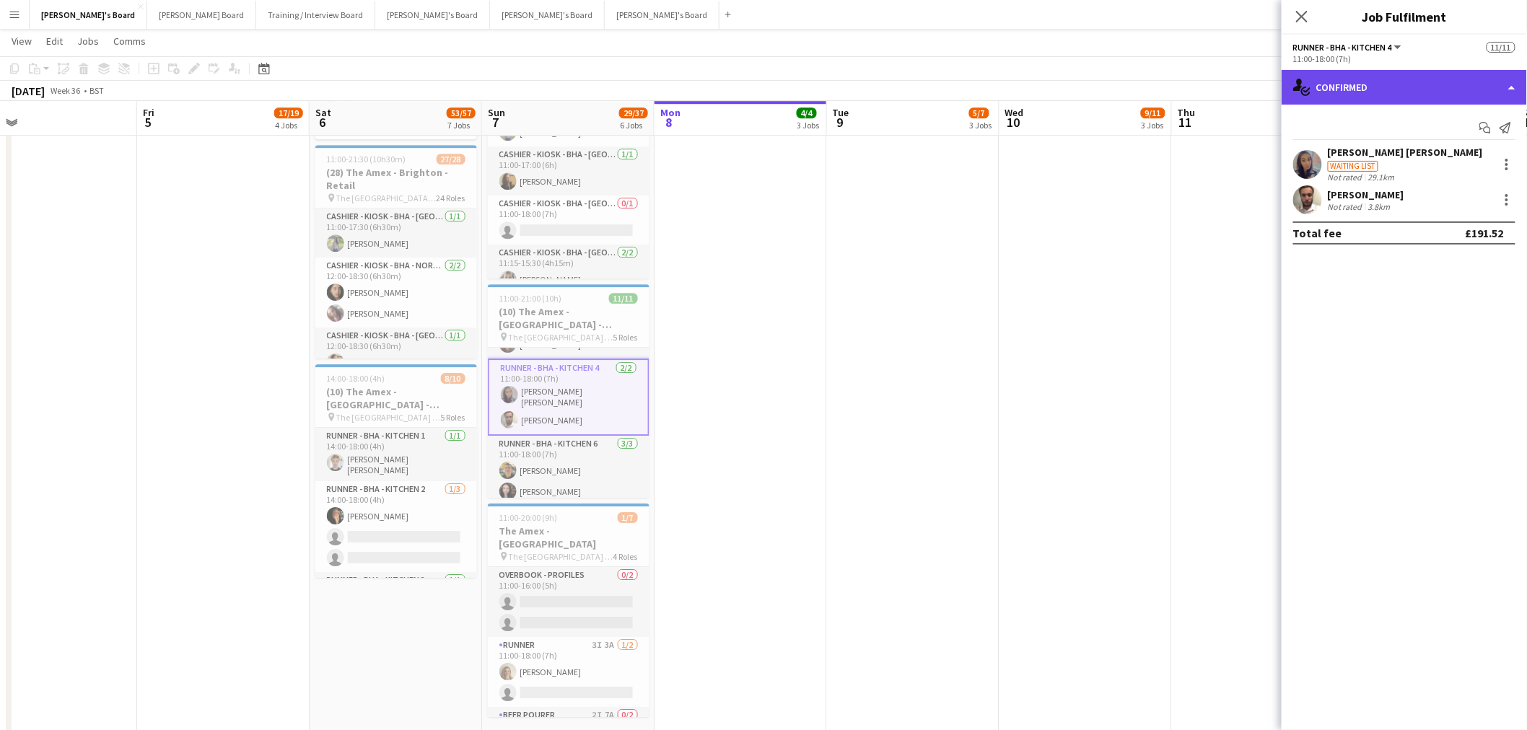
click at [1013, 85] on div "single-neutral-actions-check-2 Confirmed" at bounding box center [1404, 87] width 245 height 35
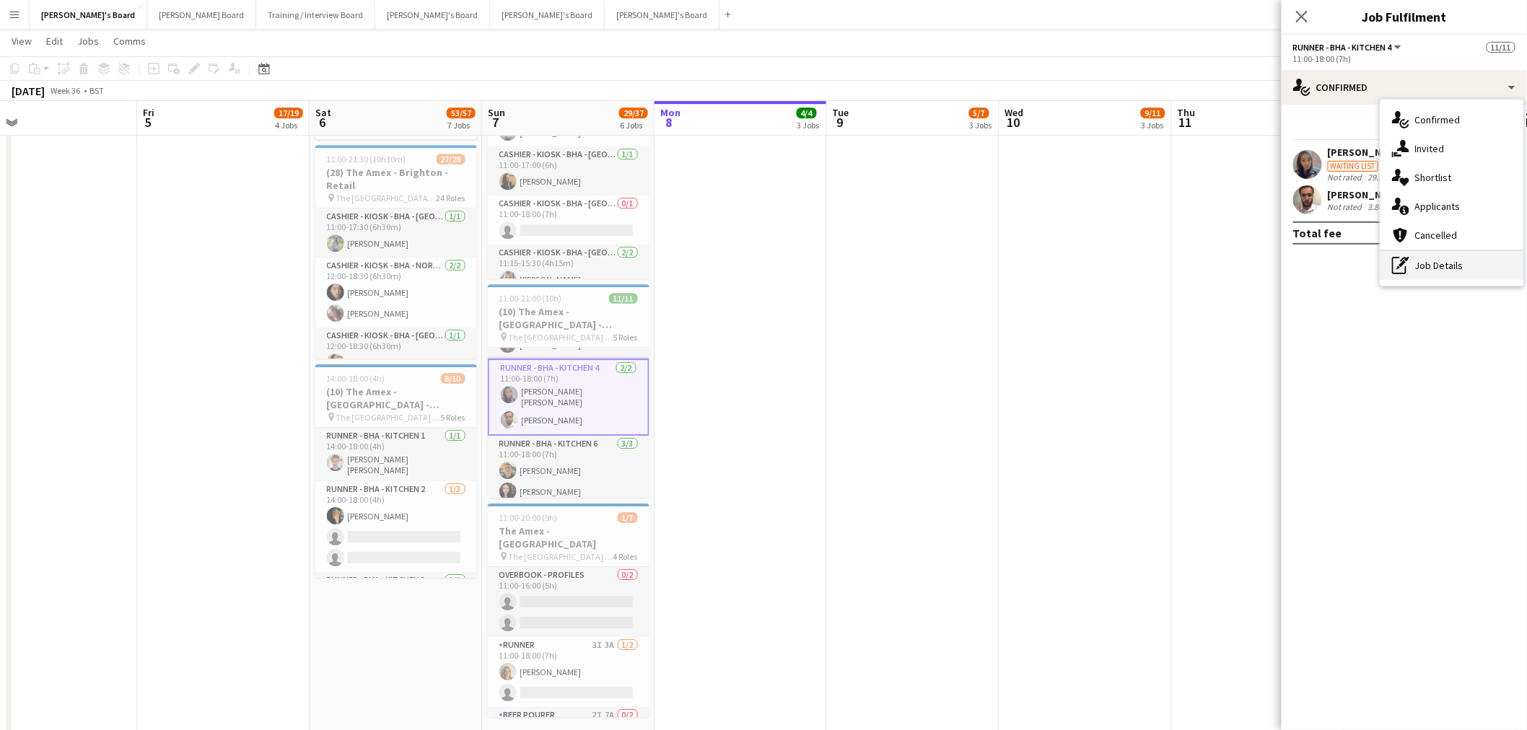
click at [1013, 266] on div "pen-write Job Details" at bounding box center [1452, 265] width 143 height 29
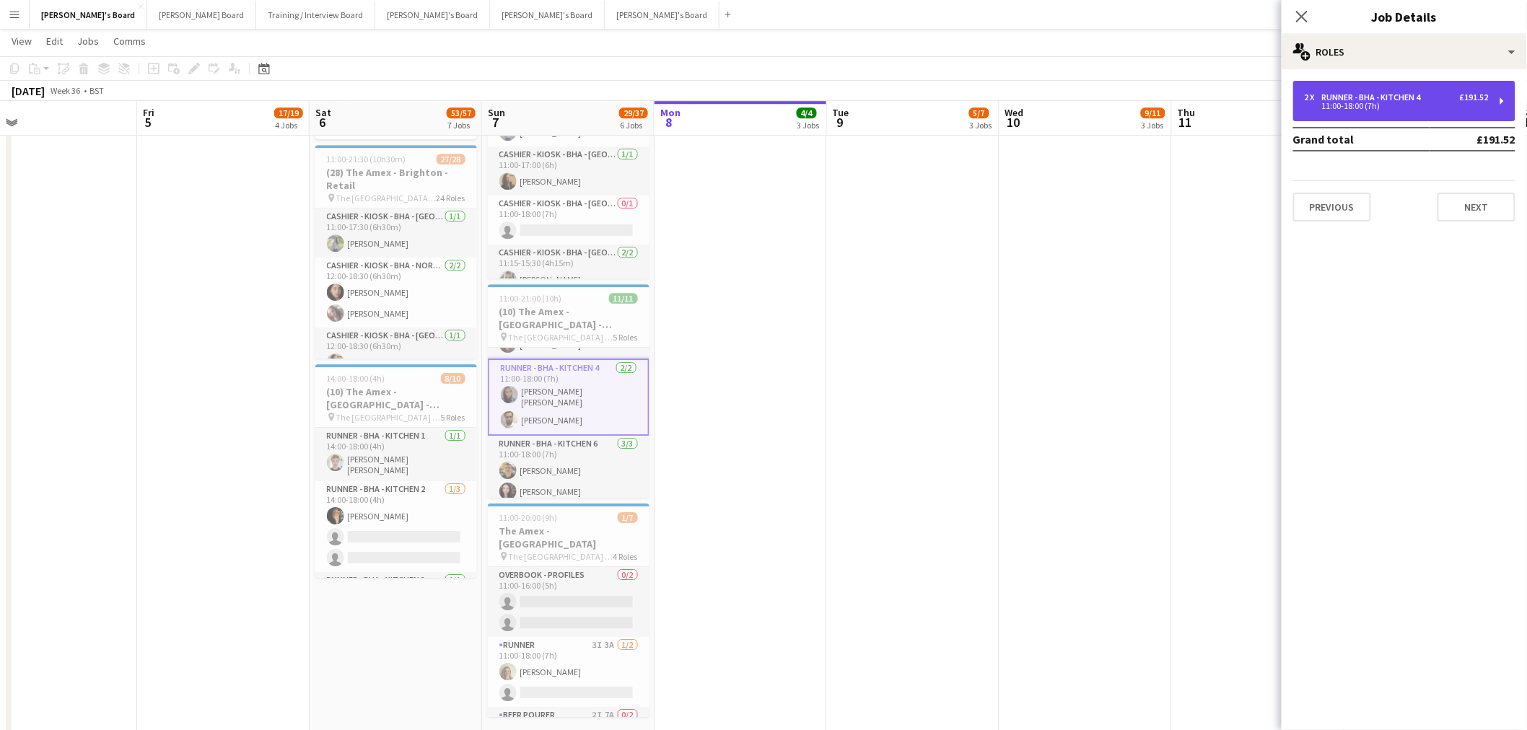
click at [1013, 87] on div "2 x Runner - BHA - Kitchen 4 £191.52 11:00-18:00 (7h)" at bounding box center [1404, 101] width 222 height 40
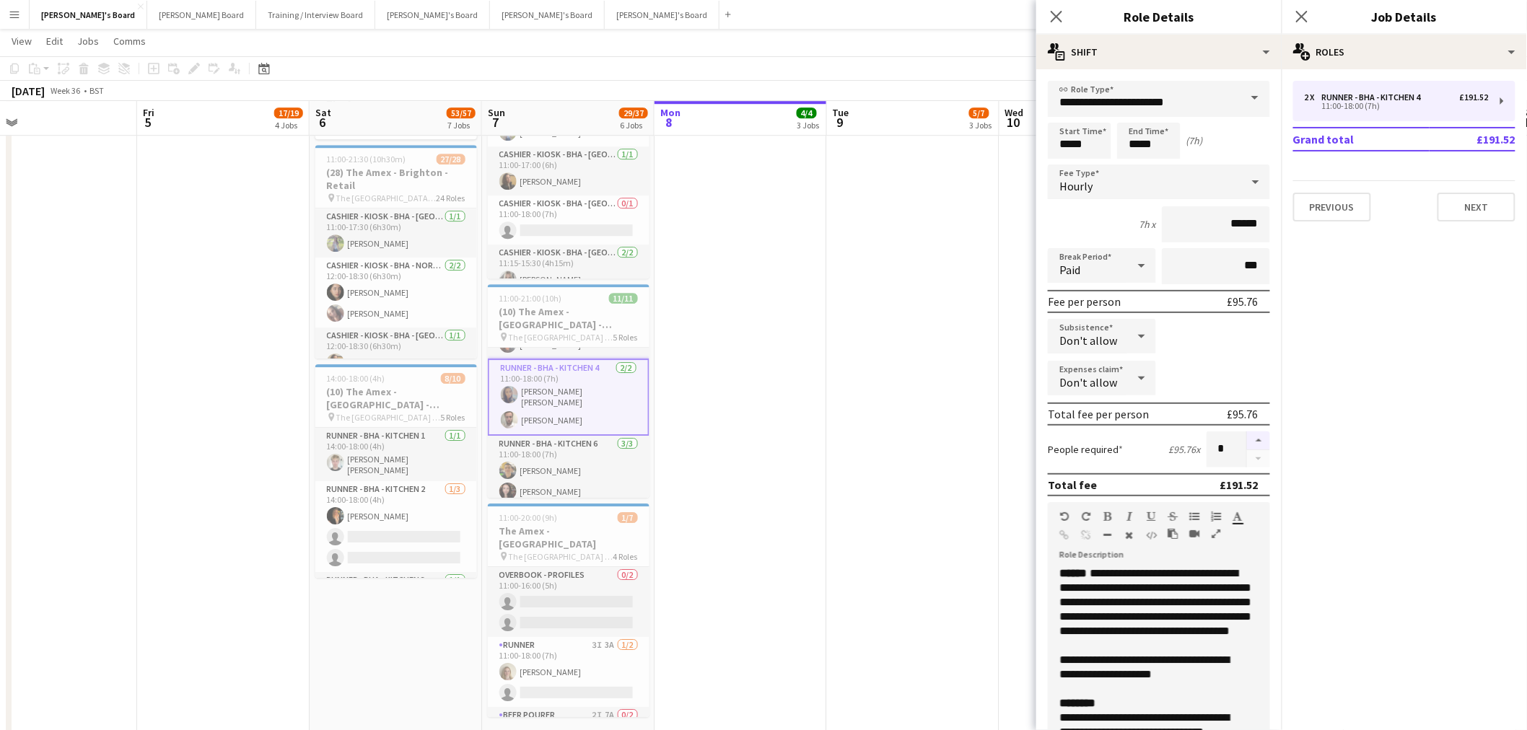
click at [1013, 436] on button "button" at bounding box center [1258, 441] width 23 height 19
type input "*"
click at [552, 441] on app-card-role "Runner 3I 3A [DATE] 11:00-18:00 (7h) [PERSON_NAME] single-neutral-actions" at bounding box center [569, 672] width 162 height 70
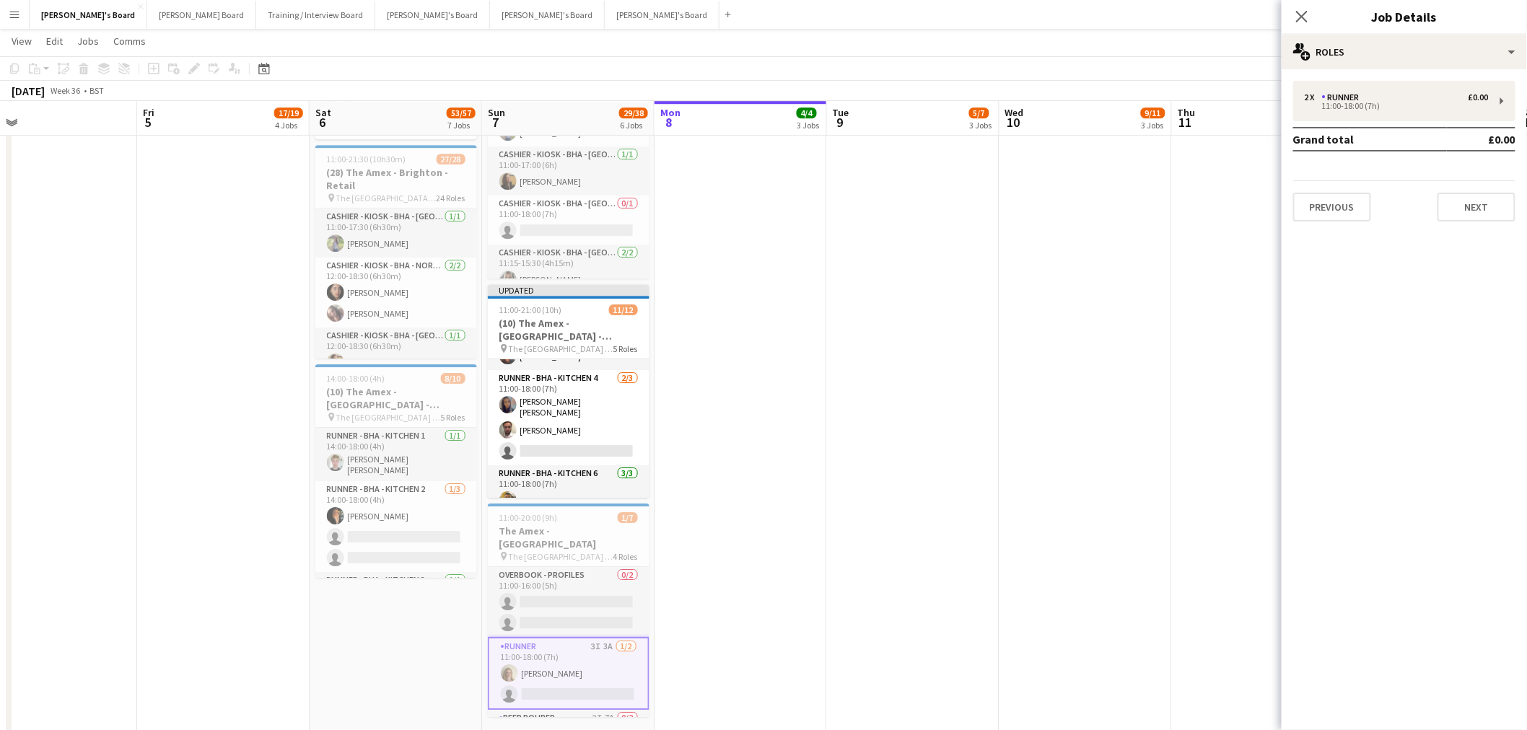
click at [561, 441] on app-card-role "Runner 3I 3A [DATE] 11:00-18:00 (7h) [PERSON_NAME] single-neutral-actions" at bounding box center [569, 673] width 162 height 73
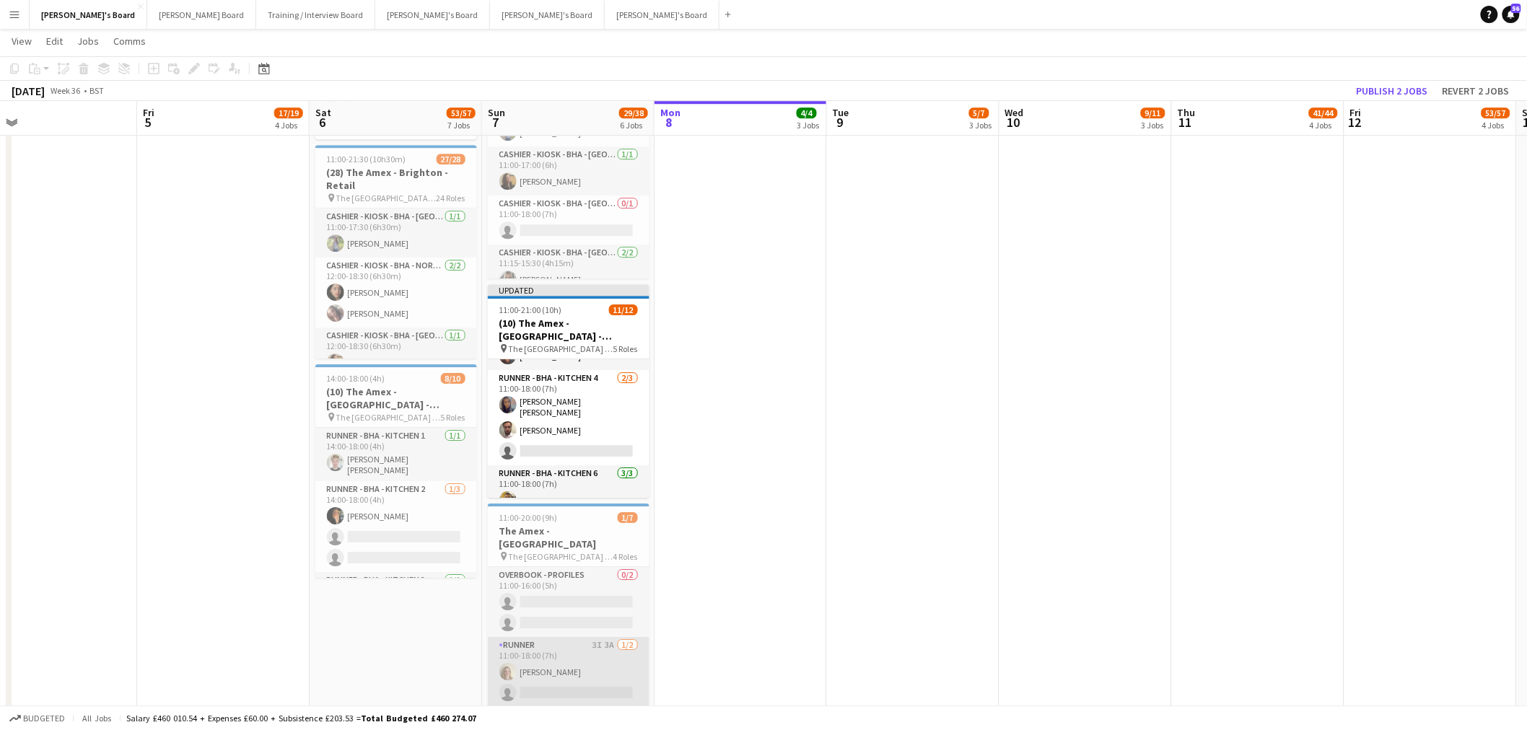
click at [561, 441] on app-card-role "Runner 3I 3A [DATE] 11:00-18:00 (7h) [PERSON_NAME] single-neutral-actions" at bounding box center [569, 672] width 162 height 70
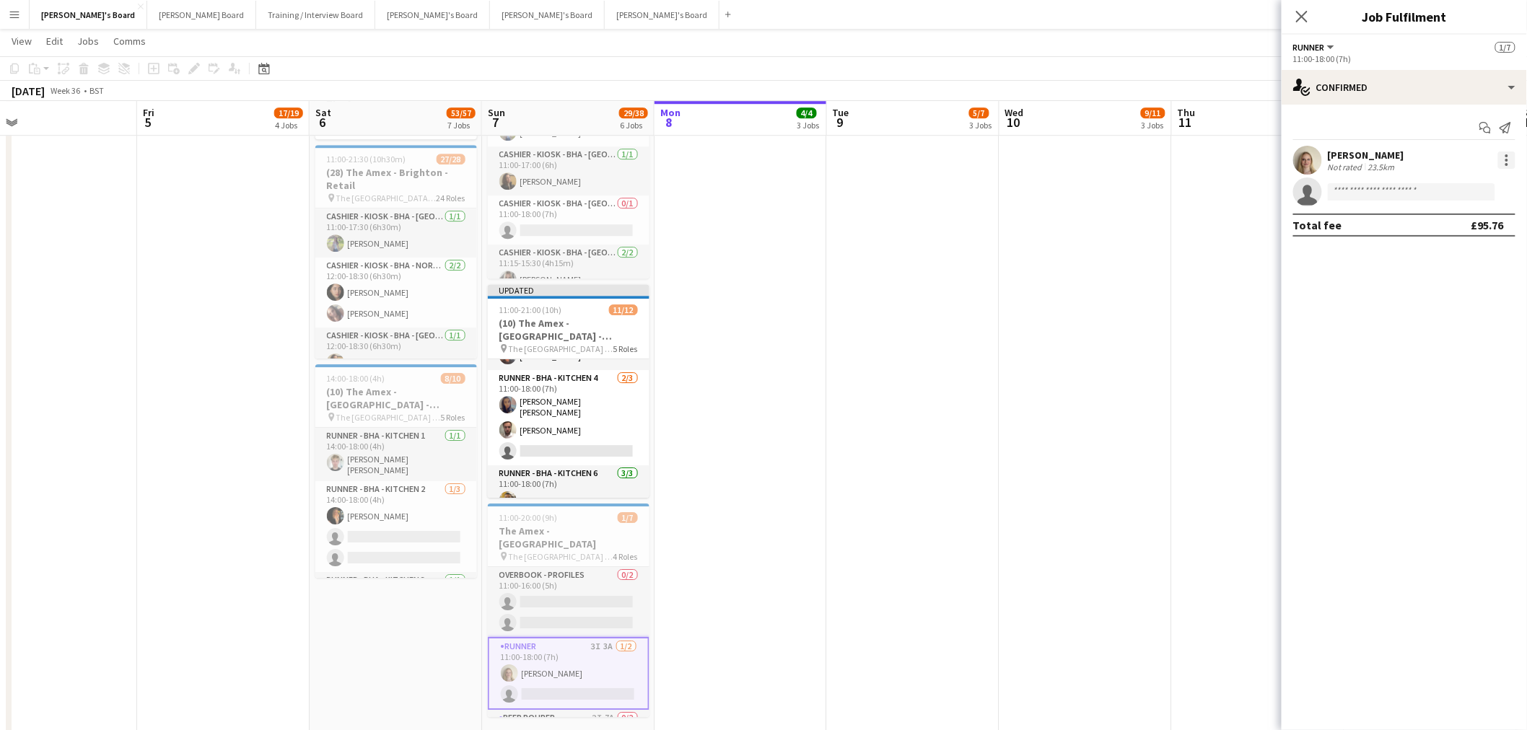
click at [1013, 157] on div at bounding box center [1506, 160] width 17 height 17
click at [1013, 225] on span "Switch crew" at bounding box center [1445, 221] width 61 height 12
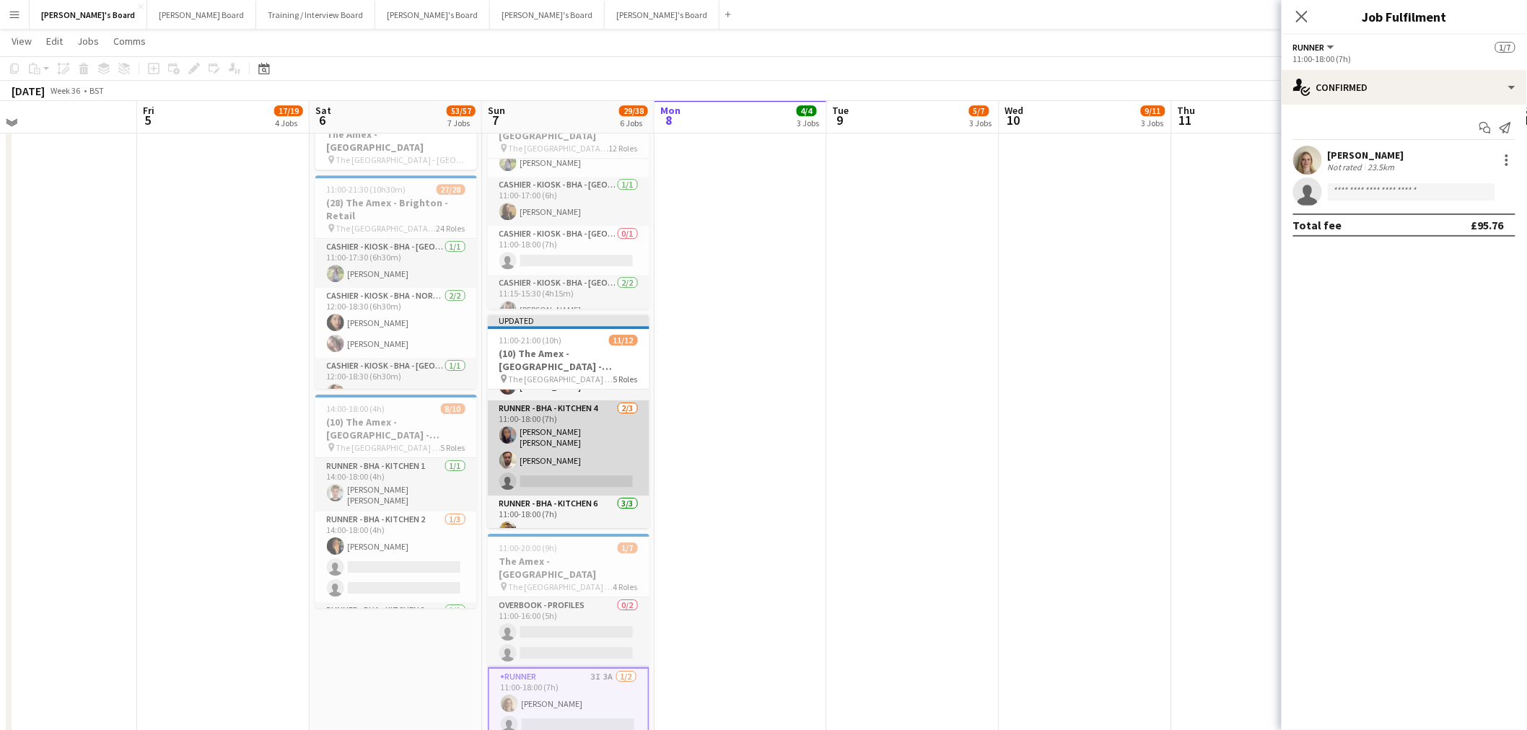
click at [575, 434] on app-card-role "Runner - BHA - Kitchen 4 [DATE] 11:00-18:00 (7h) [PERSON_NAME] [PERSON_NAME] [P…" at bounding box center [569, 448] width 162 height 95
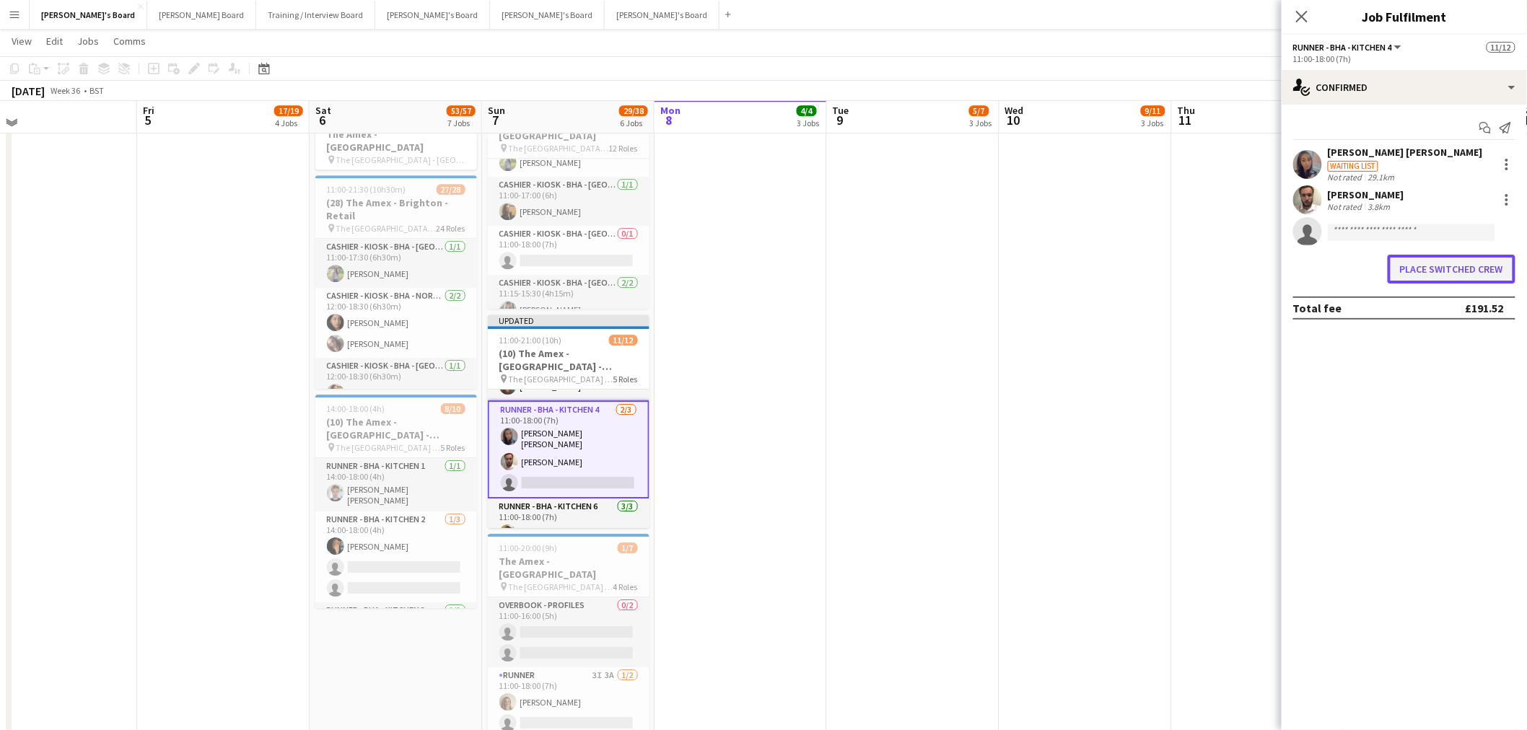
click at [1013, 265] on button "Place switched crew" at bounding box center [1452, 269] width 128 height 29
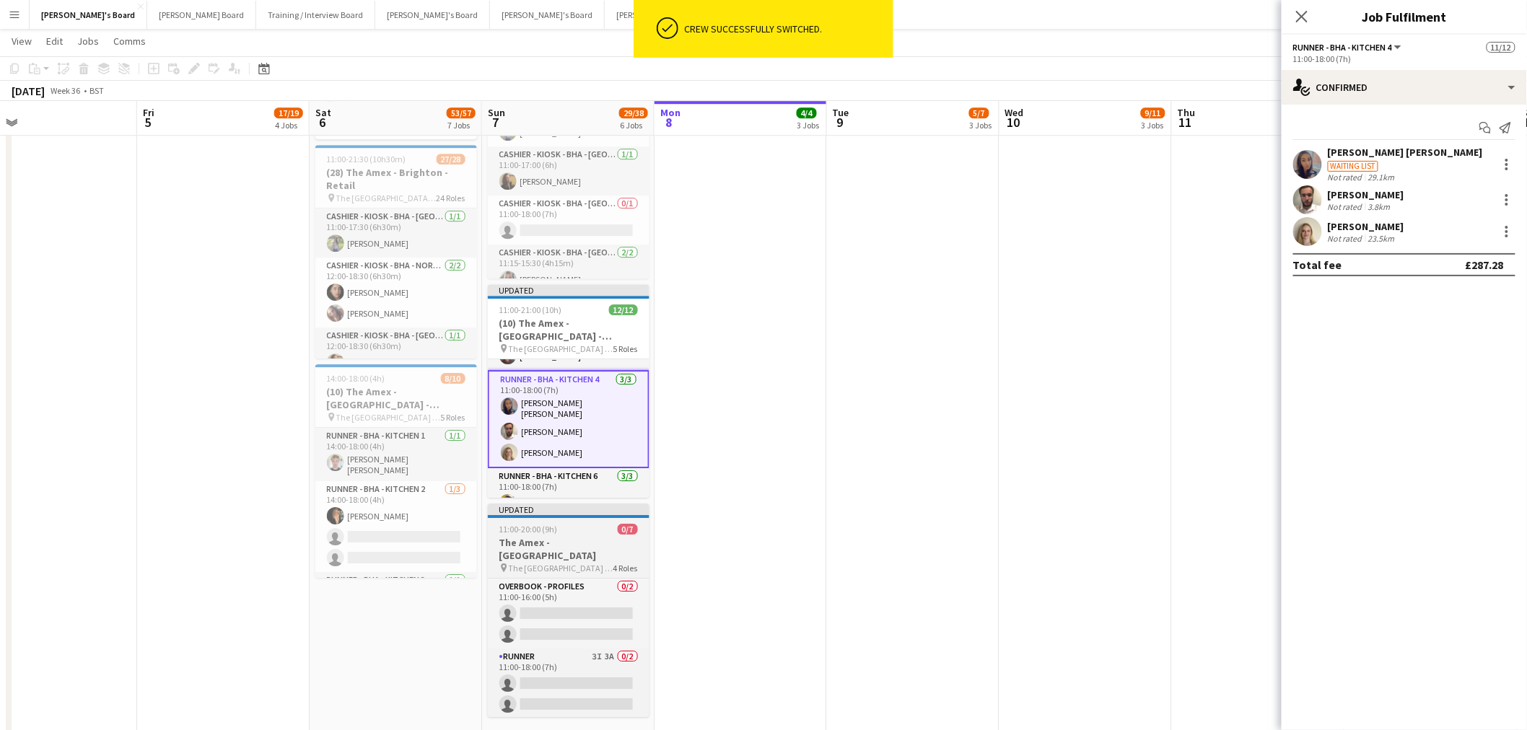
click at [593, 441] on h3 "The Amex - [GEOGRAPHIC_DATA]" at bounding box center [569, 549] width 162 height 26
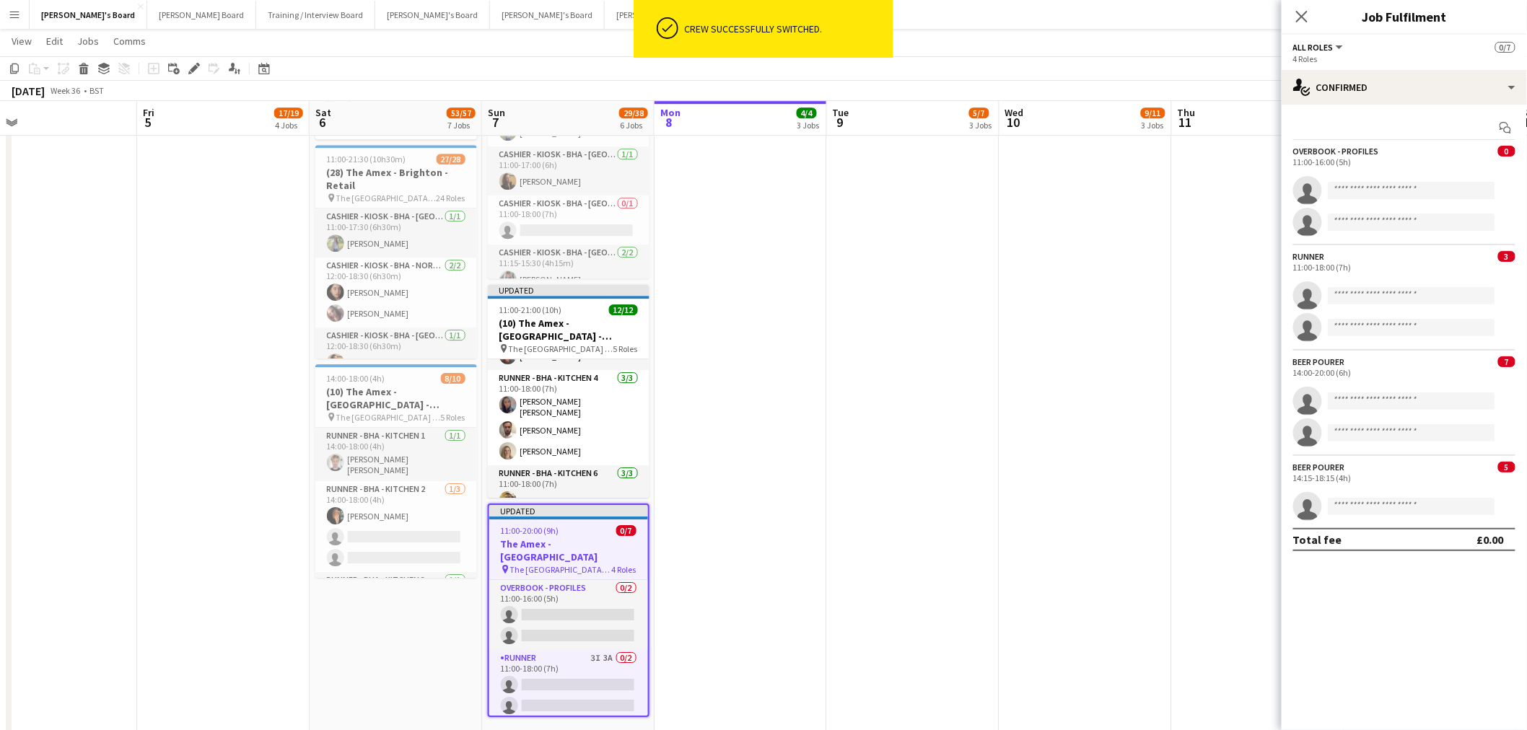
click at [834, 435] on app-date-cell at bounding box center [913, 402] width 172 height 687
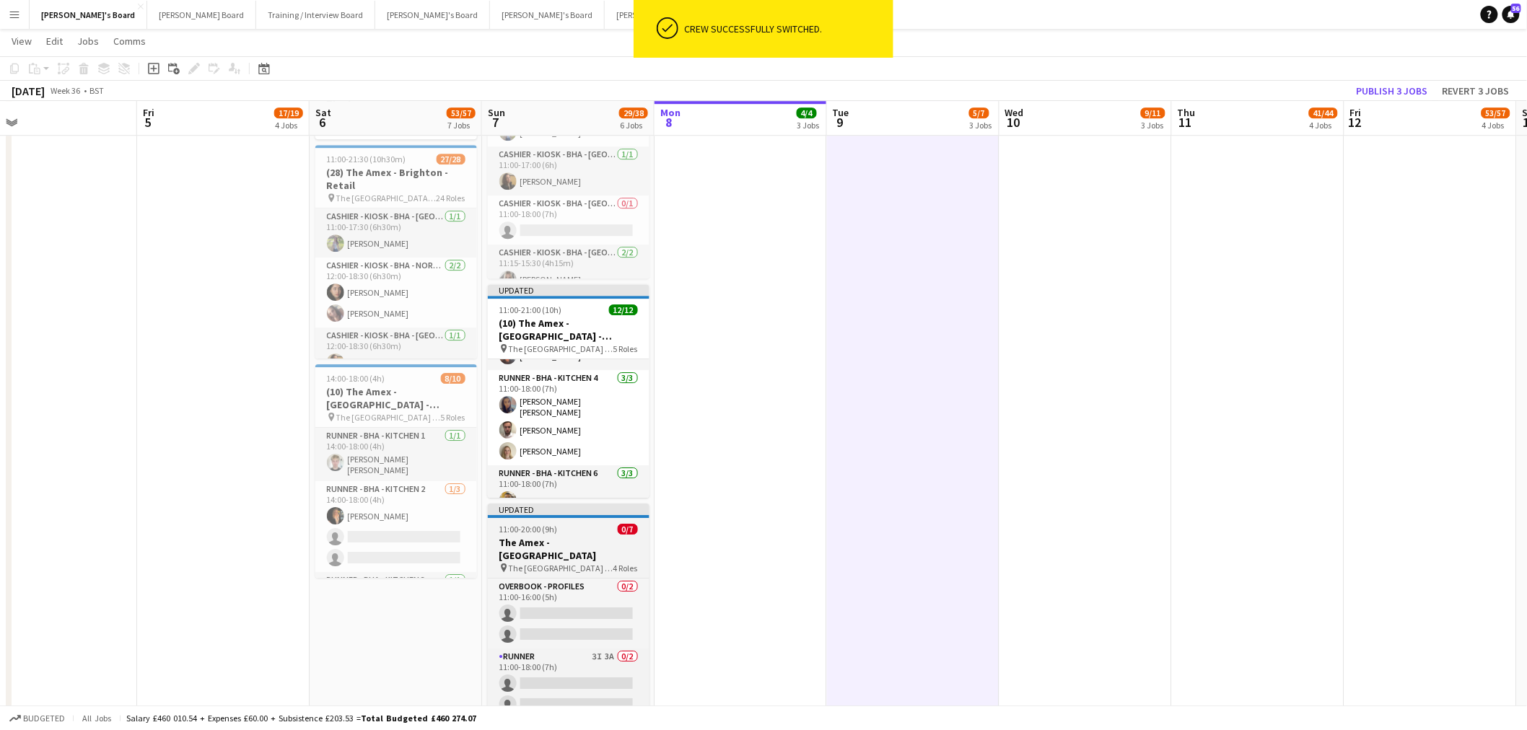
click at [521, 441] on span "11:00-20:00 (9h)" at bounding box center [528, 529] width 58 height 11
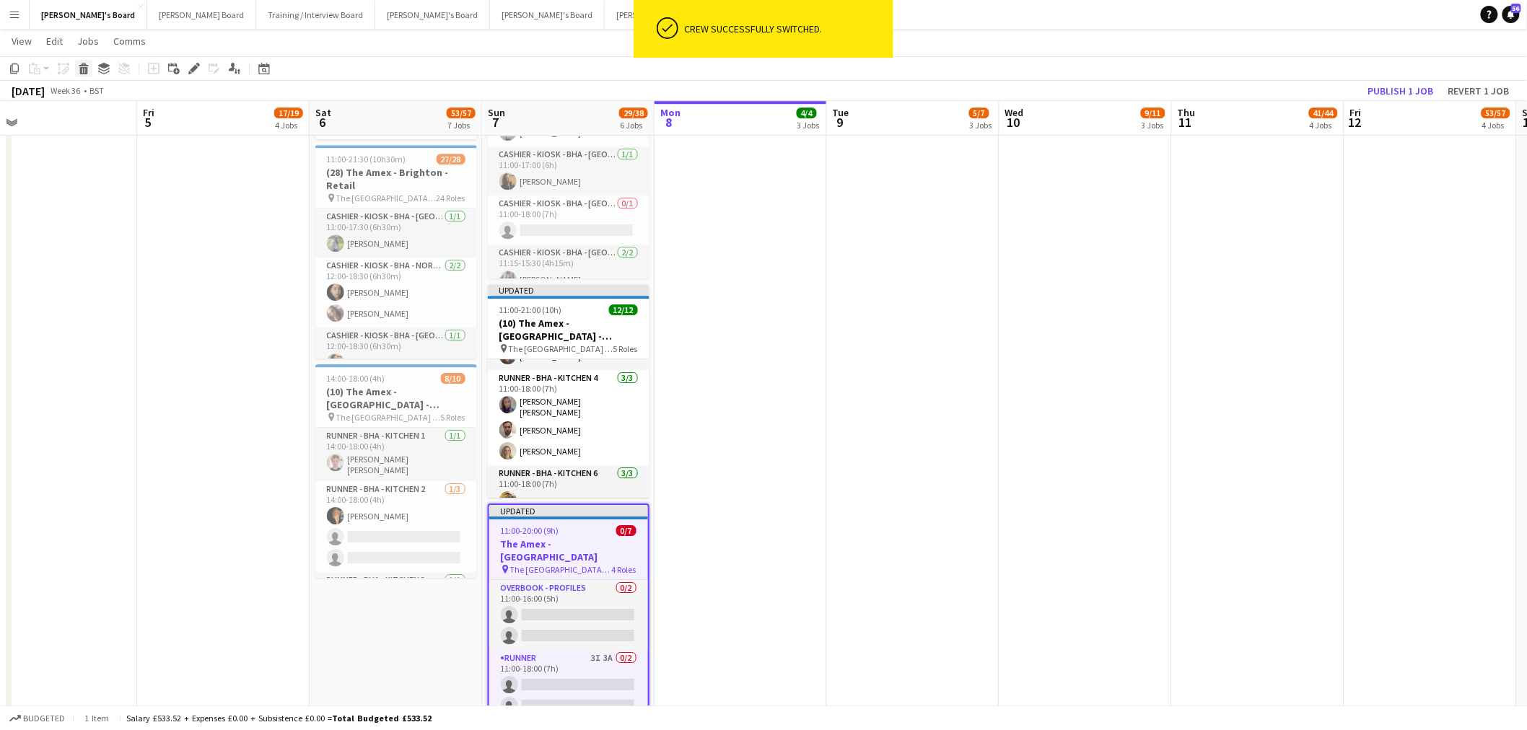
click at [87, 63] on icon "Delete" at bounding box center [84, 69] width 12 height 12
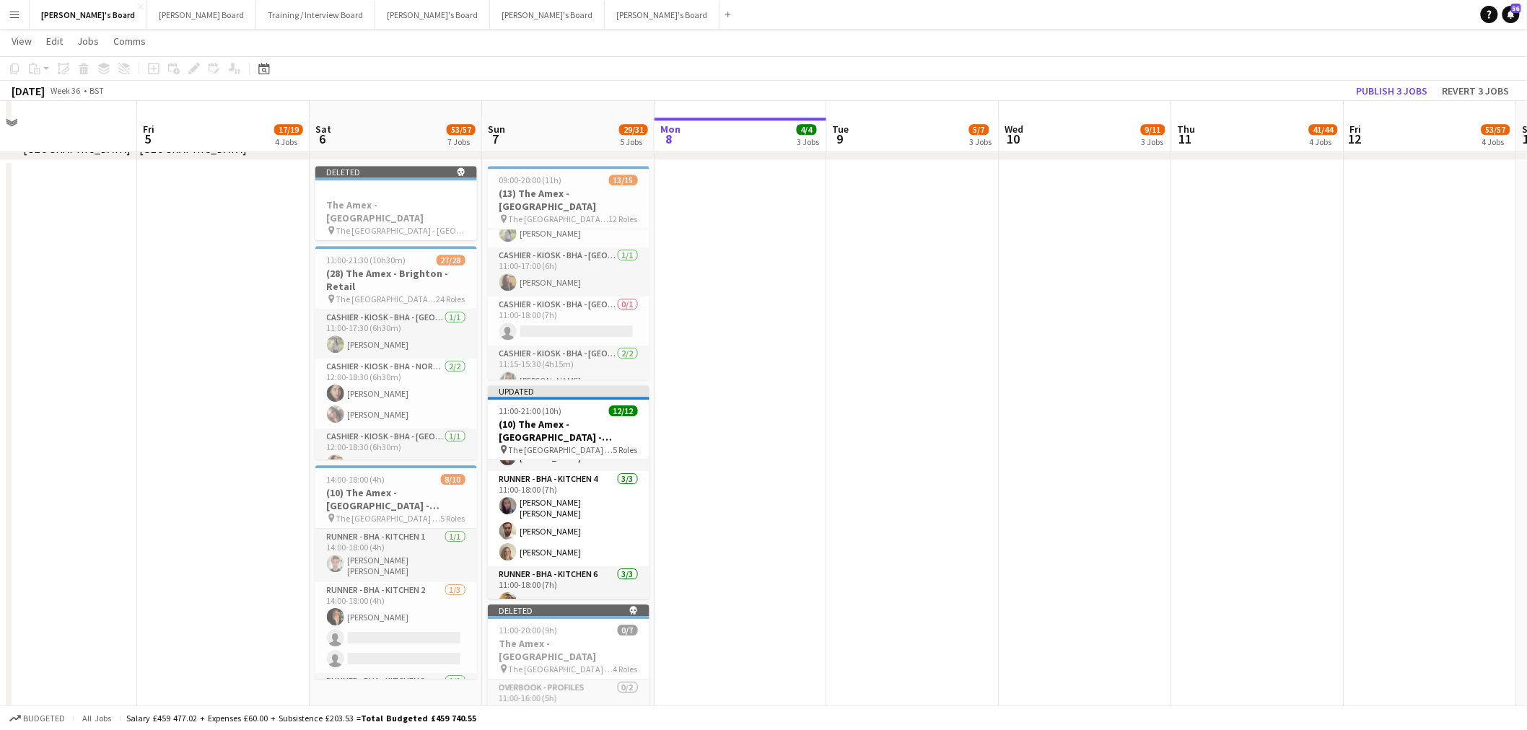
scroll to position [1684, 0]
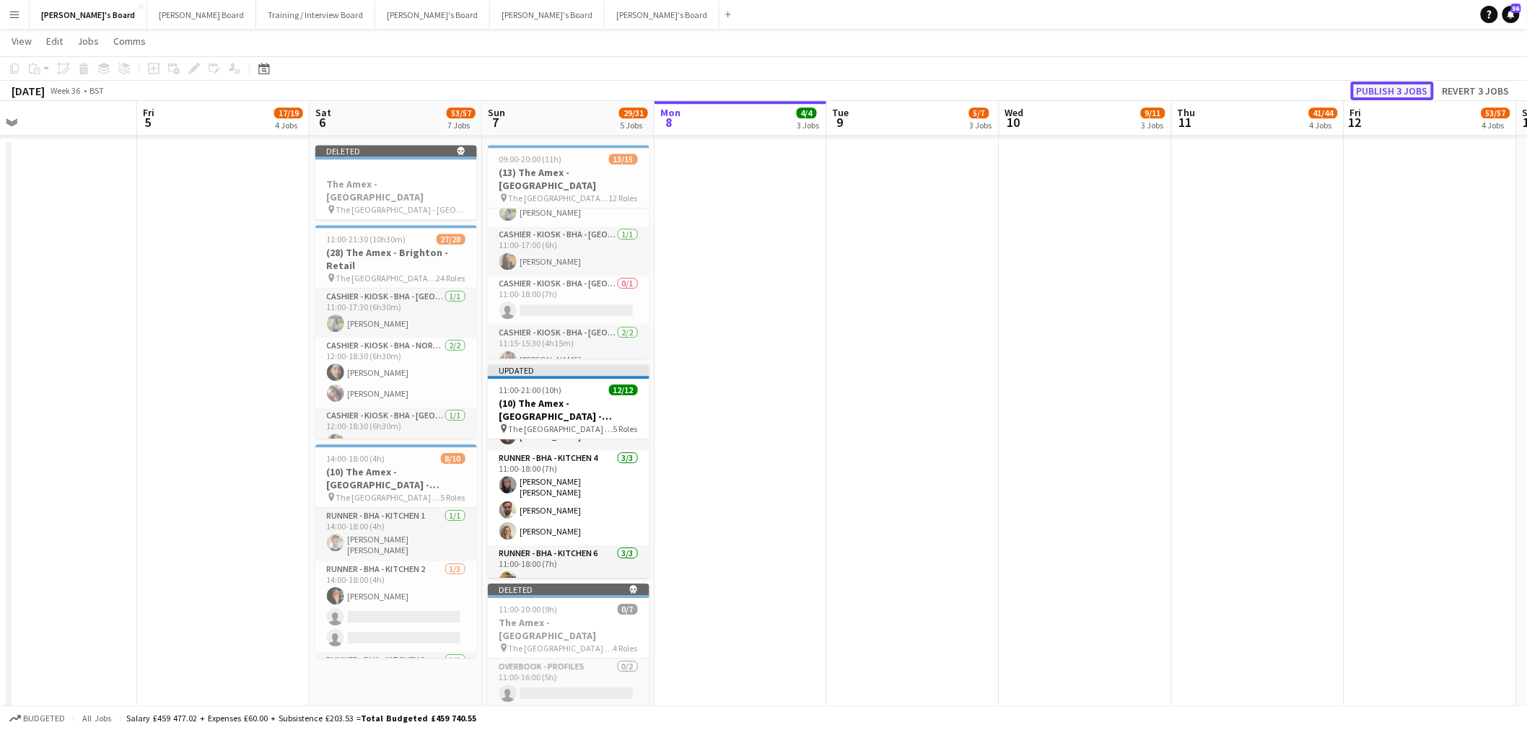
click at [1013, 91] on button "Publish 3 jobs" at bounding box center [1392, 91] width 83 height 19
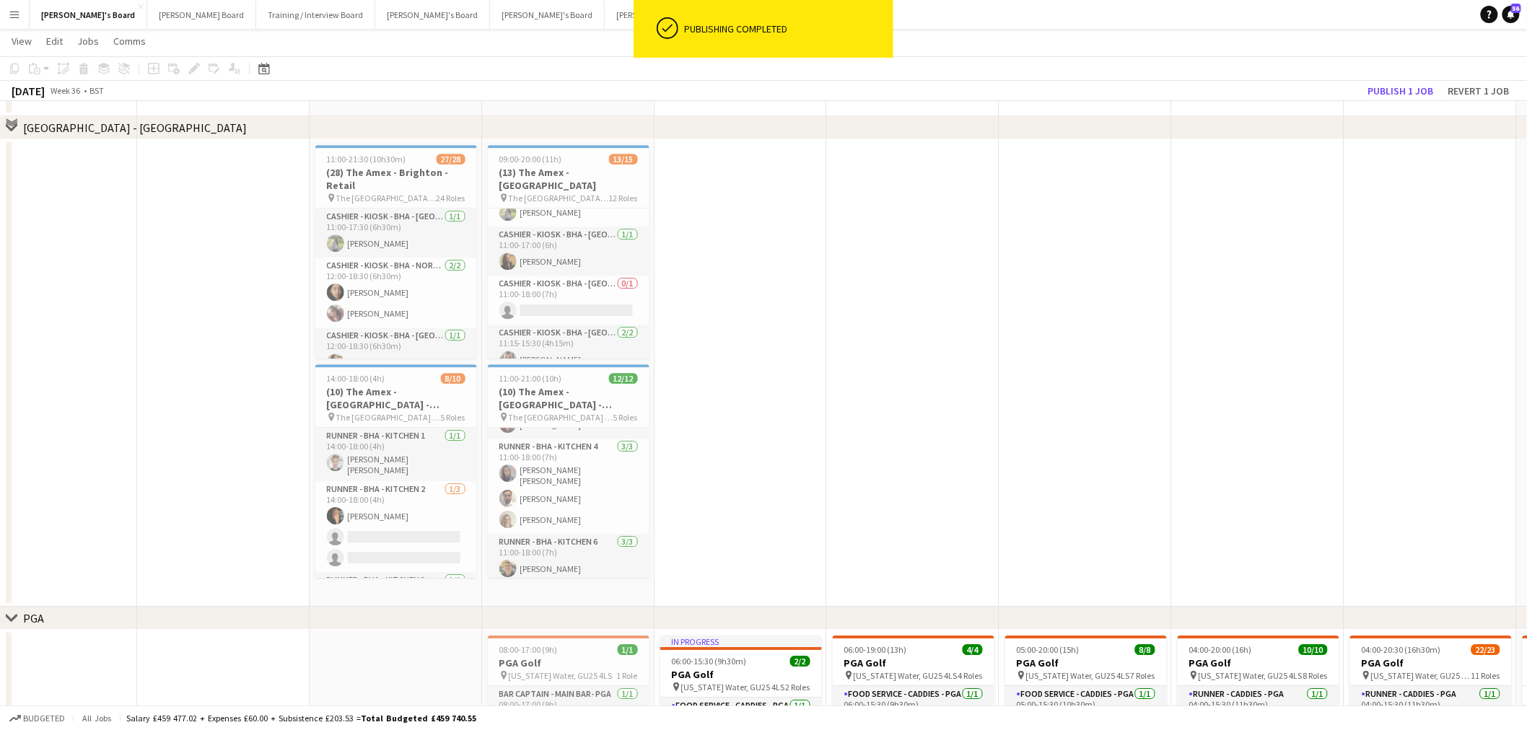
scroll to position [1604, 0]
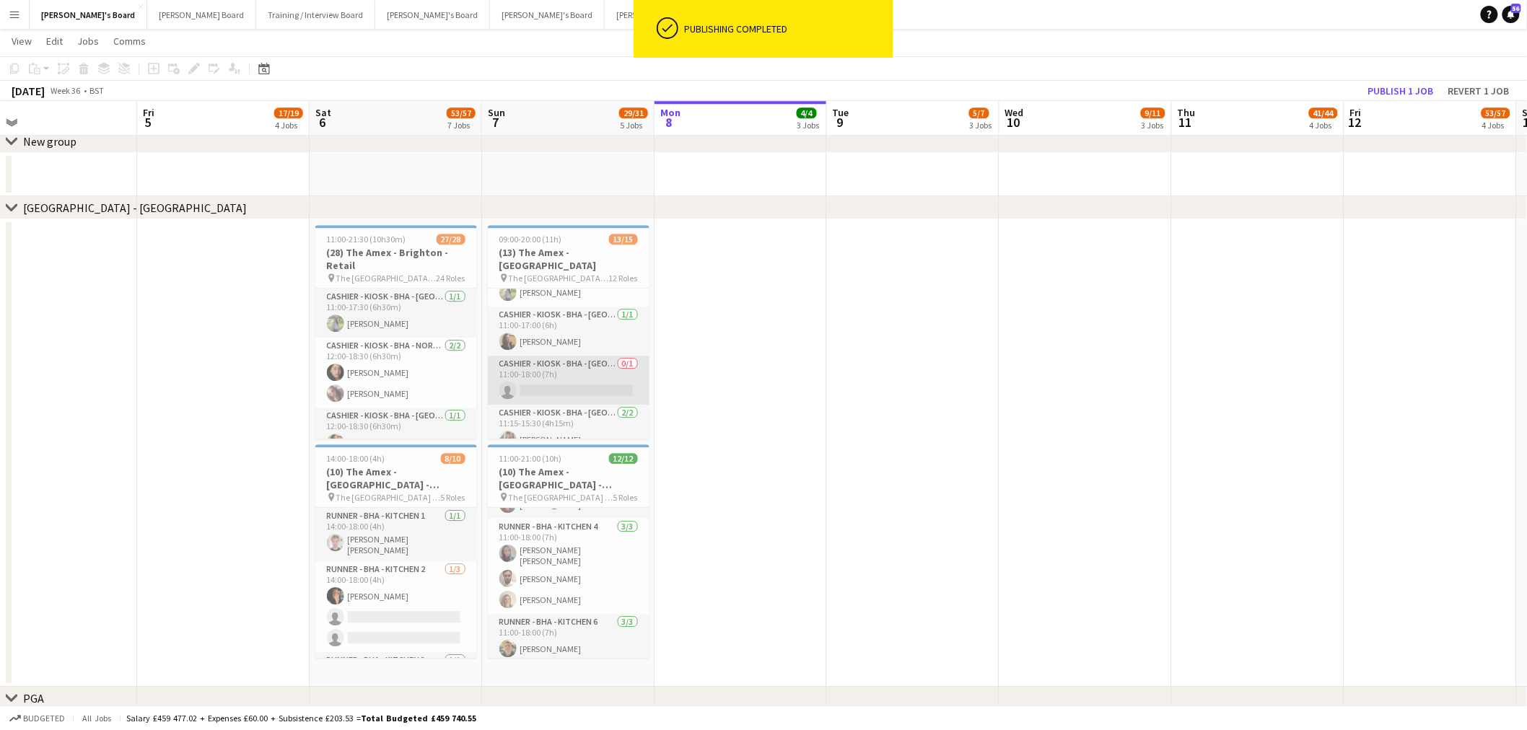
click at [534, 359] on app-card-role "Cashier - Kiosk - BHA - West Lower 3 0/1 11:00-18:00 (7h) single-neutral-actions" at bounding box center [569, 380] width 162 height 49
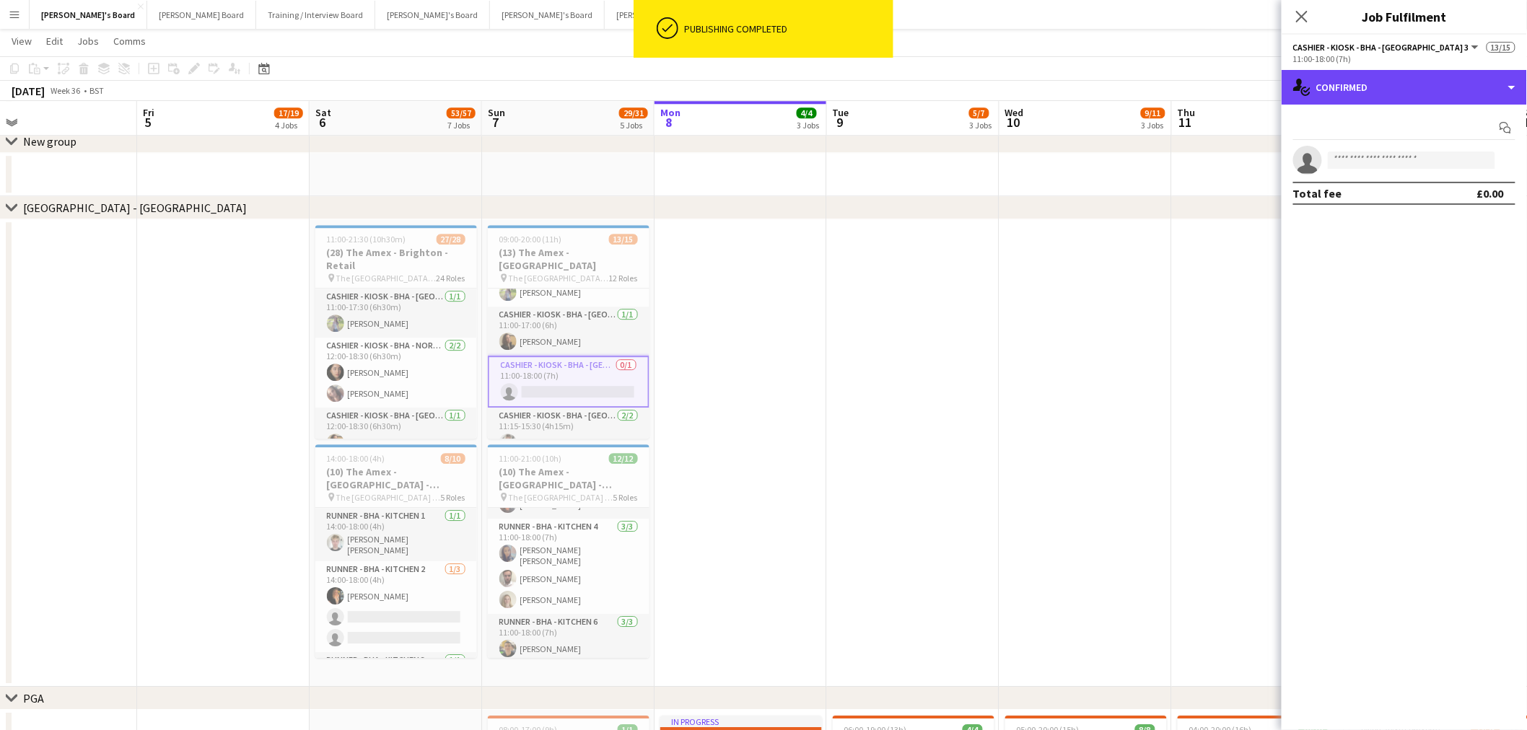
click at [1013, 91] on div "single-neutral-actions-check-2 Confirmed" at bounding box center [1404, 87] width 245 height 35
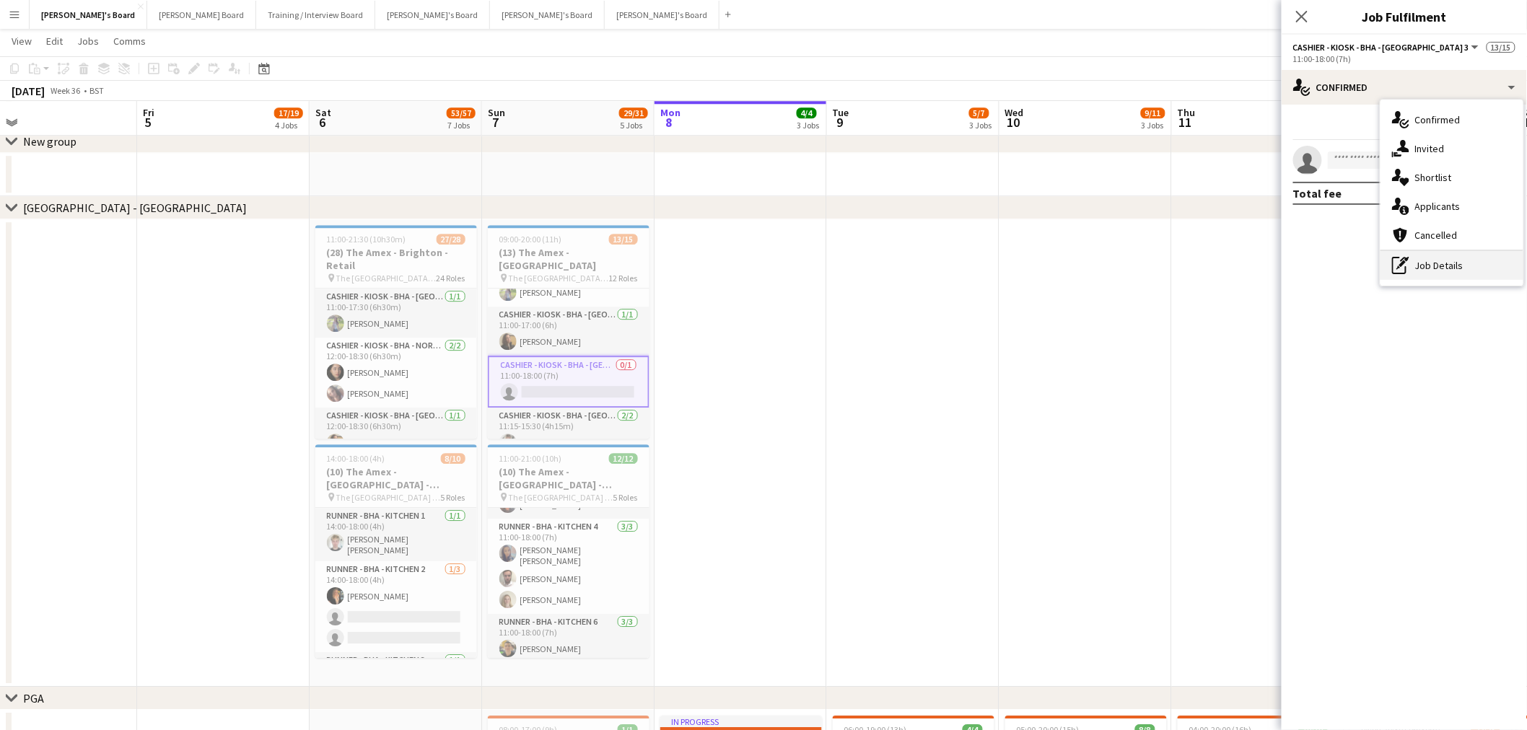
click at [1013, 260] on div "pen-write Job Details" at bounding box center [1452, 265] width 143 height 29
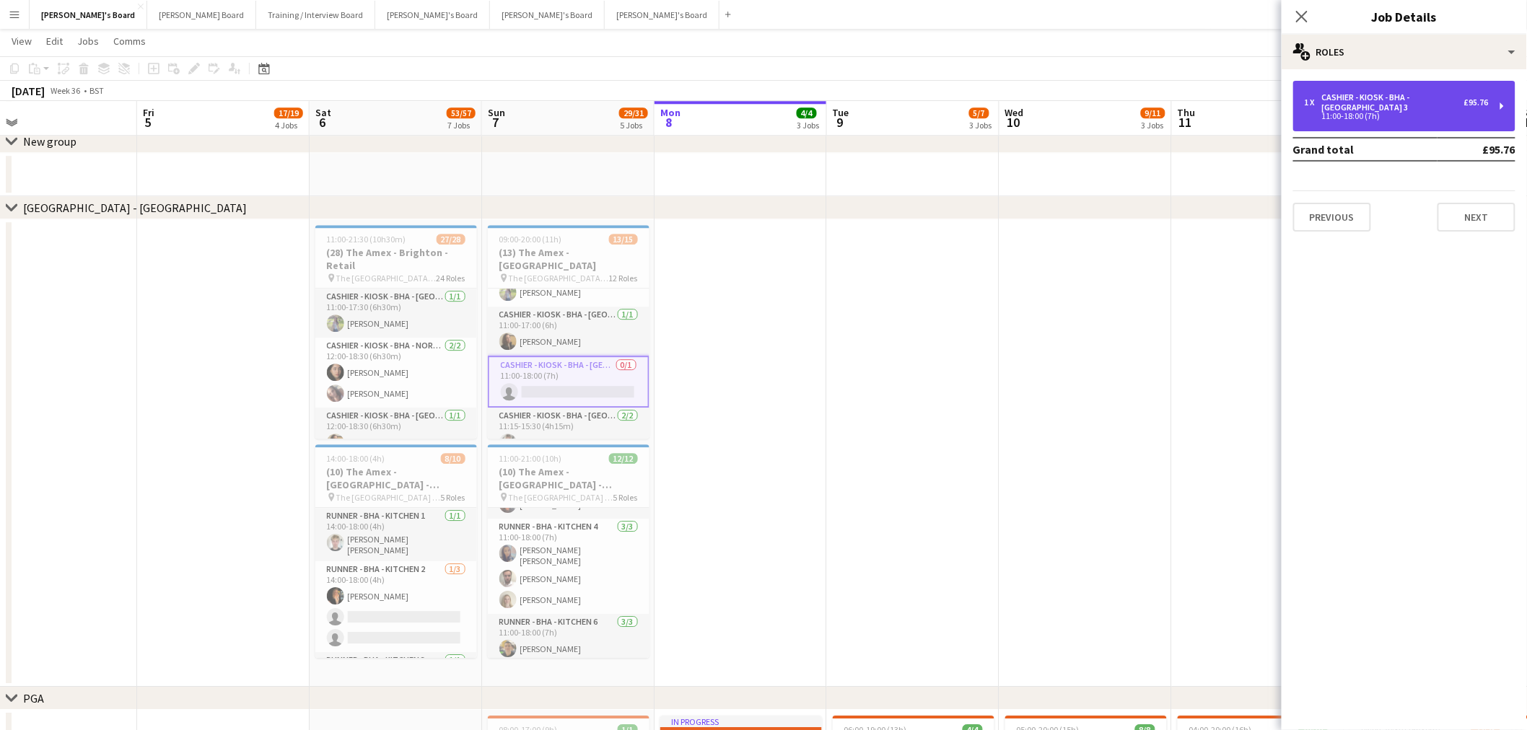
click at [1013, 113] on div "11:00-18:00 (7h)" at bounding box center [1397, 116] width 184 height 7
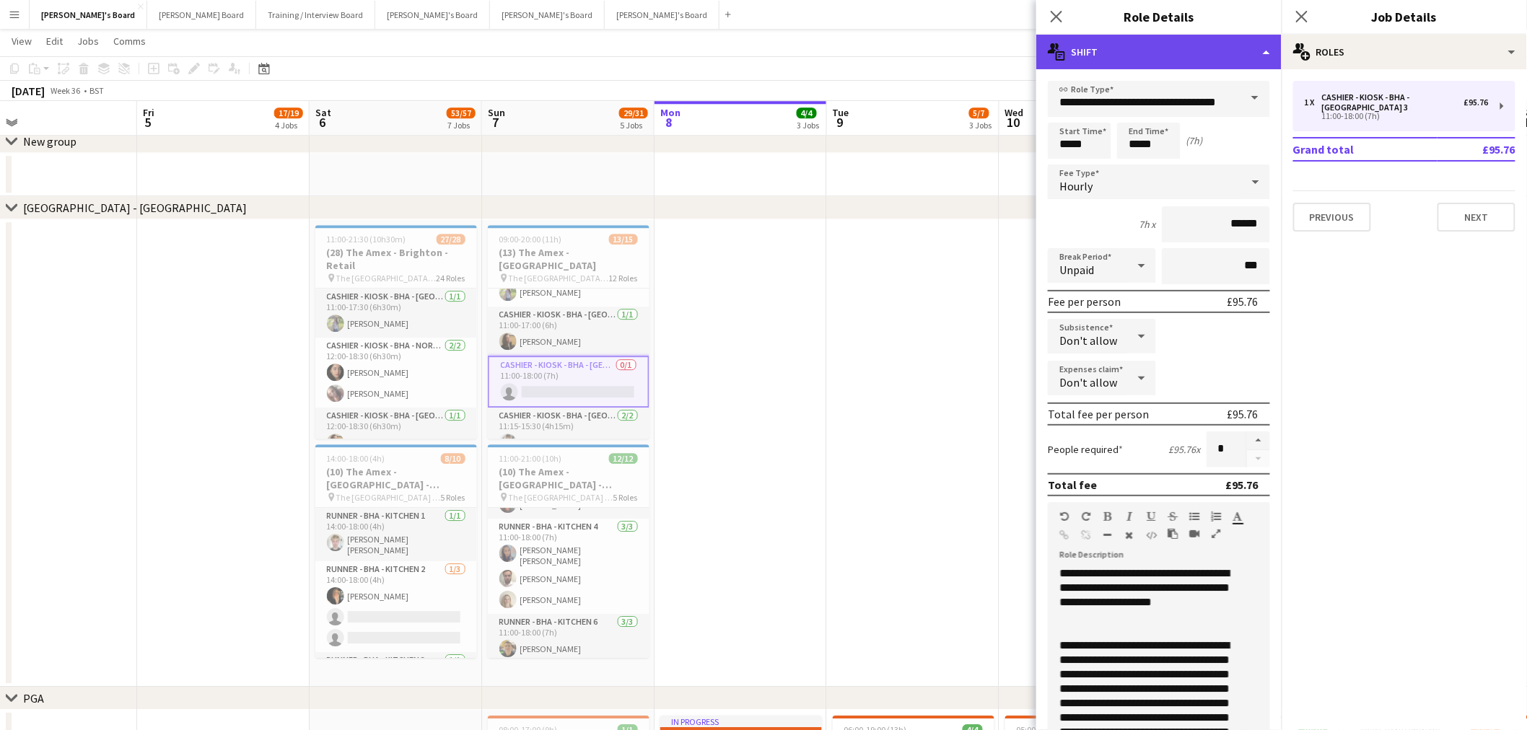
click at [1013, 52] on div "multiple-actions-text Shift" at bounding box center [1158, 52] width 245 height 35
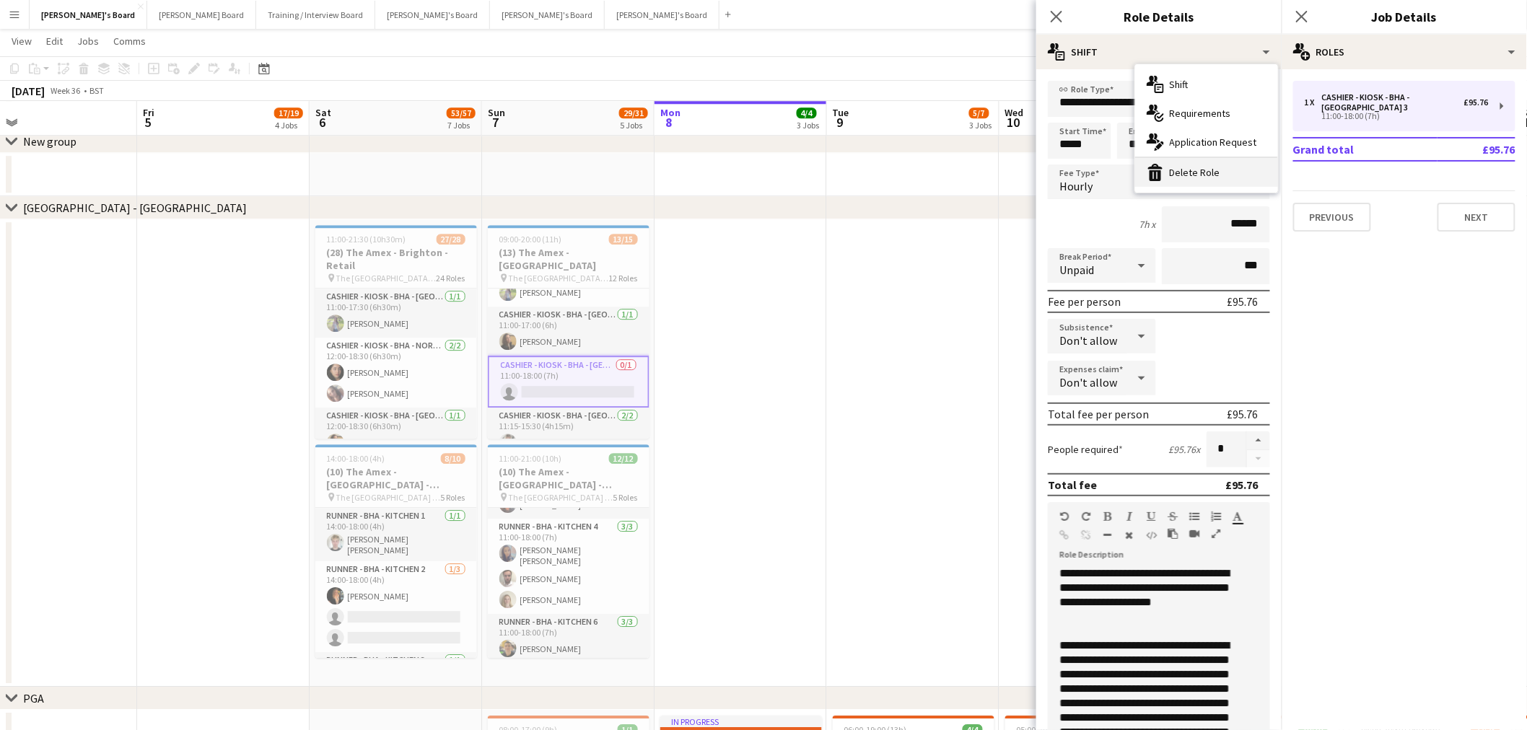
click at [1013, 170] on div "bin-2 Delete Role" at bounding box center [1206, 172] width 143 height 29
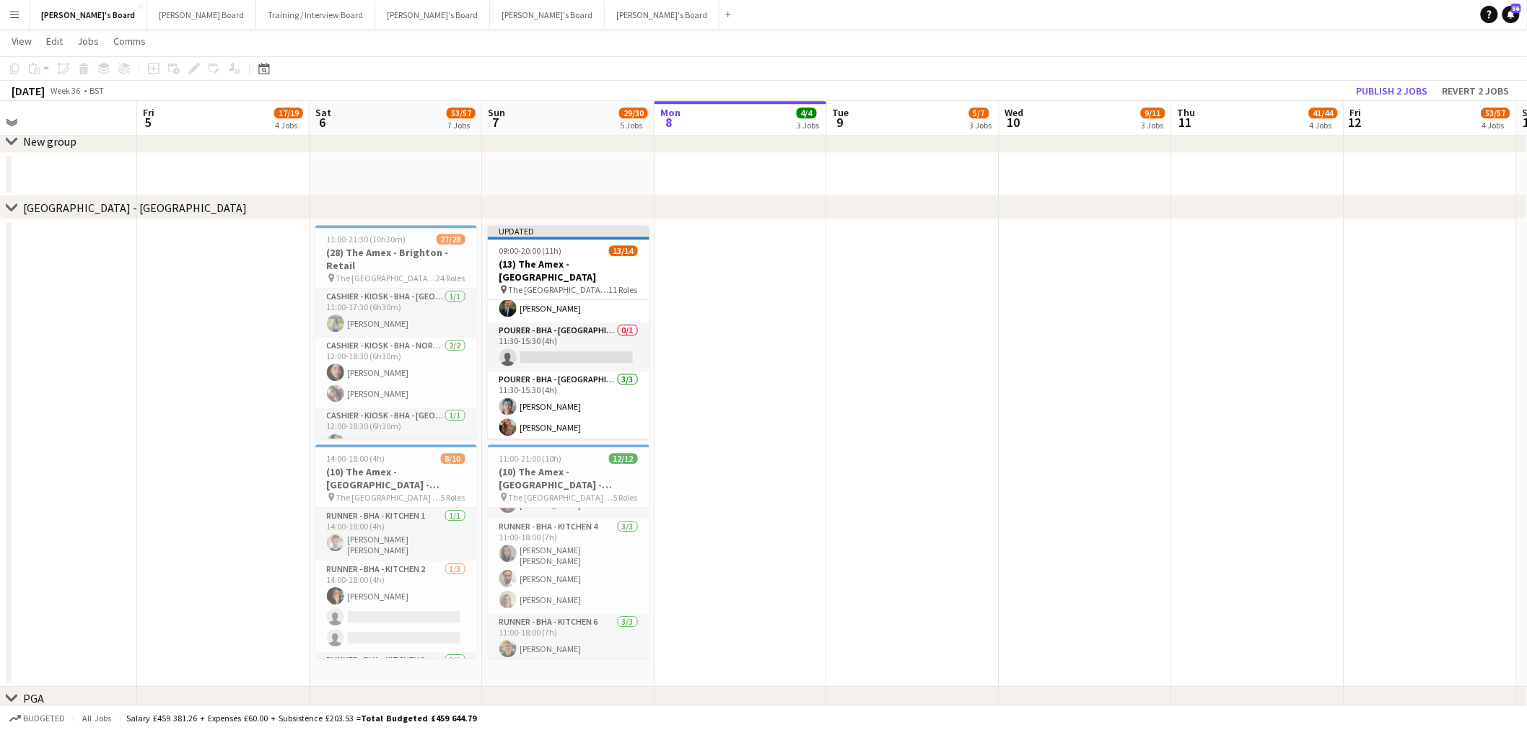
scroll to position [292, 0]
click at [557, 336] on app-card-role "Pourer - BHA - West Lower 1 0/1 11:30-15:30 (4h) single-neutral-actions" at bounding box center [569, 348] width 162 height 49
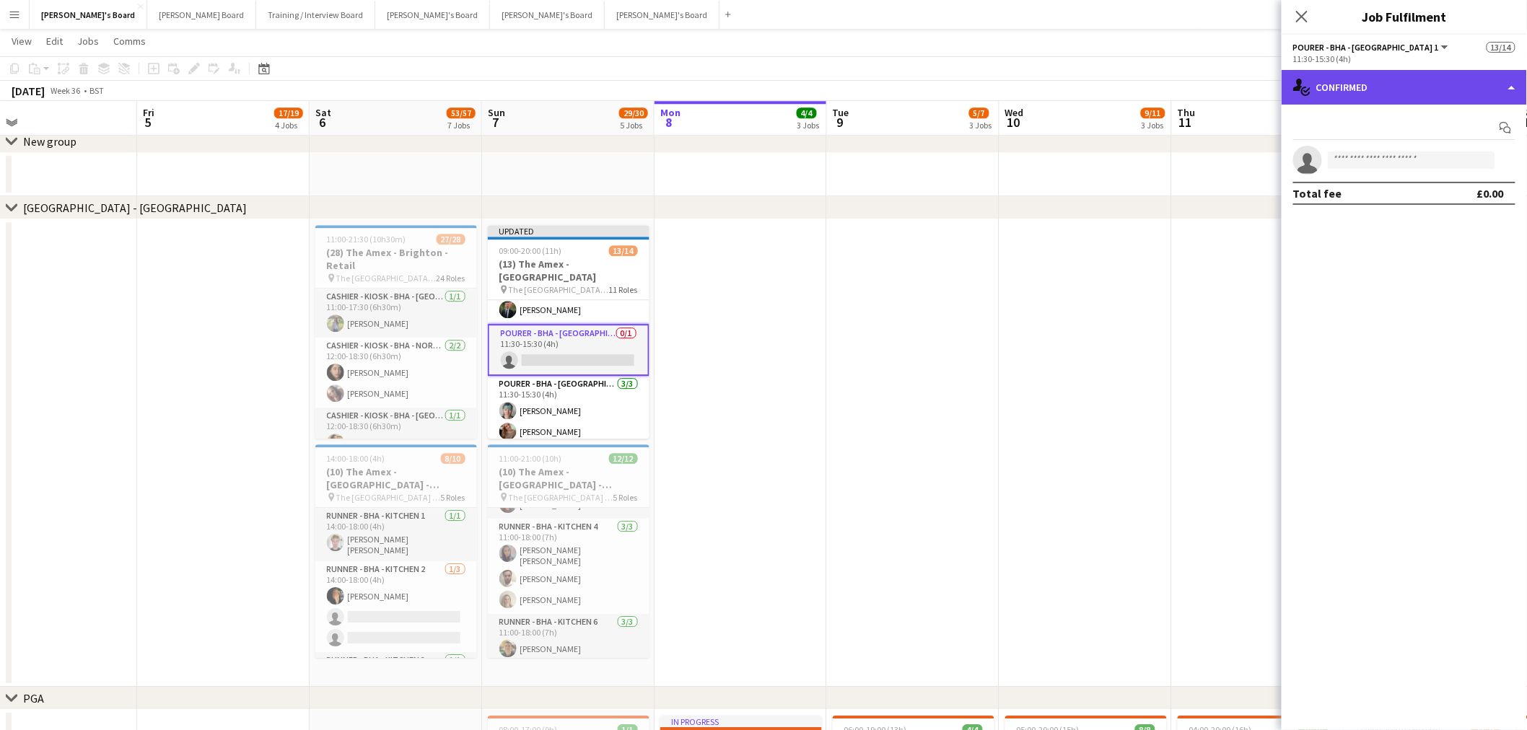
click at [1013, 85] on div "single-neutral-actions-check-2 Confirmed" at bounding box center [1404, 87] width 245 height 35
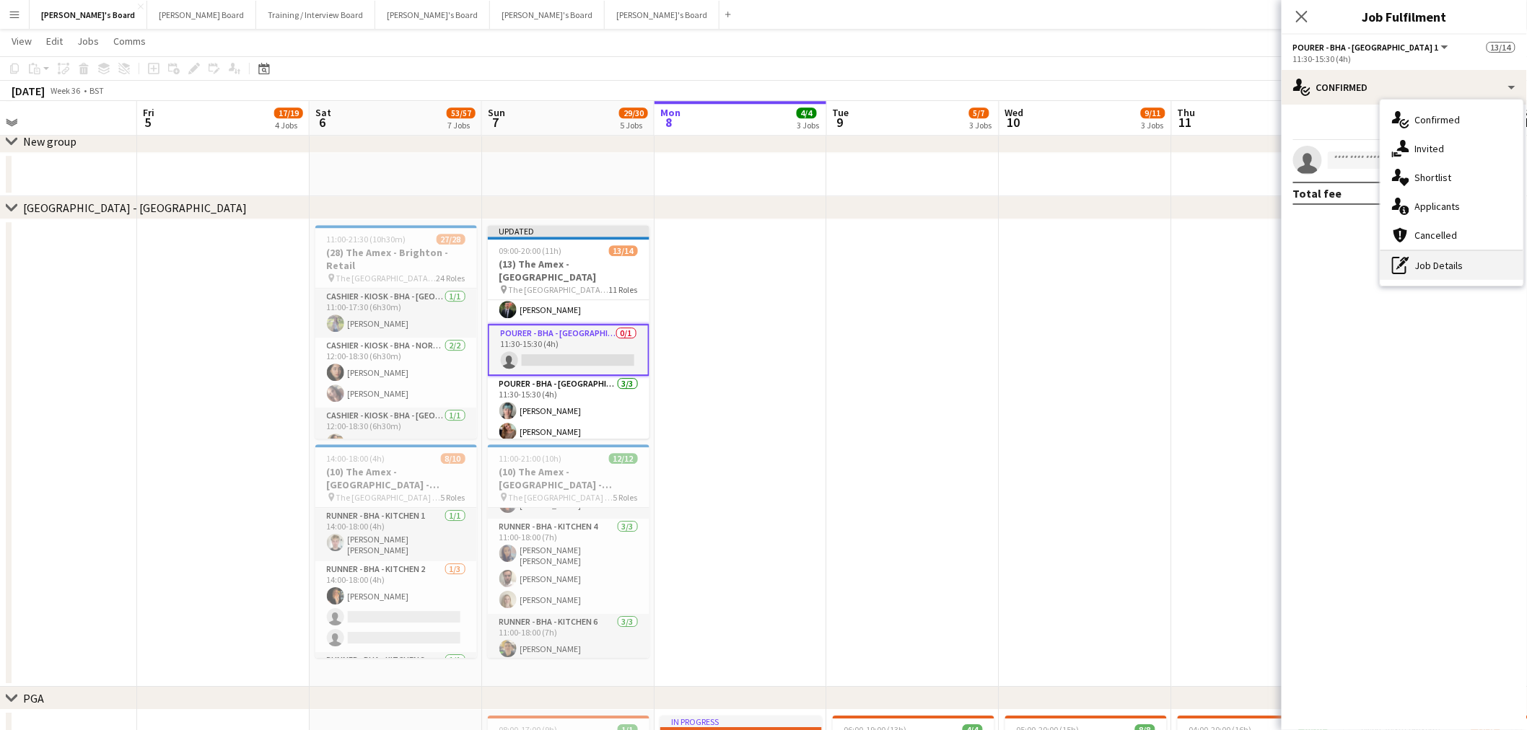
click at [1013, 271] on div "pen-write Job Details" at bounding box center [1452, 265] width 143 height 29
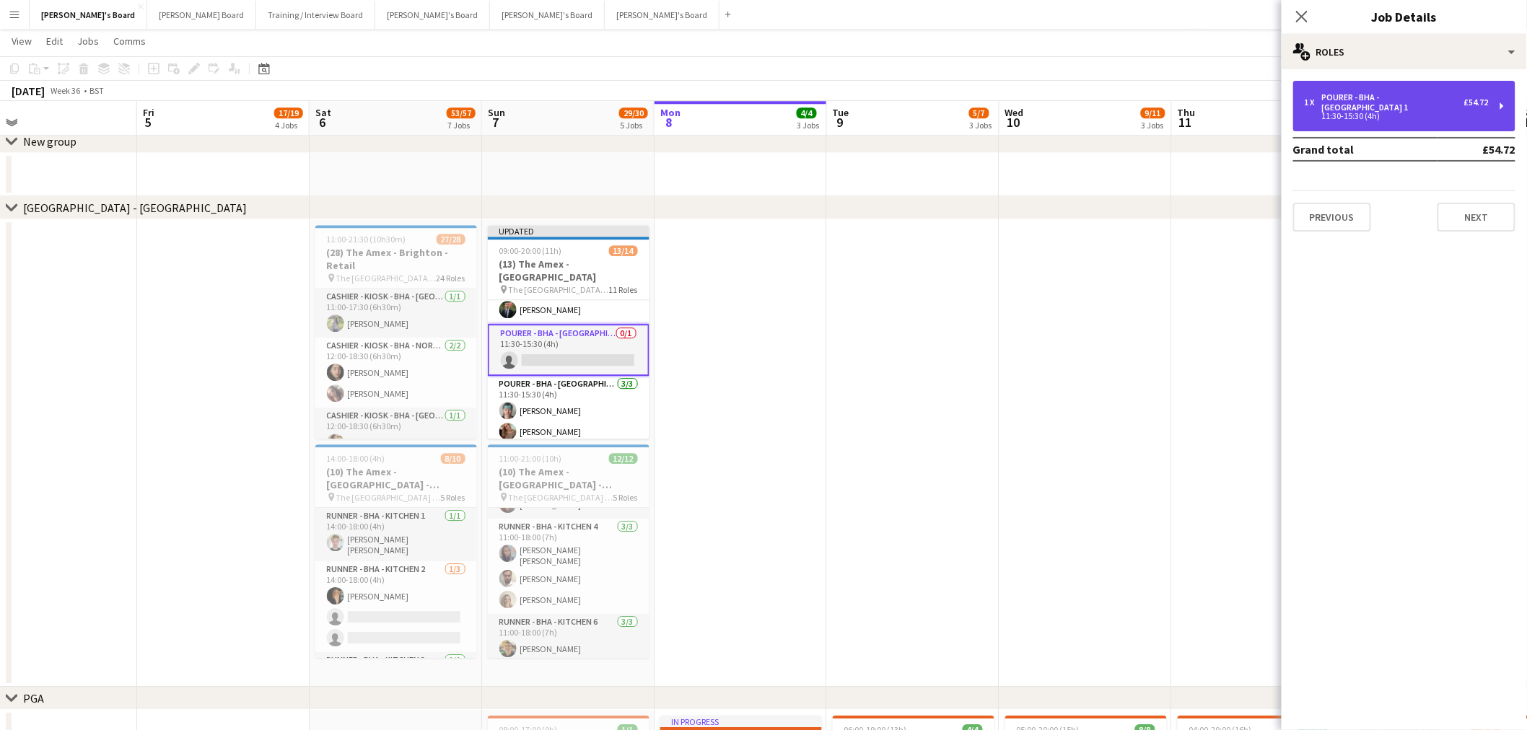
click at [1013, 113] on div "11:30-15:30 (4h)" at bounding box center [1397, 116] width 184 height 7
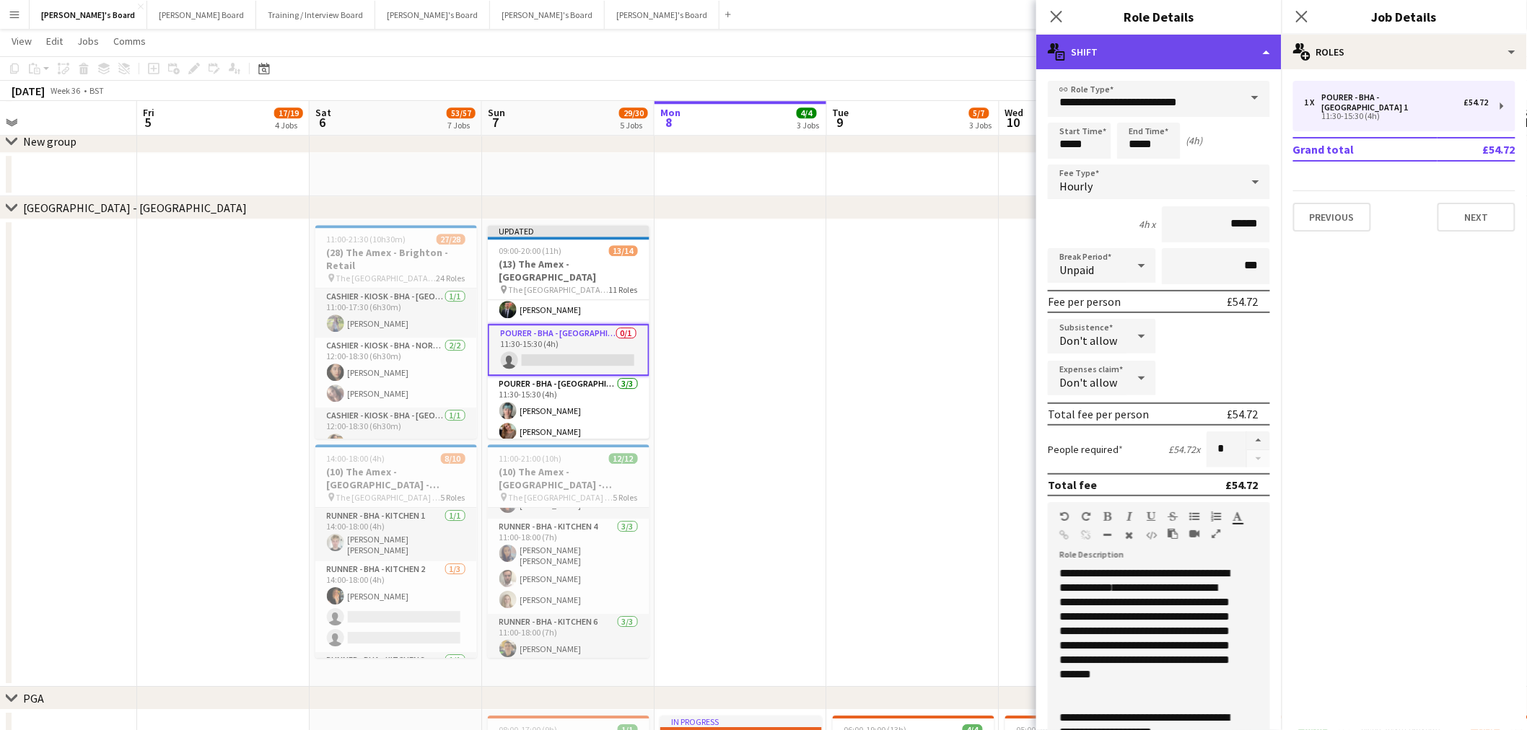
click at [1013, 35] on div "multiple-actions-text Shift" at bounding box center [1158, 52] width 245 height 35
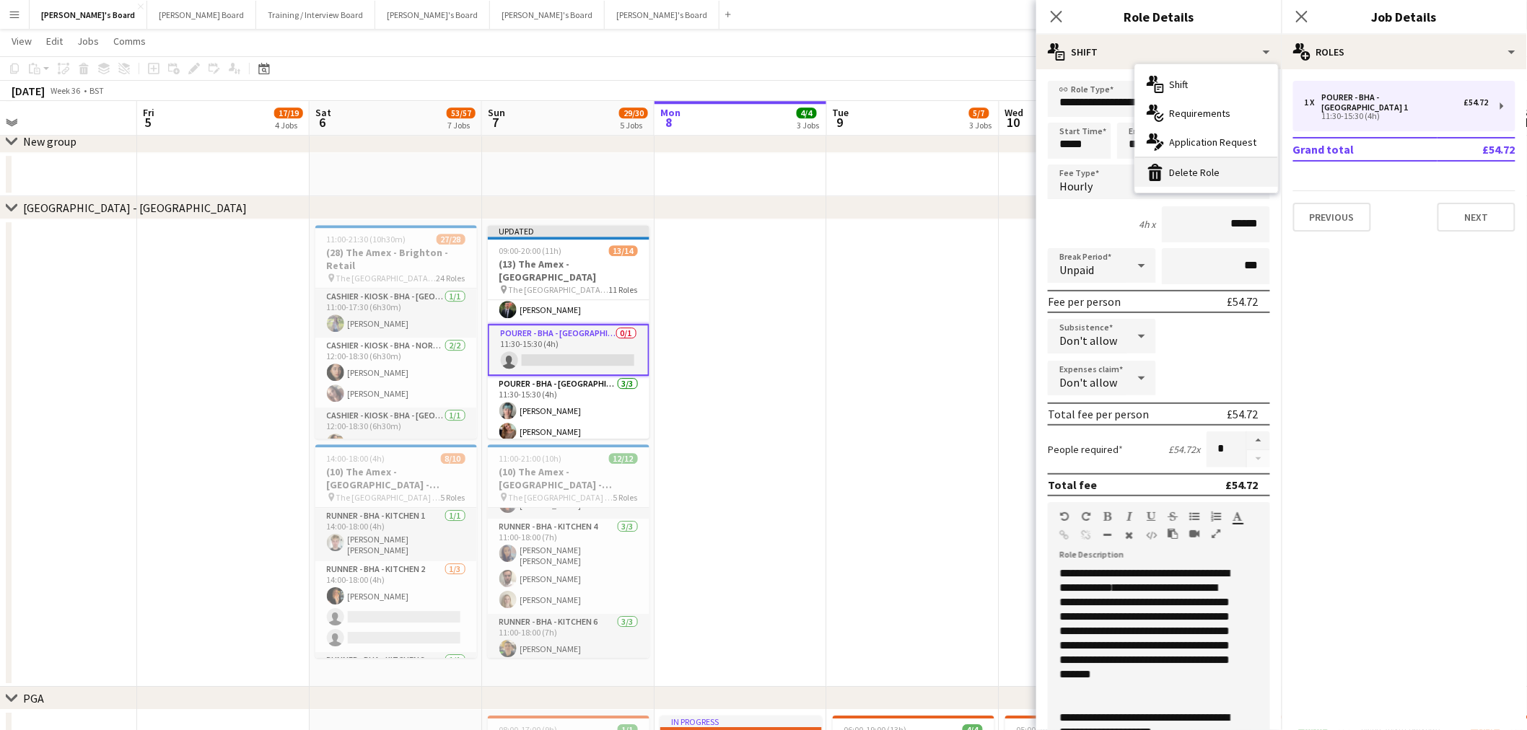
click at [1013, 167] on div "bin-2 Delete Role" at bounding box center [1206, 172] width 143 height 29
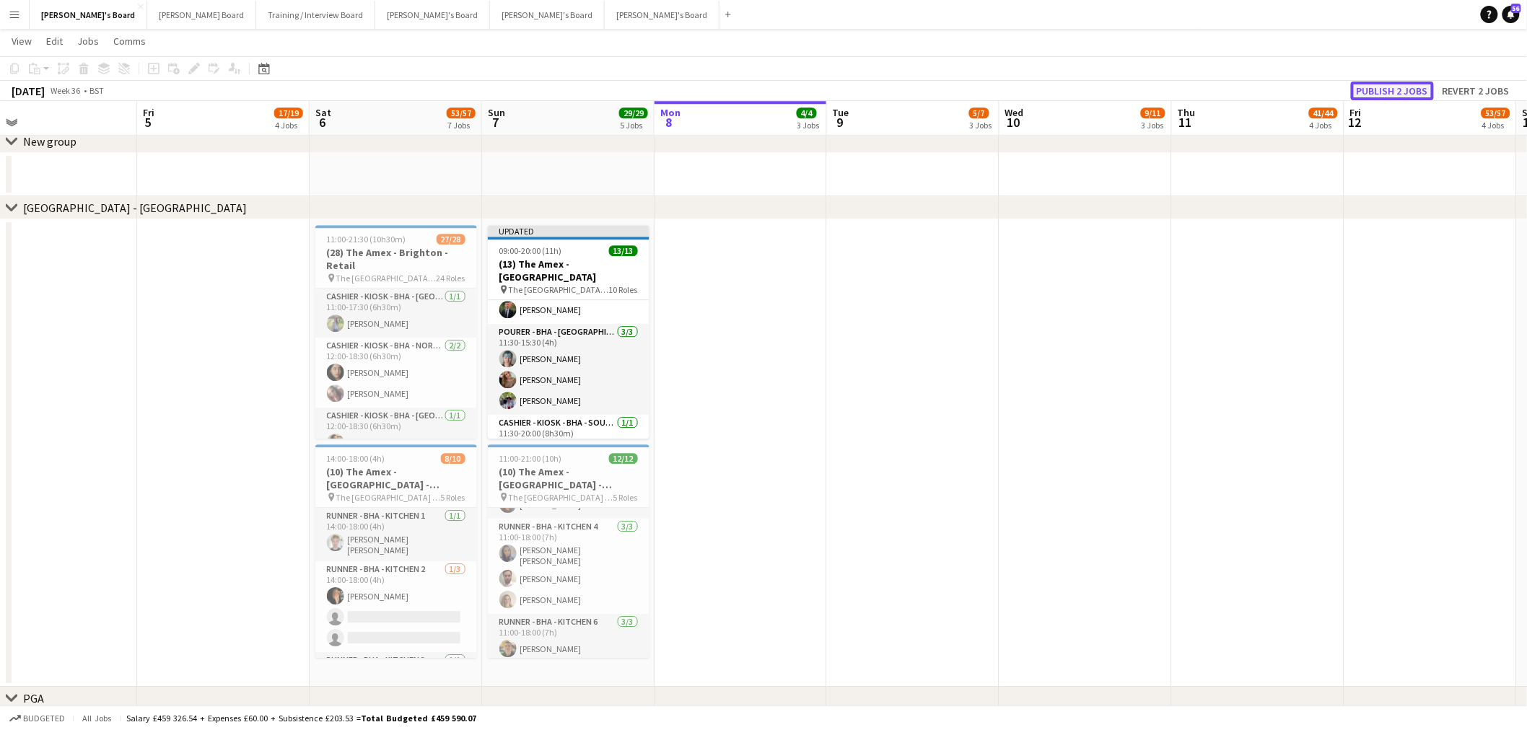
click at [1013, 95] on button "Publish 2 jobs" at bounding box center [1392, 91] width 83 height 19
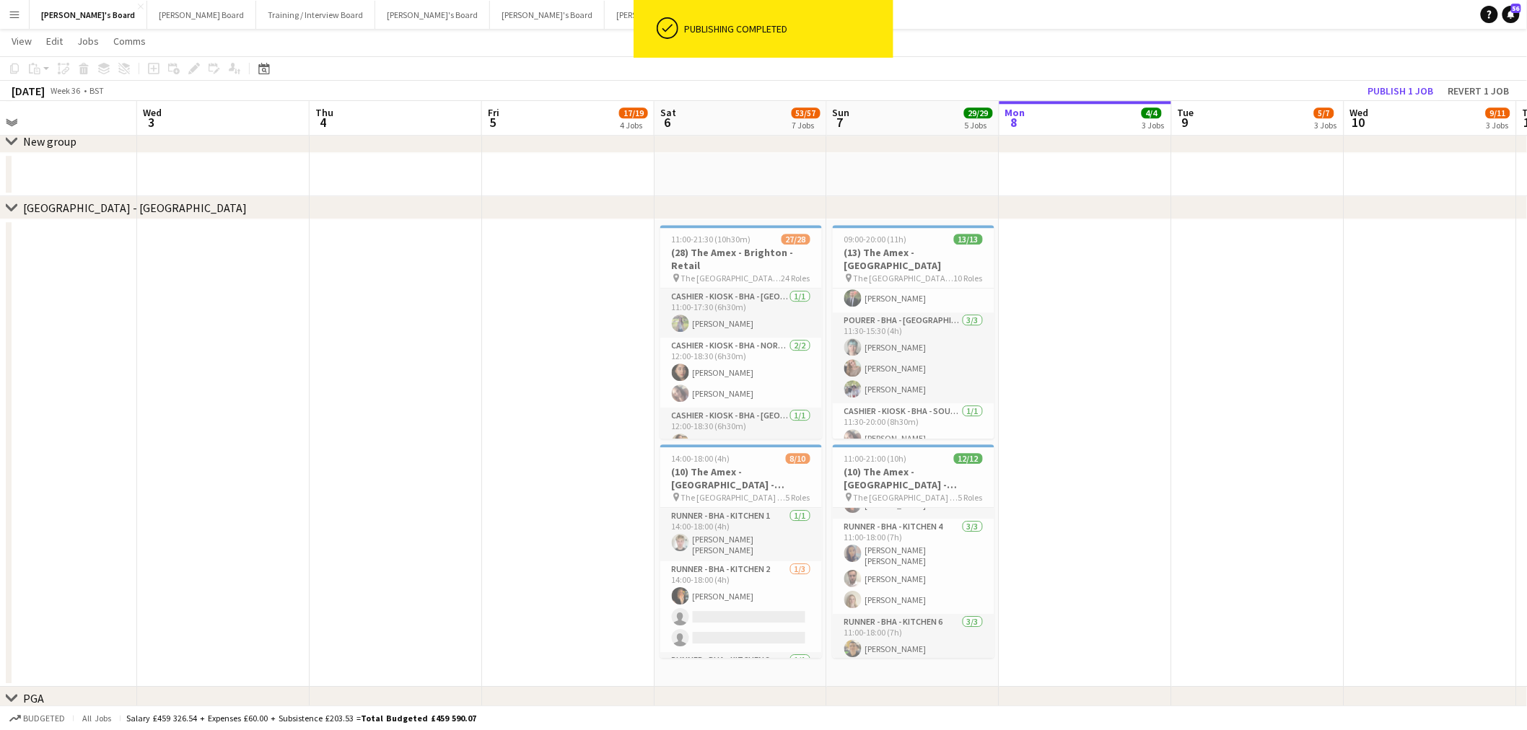
scroll to position [0, 479]
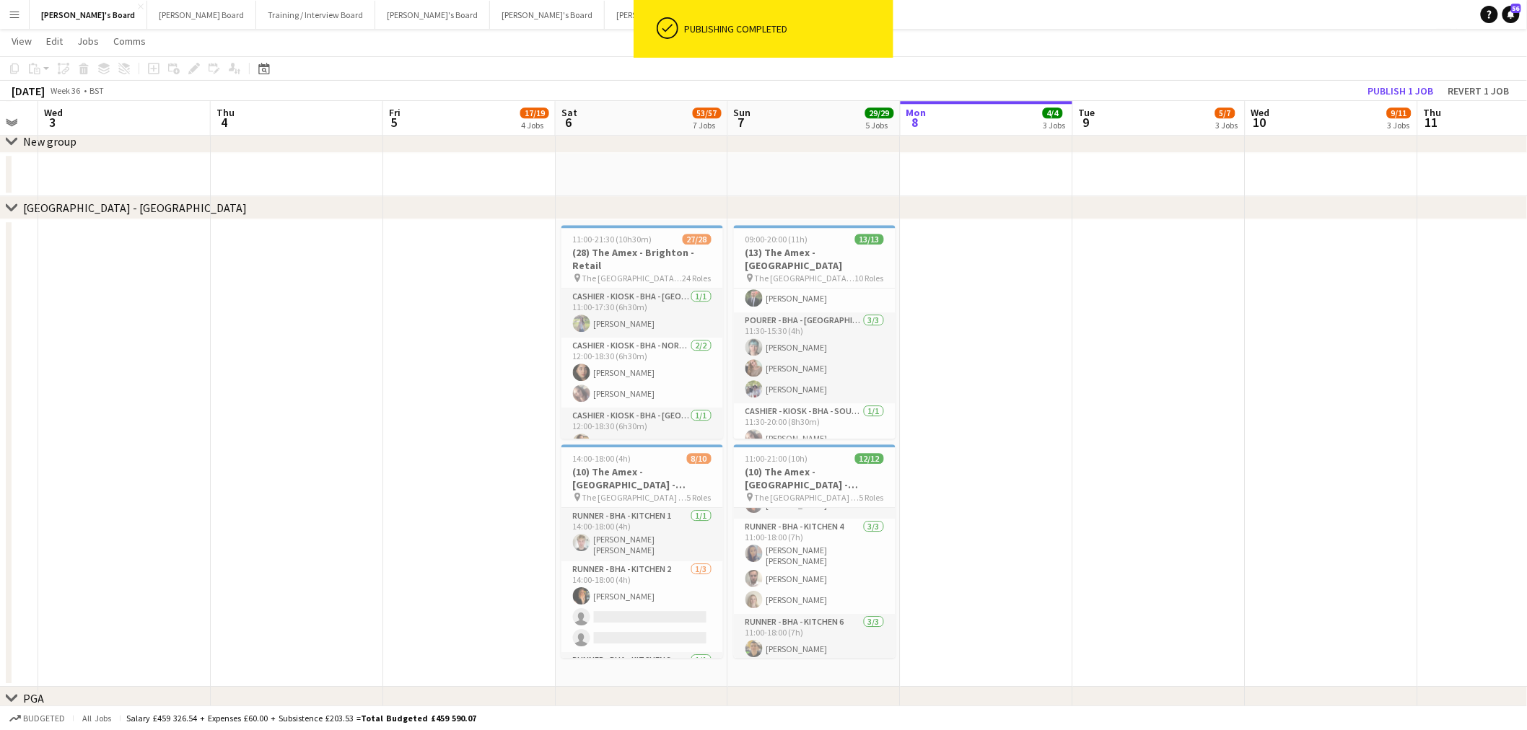
drag, startPoint x: 520, startPoint y: 453, endPoint x: 766, endPoint y: 471, distance: 246.8
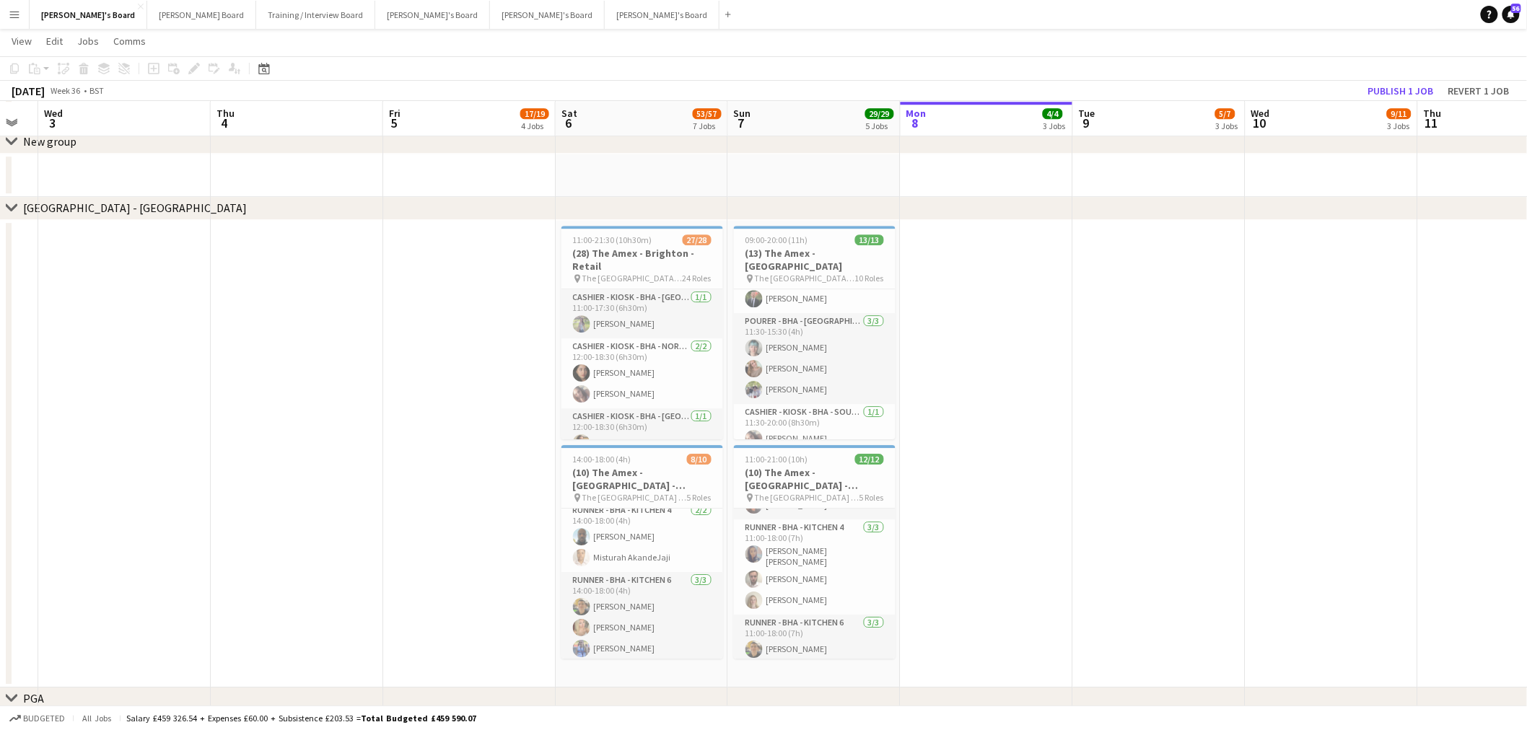
scroll to position [0, 0]
click at [639, 247] on h3 "(28) The Amex - Brighton - Retail" at bounding box center [643, 260] width 162 height 26
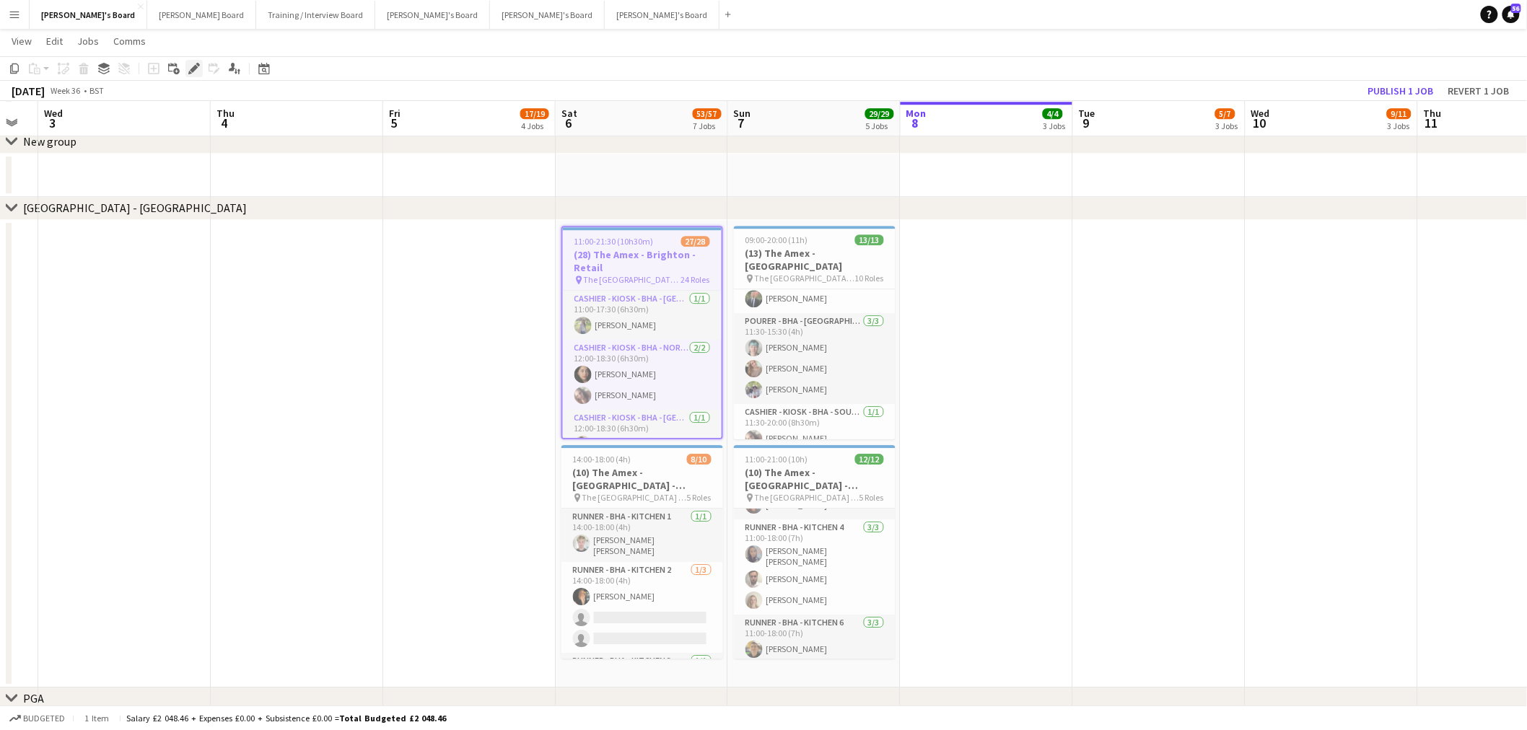
click at [190, 67] on icon "Edit" at bounding box center [194, 69] width 12 height 12
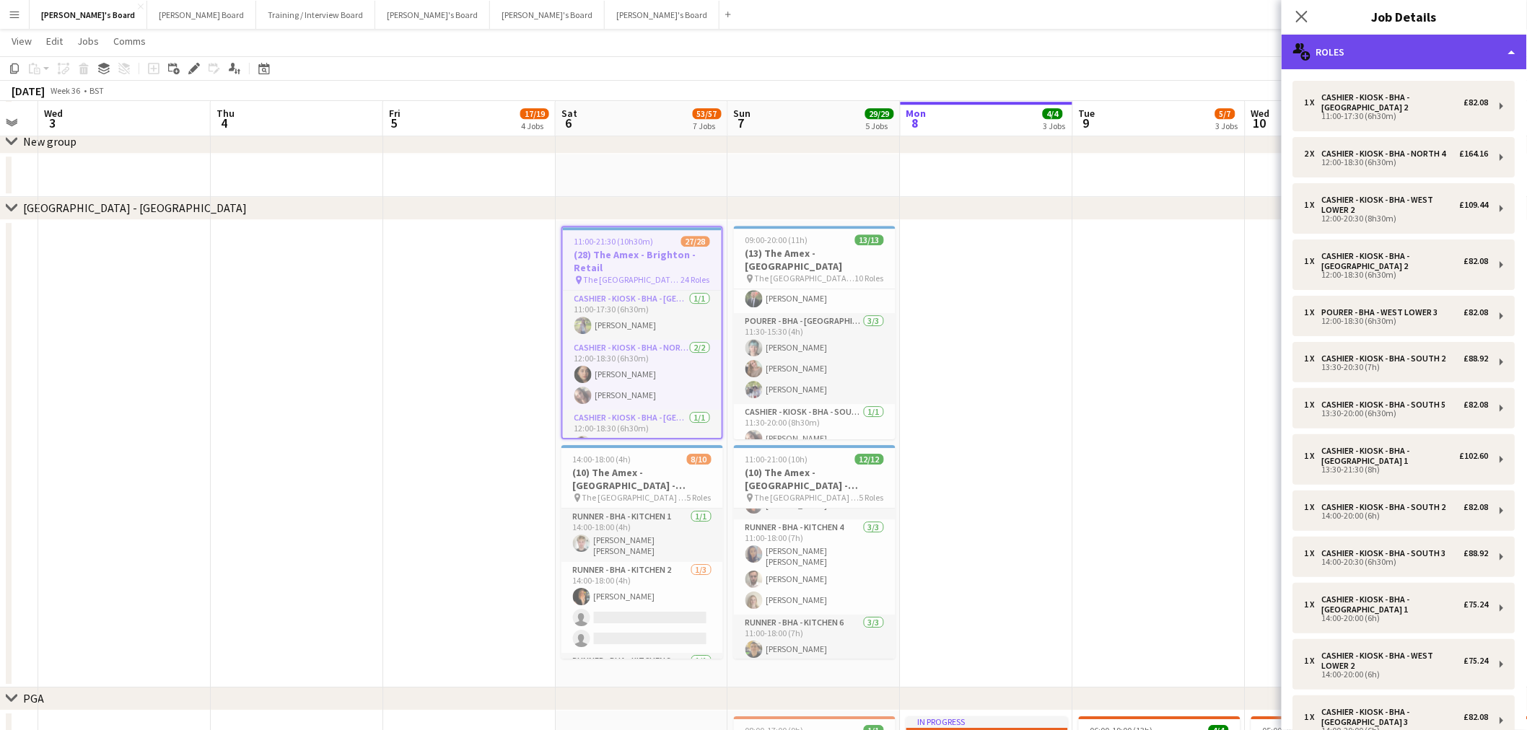
click at [1013, 68] on div "multiple-users-add Roles" at bounding box center [1404, 52] width 245 height 35
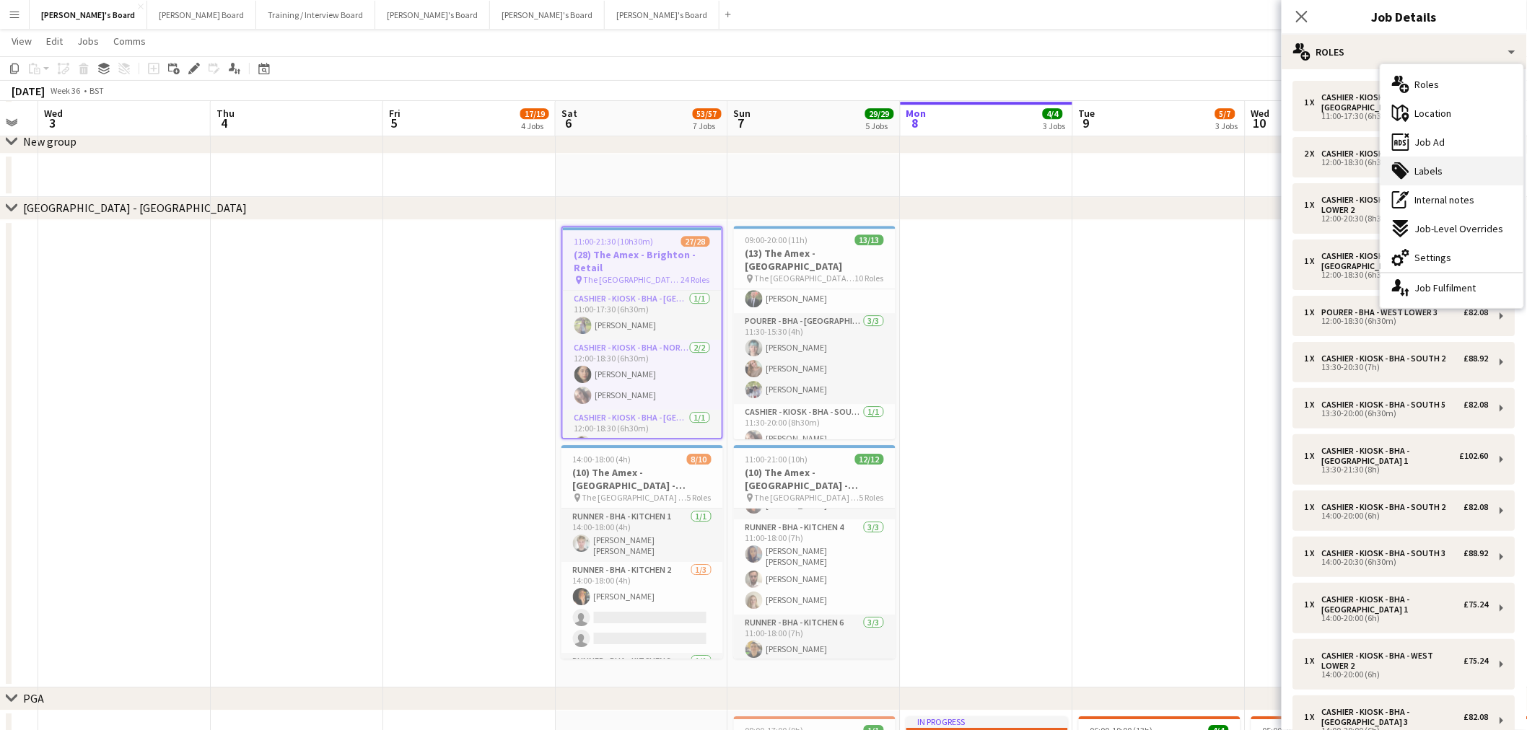
click at [1013, 166] on span "Labels" at bounding box center [1429, 171] width 28 height 13
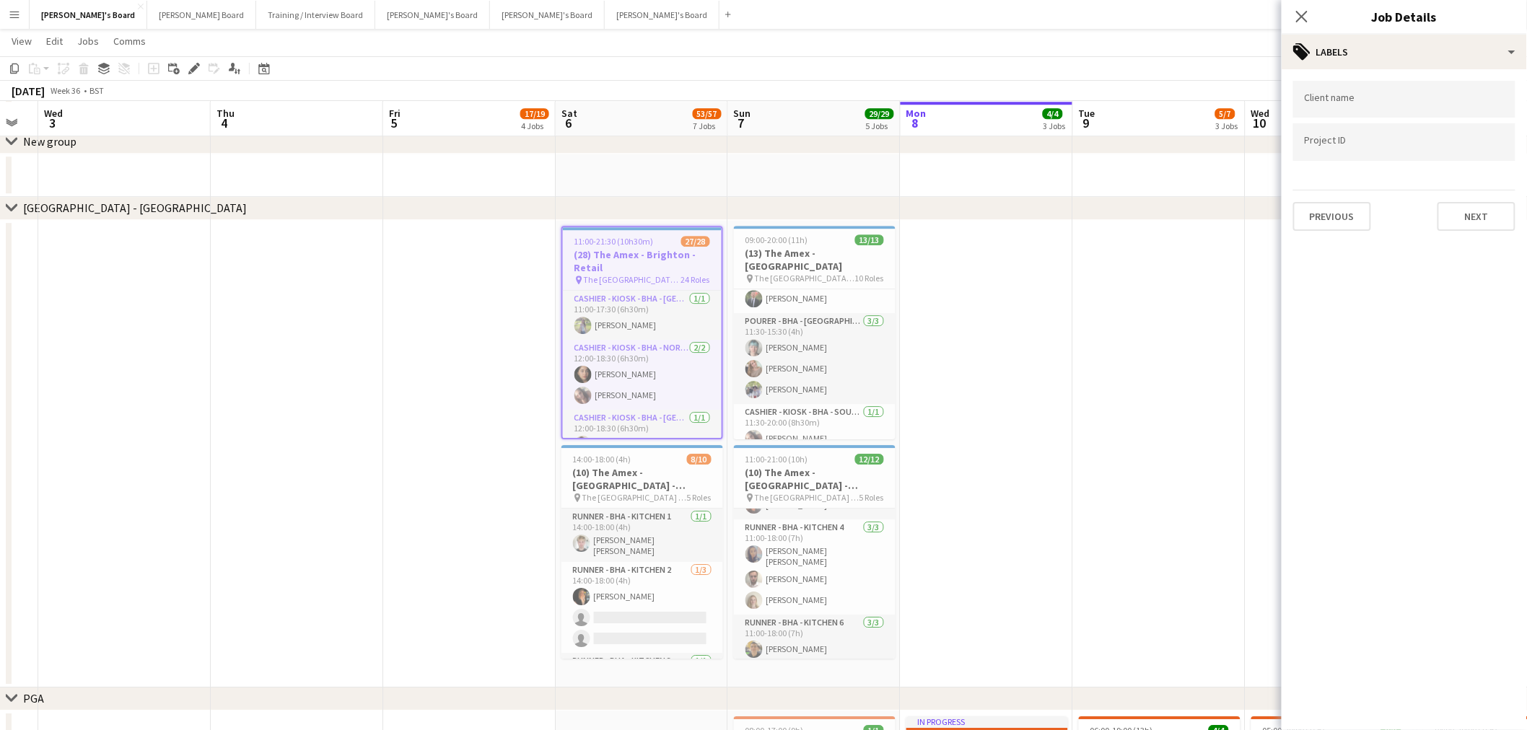
click at [1013, 141] on input "Type to search project ID labels..." at bounding box center [1404, 142] width 199 height 13
paste input "*****"
type input "*****"
click at [811, 253] on h3 "(13) The Amex - [GEOGRAPHIC_DATA]" at bounding box center [815, 260] width 162 height 26
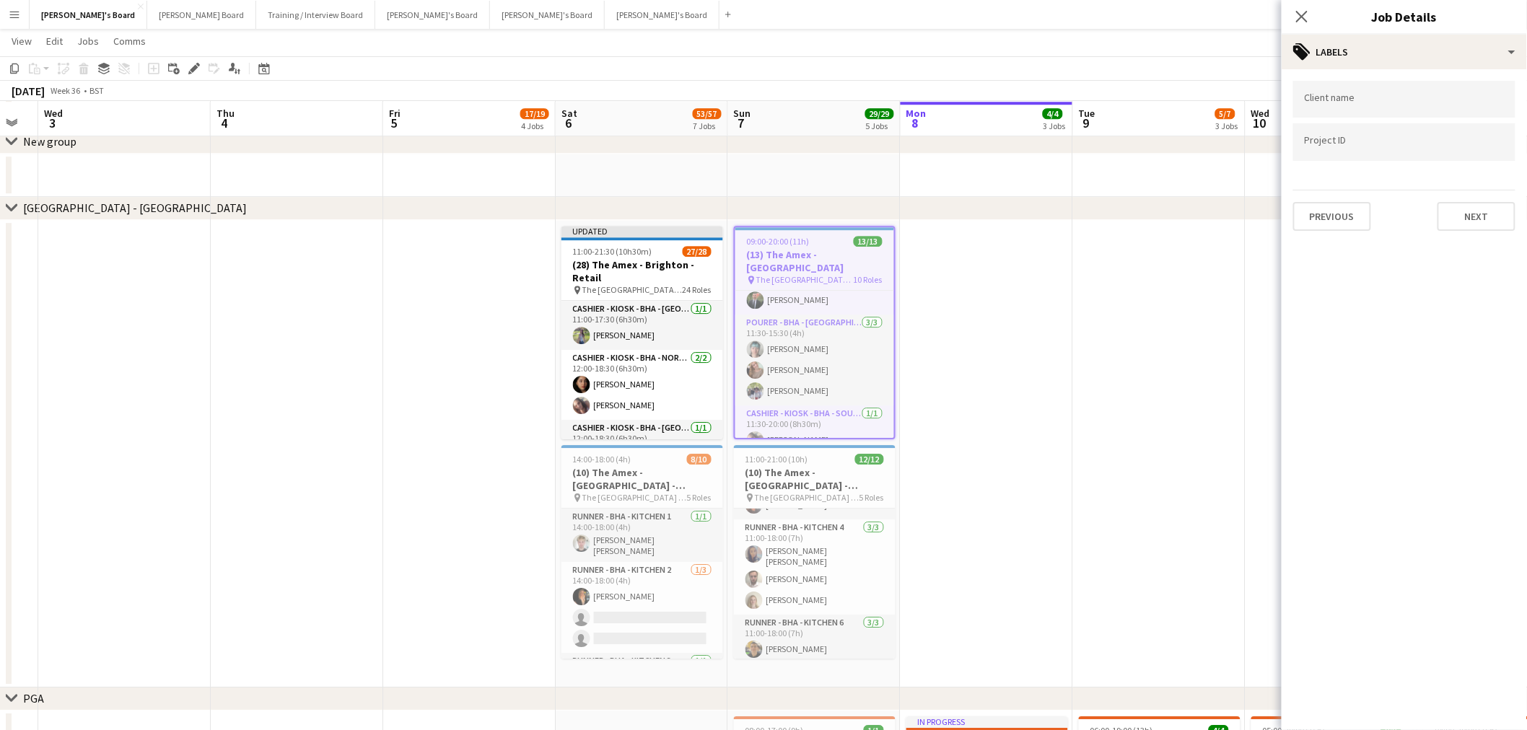
click at [1013, 147] on input "Type to search project ID labels..." at bounding box center [1404, 142] width 199 height 13
paste input "*****"
type input "*****"
click at [607, 441] on h3 "(10) The Amex - [GEOGRAPHIC_DATA] - Hospitality" at bounding box center [643, 479] width 162 height 26
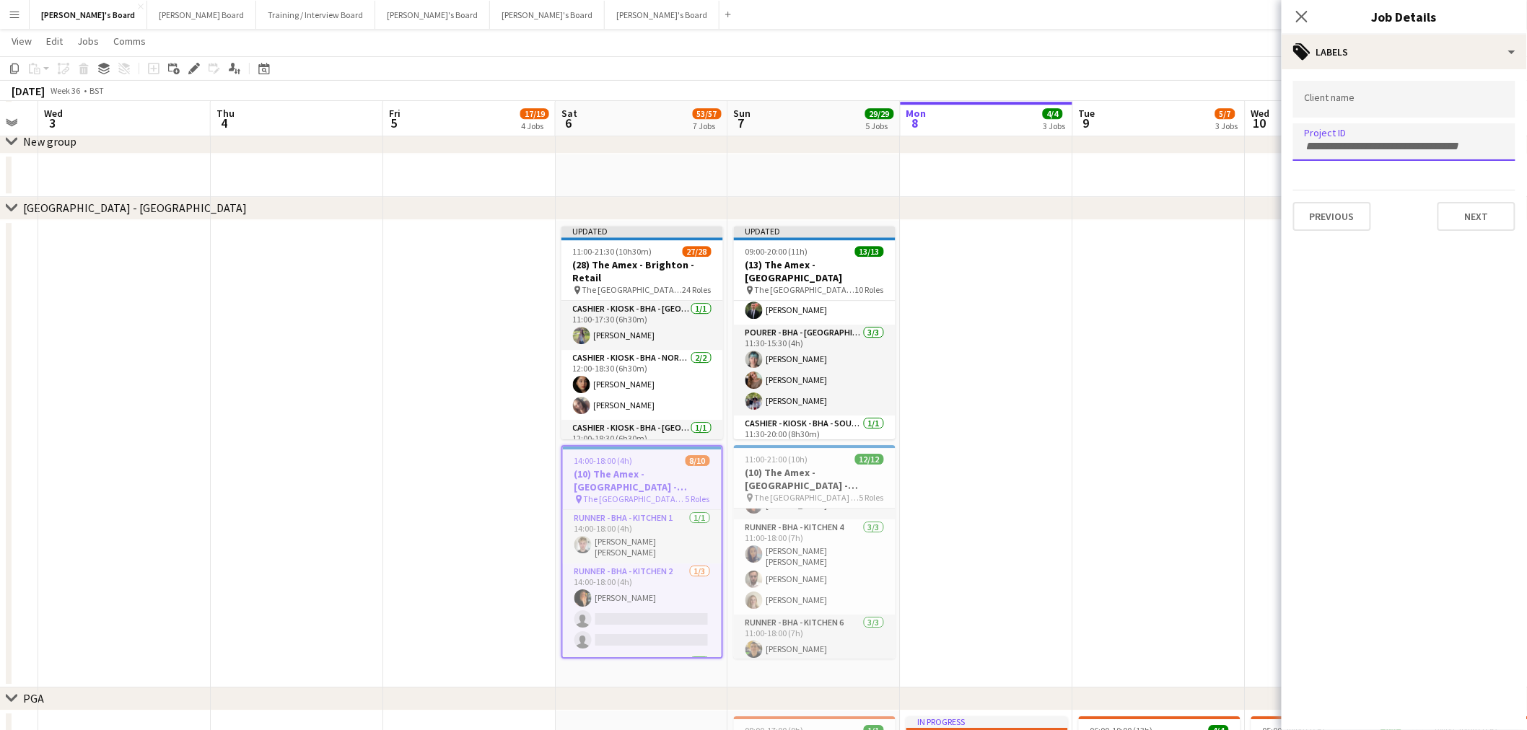
click at [1013, 149] on div at bounding box center [1404, 141] width 222 height 37
paste input "*****"
type input "*****"
drag, startPoint x: 807, startPoint y: 436, endPoint x: 811, endPoint y: 456, distance: 20.7
click at [808, 436] on app-card-role "Cashier - Kiosk - BHA - South 3 [DATE] 11:30-20:00 (8h30m) [PERSON_NAME]" at bounding box center [815, 440] width 162 height 49
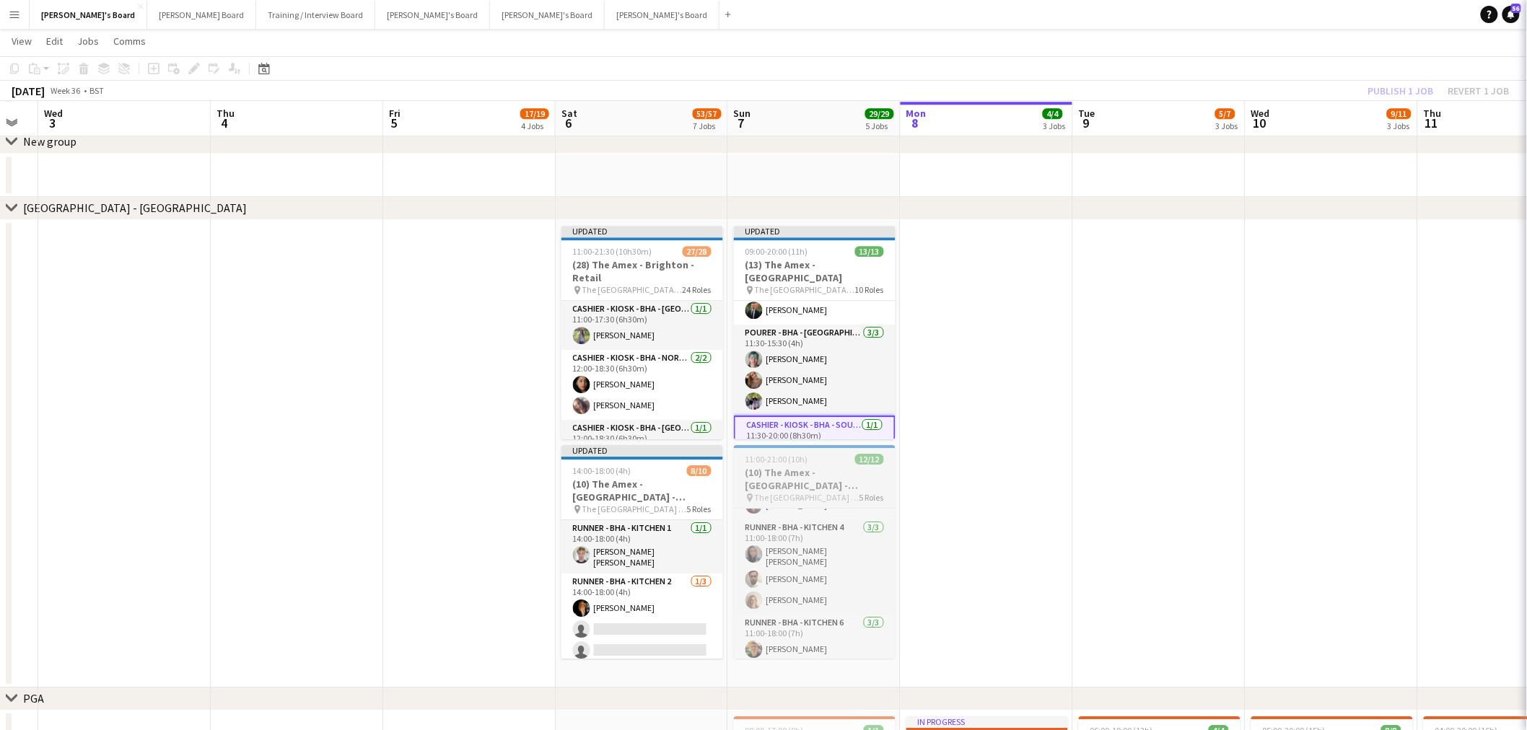
scroll to position [0, 478]
click at [810, 441] on div "11:00-21:00 (10h) 12/12" at bounding box center [816, 459] width 162 height 11
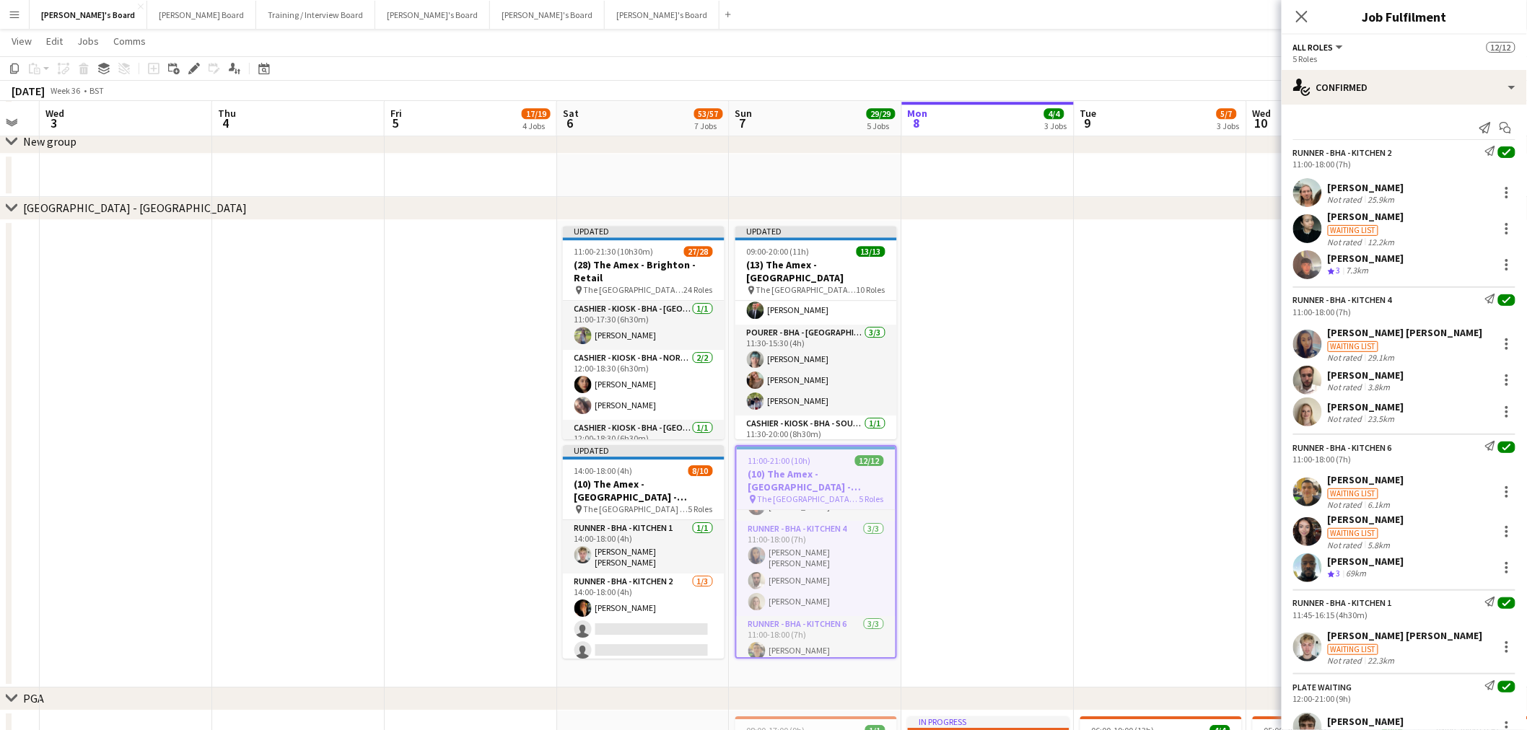
click at [1013, 441] on app-date-cell at bounding box center [1161, 454] width 172 height 468
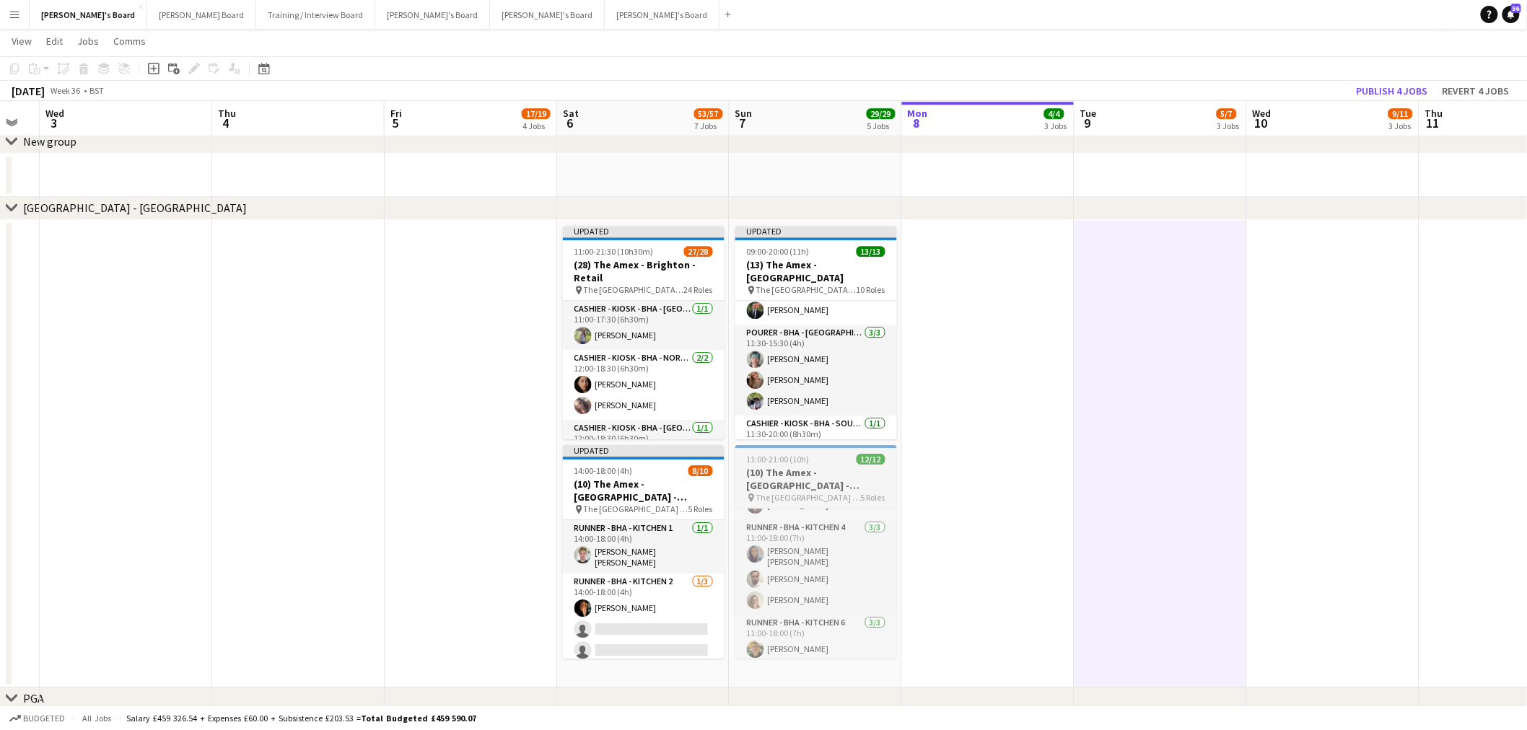
click at [776, 441] on h3 "(10) The Amex - [GEOGRAPHIC_DATA] - Hospitality" at bounding box center [816, 479] width 162 height 26
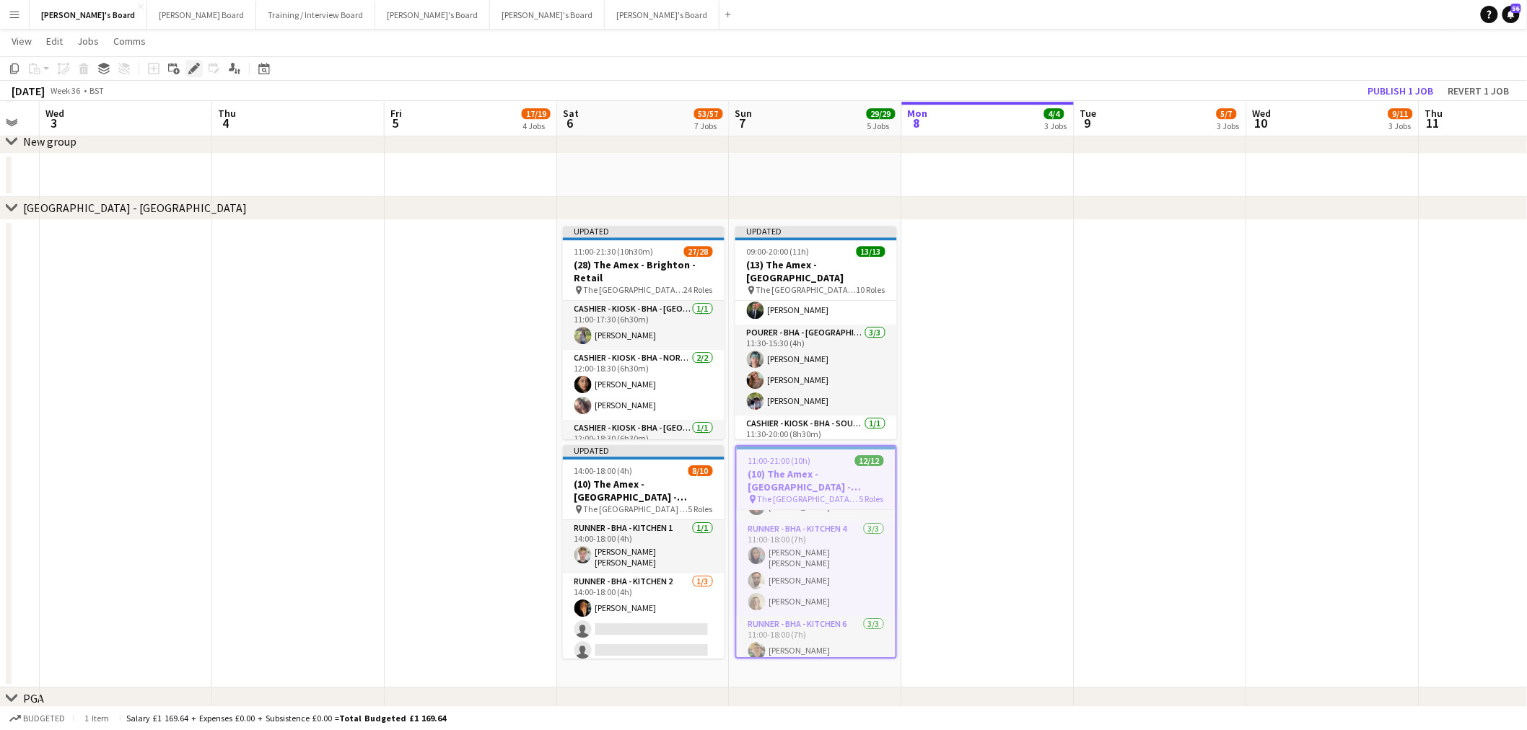
click at [190, 68] on icon "Edit" at bounding box center [194, 69] width 12 height 12
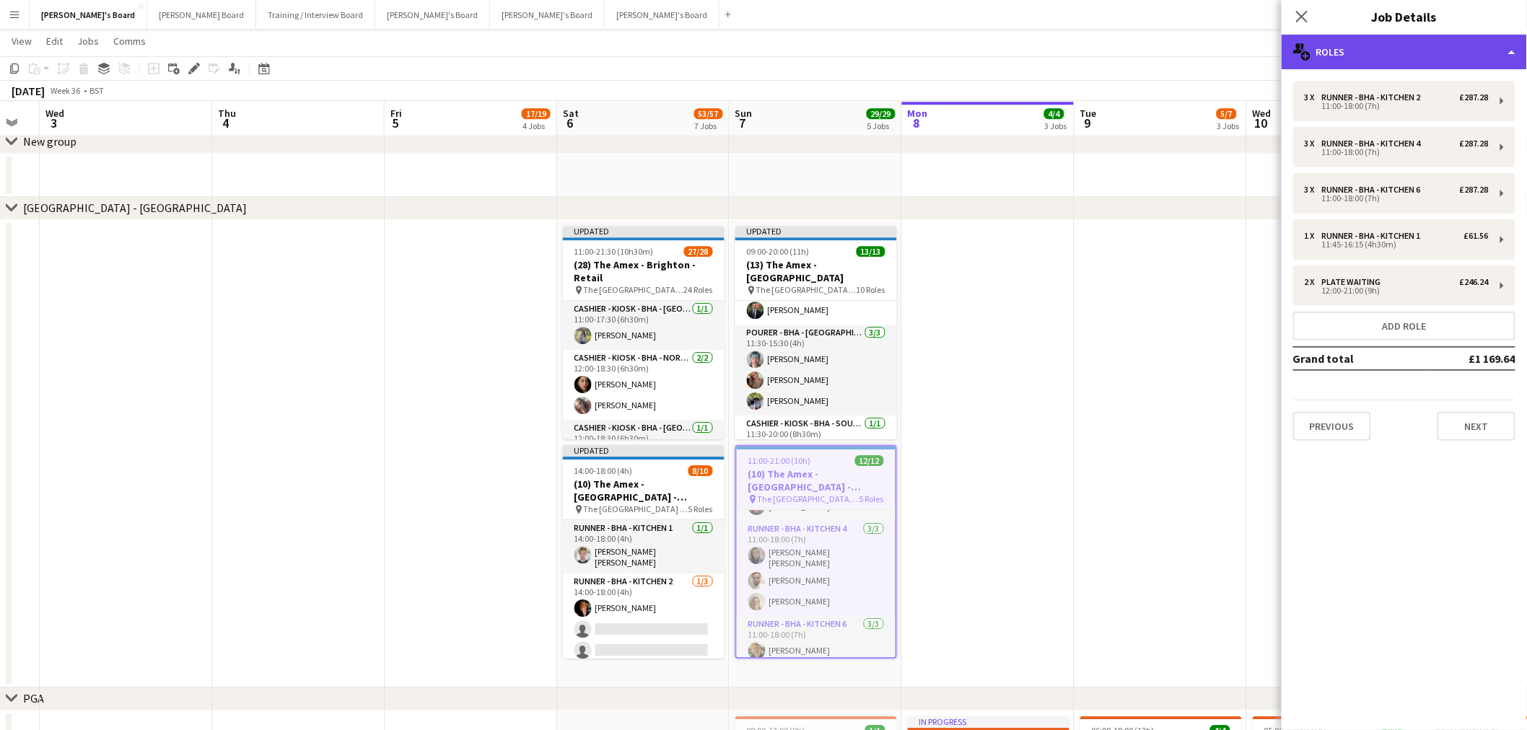
click at [1013, 44] on div "multiple-users-add Roles" at bounding box center [1404, 52] width 245 height 35
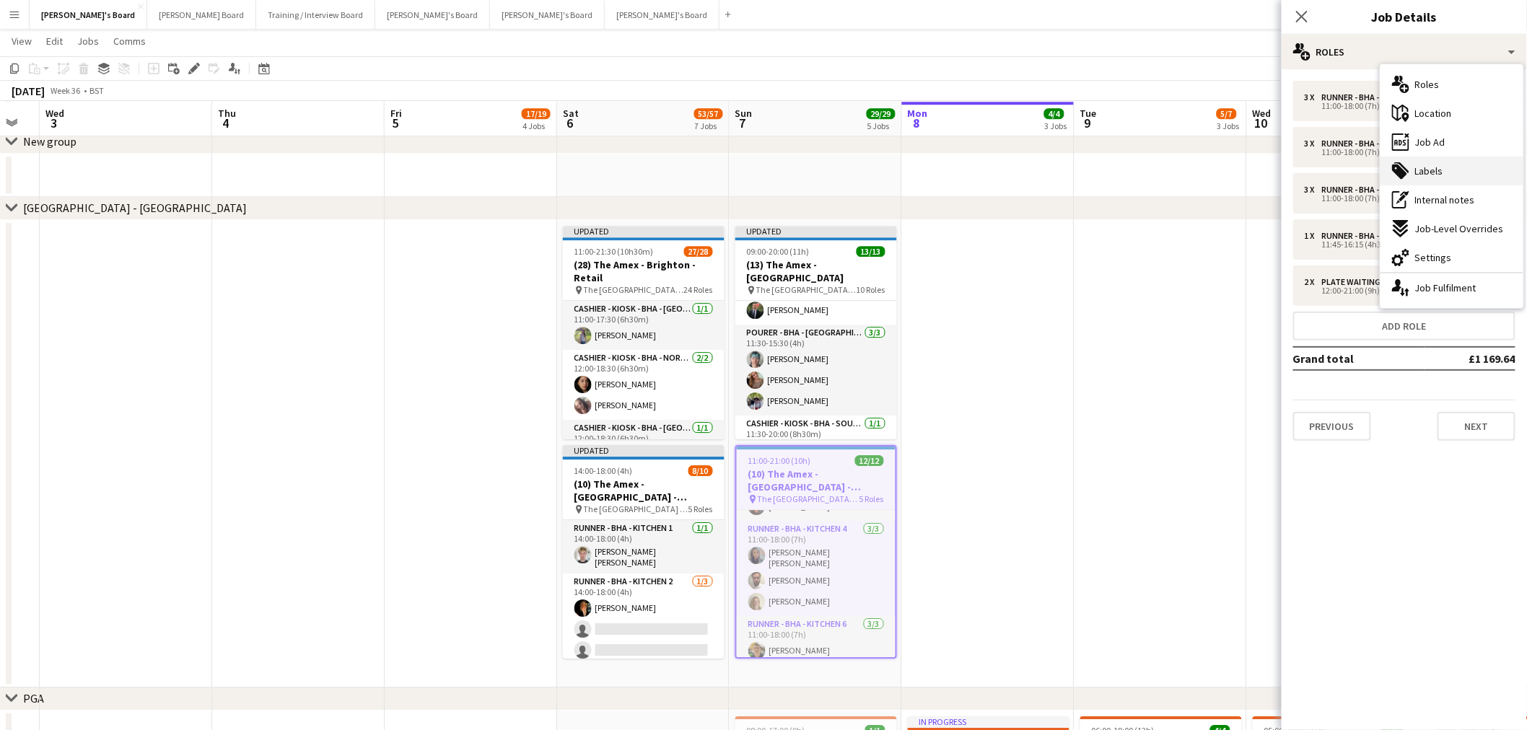
click at [1013, 164] on div "tags-double Labels" at bounding box center [1452, 171] width 143 height 29
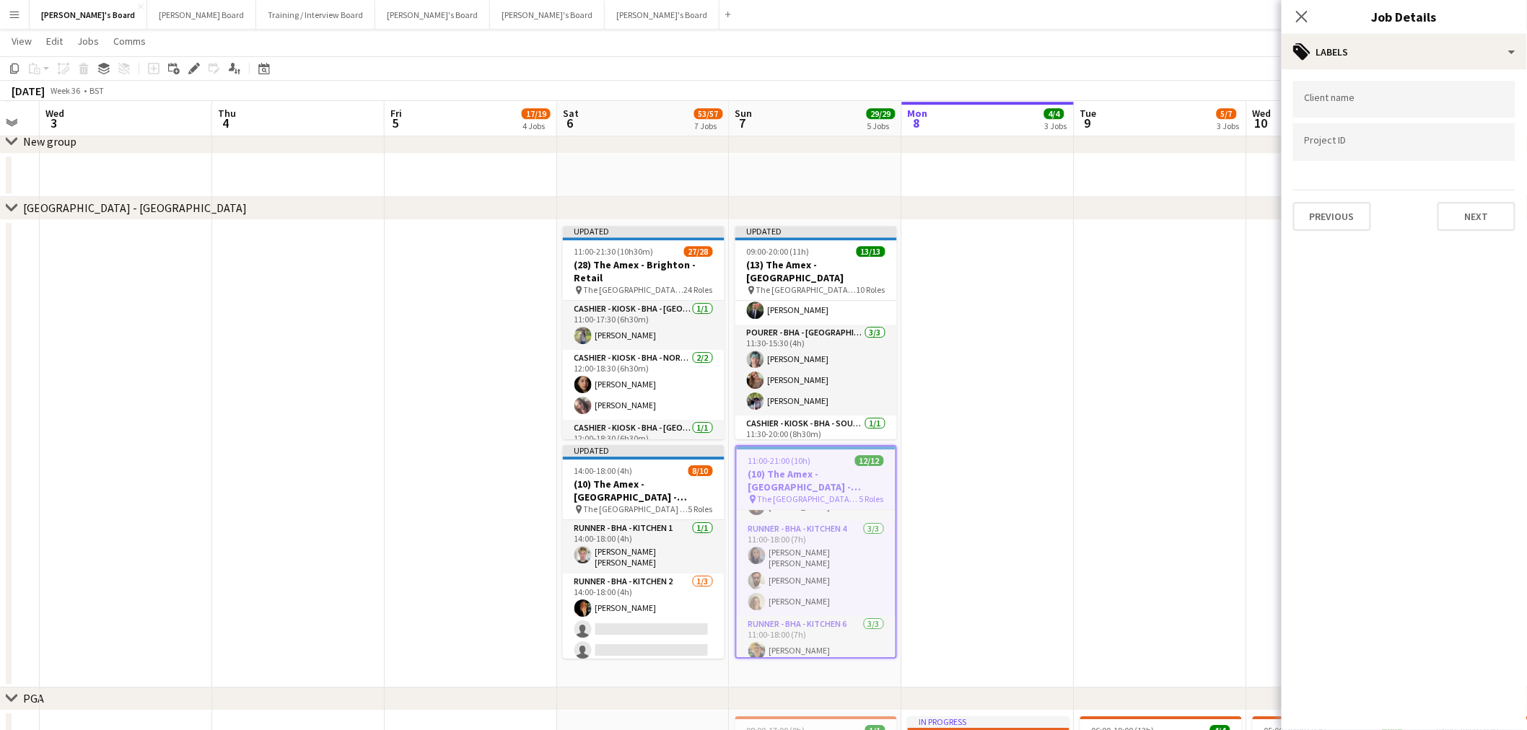
click at [1013, 126] on div at bounding box center [1404, 141] width 222 height 37
paste input "*****"
type input "*****"
click at [918, 341] on app-date-cell at bounding box center [988, 454] width 172 height 468
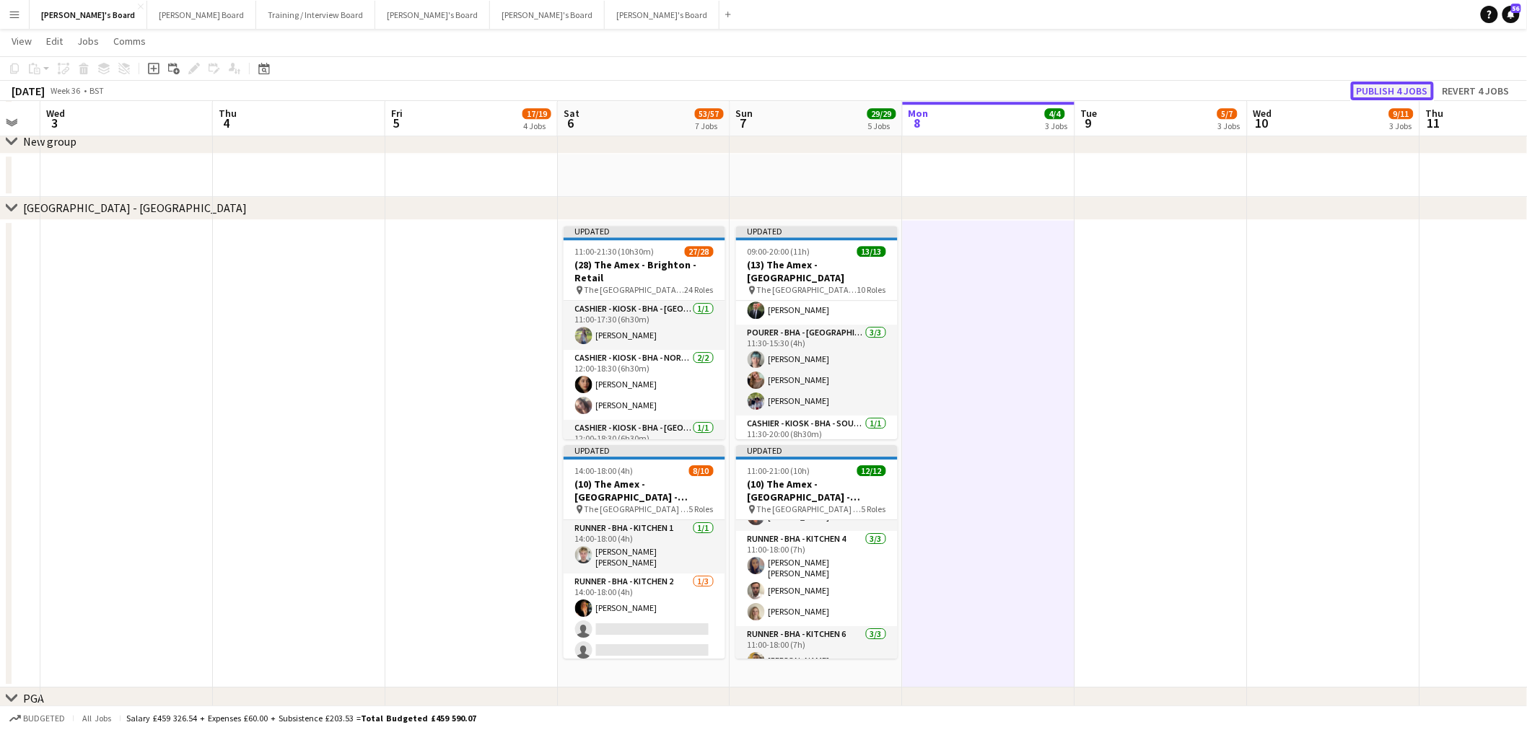
click at [1013, 82] on button "Publish 4 jobs" at bounding box center [1392, 91] width 83 height 19
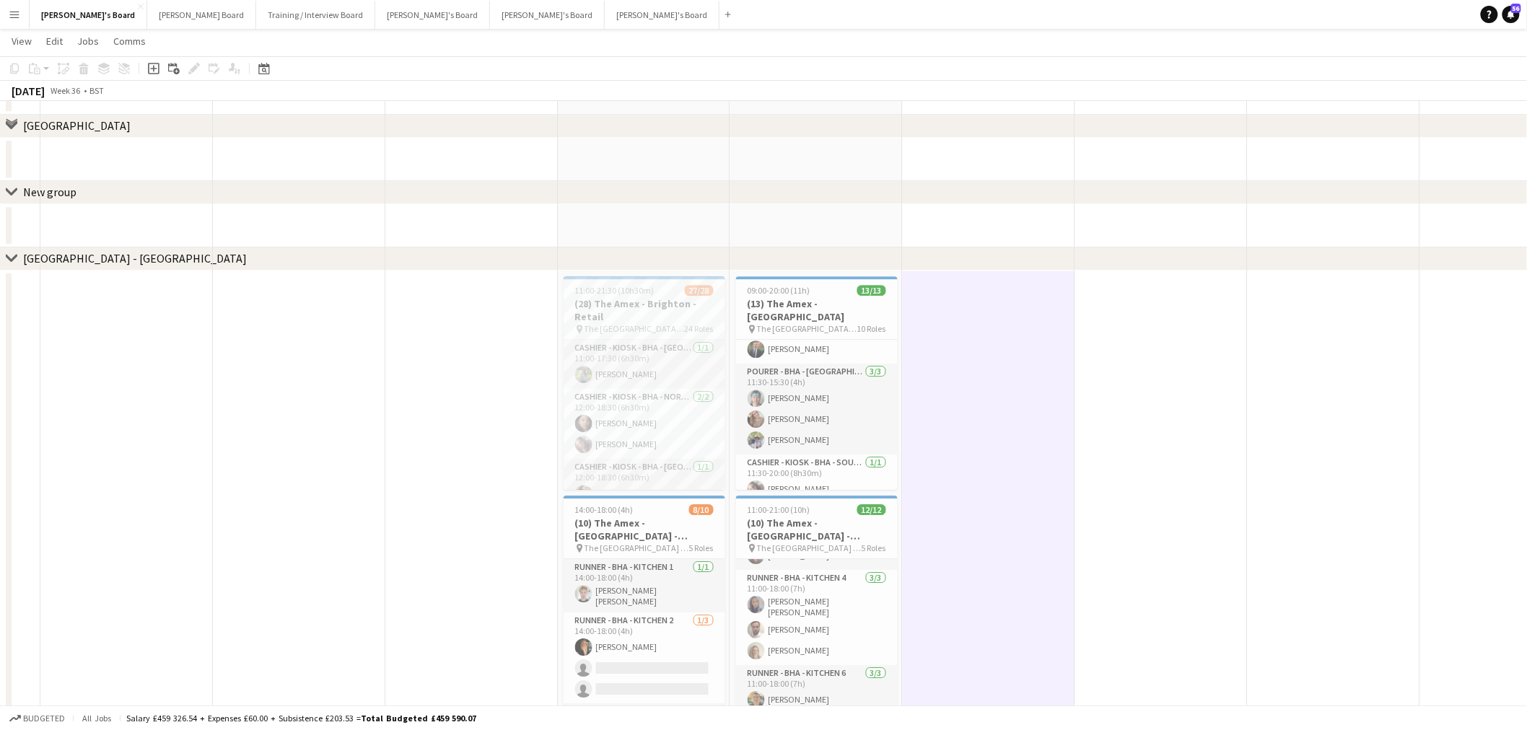
scroll to position [1662, 0]
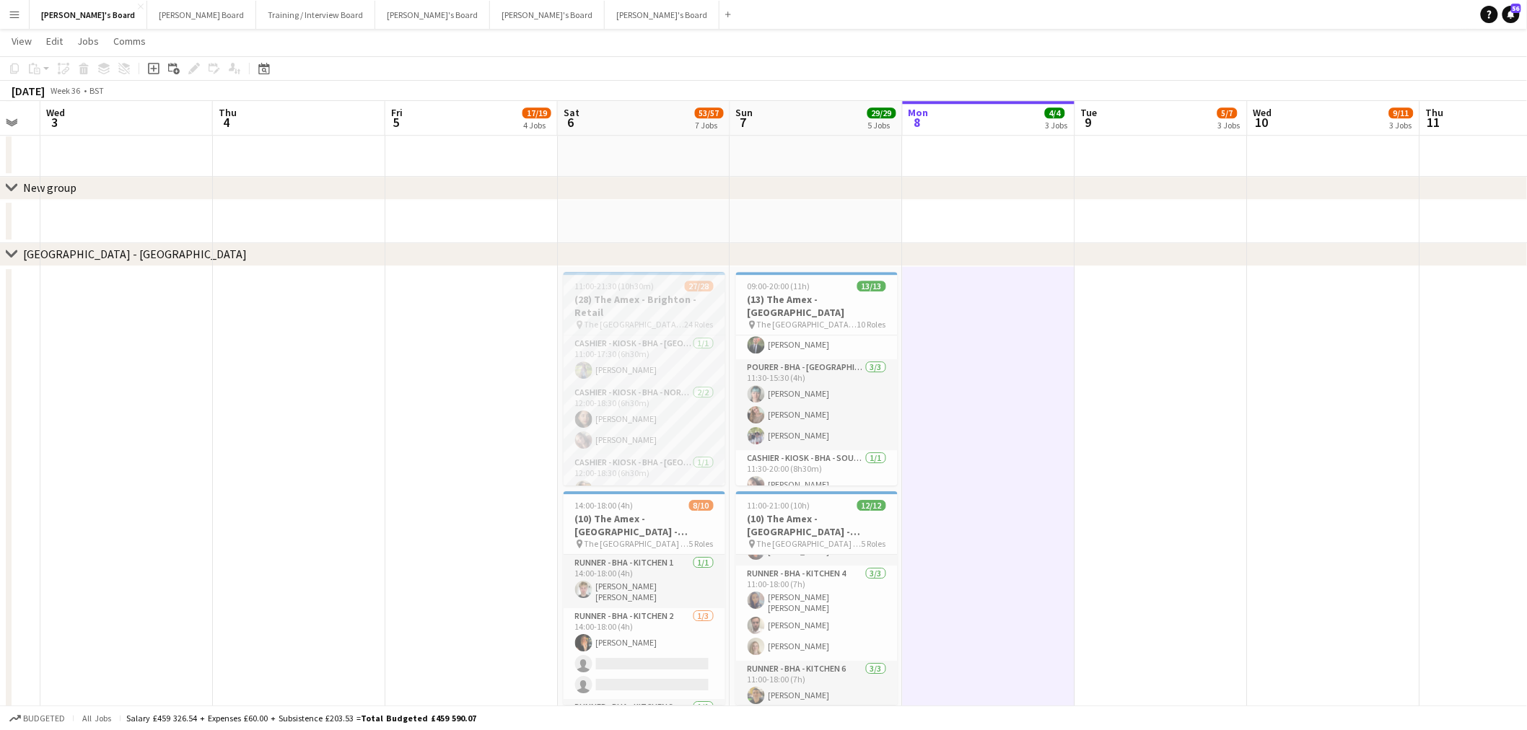
drag, startPoint x: 645, startPoint y: 293, endPoint x: 563, endPoint y: 289, distance: 81.6
click at [645, 293] on h3 "(28) The Amex - Brighton - Retail" at bounding box center [645, 306] width 162 height 26
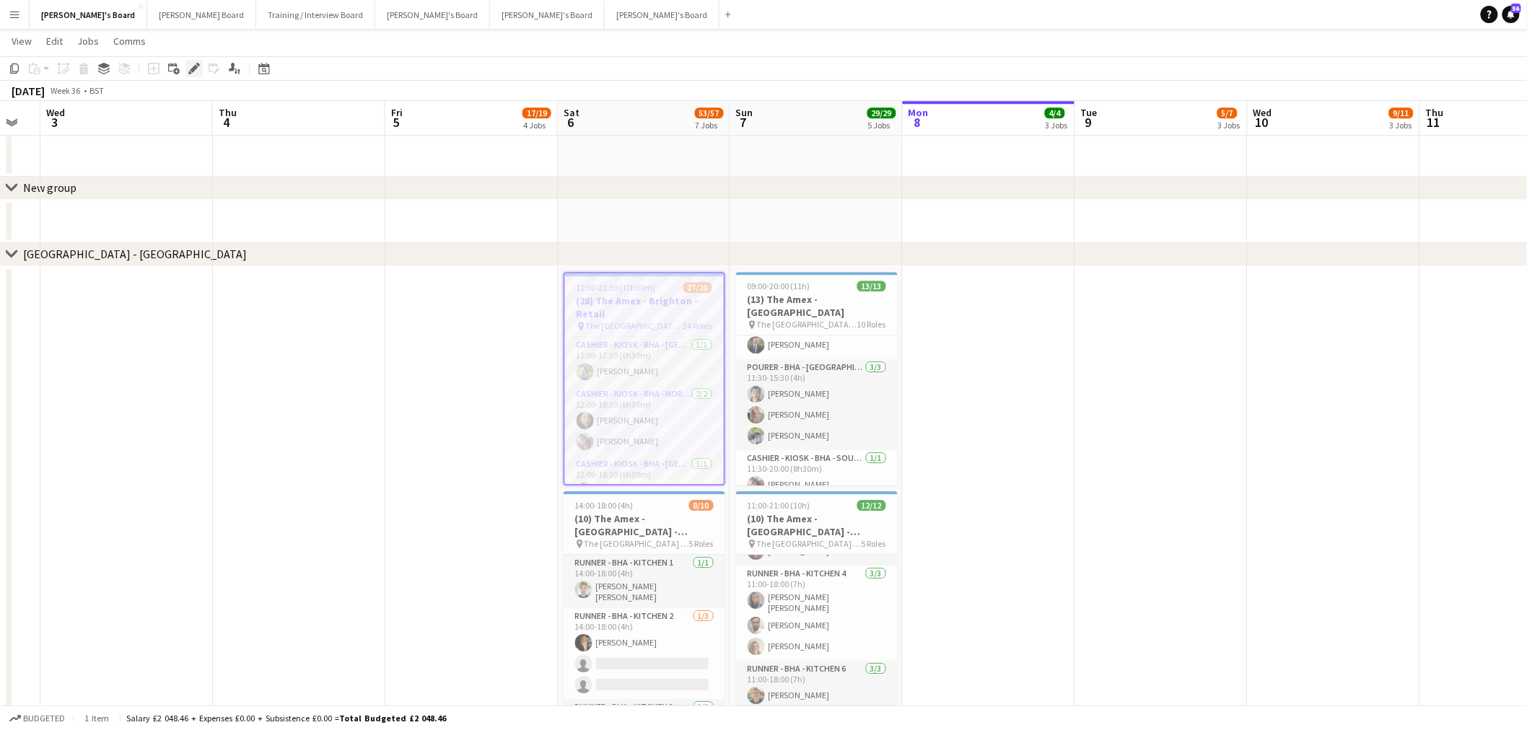
click at [198, 69] on div "Edit" at bounding box center [193, 68] width 17 height 17
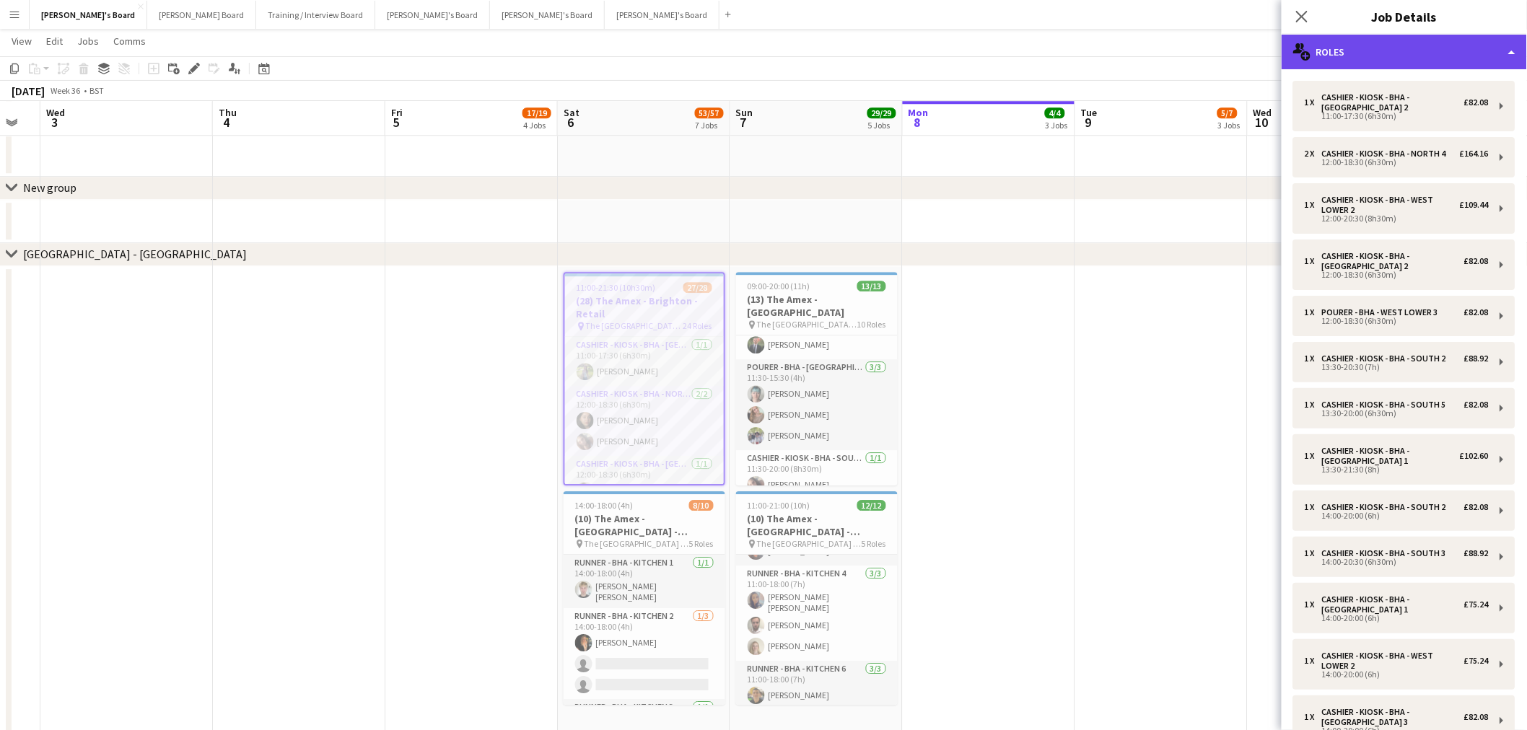
click at [1013, 49] on div "multiple-users-add Roles" at bounding box center [1404, 52] width 245 height 35
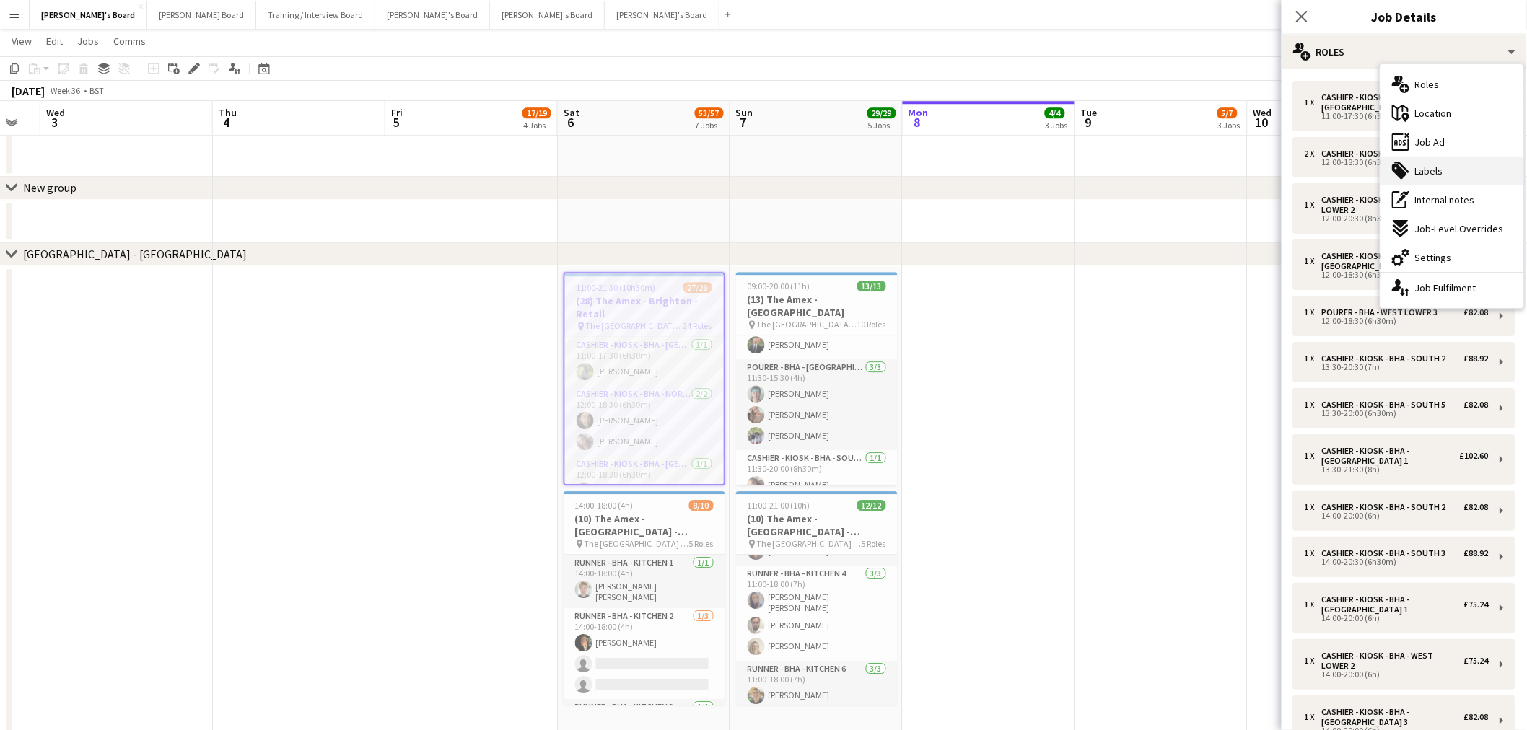
click at [1013, 169] on span "Labels" at bounding box center [1429, 171] width 28 height 13
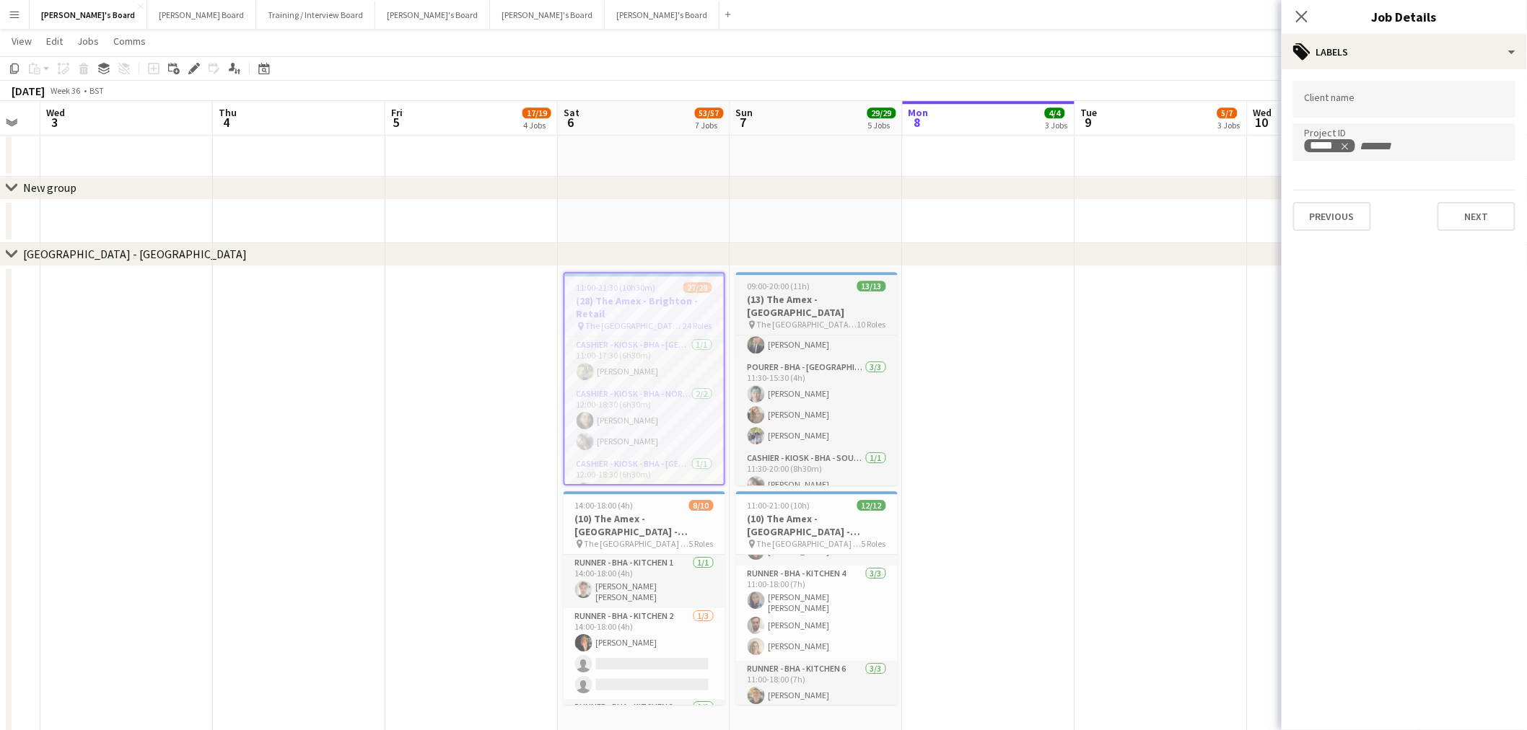
click at [830, 319] on div "pin The [GEOGRAPHIC_DATA] - [GEOGRAPHIC_DATA] 10 Roles" at bounding box center [817, 325] width 162 height 12
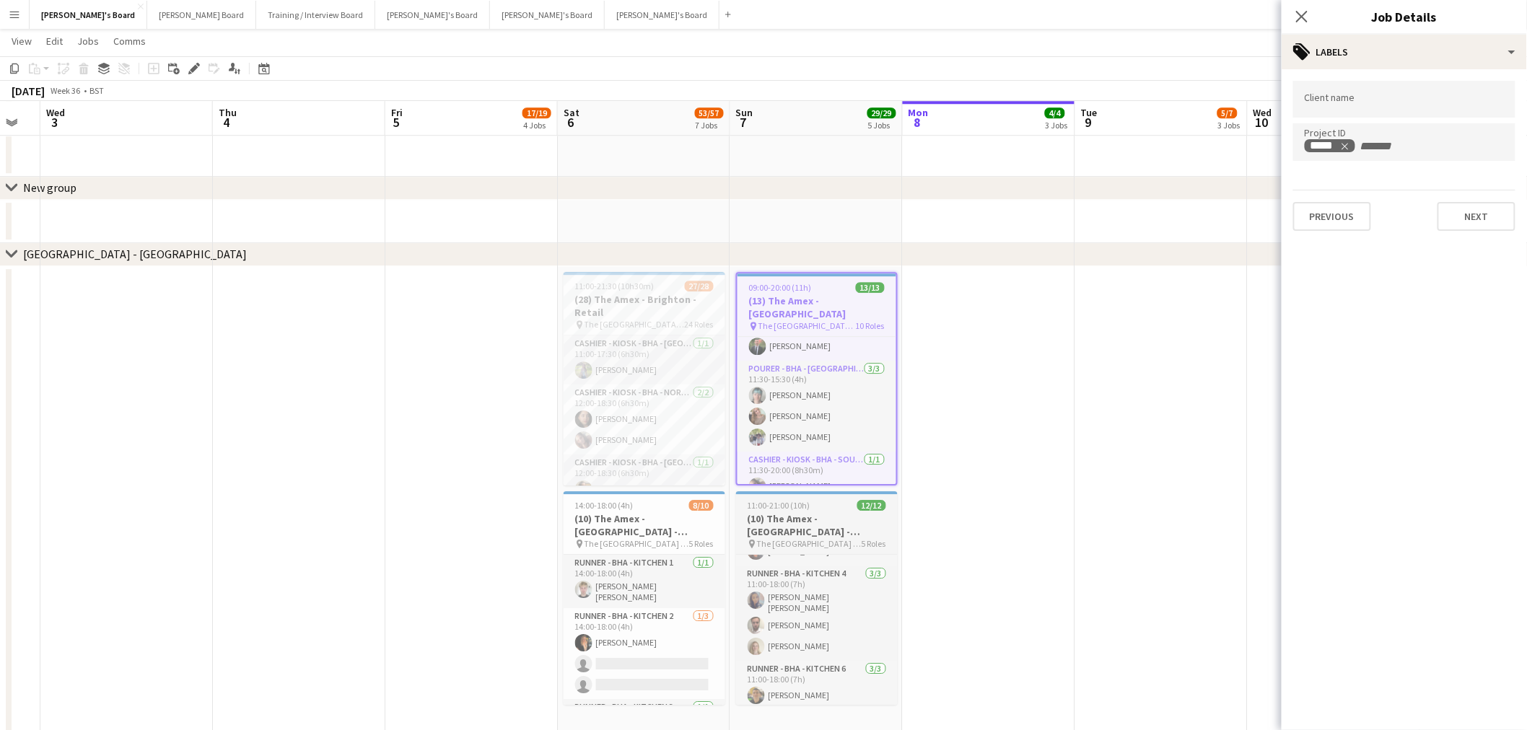
click at [809, 441] on app-job-card "11:00-21:00 (10h) 12/12 (10) The Amex - Brighton - Hospitality pin The [GEOGRAP…" at bounding box center [817, 599] width 162 height 214
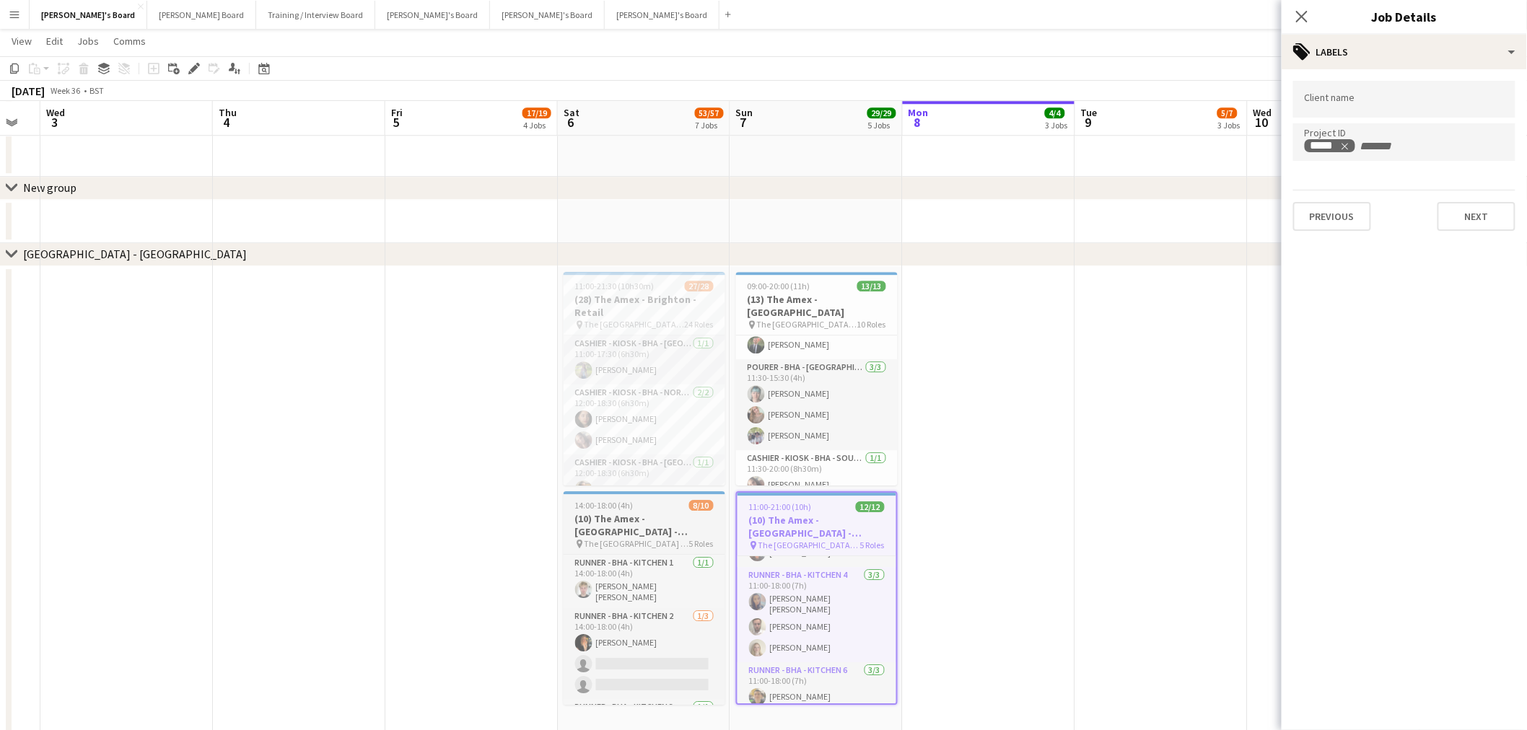
click at [638, 441] on h3 "(10) The Amex - [GEOGRAPHIC_DATA] - Hospitality" at bounding box center [645, 525] width 162 height 26
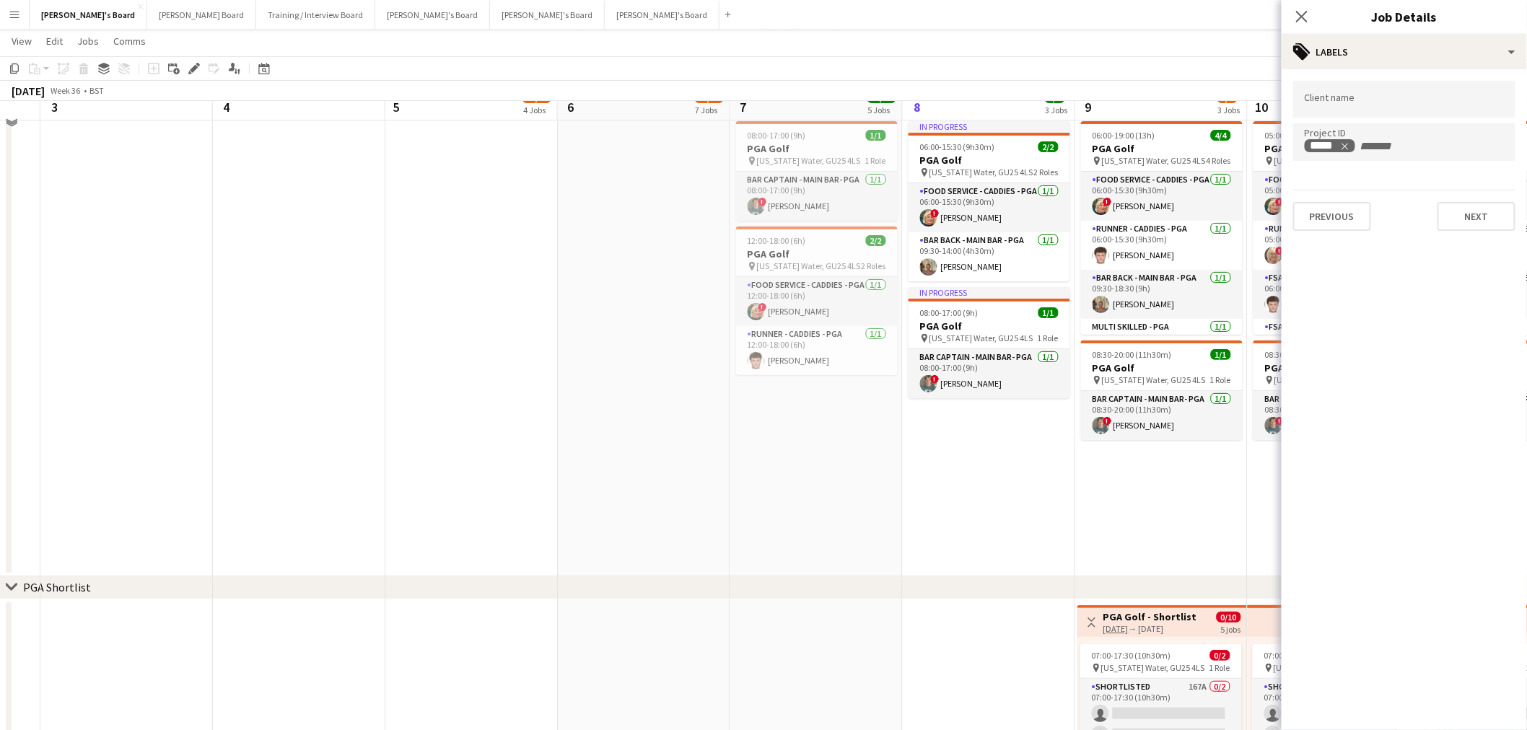
scroll to position [2063, 0]
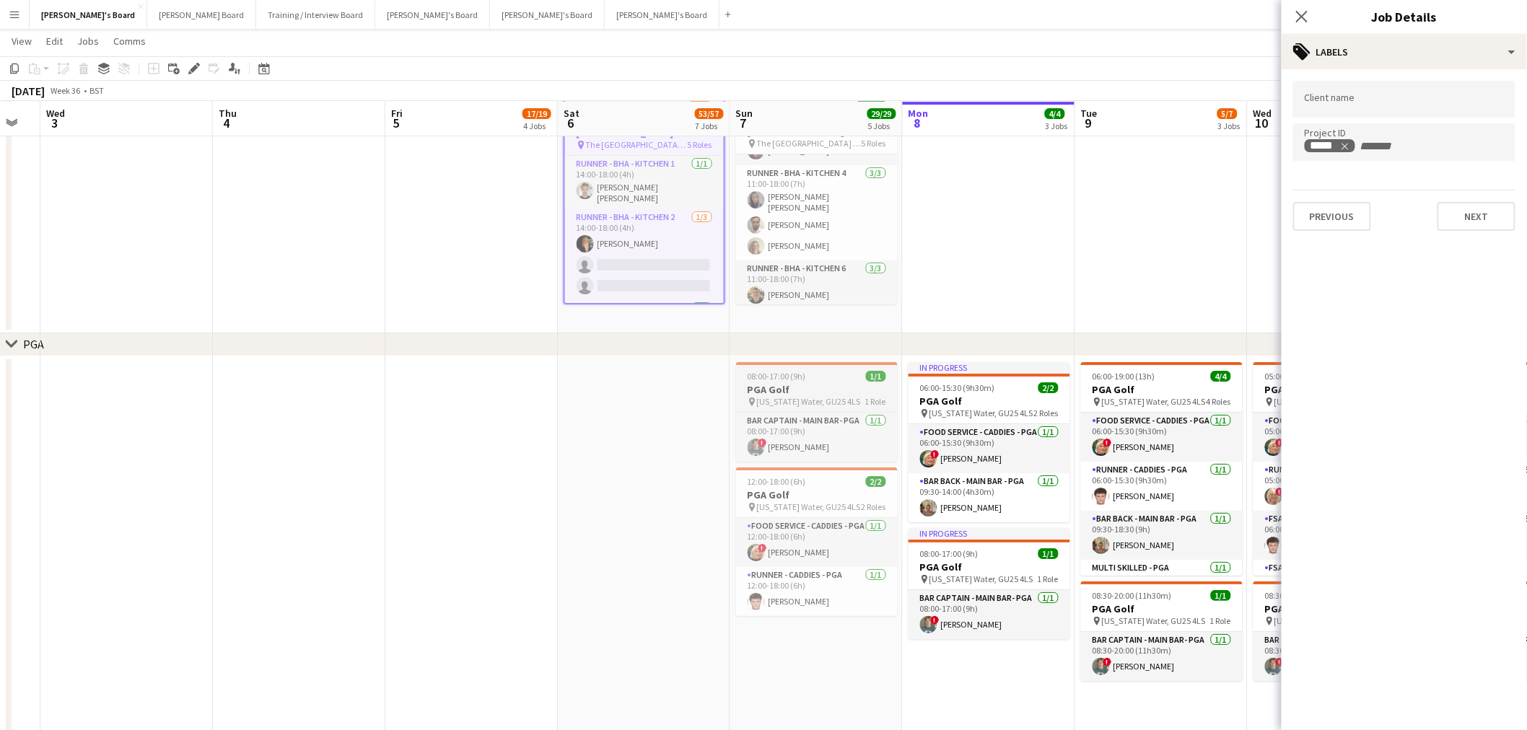
click at [801, 383] on h3 "PGA Golf" at bounding box center [817, 389] width 162 height 13
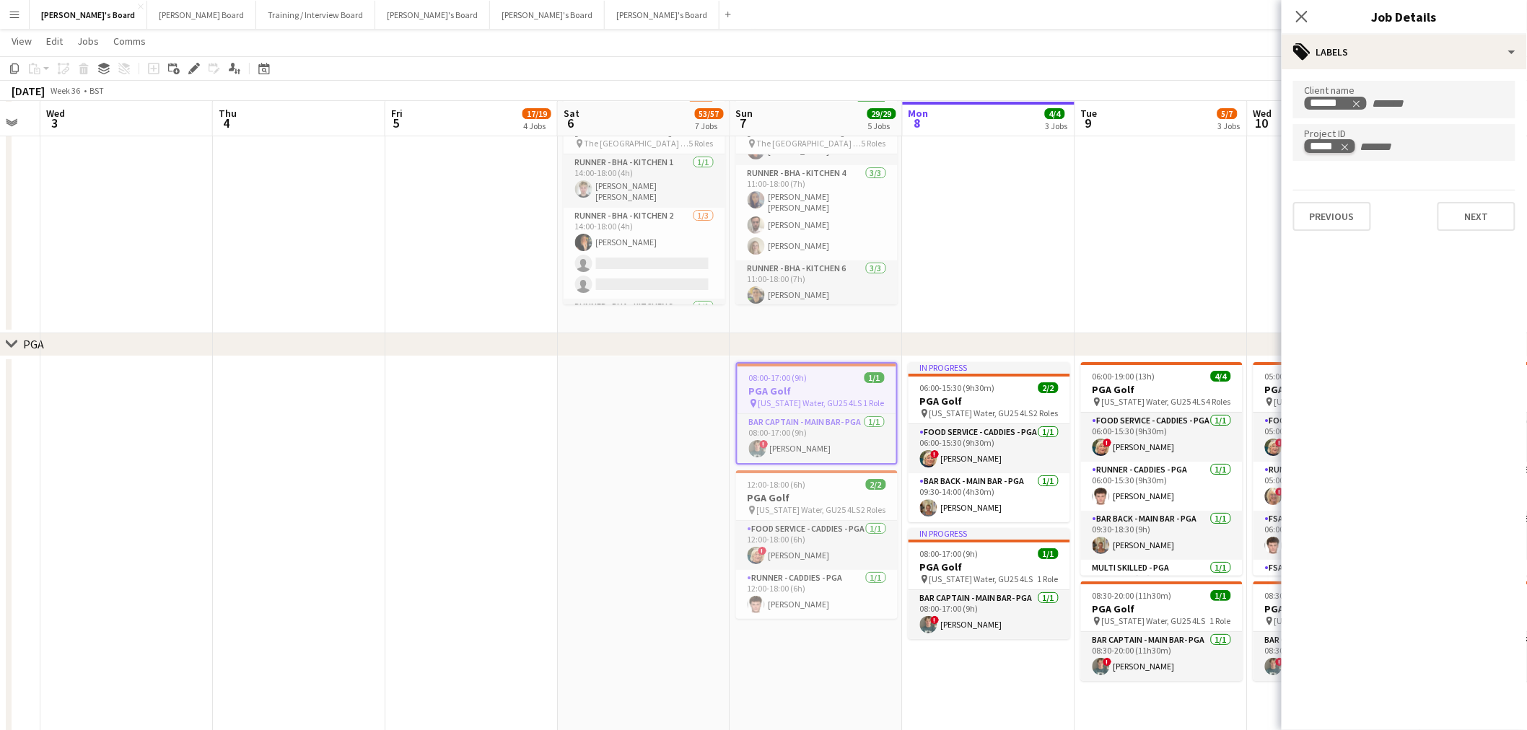
click at [1013, 142] on icon "Remove tag" at bounding box center [1345, 147] width 10 height 10
paste input "*****"
type input "*****"
click at [818, 441] on h3 "PGA Golf" at bounding box center [817, 498] width 162 height 13
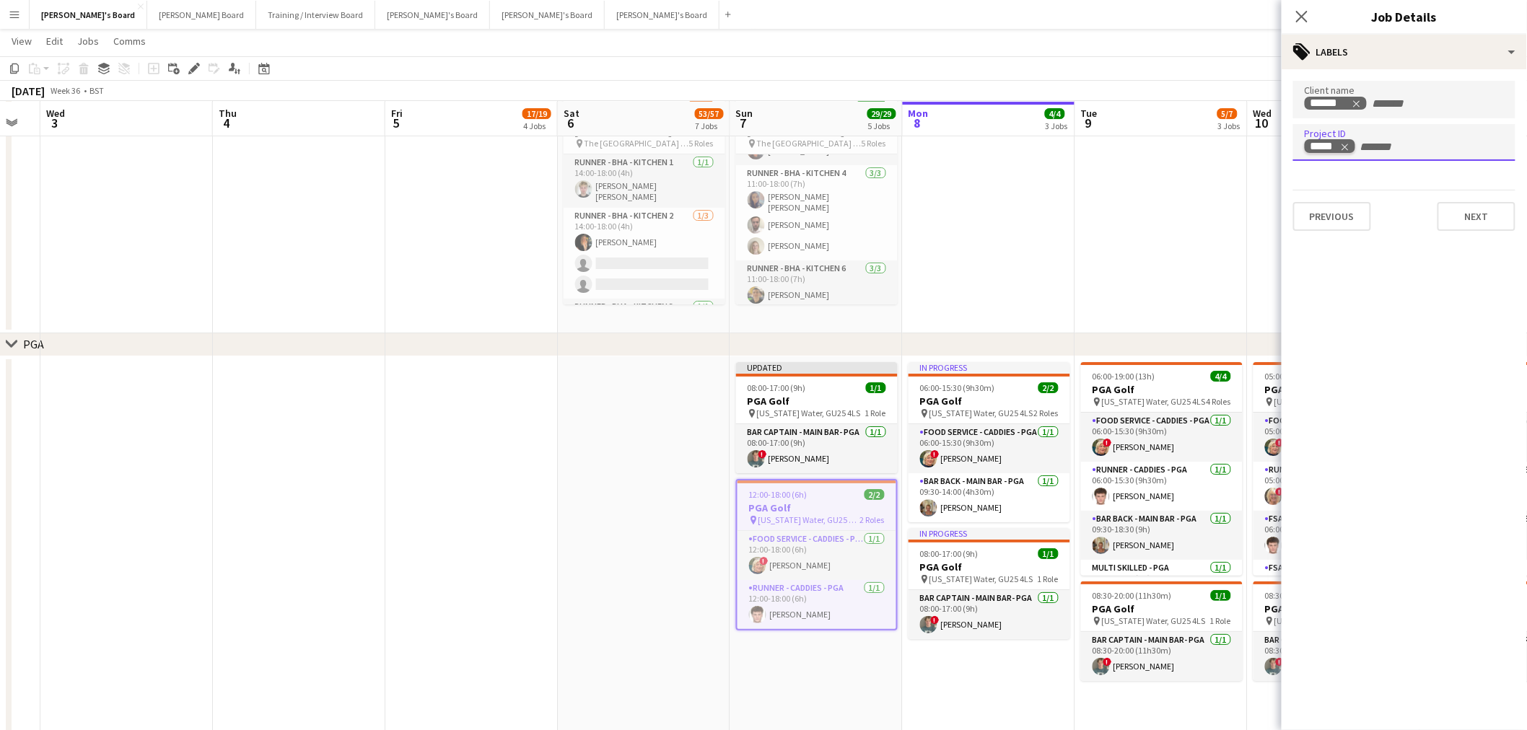
click at [1013, 142] on tag-ripple at bounding box center [1330, 148] width 51 height 14
click at [1013, 142] on icon "Remove tag" at bounding box center [1345, 147] width 10 height 10
paste input "*****"
type input "*****"
click at [469, 441] on app-date-cell at bounding box center [471, 587] width 172 height 461
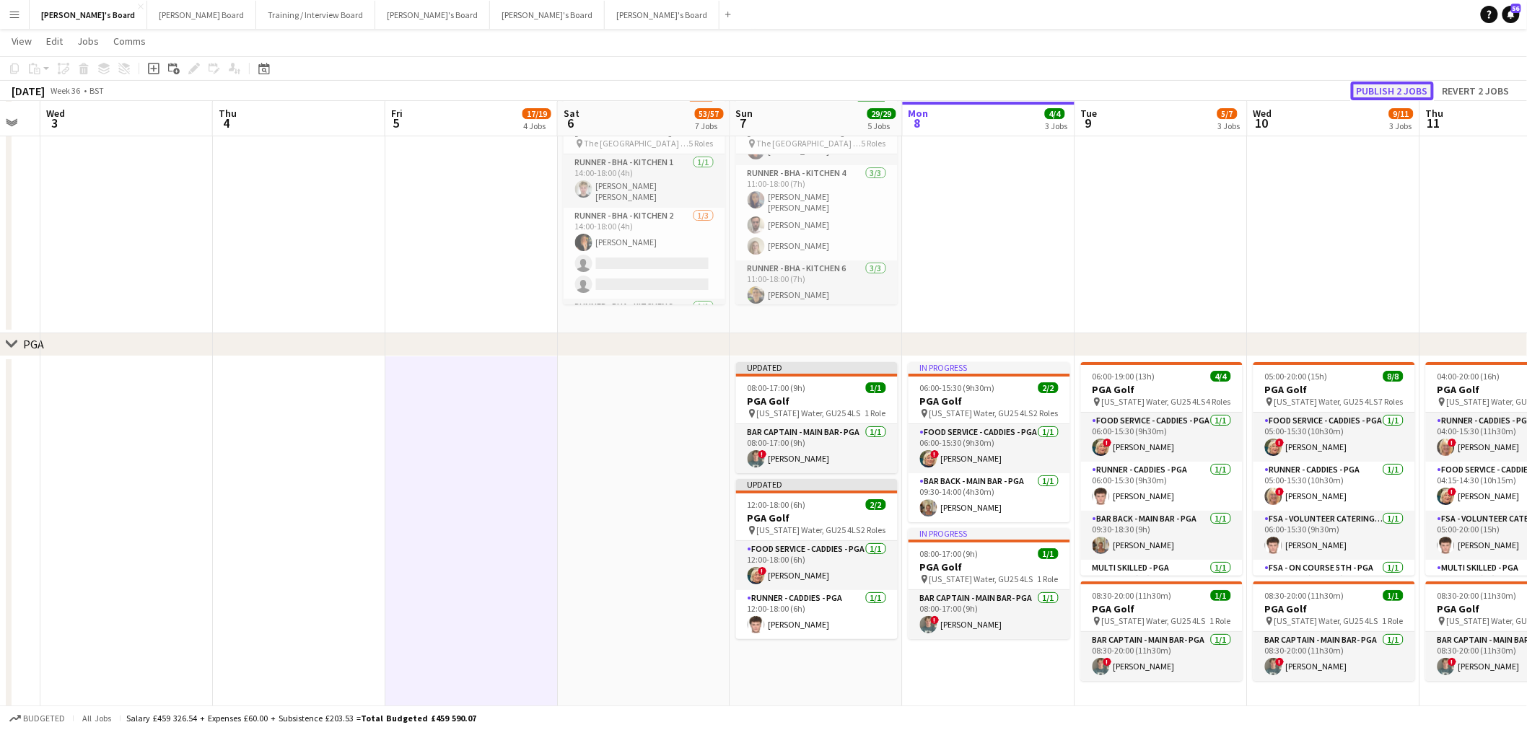
click at [1013, 89] on button "Publish 2 jobs" at bounding box center [1392, 91] width 83 height 19
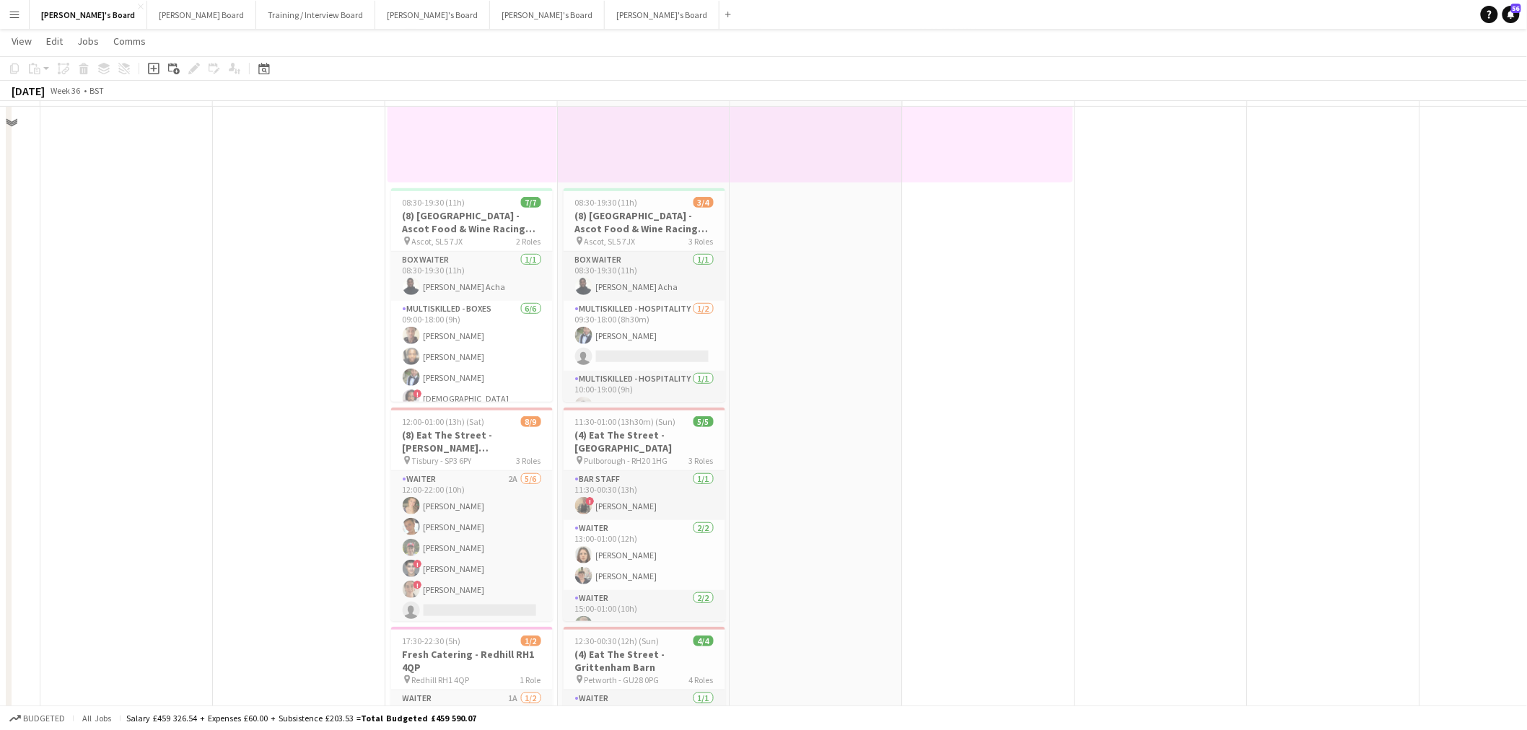
scroll to position [0, 0]
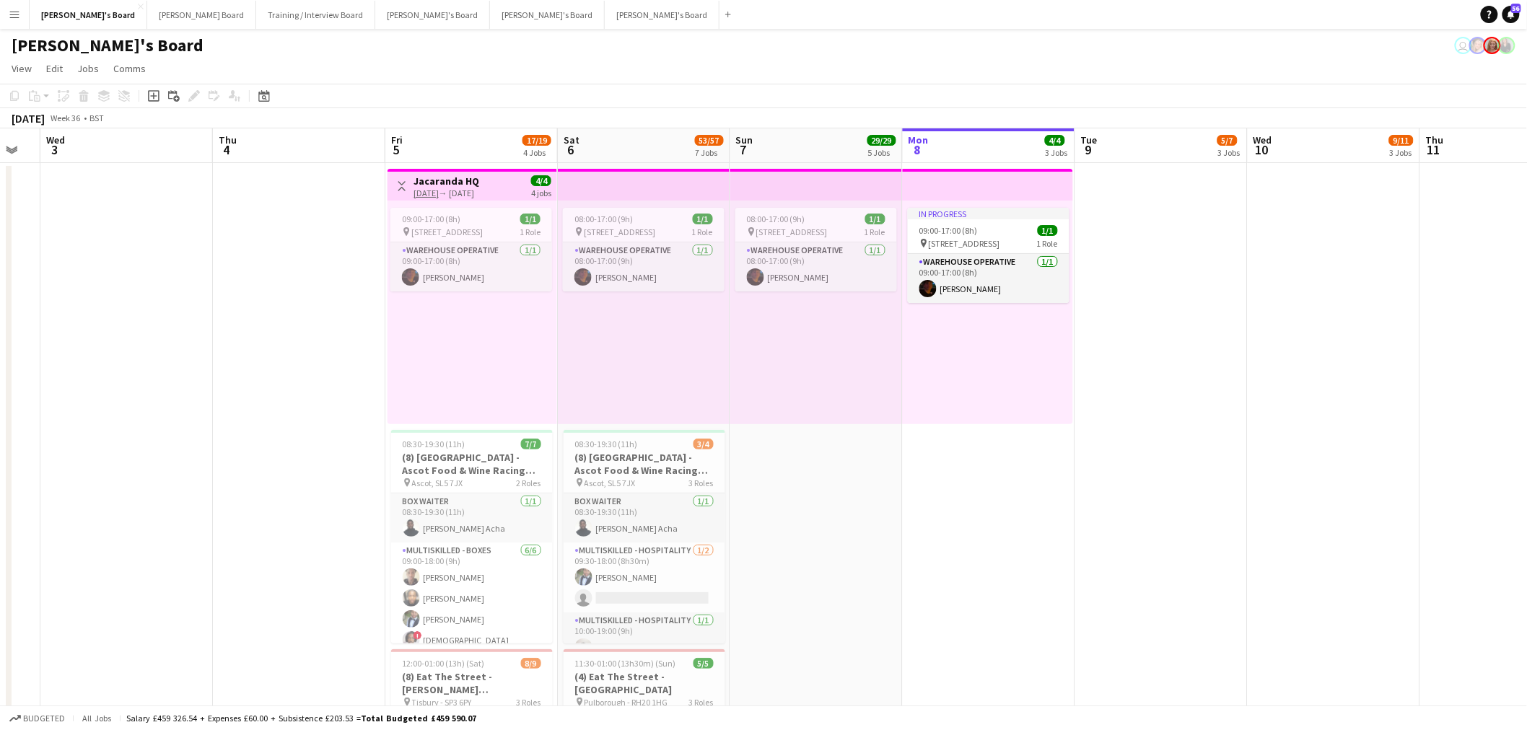
click at [436, 336] on div "09:00-17:00 (8h) 1/1 pin Jacaranda Catering, Midhust, GU29 9AL 1 Role Warehouse…" at bounding box center [473, 313] width 170 height 224
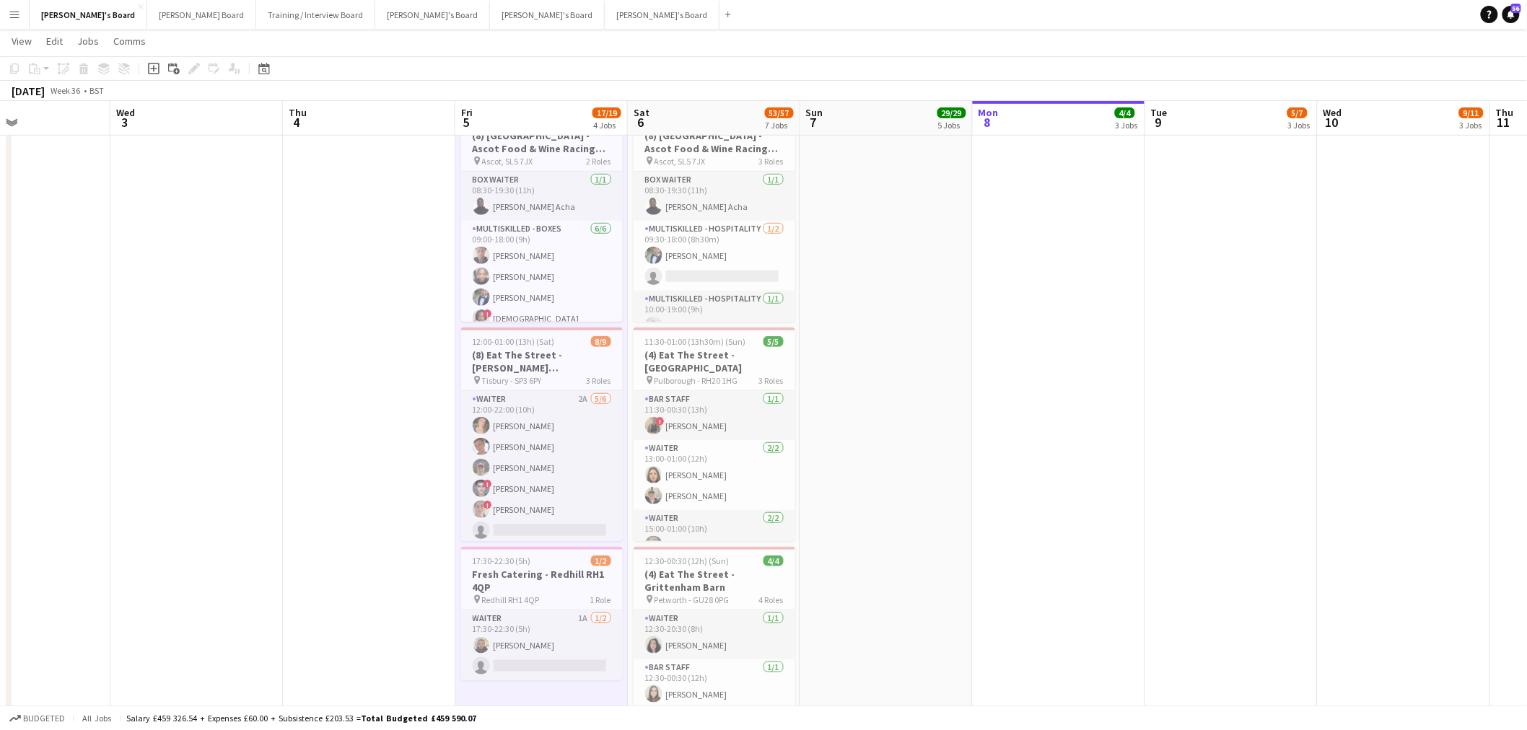
scroll to position [0, 406]
drag, startPoint x: 789, startPoint y: 475, endPoint x: 860, endPoint y: 497, distance: 74.7
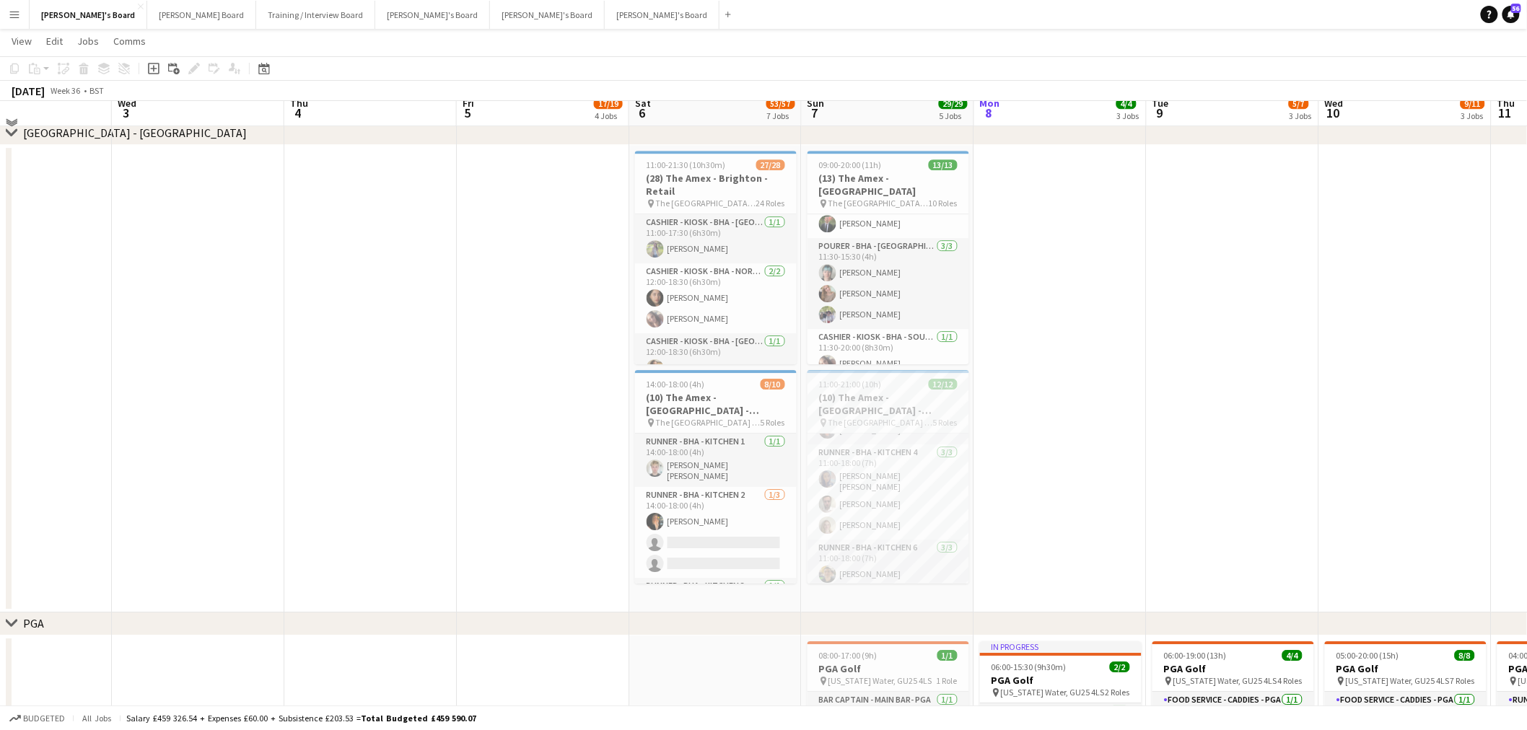
scroll to position [1764, 0]
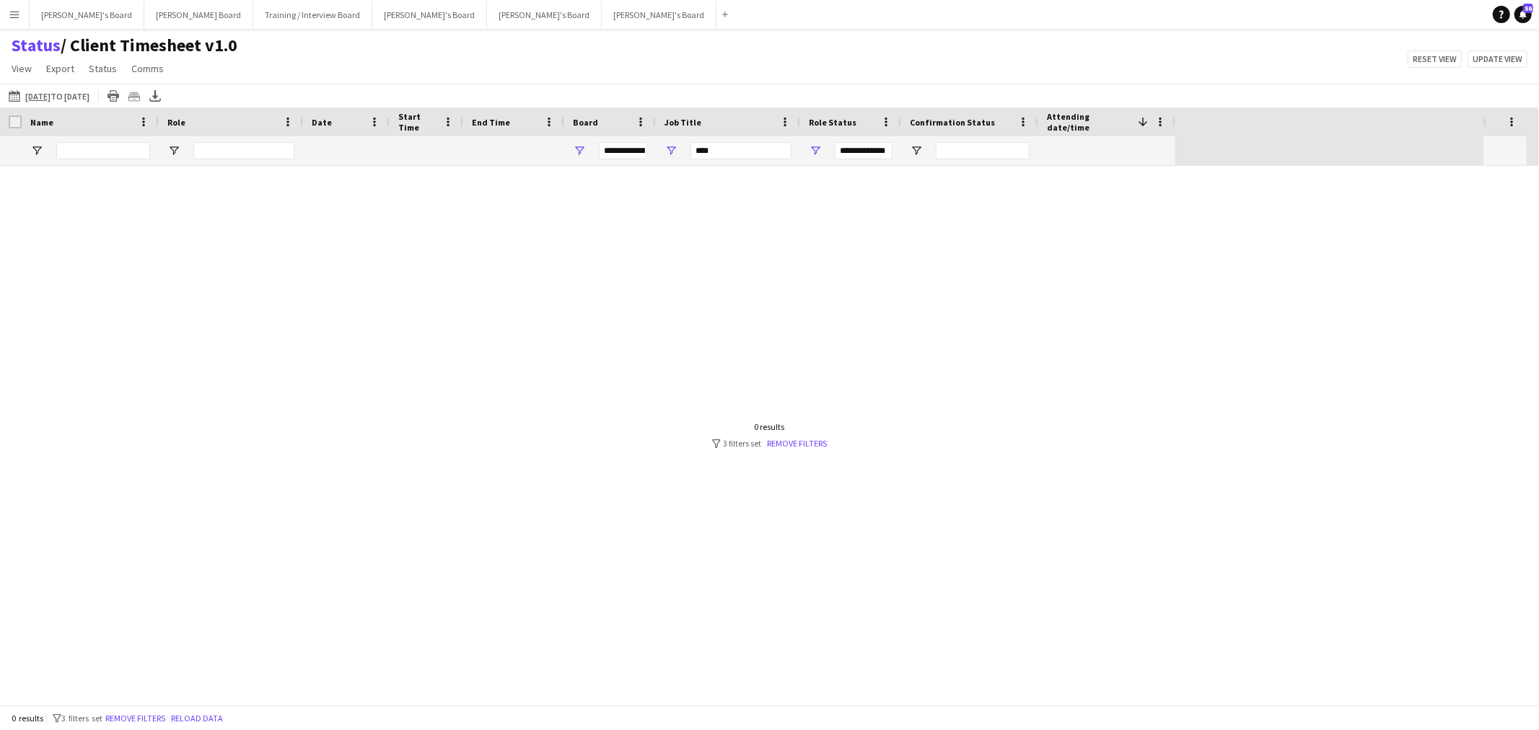
type input "***"
click at [816, 447] on link "Remove filters" at bounding box center [798, 443] width 60 height 11
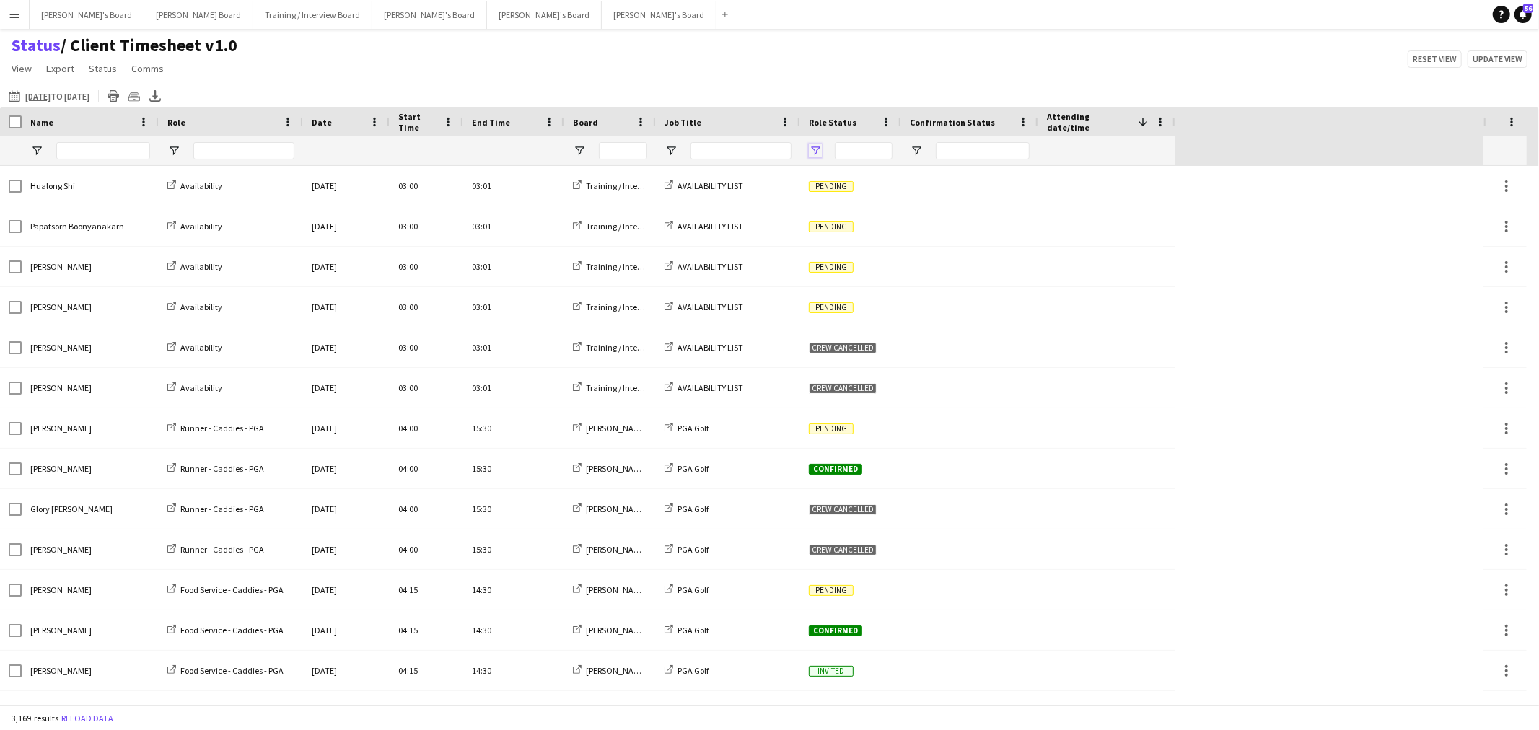
click at [817, 153] on span "Open Filter Menu" at bounding box center [815, 150] width 13 height 13
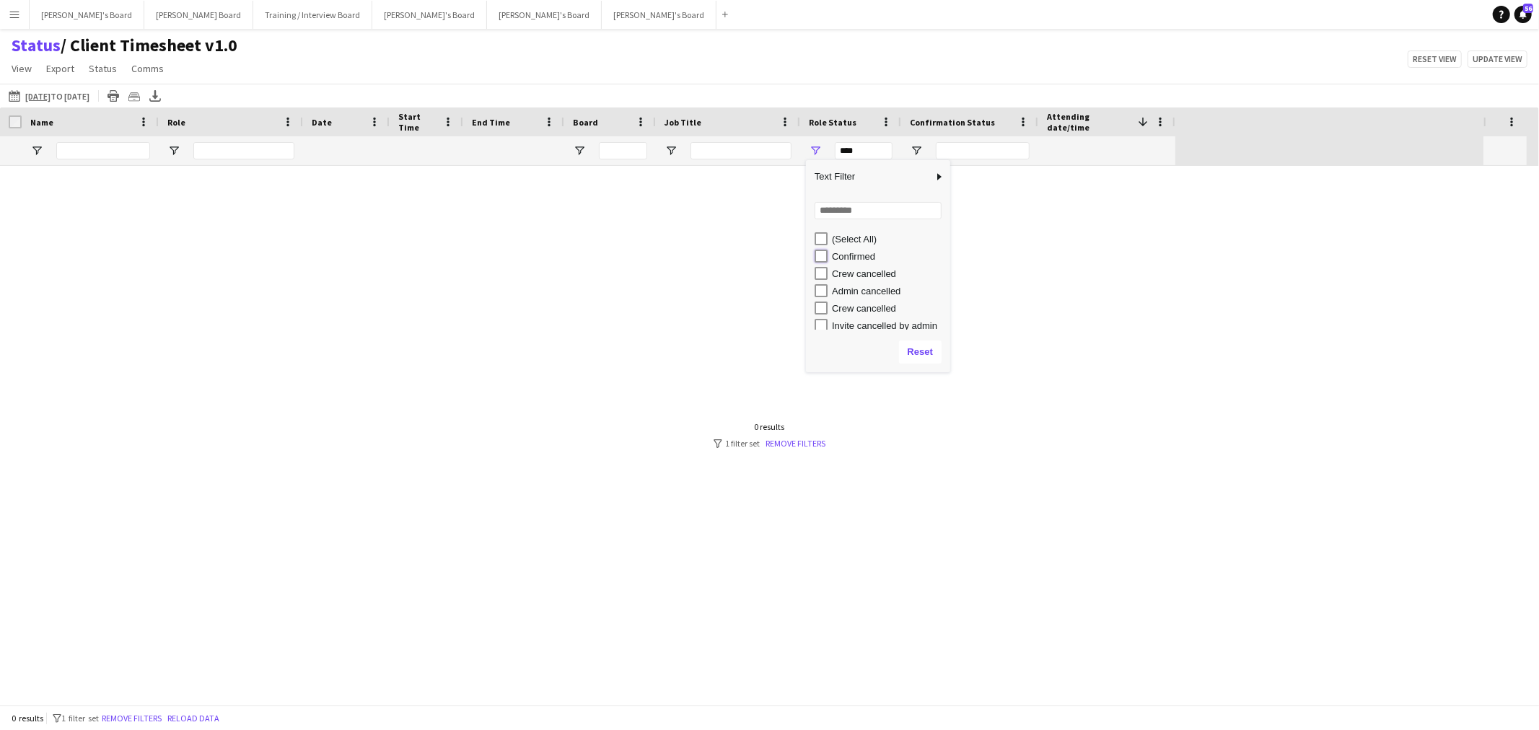
type input "**********"
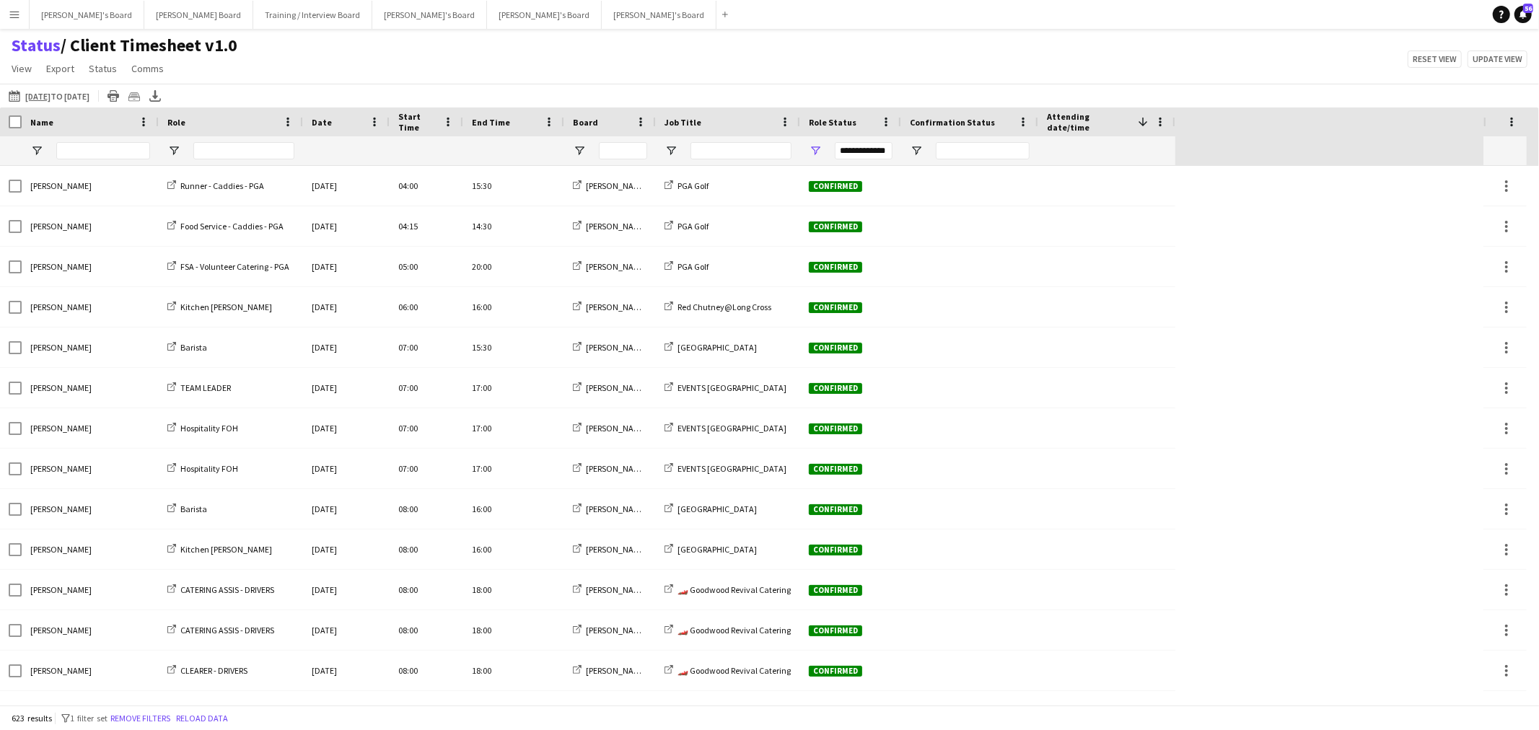
click at [834, 69] on div "Status / Client Timesheet v1.0 View Views Default view Airshow Accreditation Ai…" at bounding box center [769, 59] width 1539 height 49
click at [576, 146] on span "Open Filter Menu" at bounding box center [579, 150] width 13 height 13
type input "***"
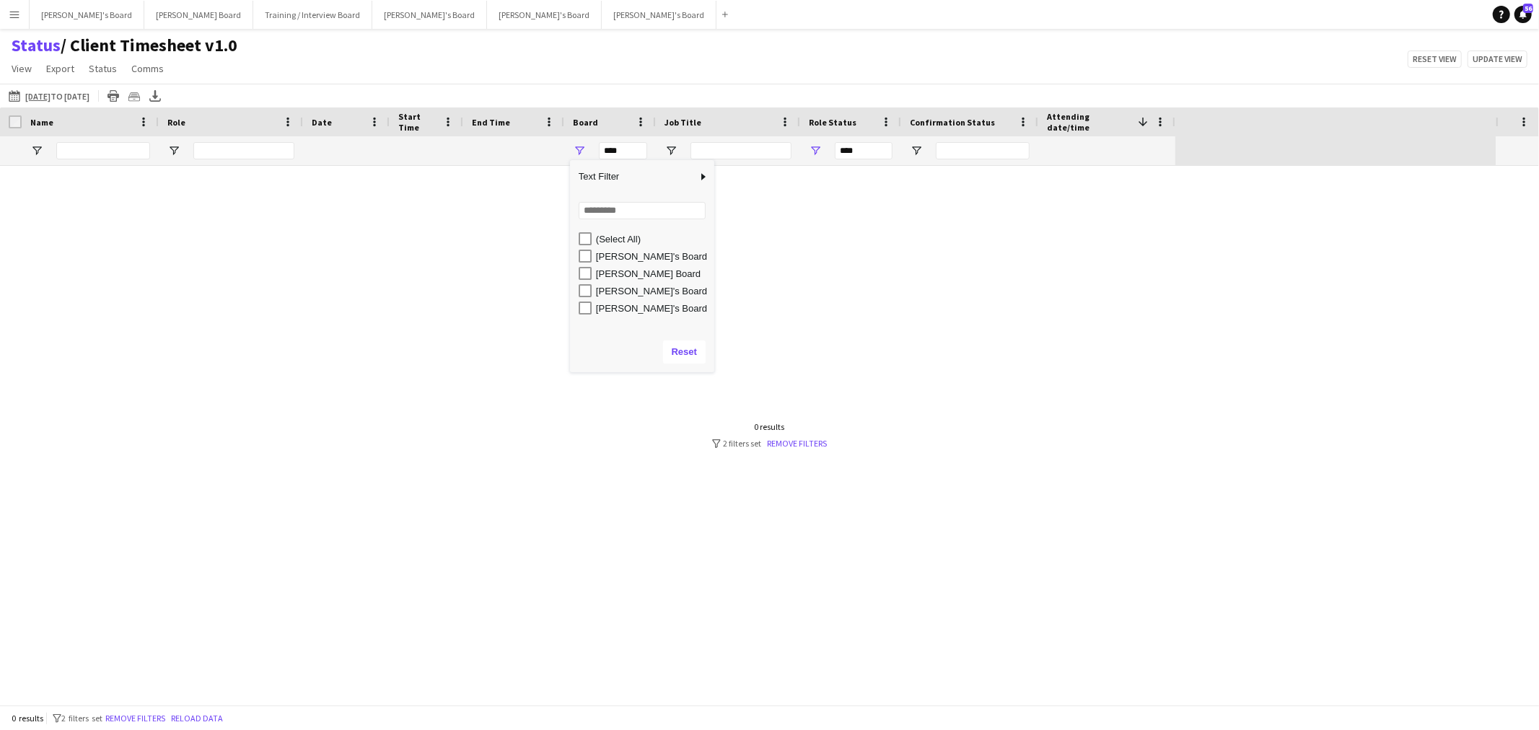
click at [592, 256] on div "[PERSON_NAME]'s Board" at bounding box center [647, 256] width 136 height 17
type input "**********"
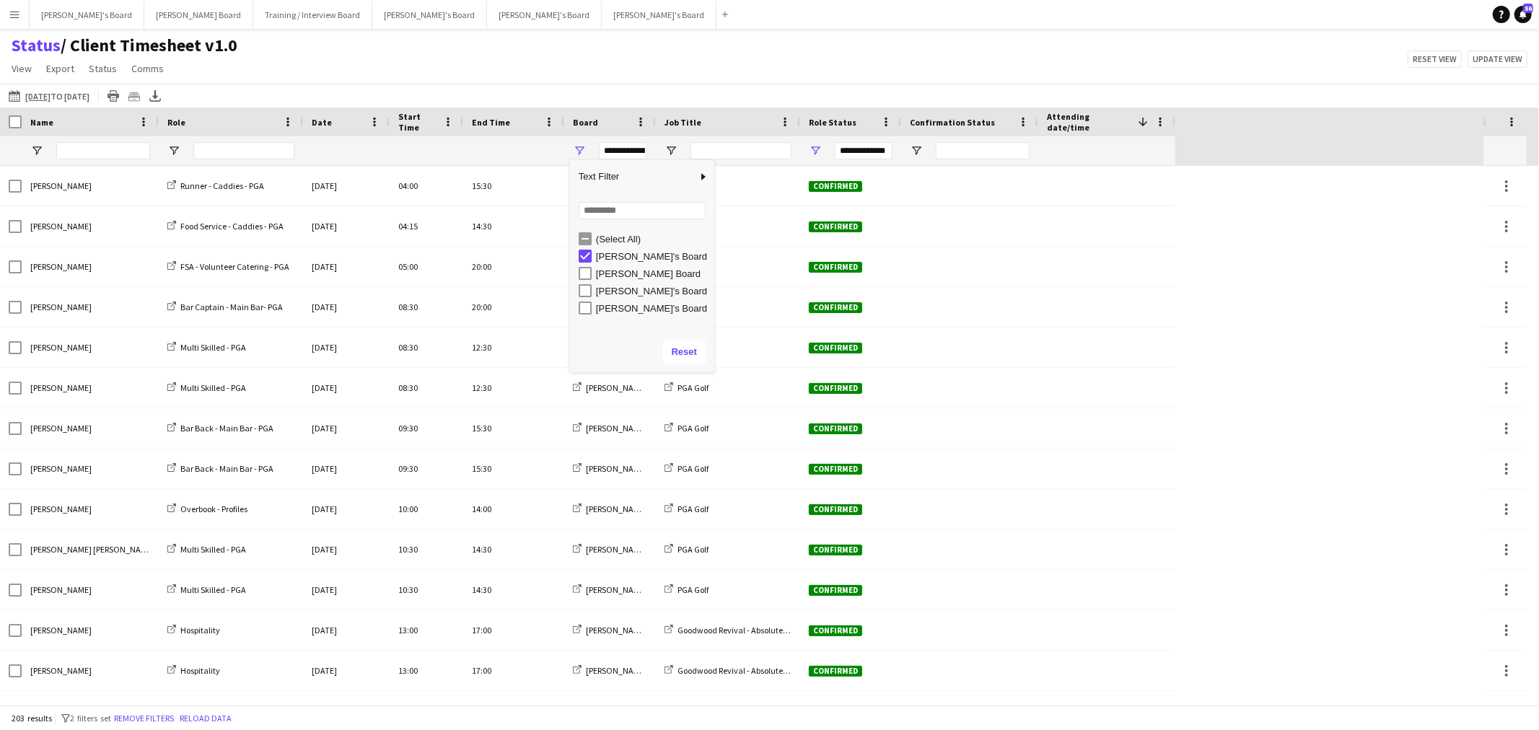
click at [665, 45] on div "Status / Client Timesheet v1.0 View Views Default view Airshow Accreditation Ai…" at bounding box center [769, 59] width 1539 height 49
click at [673, 154] on span "Open Filter Menu" at bounding box center [671, 150] width 13 height 13
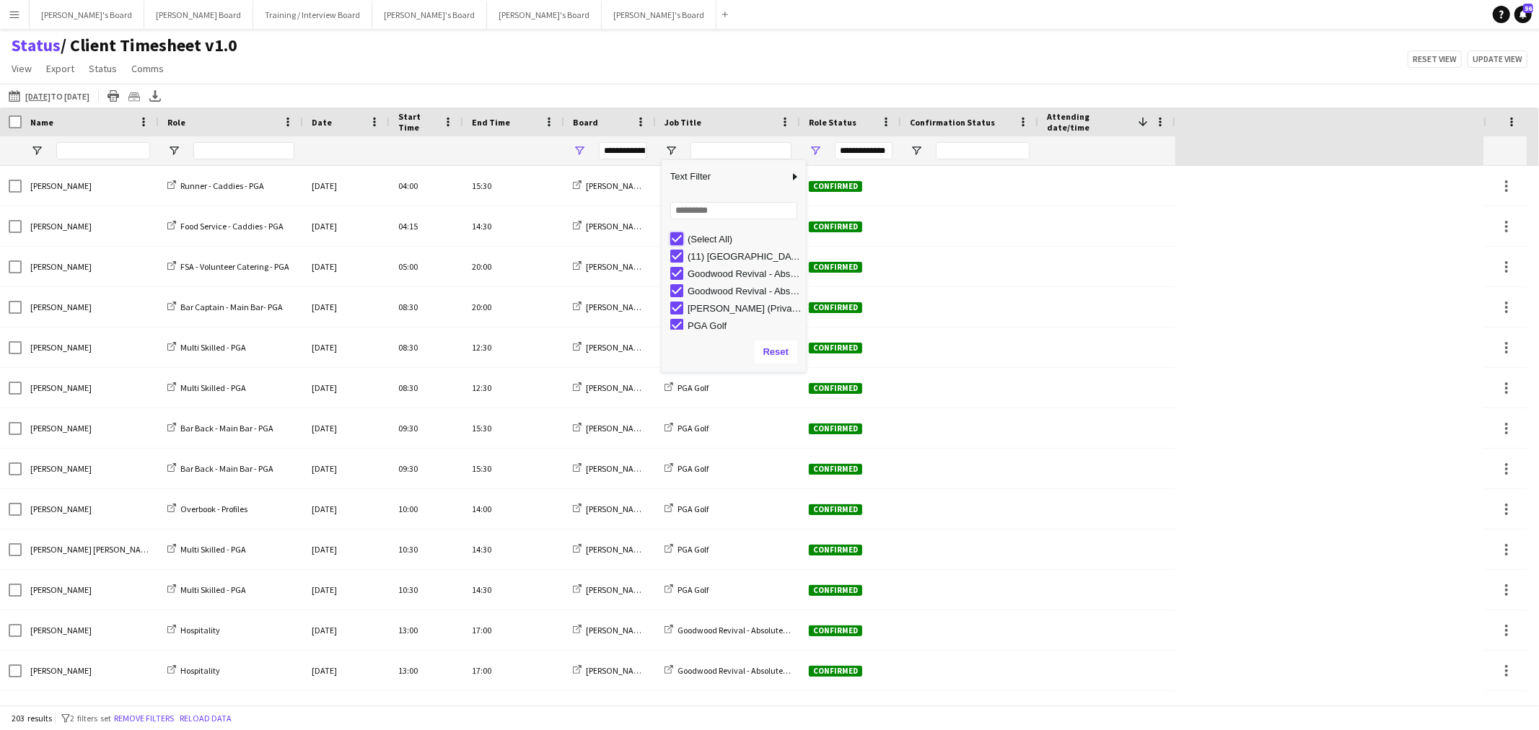
type input "***"
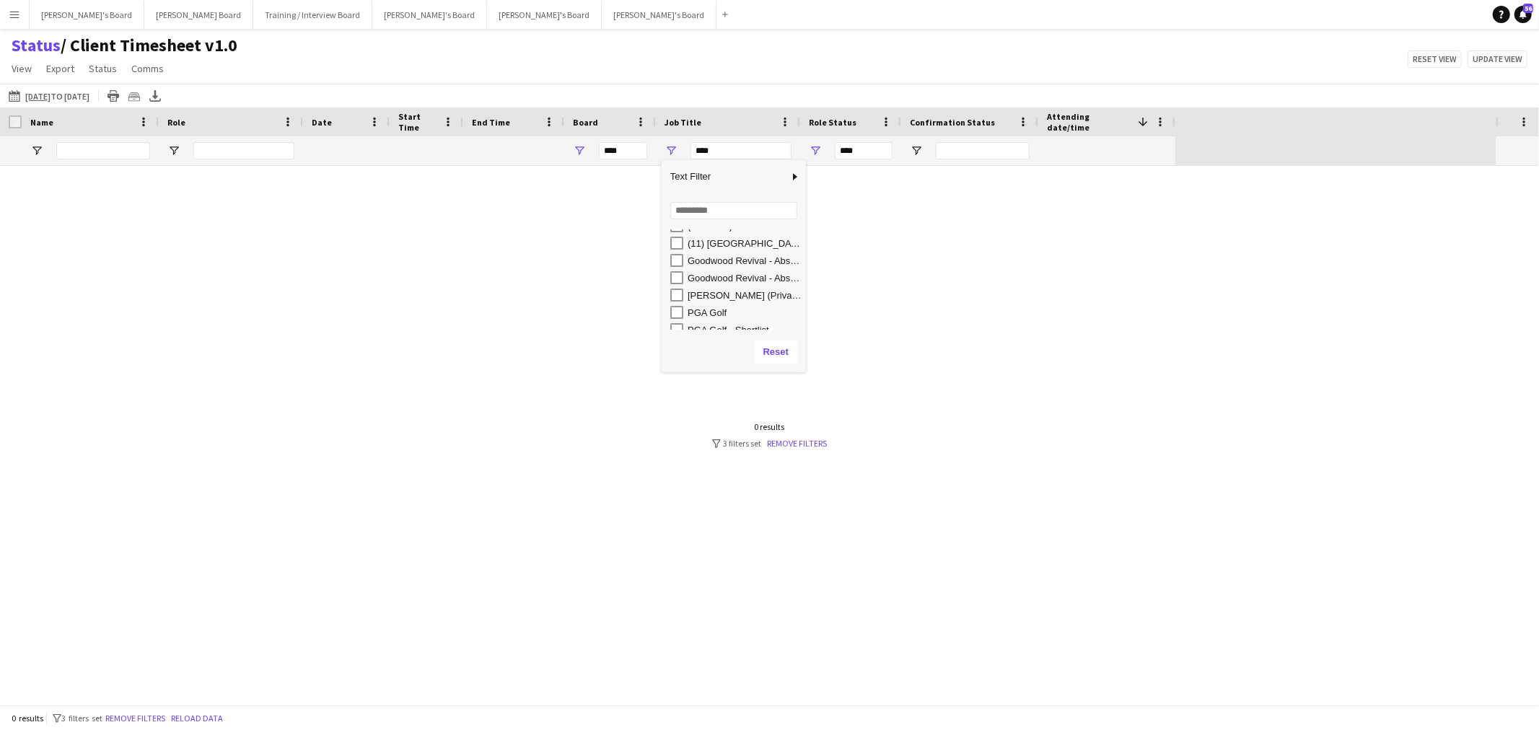
scroll to position [22, 0]
click at [17, 89] on button "08-09-2025 to 14-09-2025 11-09-2025 to 14-09-2025" at bounding box center [49, 95] width 87 height 17
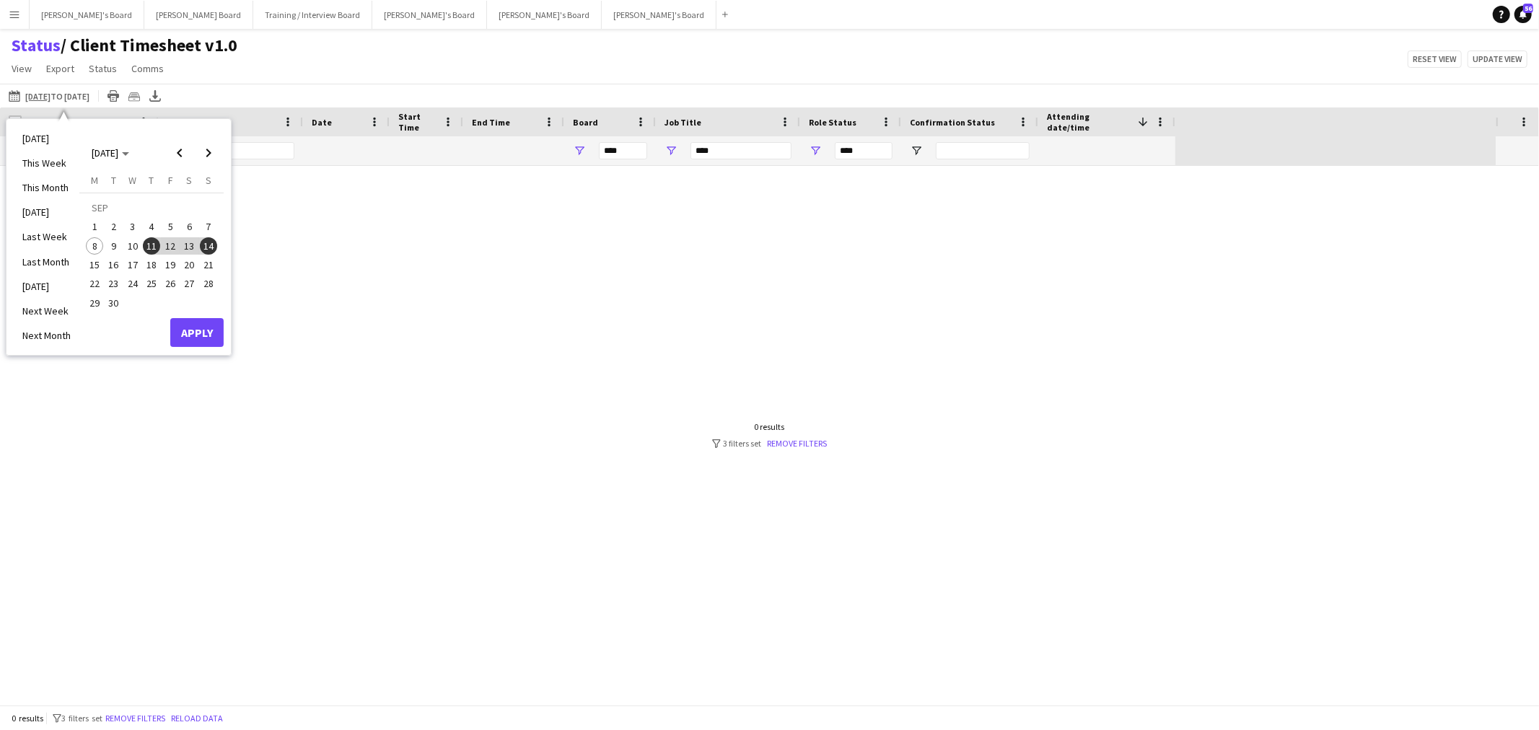
click at [209, 226] on span "7" at bounding box center [208, 227] width 17 height 17
click at [193, 326] on button "Apply" at bounding box center [196, 332] width 53 height 29
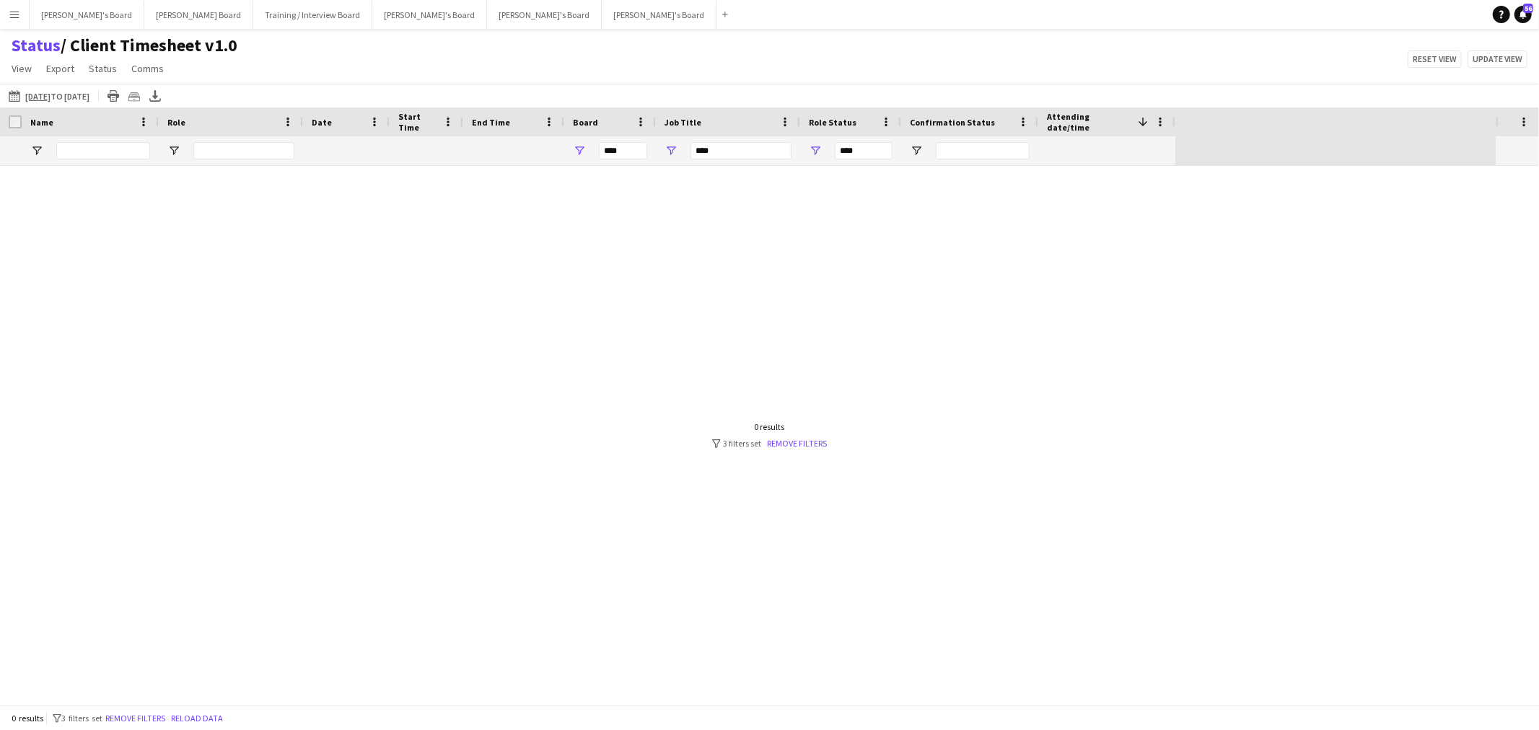
click at [811, 437] on div "0 results filter-1 3 filters set Remove filters" at bounding box center [769, 435] width 115 height 27
click at [816, 442] on link "Remove filters" at bounding box center [798, 443] width 60 height 11
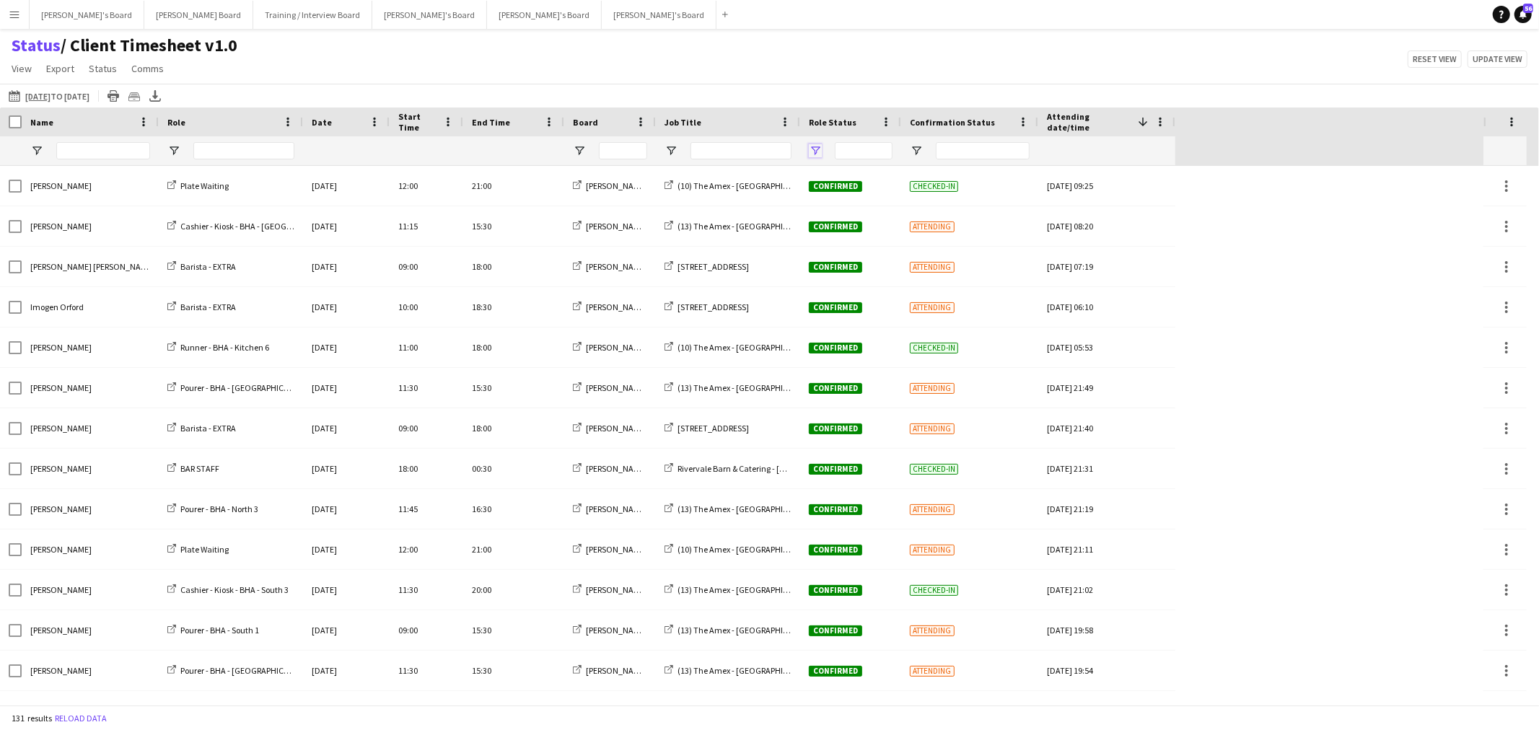
click at [816, 152] on span "Open Filter Menu" at bounding box center [815, 150] width 13 height 13
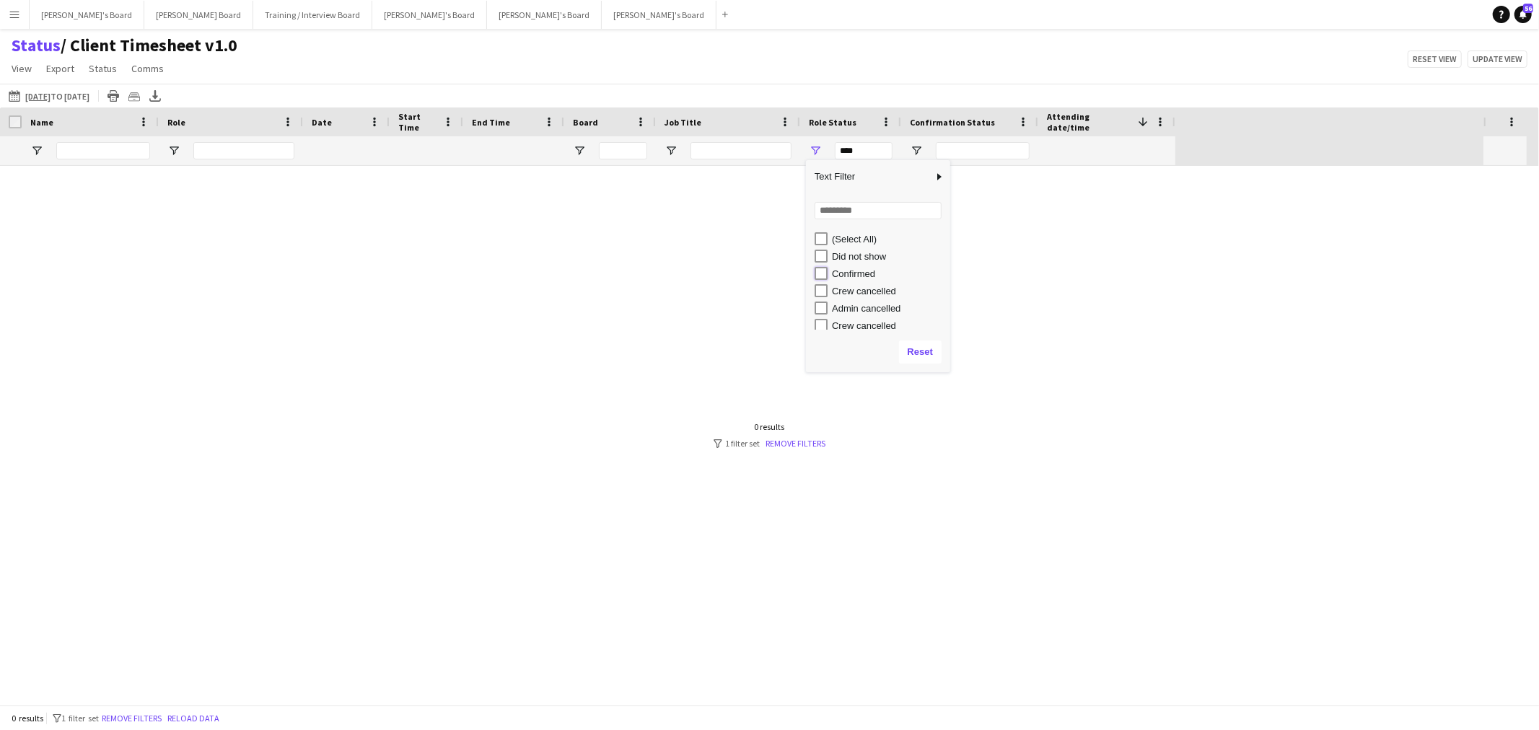
type input "**********"
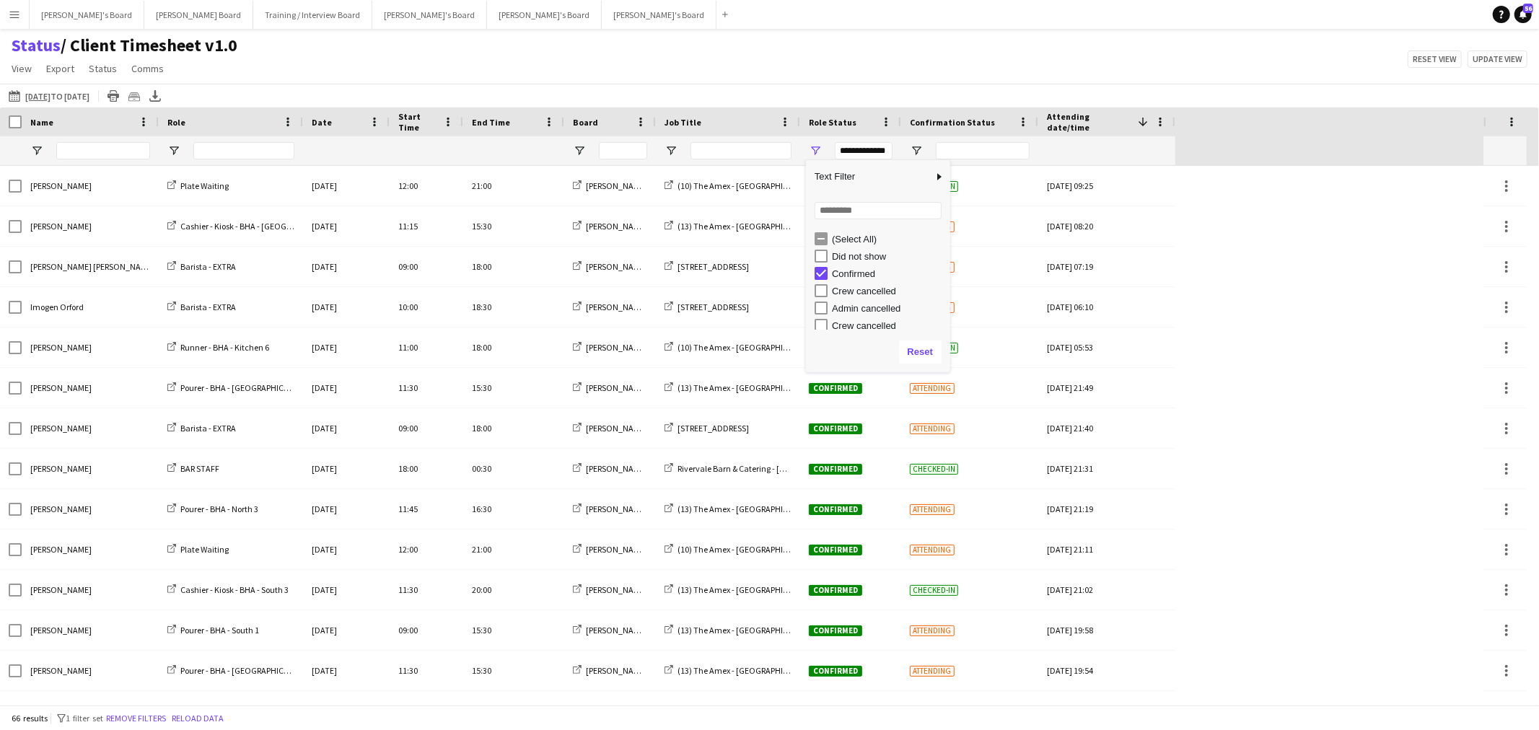
click at [878, 58] on div "Status / Client Timesheet v1.0 View Views Default view Airshow Accreditation Ai…" at bounding box center [769, 59] width 1539 height 49
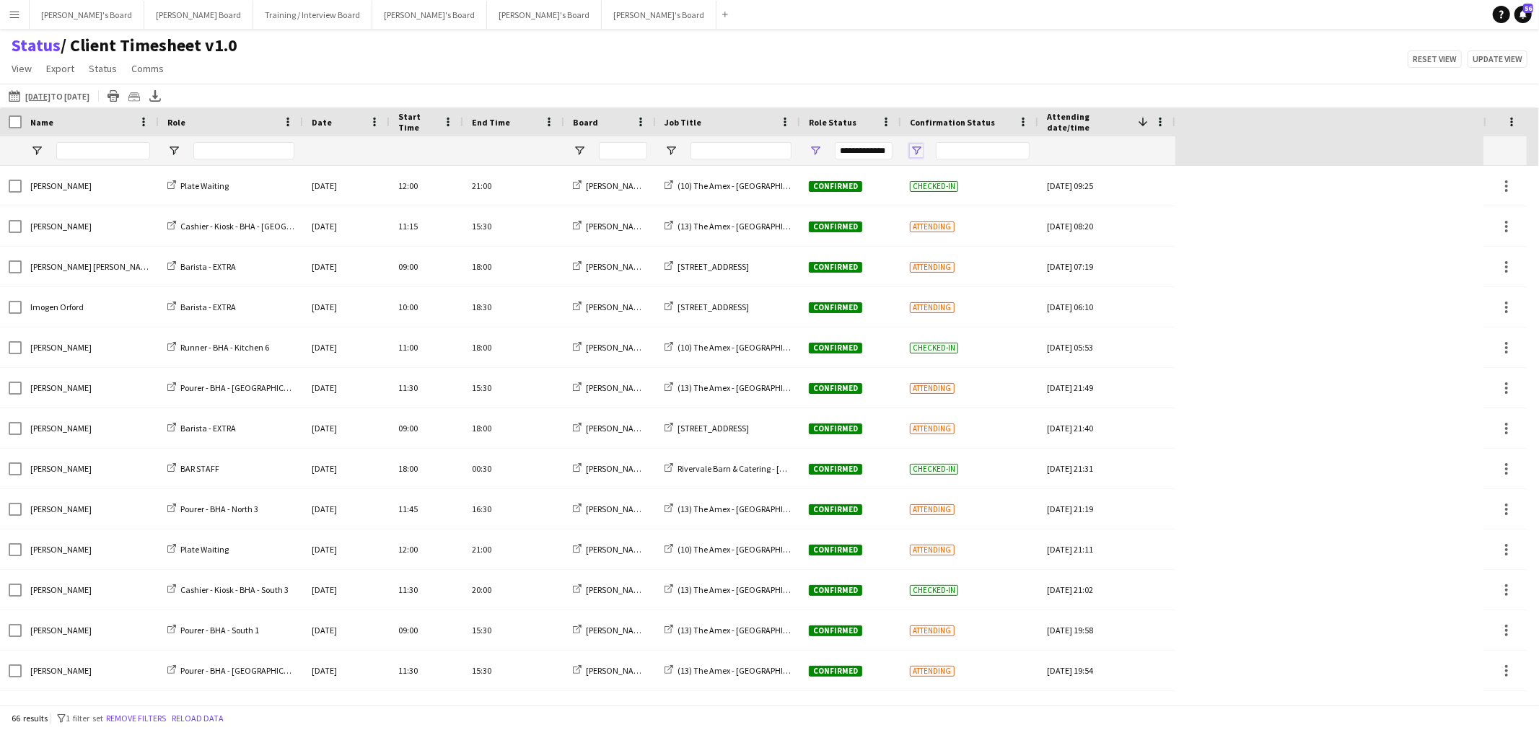
click at [918, 149] on span "Open Filter Menu" at bounding box center [916, 150] width 13 height 13
click at [910, 55] on div "Status / Client Timesheet v1.0 View Views Default view Airshow Accreditation Ai…" at bounding box center [769, 59] width 1539 height 49
click at [672, 148] on span "Open Filter Menu" at bounding box center [671, 150] width 13 height 13
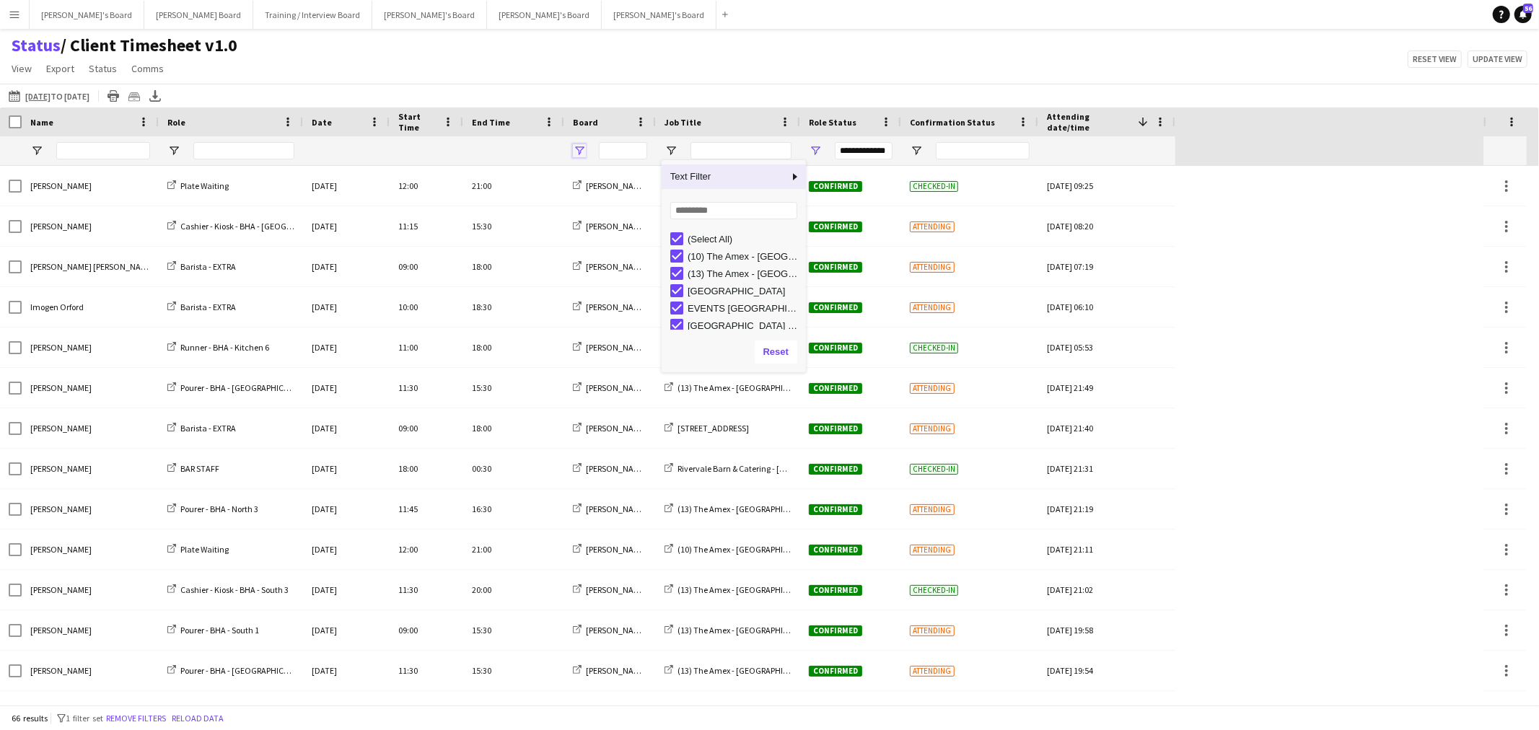
click at [575, 152] on span "Open Filter Menu" at bounding box center [579, 150] width 13 height 13
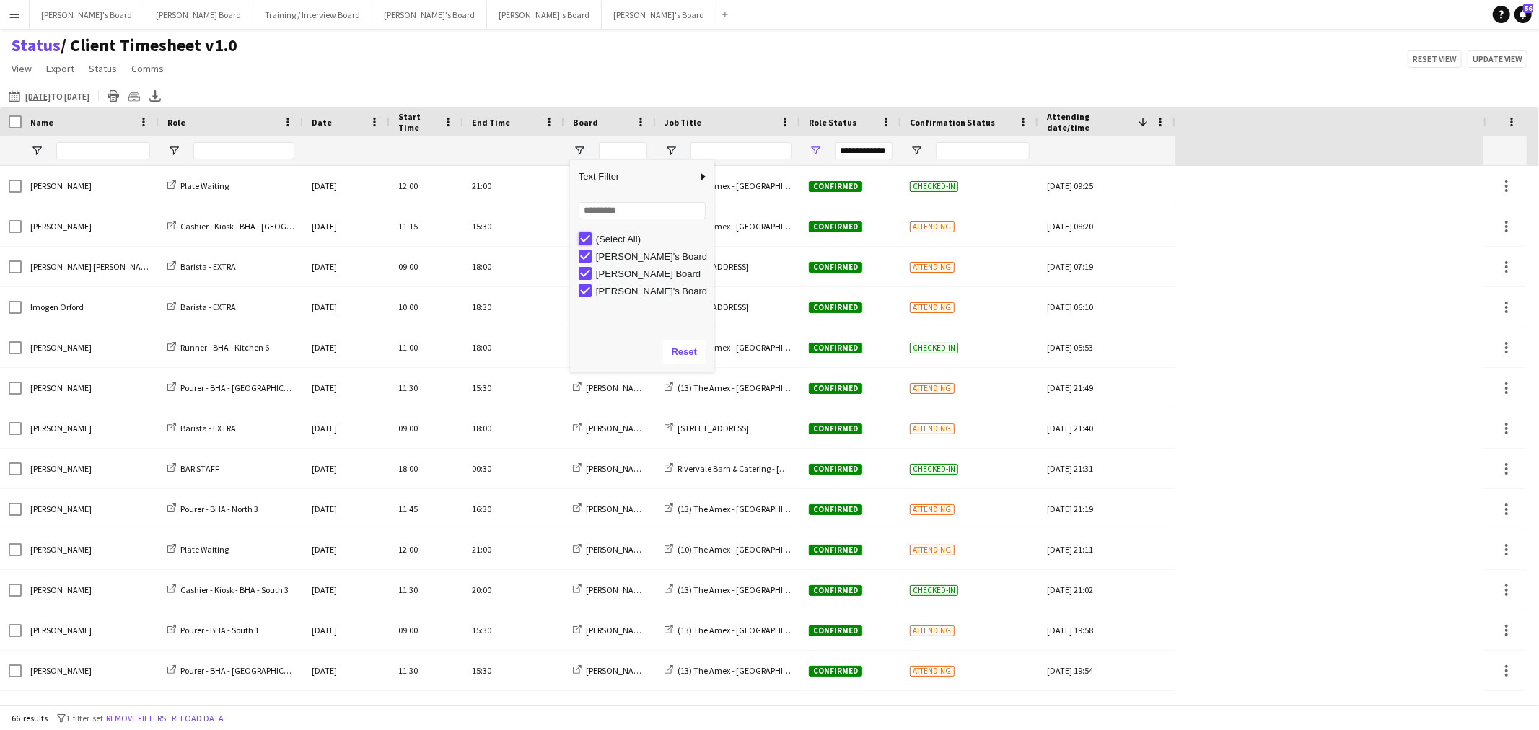
type input "***"
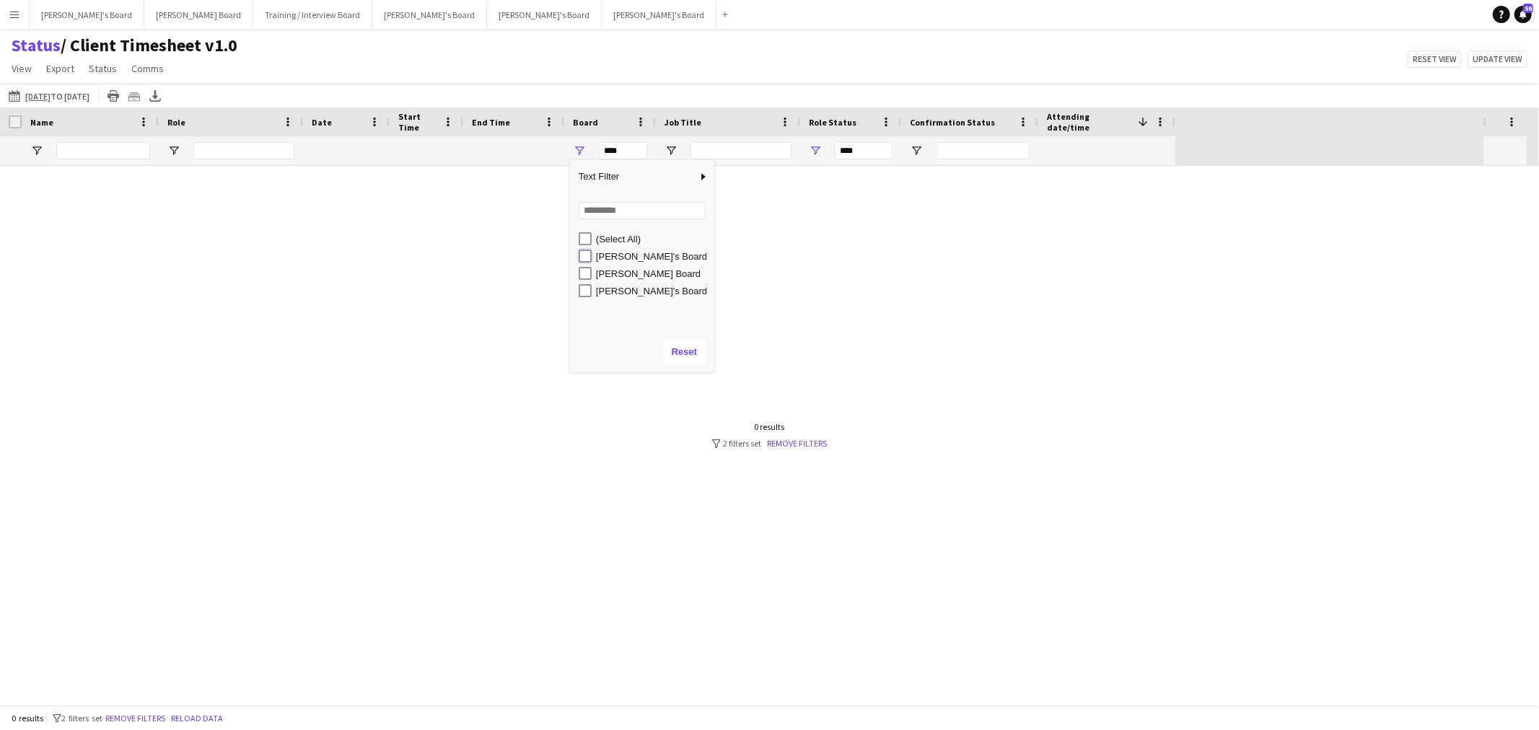
type input "**********"
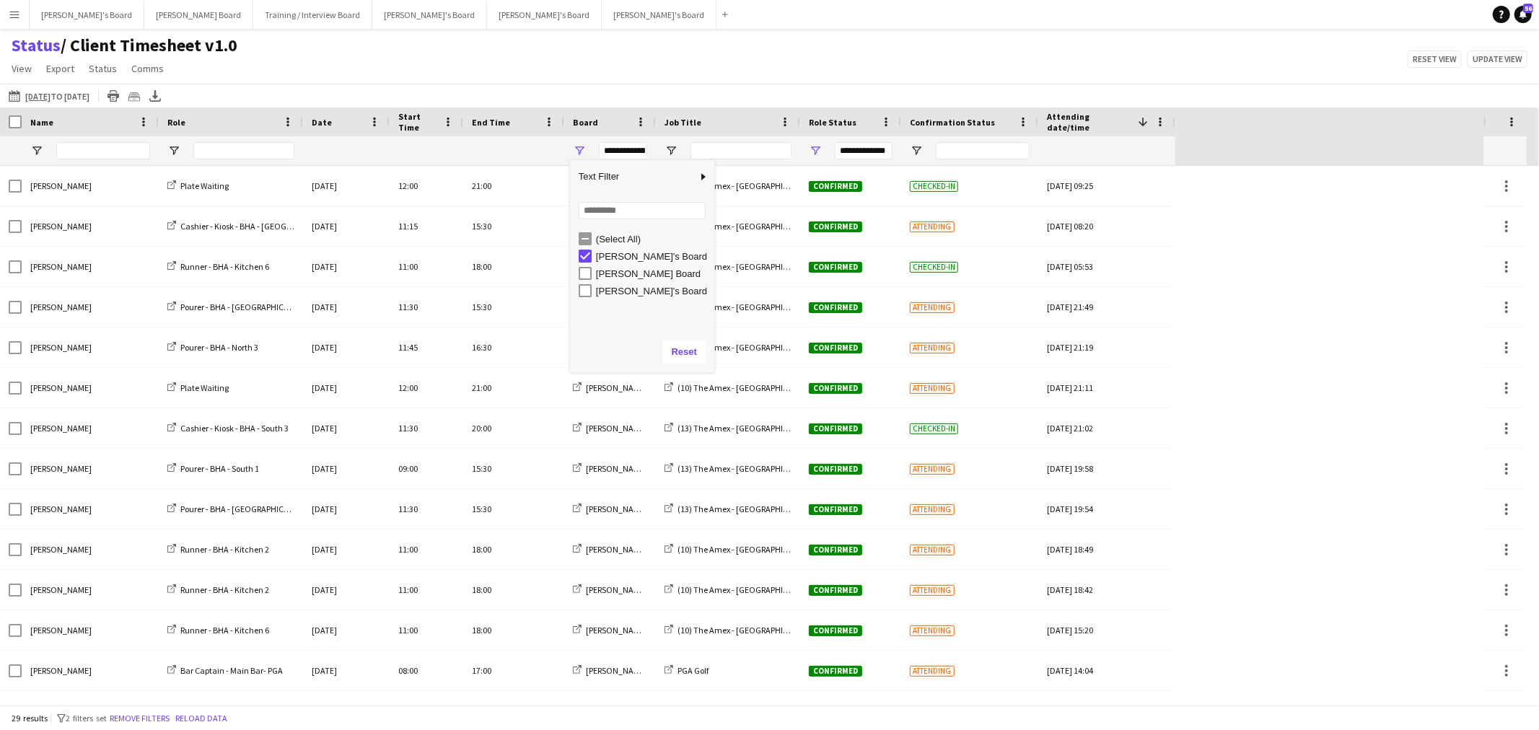
click at [717, 74] on div "Status / Client Timesheet v1.0 View Views Default view Airshow Accreditation Ai…" at bounding box center [769, 59] width 1539 height 49
click at [668, 154] on span "Open Filter Menu" at bounding box center [671, 150] width 13 height 13
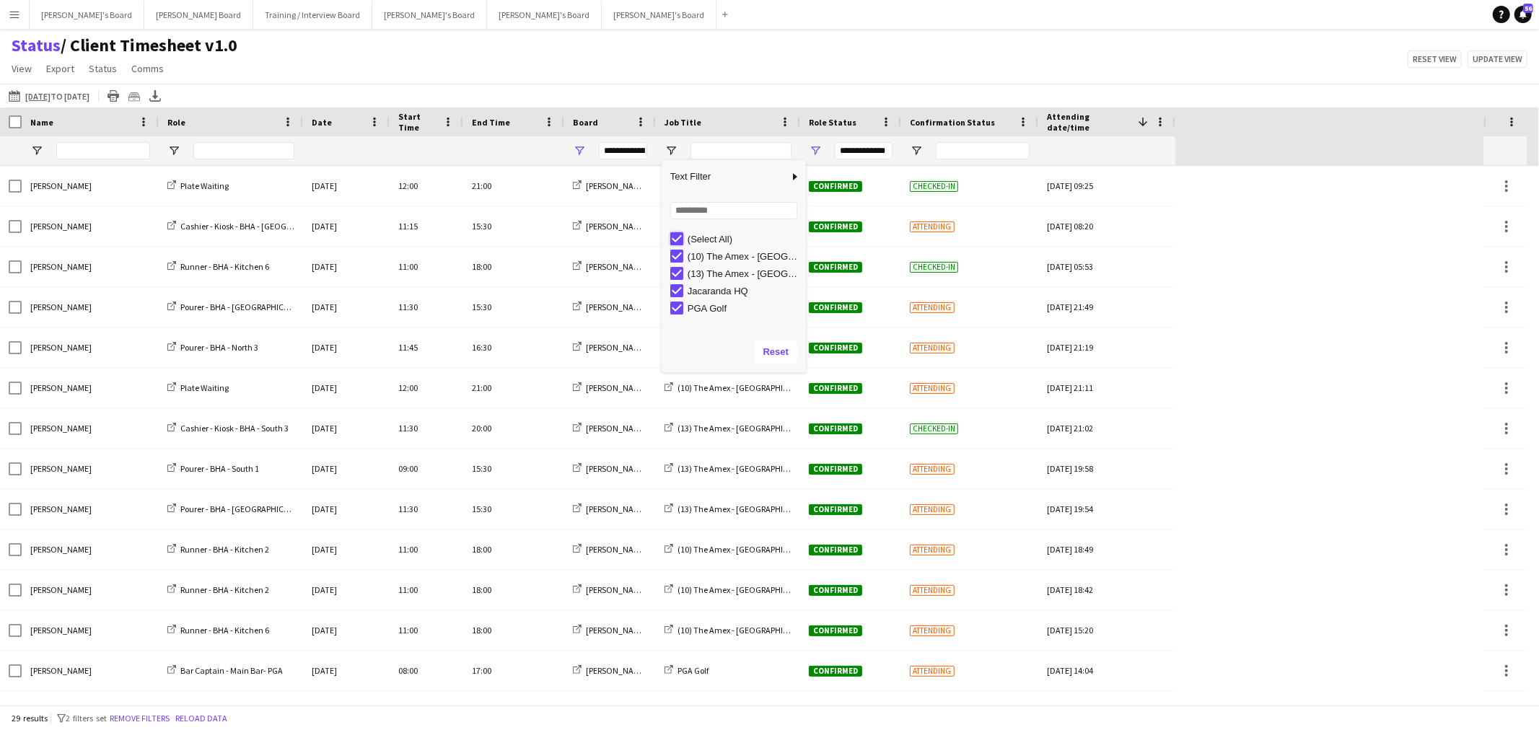
type input "***"
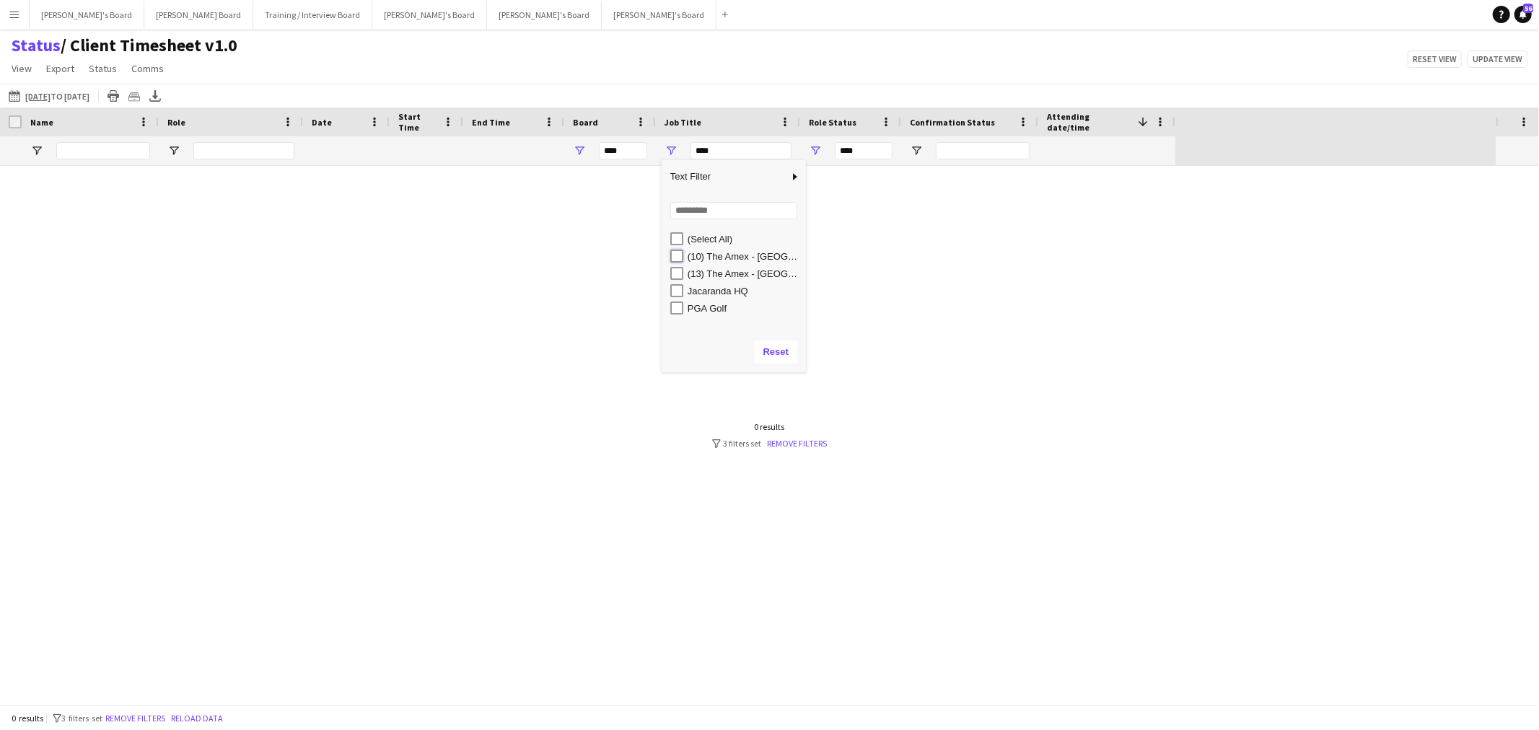
type input "**********"
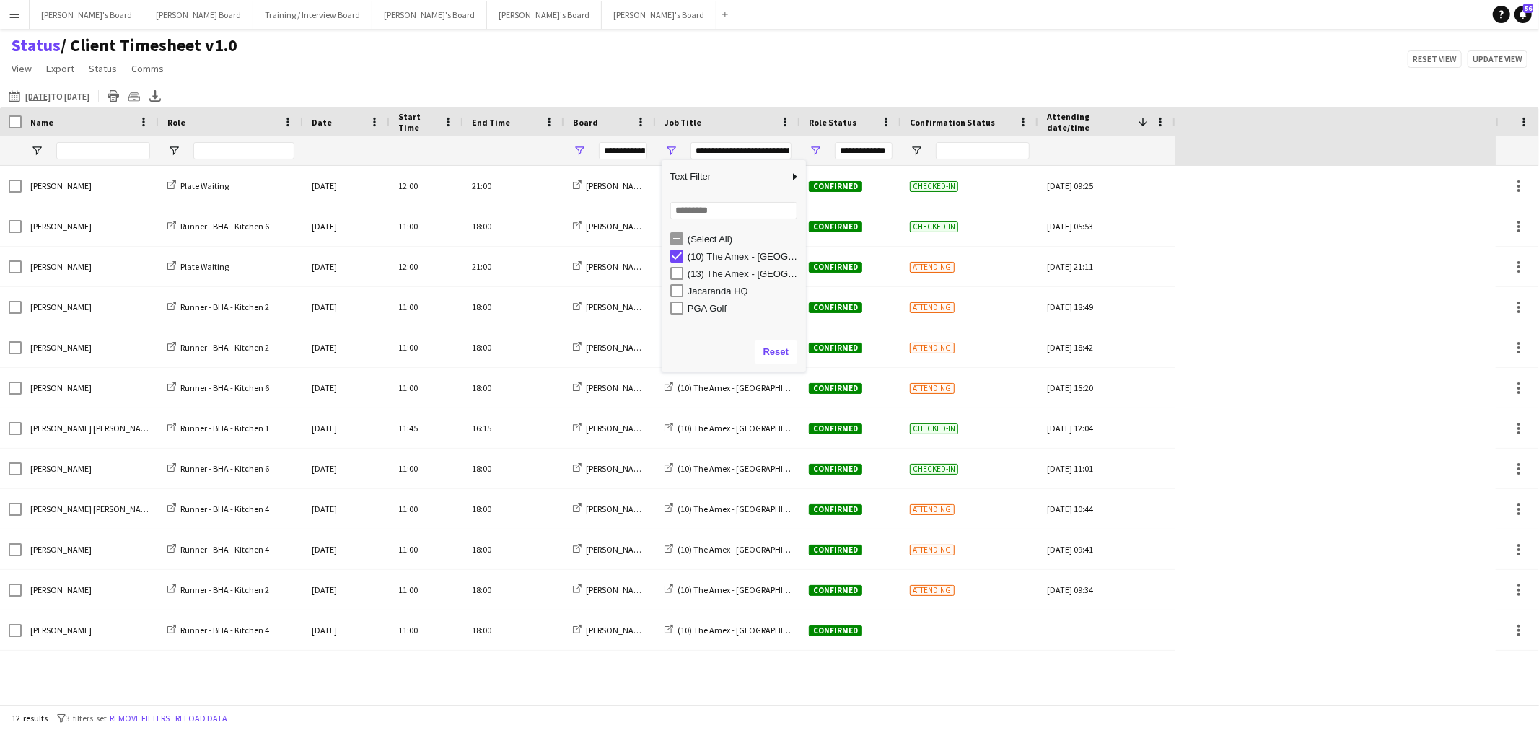
type input "**********"
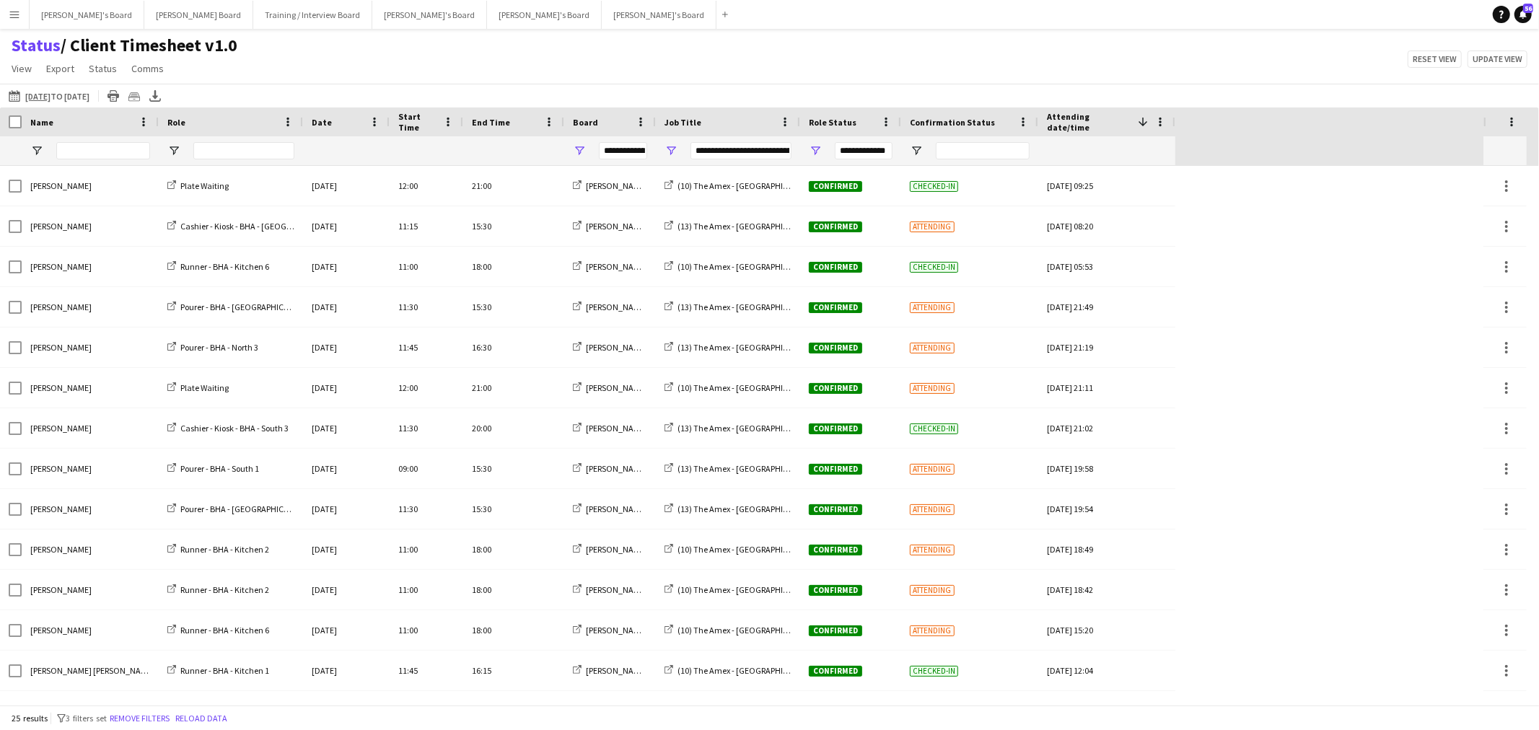
click at [689, 61] on div "Status / Client Timesheet v1.0 View Views Default view Airshow Accreditation Ai…" at bounding box center [769, 59] width 1539 height 49
click at [113, 146] on input "Name Filter Input" at bounding box center [103, 150] width 94 height 17
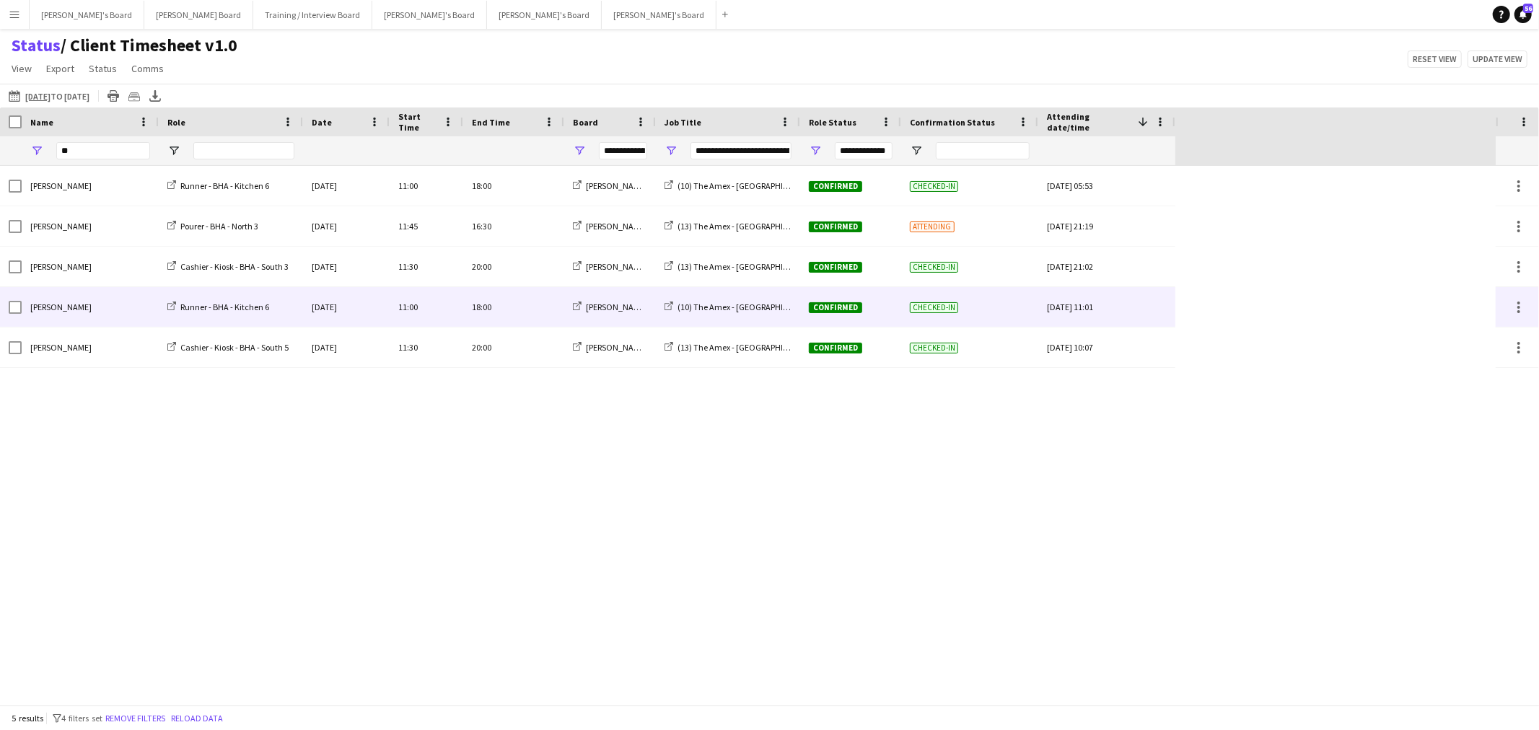
click at [123, 318] on div "[PERSON_NAME]" at bounding box center [90, 307] width 137 height 40
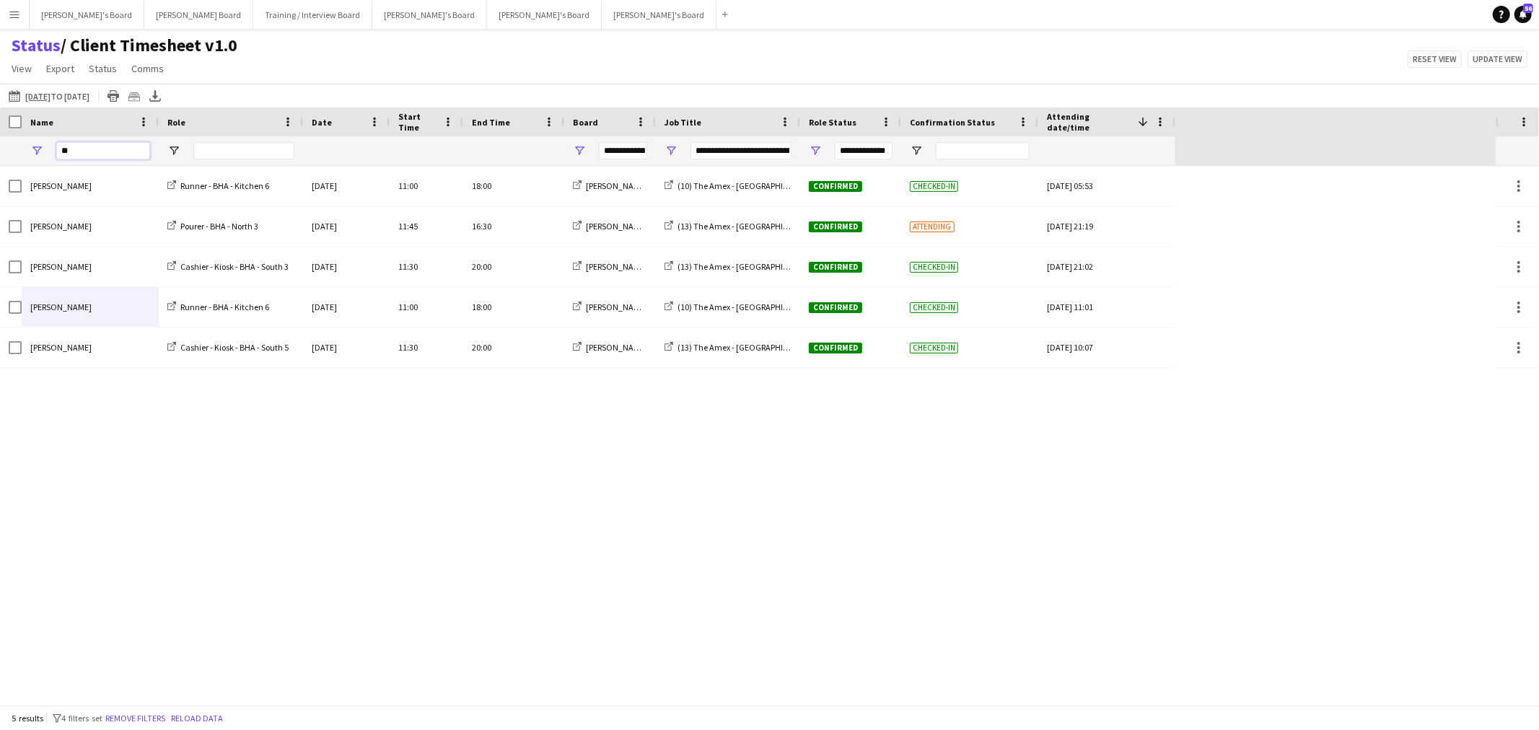
drag, startPoint x: 114, startPoint y: 156, endPoint x: -12, endPoint y: 164, distance: 126.6
click at [0, 164] on html "Menu Boards Boards Boards All jobs Status Workforce Workforce My Workforce Recr…" at bounding box center [769, 365] width 1539 height 730
type input "***"
type input "**********"
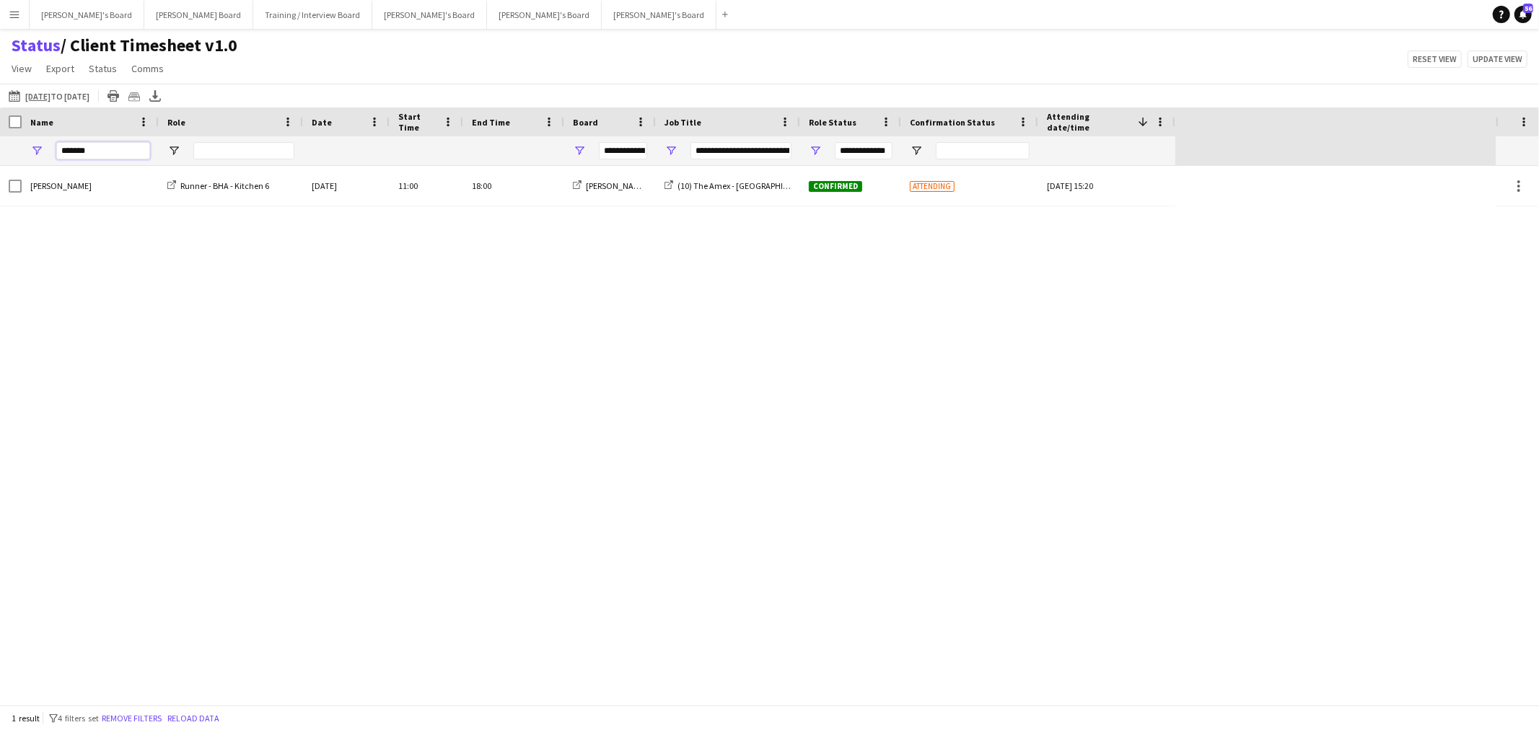
drag, startPoint x: 95, startPoint y: 149, endPoint x: -403, endPoint y: 118, distance: 499.0
click at [0, 118] on html "Menu Boards Boards Boards All jobs Status Workforce Workforce My Workforce Recr…" at bounding box center [769, 365] width 1539 height 730
drag, startPoint x: 108, startPoint y: 160, endPoint x: -69, endPoint y: 160, distance: 177.6
click at [0, 160] on html "Menu Boards Boards Boards All jobs Status Workforce Workforce My Workforce Recr…" at bounding box center [769, 365] width 1539 height 730
type input "***"
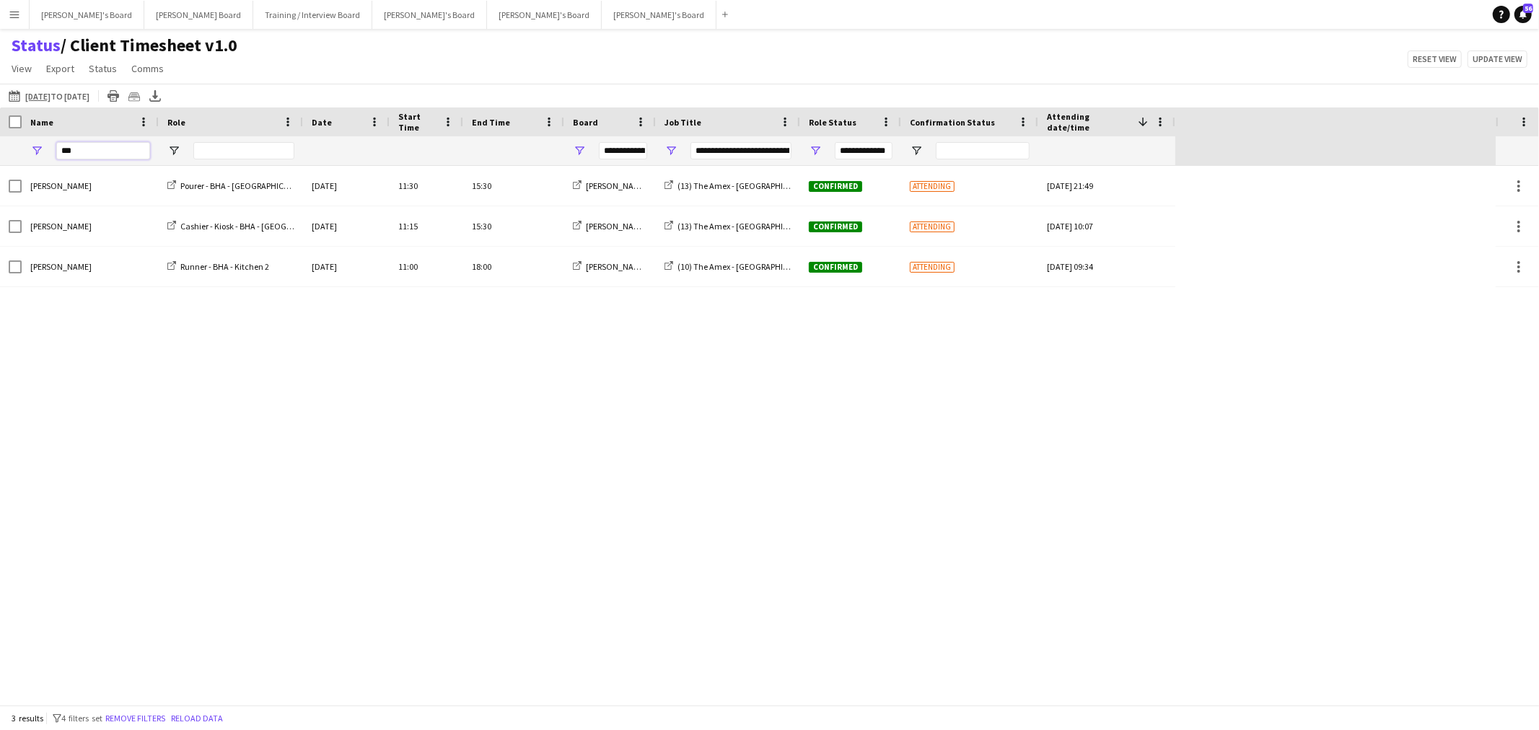
type input "**********"
drag, startPoint x: 84, startPoint y: 150, endPoint x: -525, endPoint y: 165, distance: 610.0
click at [0, 165] on html "Menu Boards Boards Boards All jobs Status Workforce Workforce My Workforce Recr…" at bounding box center [769, 365] width 1539 height 730
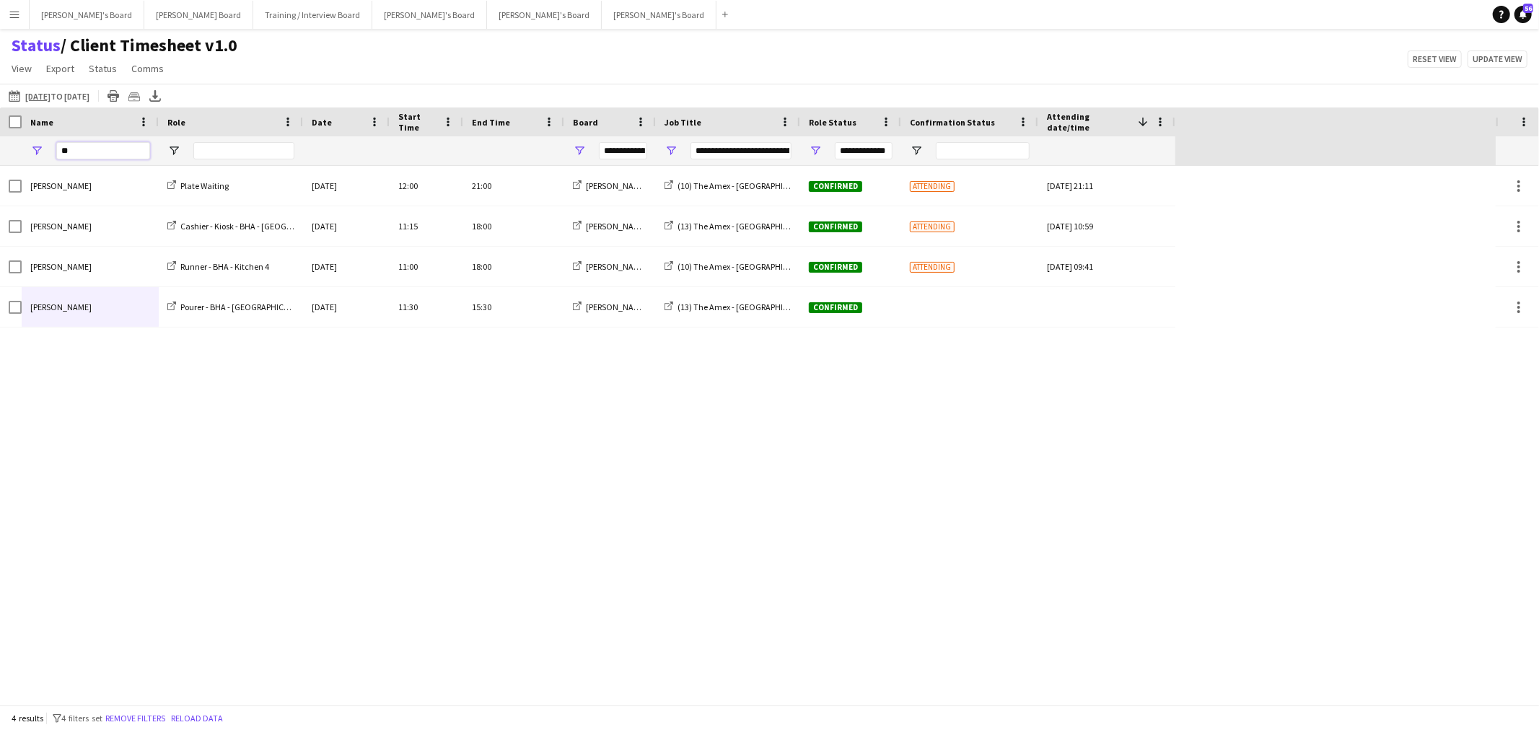
drag, startPoint x: 94, startPoint y: 148, endPoint x: -209, endPoint y: 167, distance: 303.0
click at [0, 167] on html "Menu Boards Boards Boards All jobs Status Workforce Workforce My Workforce Recr…" at bounding box center [769, 365] width 1539 height 730
type input "*****"
type input "**********"
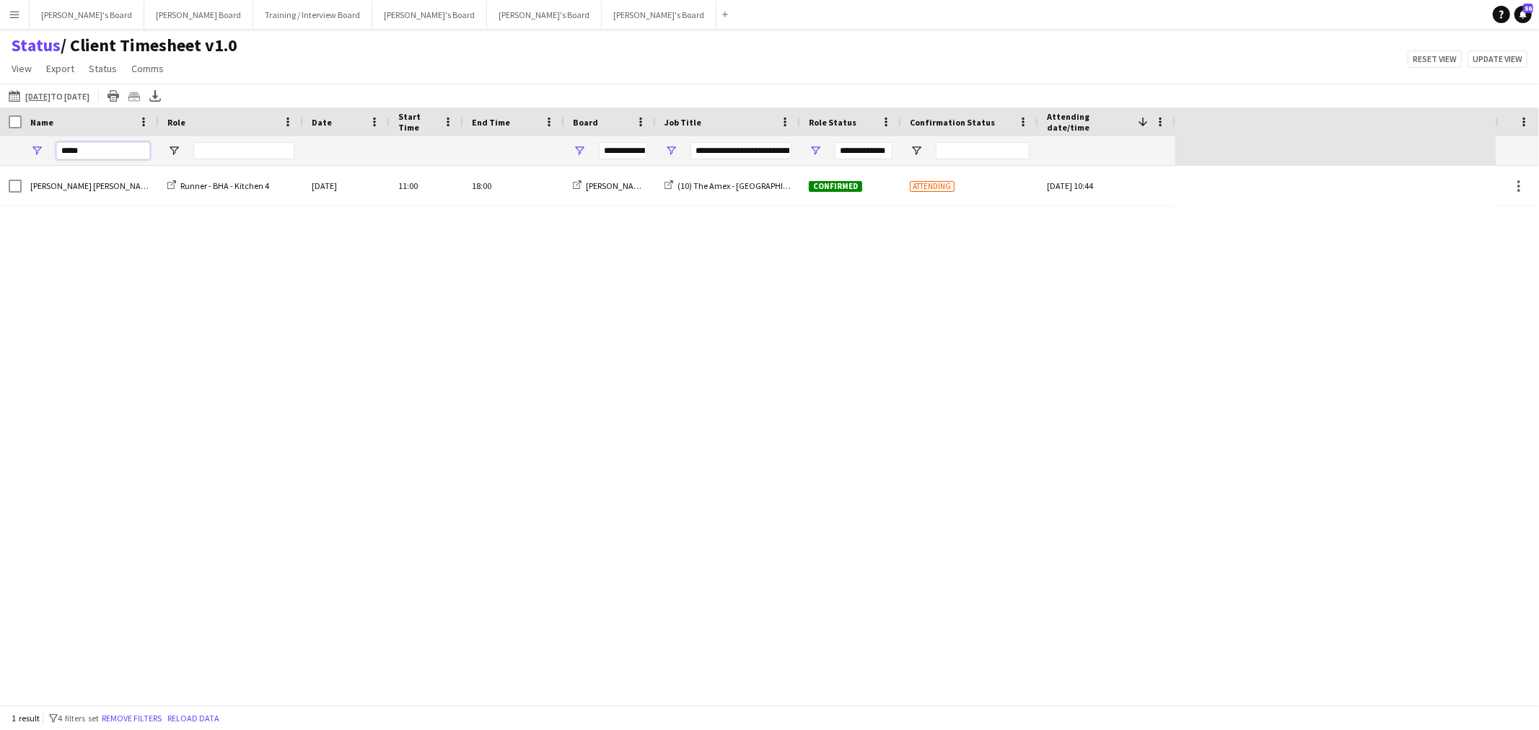
type input "*****"
